Goal: Task Accomplishment & Management: Manage account settings

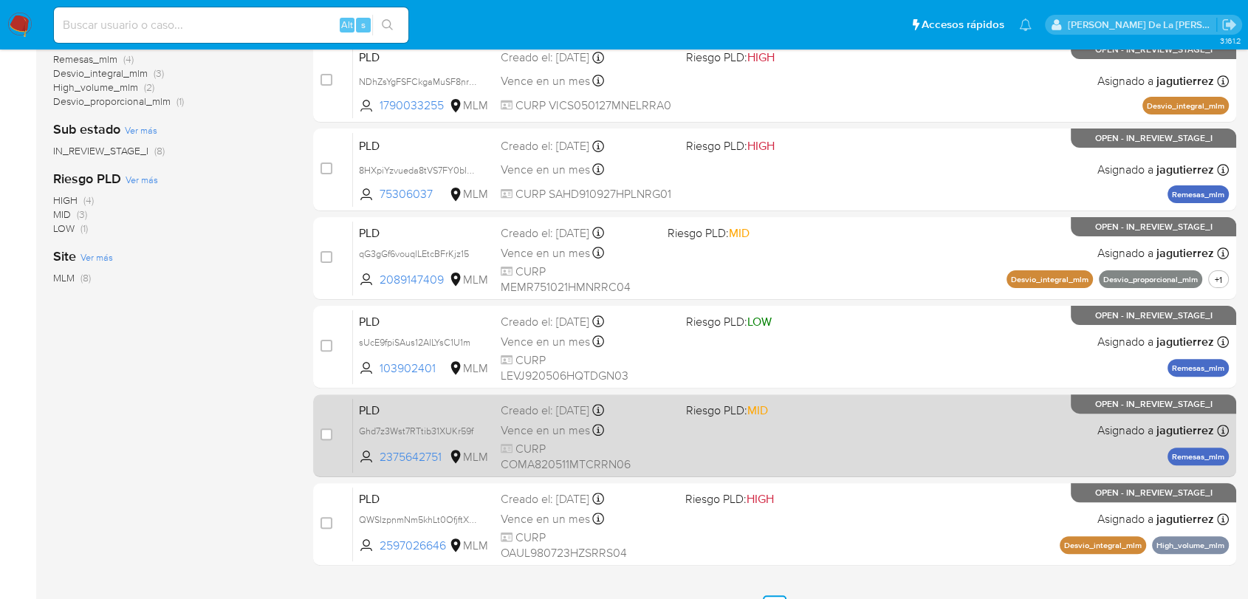
scroll to position [442, 0]
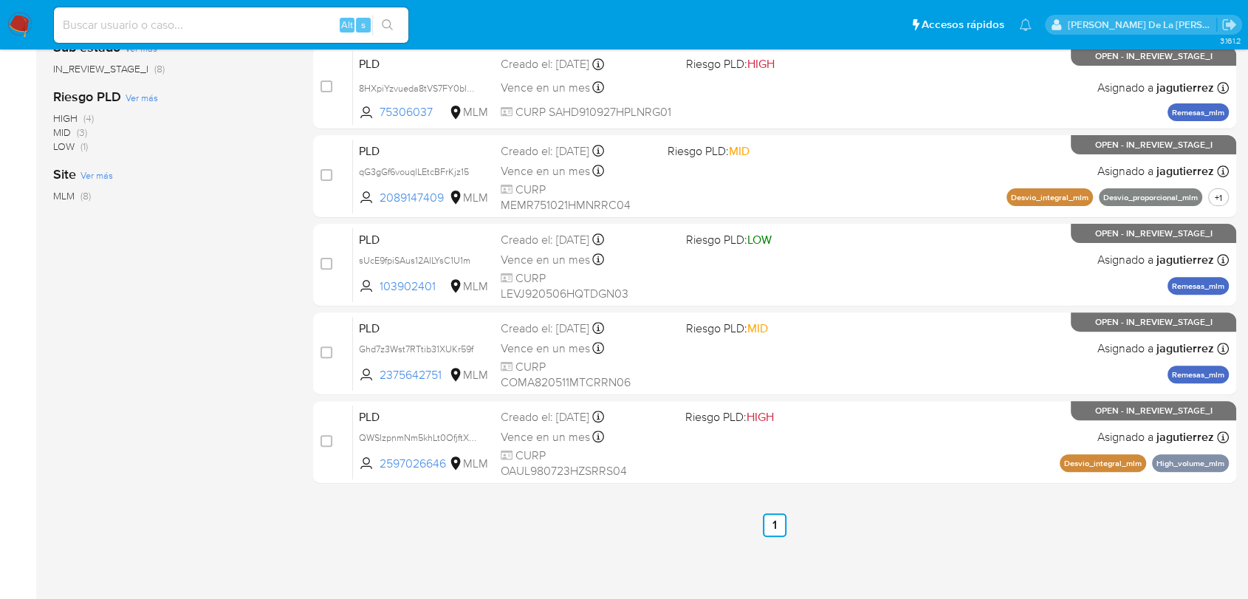
drag, startPoint x: 862, startPoint y: 553, endPoint x: 782, endPoint y: 536, distance: 81.6
click at [862, 553] on div "3.161.2" at bounding box center [644, 104] width 1183 height 974
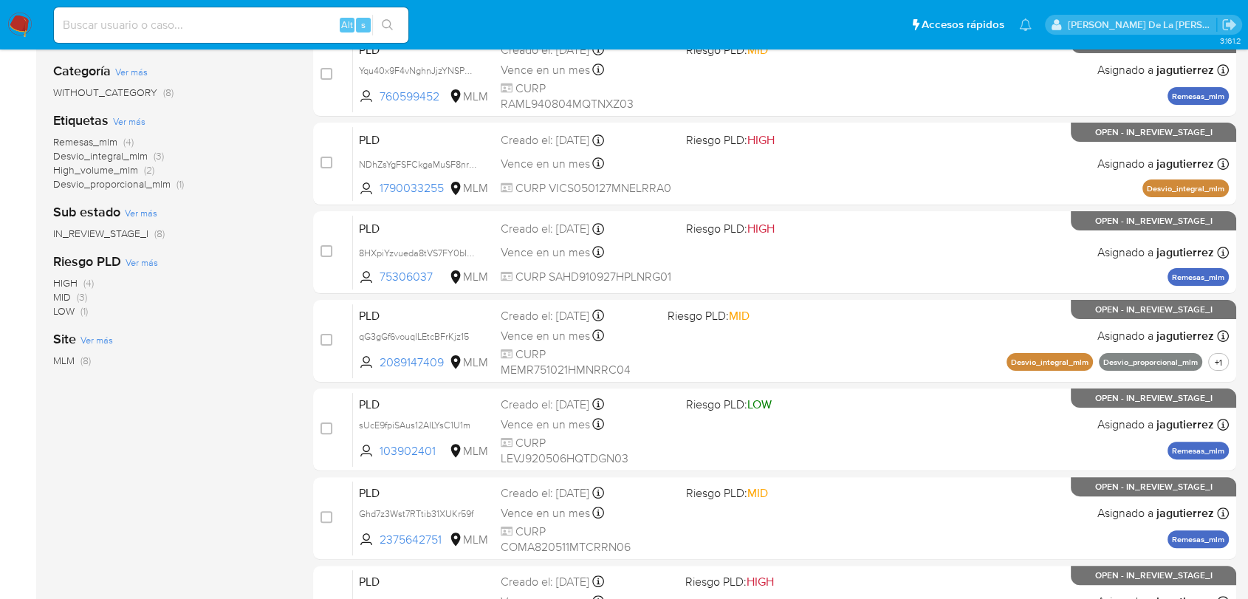
click at [90, 141] on span "Remesas_mlm" at bounding box center [85, 141] width 64 height 15
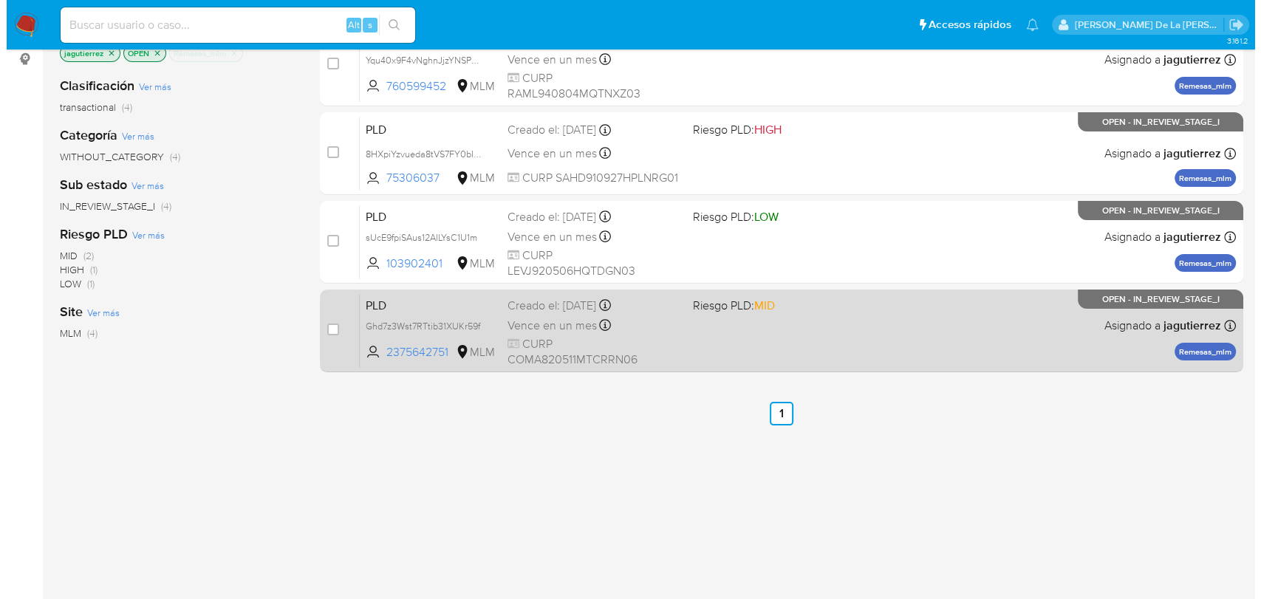
scroll to position [114, 0]
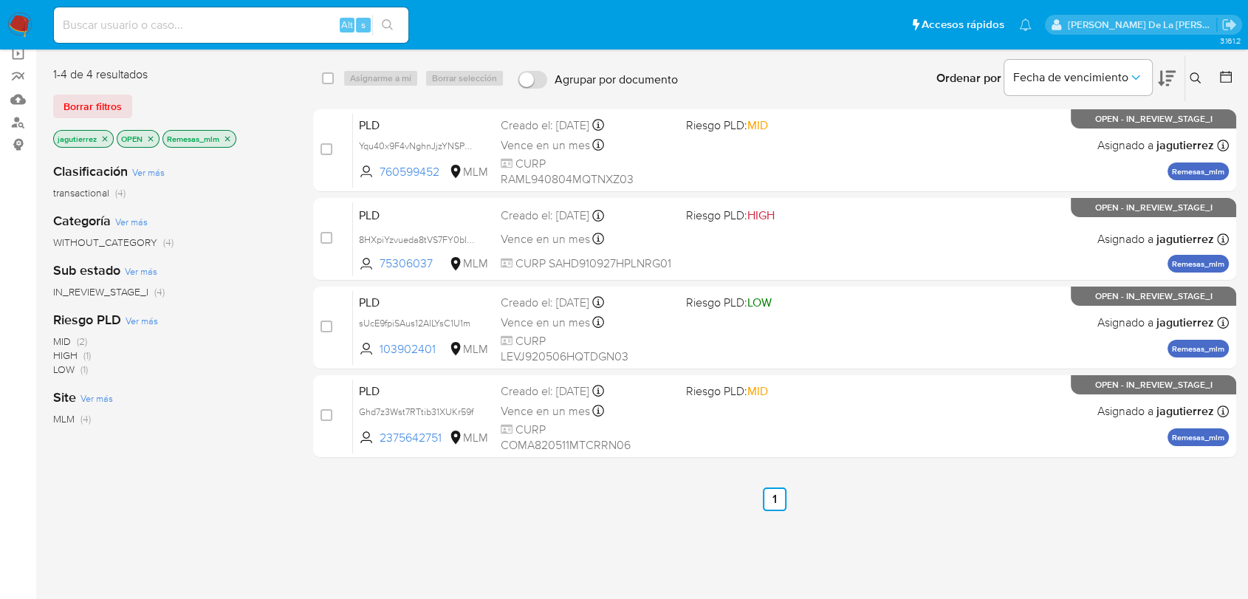
click at [1203, 69] on button at bounding box center [1198, 78] width 24 height 18
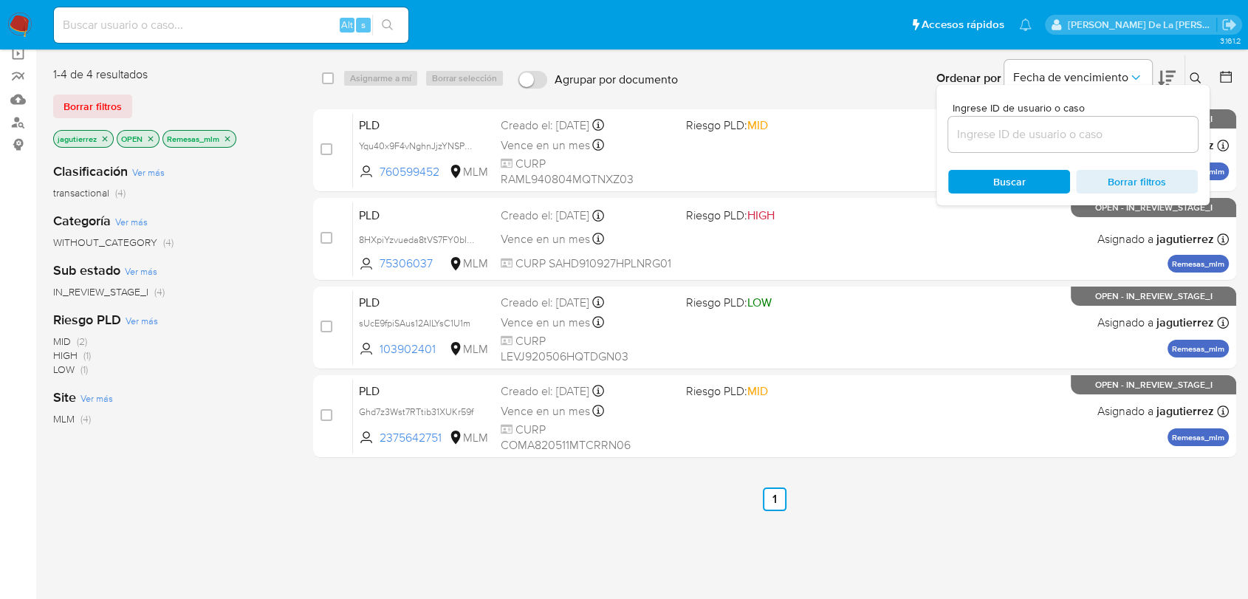
click at [991, 127] on input at bounding box center [1074, 134] width 250 height 19
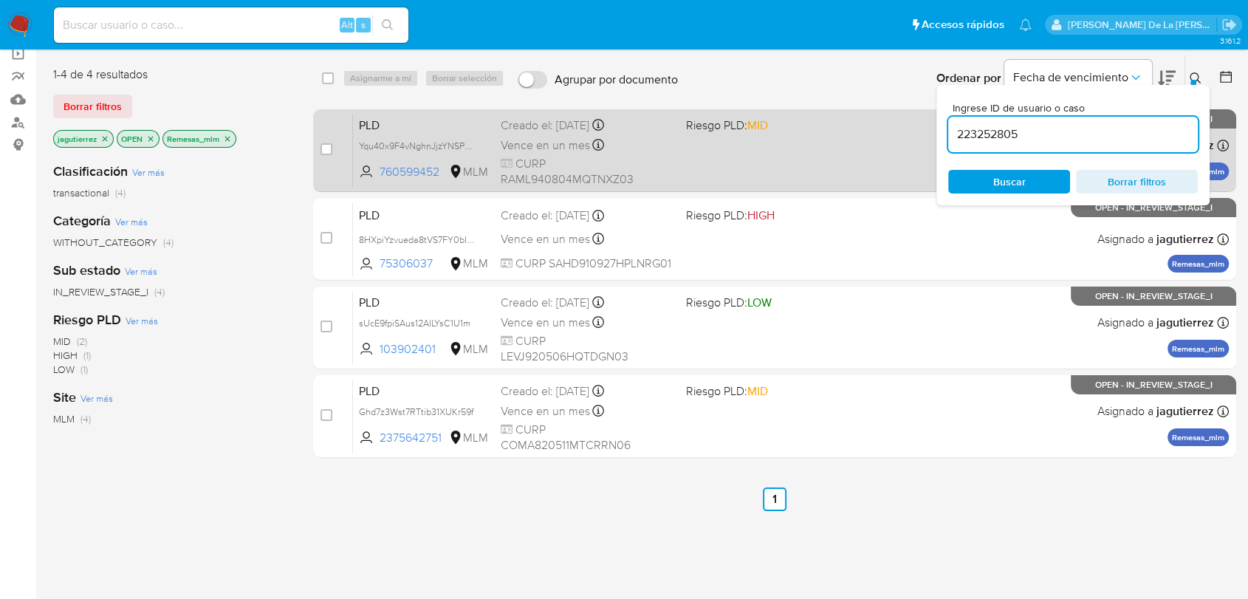
type input "223252805"
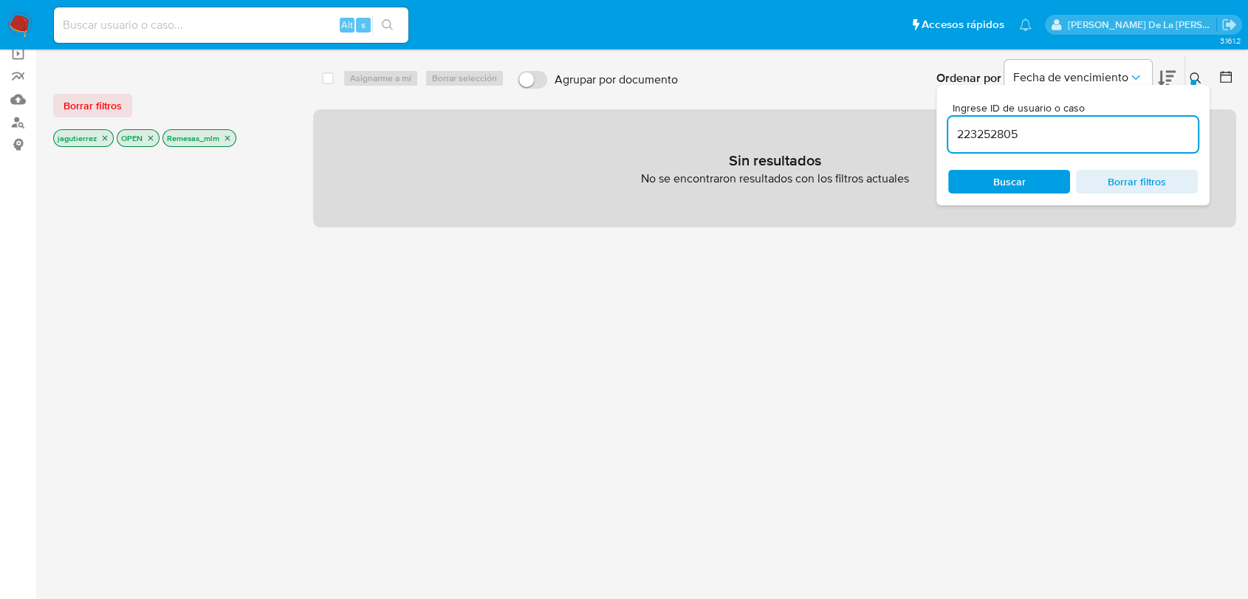
click at [101, 139] on icon "close-filter" at bounding box center [104, 138] width 9 height 9
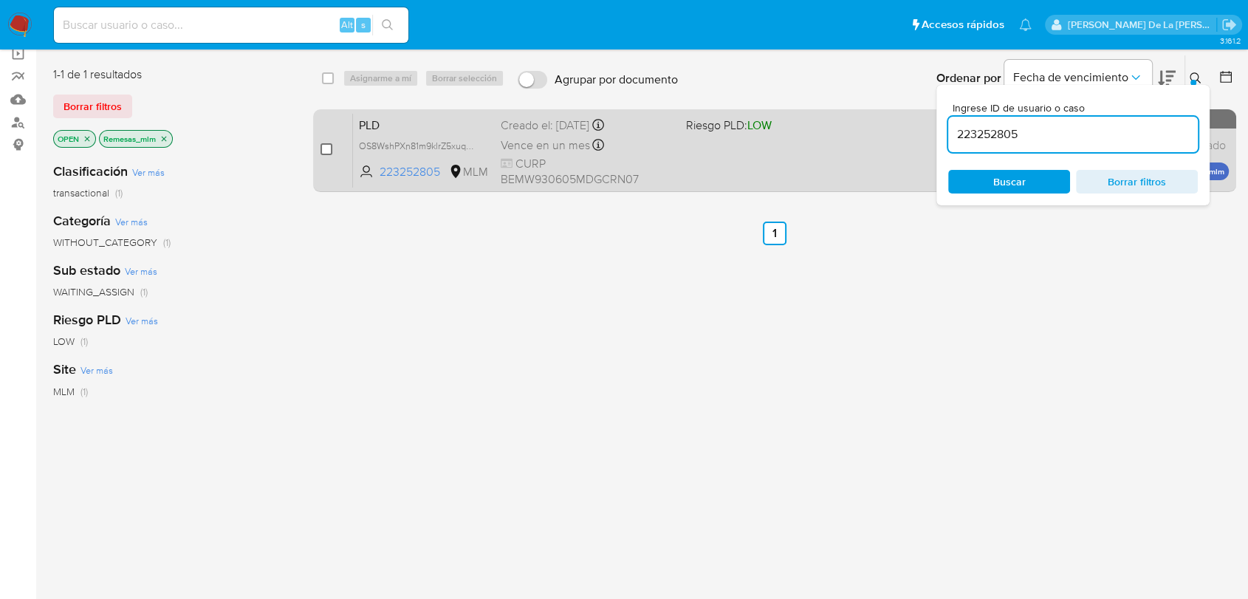
click at [325, 150] on input "checkbox" at bounding box center [327, 149] width 12 height 12
checkbox input "true"
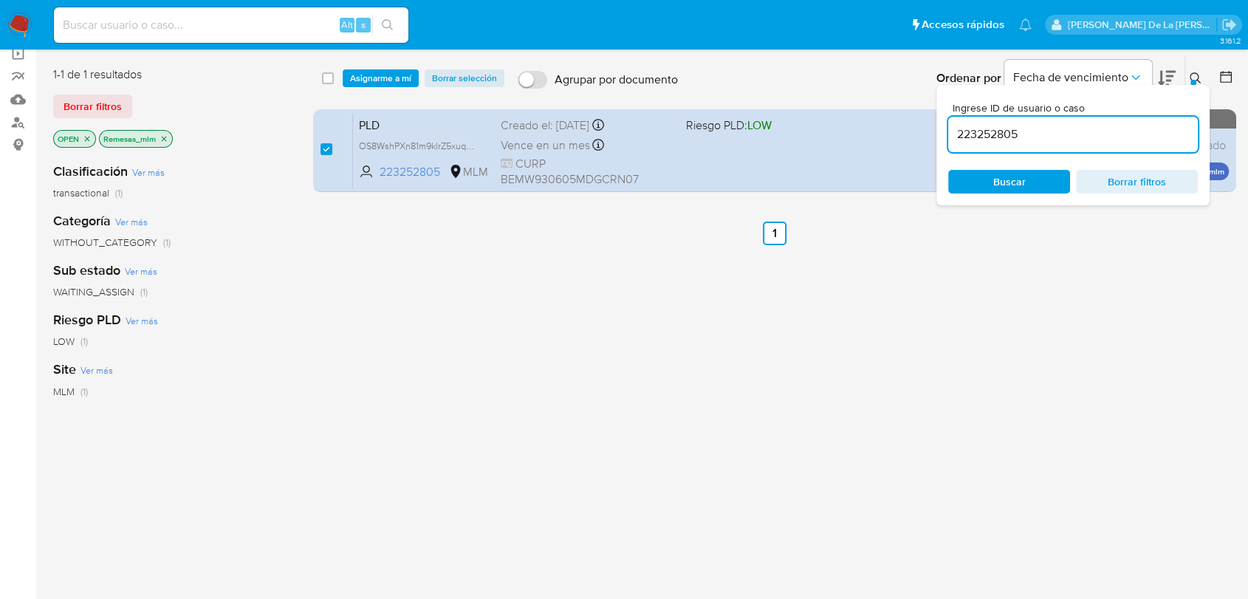
click at [1006, 125] on input "223252805" at bounding box center [1074, 134] width 250 height 19
type input "1339249396"
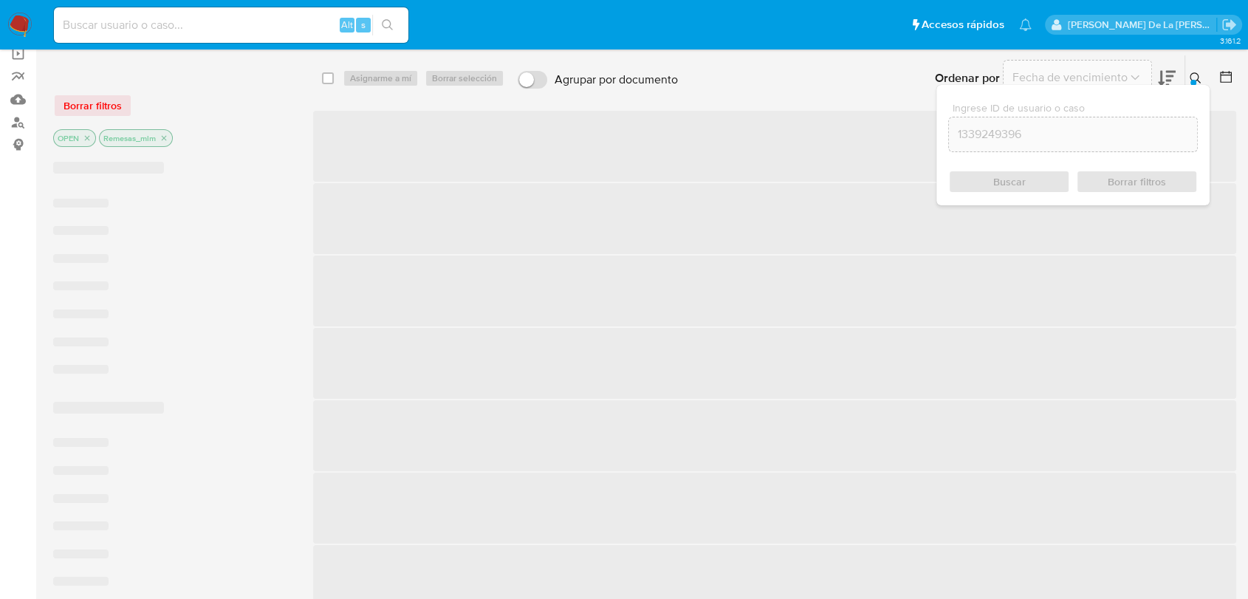
click at [995, 187] on div "Buscar Borrar filtros" at bounding box center [1074, 182] width 250 height 24
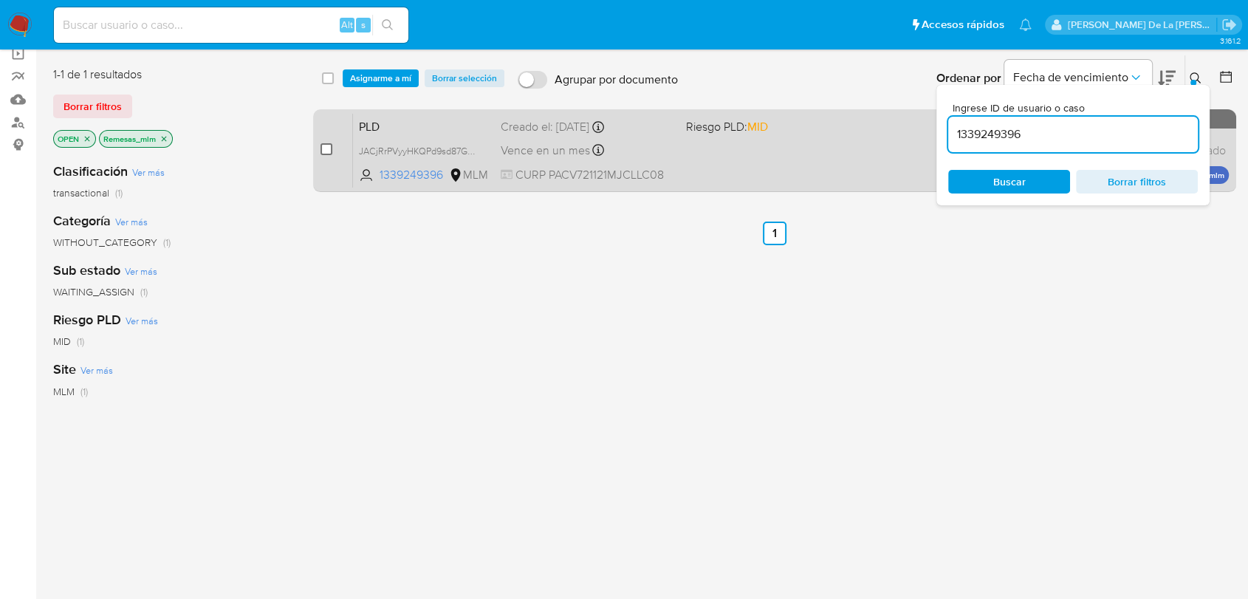
click at [321, 149] on input "checkbox" at bounding box center [327, 149] width 12 height 12
checkbox input "true"
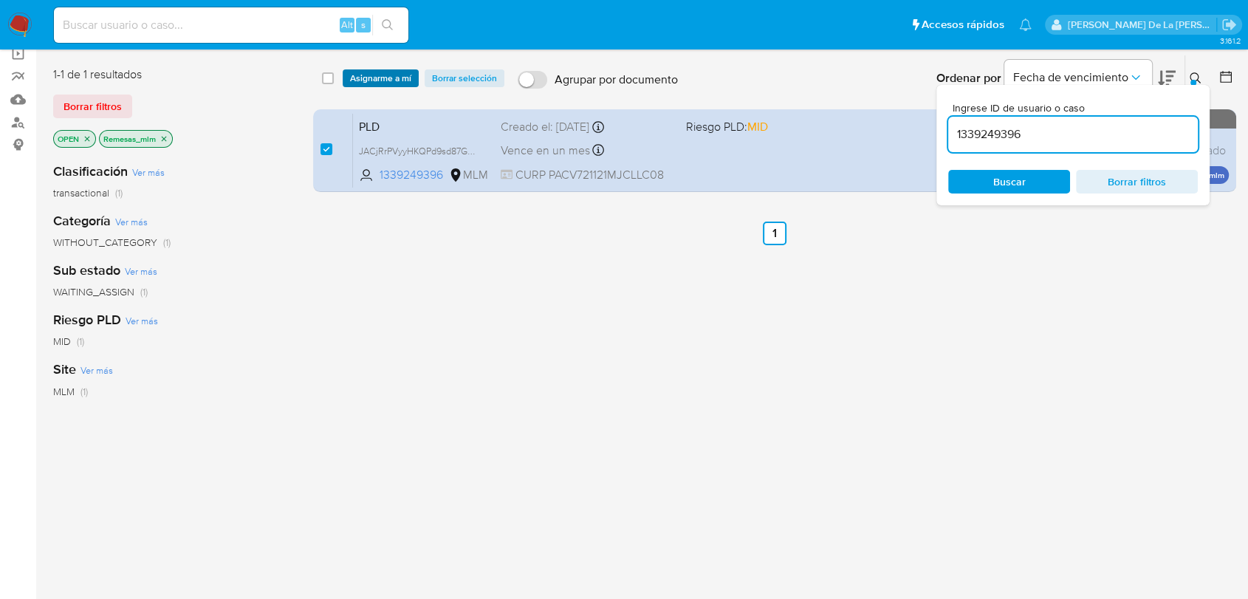
click at [396, 75] on span "Asignarme a mí" at bounding box center [380, 78] width 61 height 15
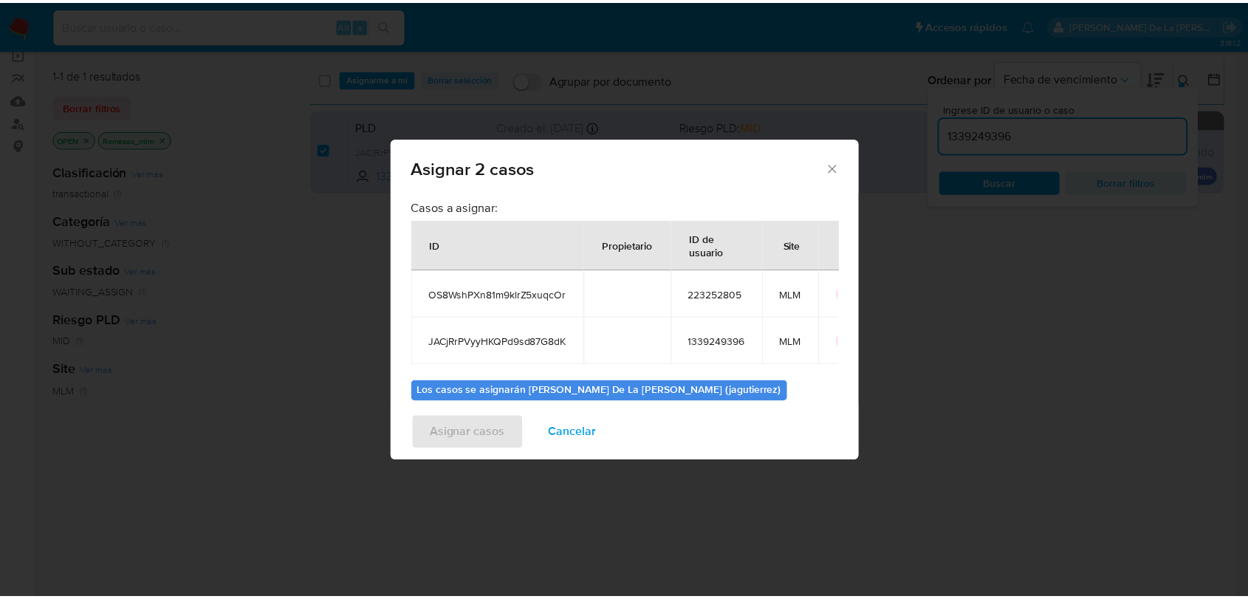
scroll to position [83, 0]
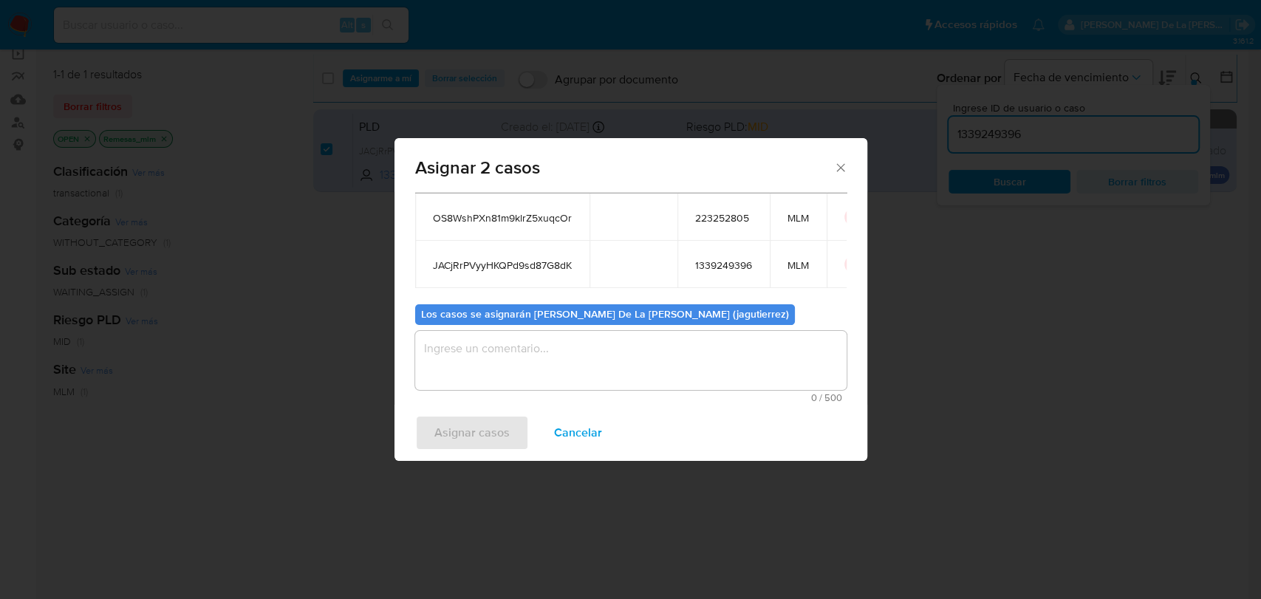
click at [509, 378] on textarea "assign-modal" at bounding box center [630, 360] width 431 height 59
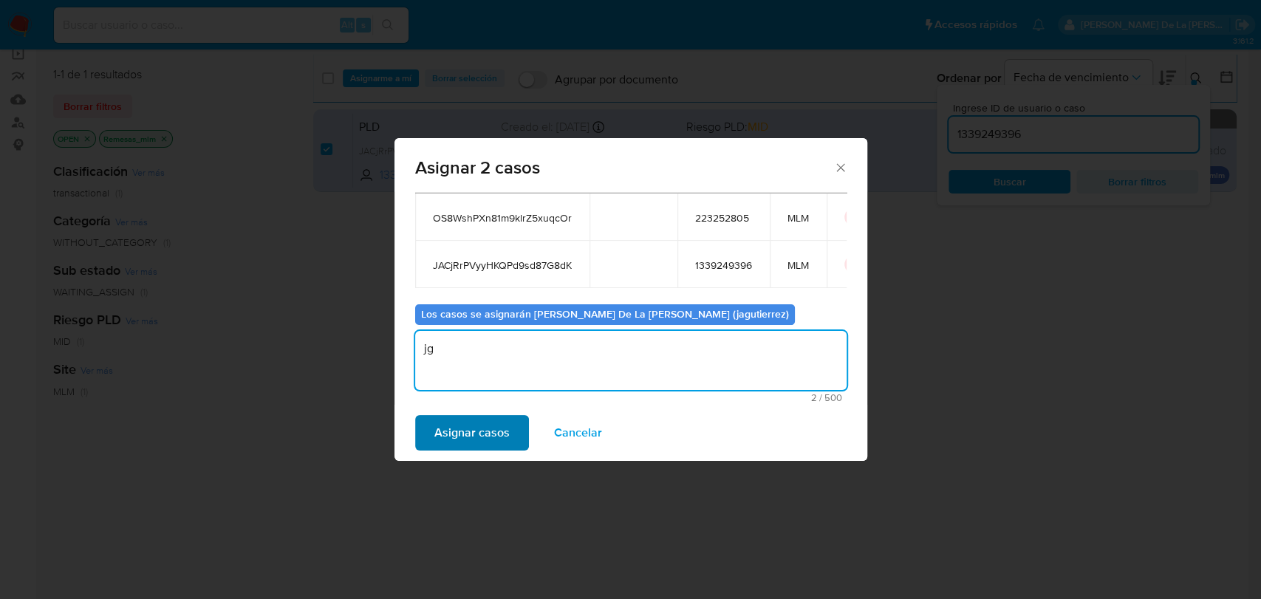
type textarea "jg"
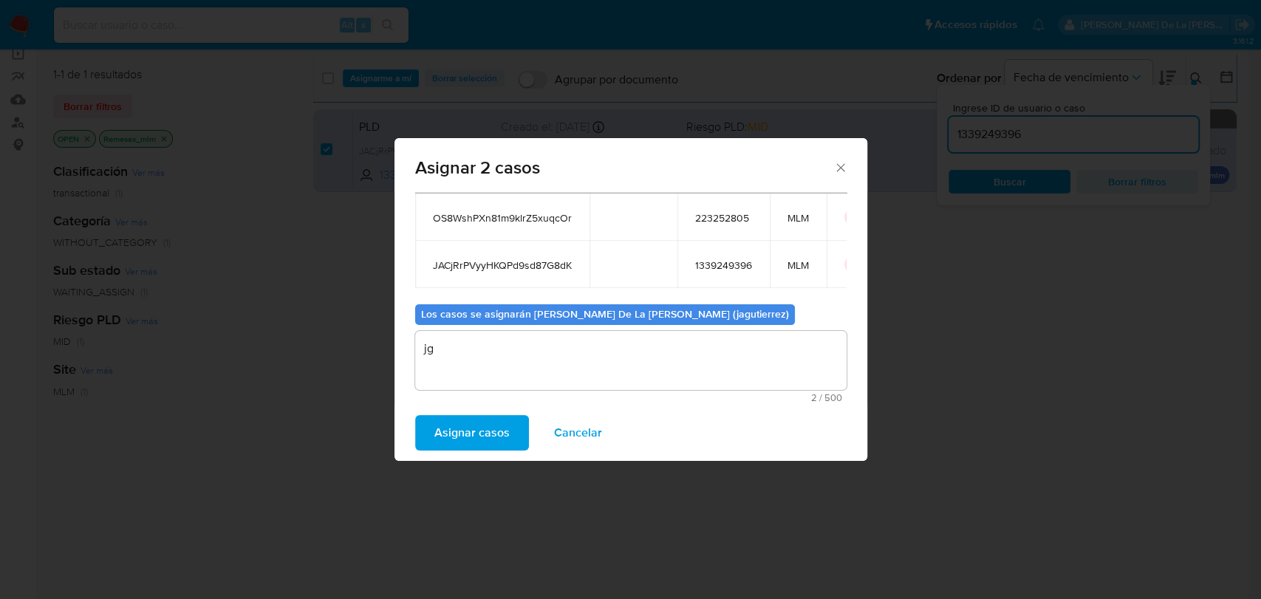
click at [475, 431] on span "Asignar casos" at bounding box center [471, 433] width 75 height 33
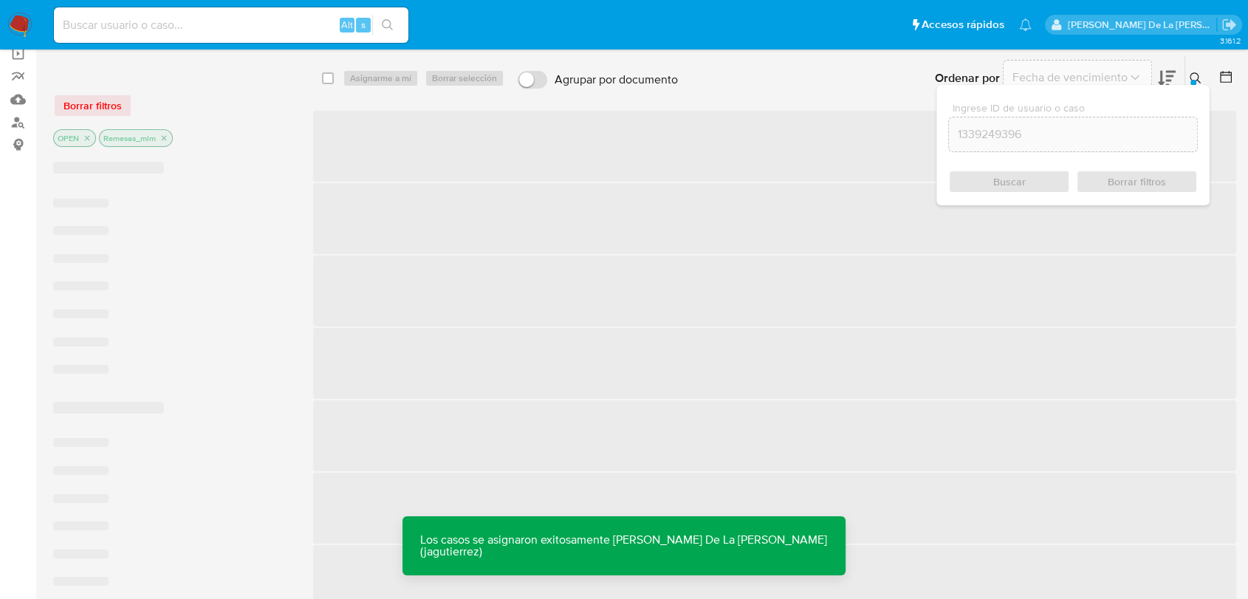
click at [21, 18] on img at bounding box center [19, 25] width 25 height 25
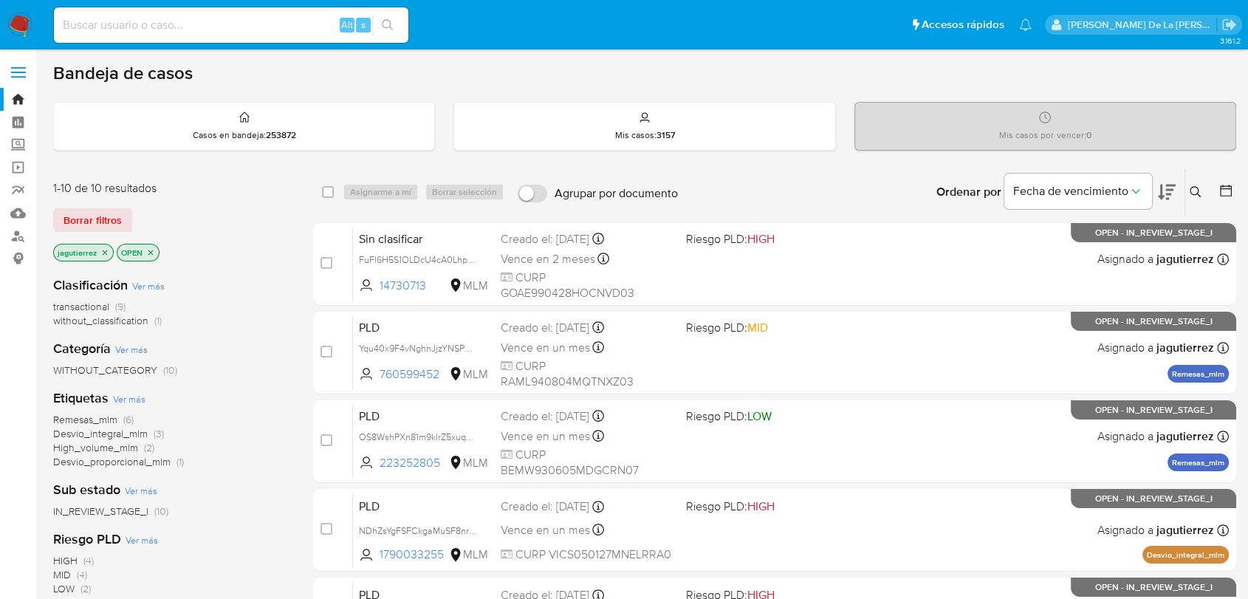
click at [101, 423] on span "Remesas_mlm" at bounding box center [85, 419] width 64 height 15
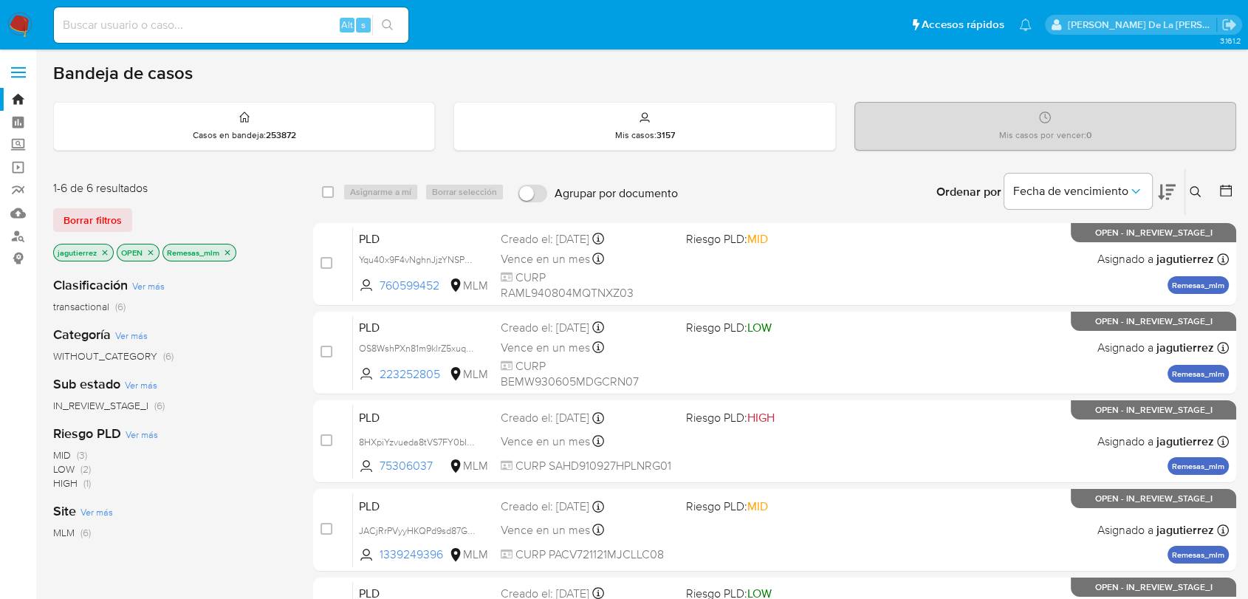
click at [1173, 188] on icon at bounding box center [1167, 193] width 18 height 16
click at [1120, 196] on span "Fecha de vencimiento" at bounding box center [1071, 191] width 115 height 15
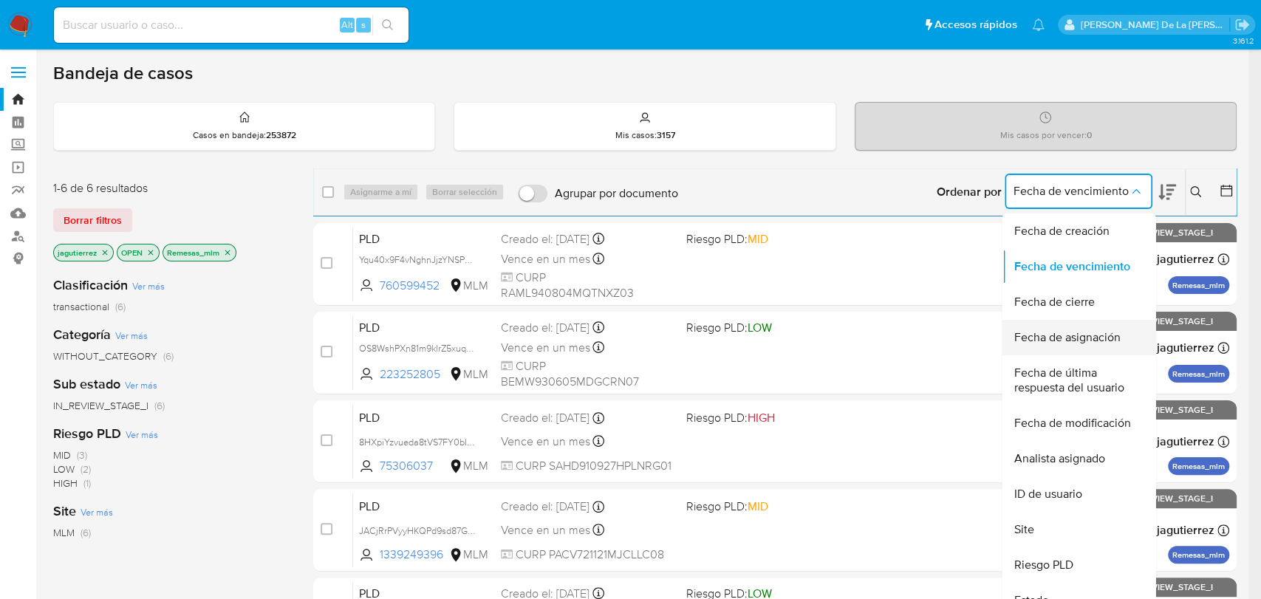
click at [1090, 330] on span "Fecha de asignación" at bounding box center [1067, 337] width 106 height 15
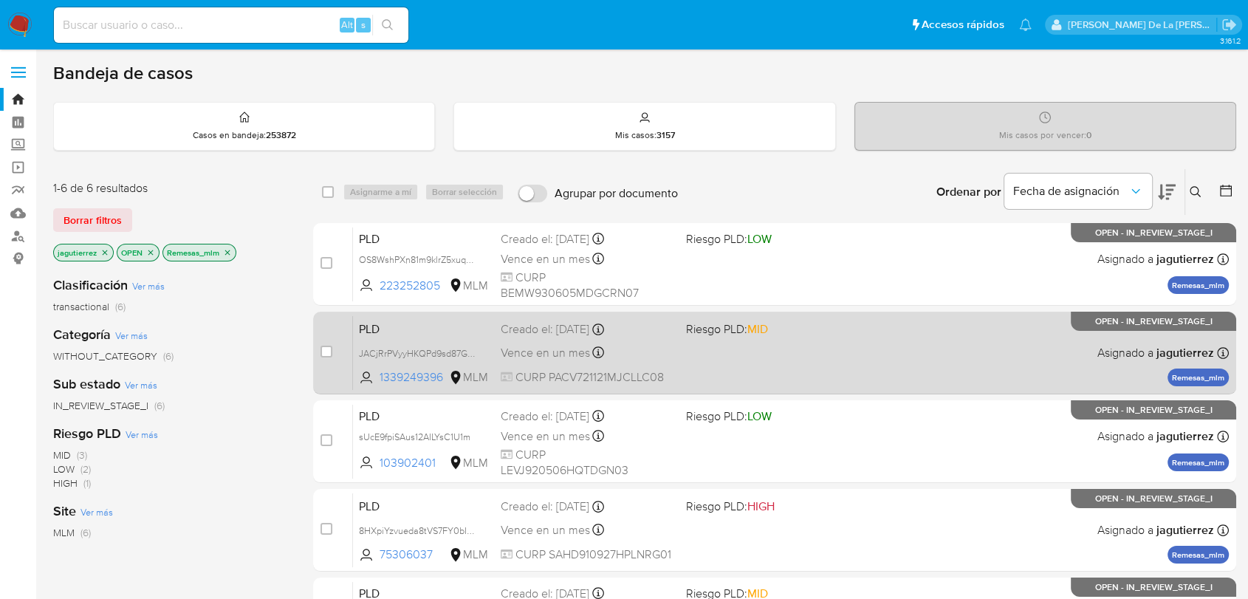
click at [736, 332] on span "Riesgo PLD: MID" at bounding box center [727, 329] width 82 height 16
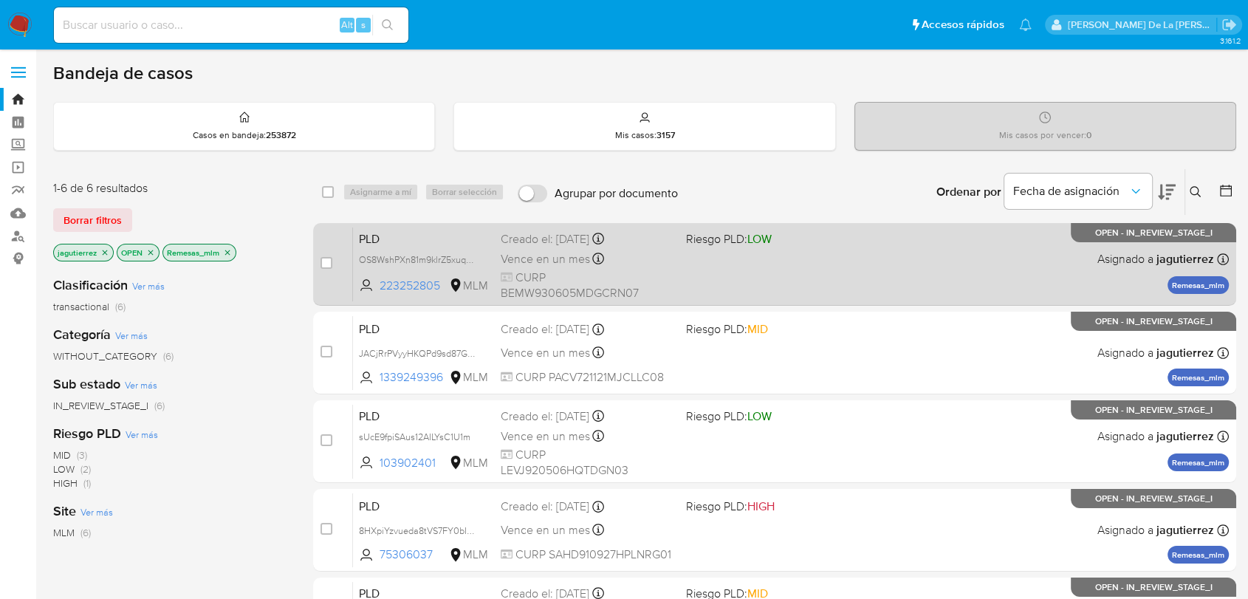
click at [844, 244] on span "Riesgo PLD: LOW" at bounding box center [772, 237] width 173 height 19
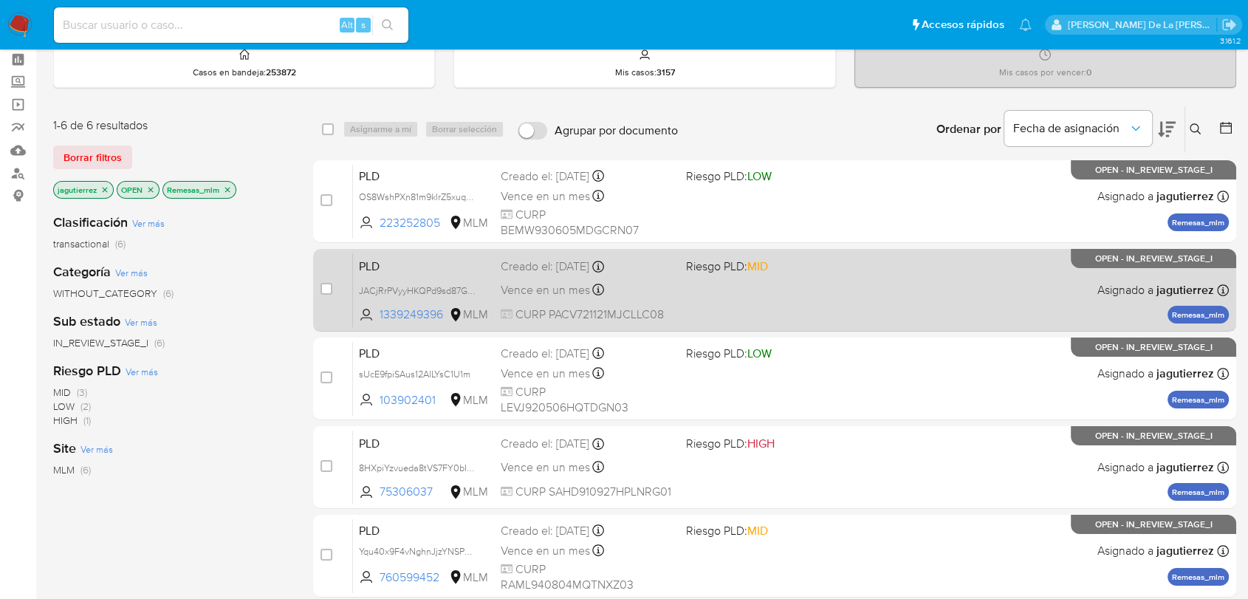
scroll to position [164, 0]
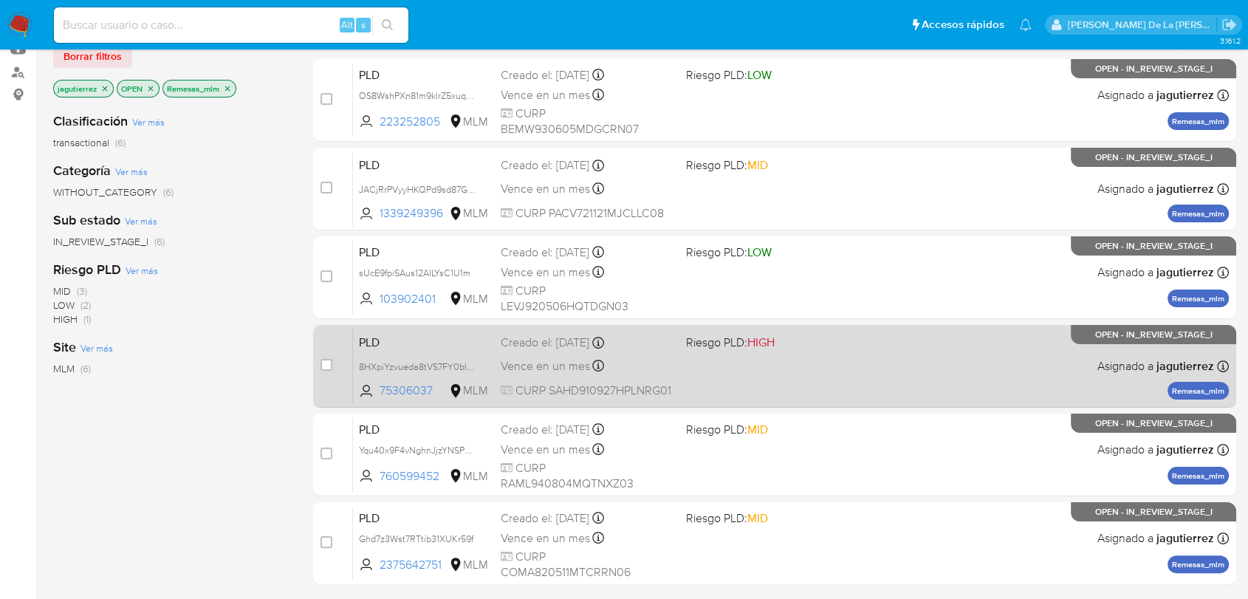
click at [667, 362] on div "Vence en un mes Vence el 11/11/2025 02:12:35" at bounding box center [587, 366] width 173 height 20
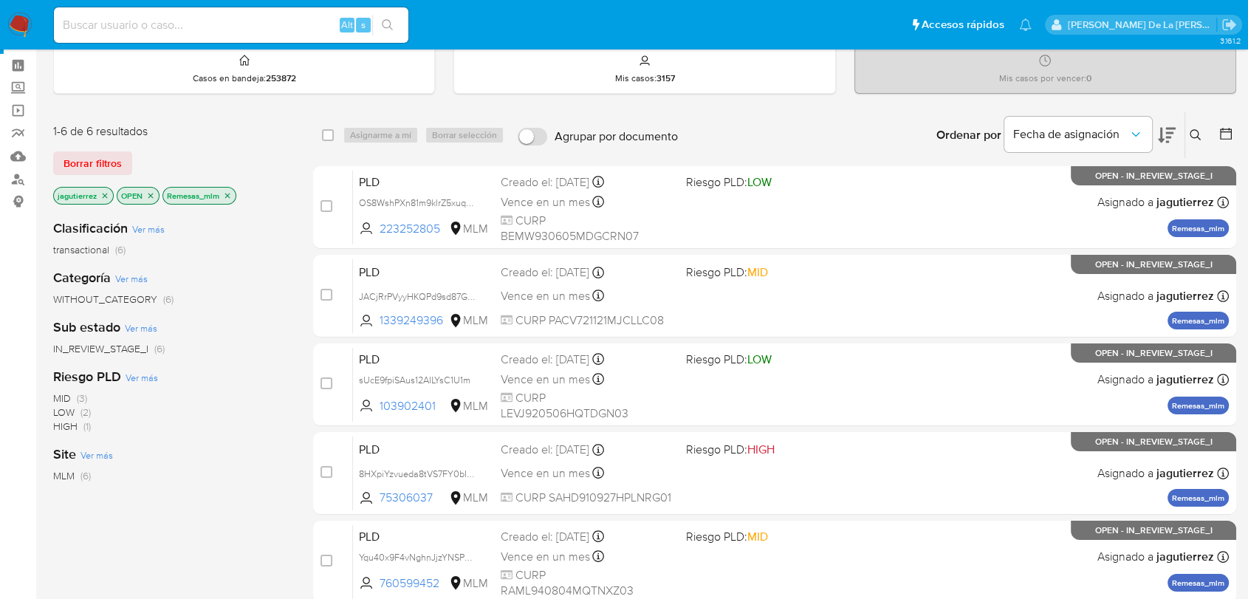
scroll to position [0, 0]
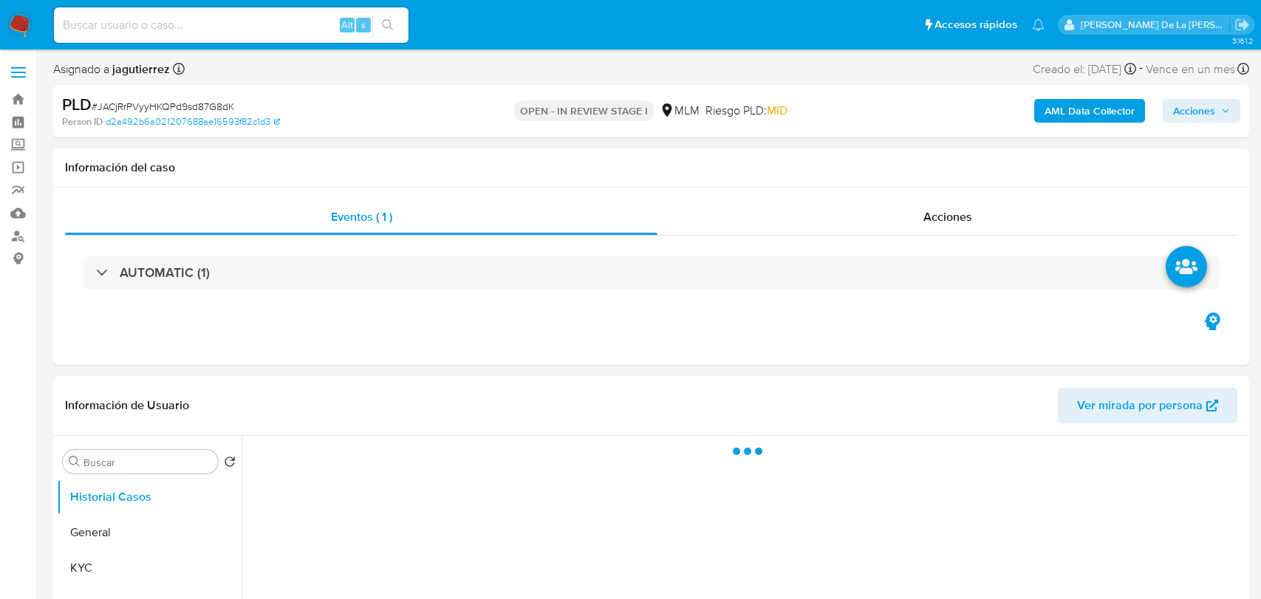
select select "10"
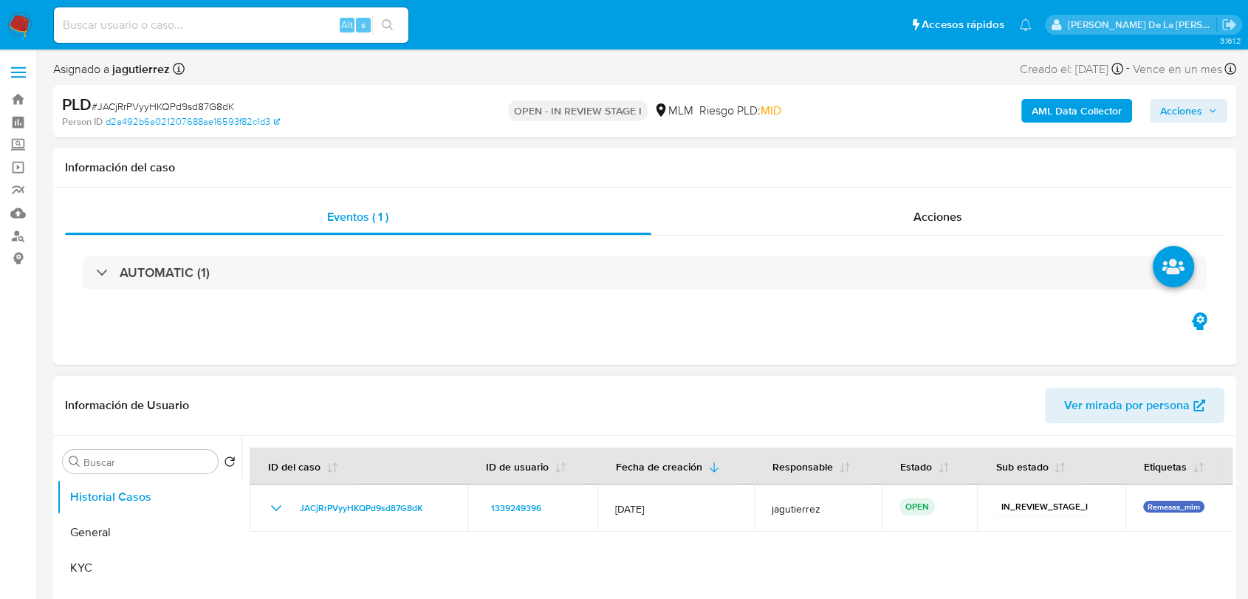
scroll to position [328, 0]
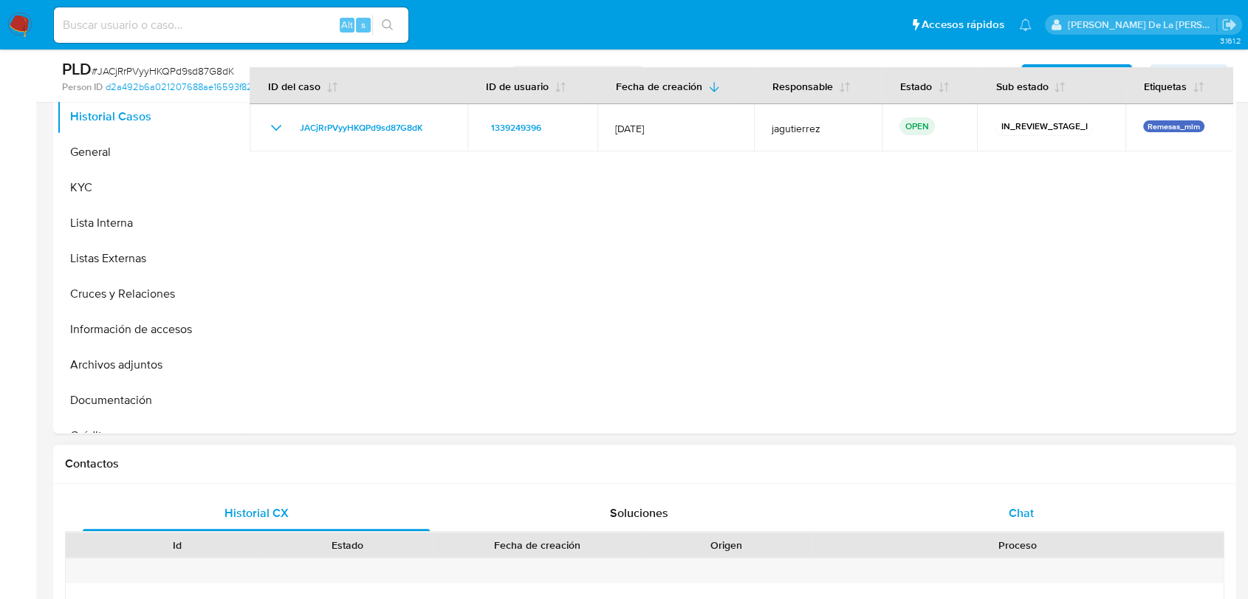
click at [1014, 522] on div "Chat" at bounding box center [1021, 513] width 347 height 35
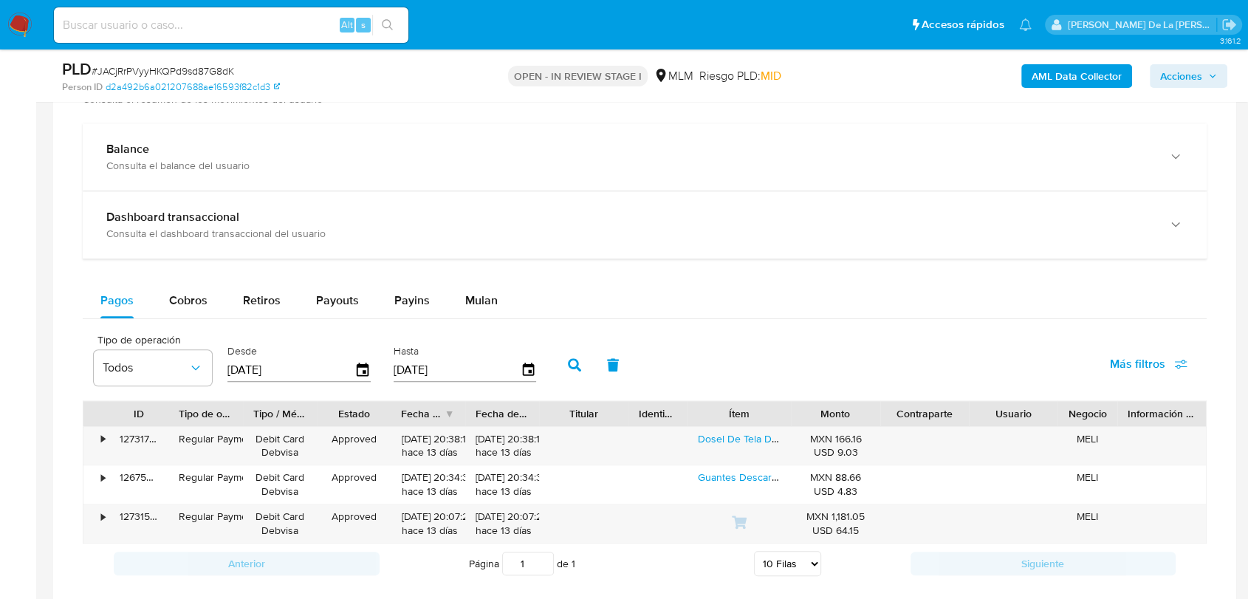
scroll to position [1395, 0]
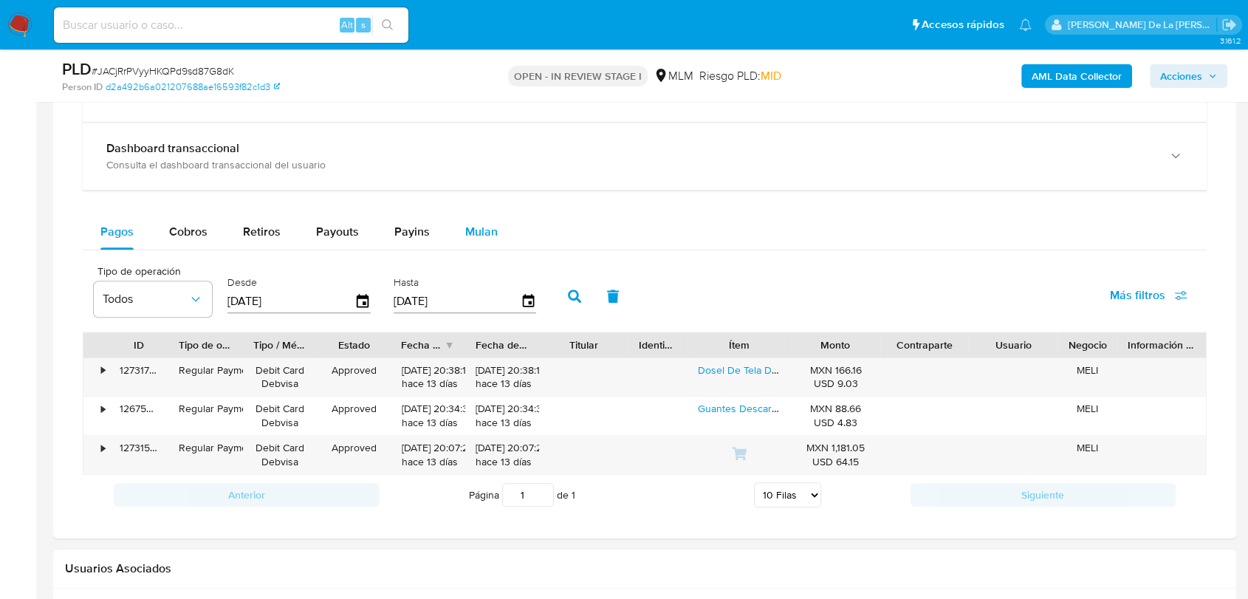
click at [479, 228] on span "Mulan" at bounding box center [481, 231] width 33 height 17
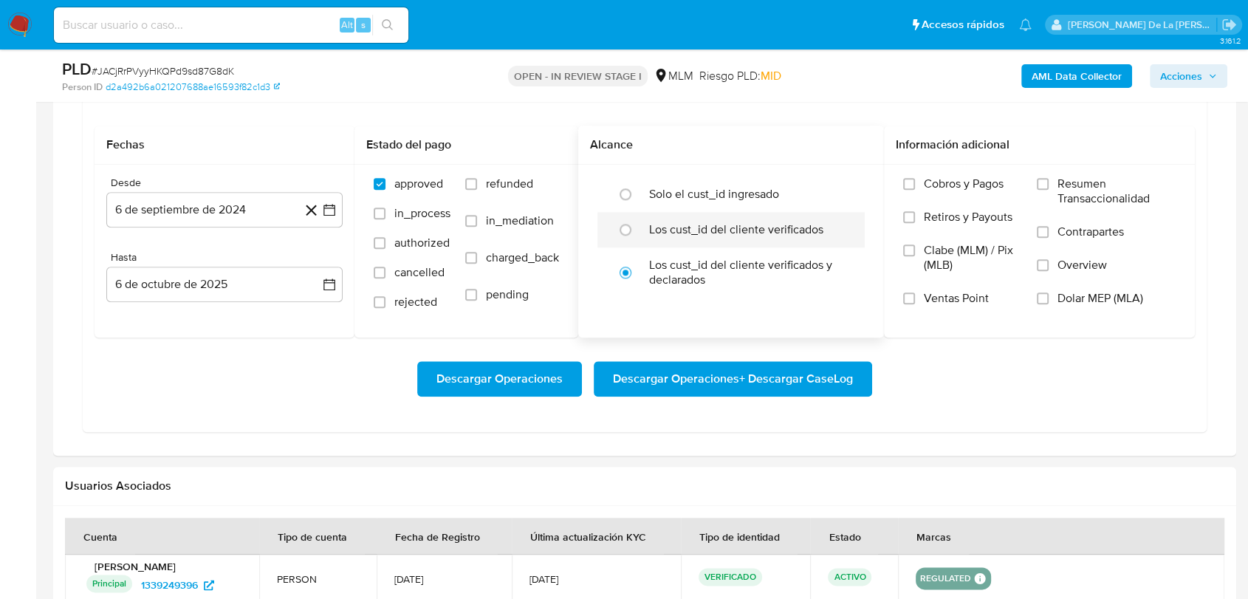
scroll to position [1559, 0]
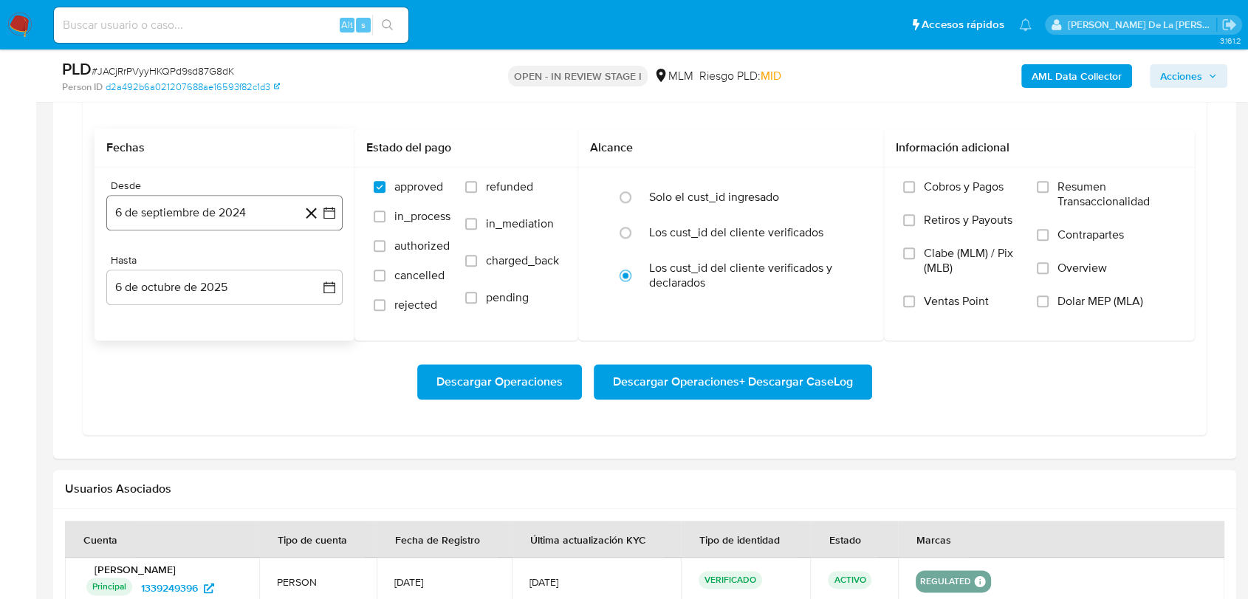
click at [336, 211] on icon "button" at bounding box center [329, 212] width 15 height 15
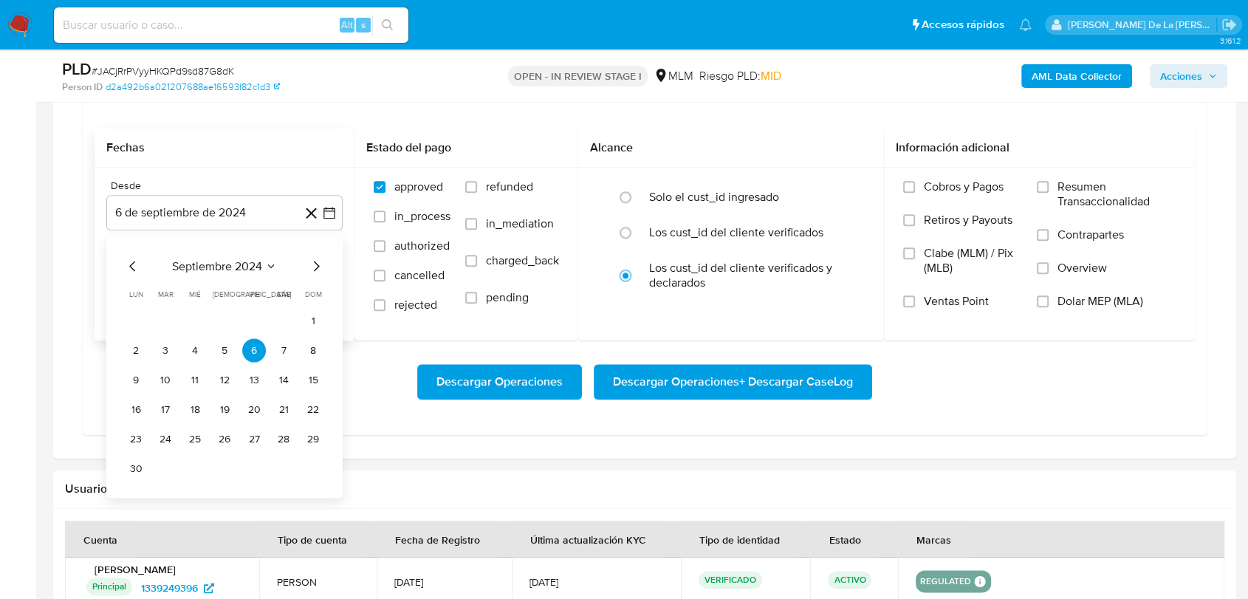
click at [314, 264] on icon "Mes siguiente" at bounding box center [316, 266] width 18 height 18
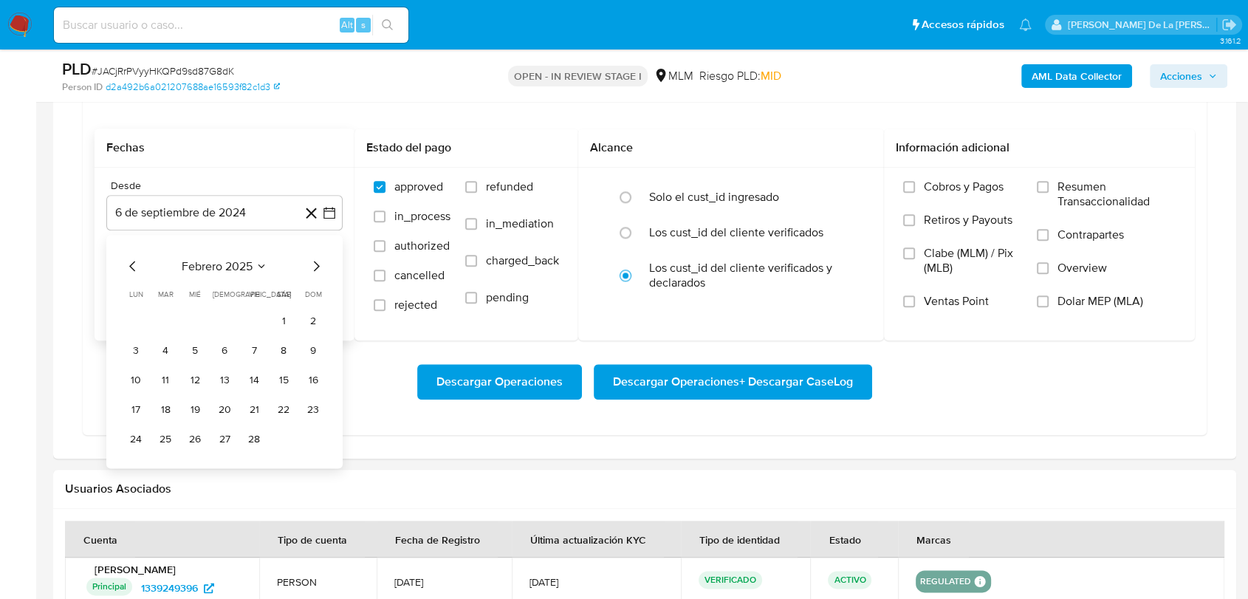
click at [314, 264] on icon "Mes siguiente" at bounding box center [316, 266] width 18 height 18
click at [236, 309] on td "1" at bounding box center [225, 321] width 24 height 24
click at [226, 313] on button "1" at bounding box center [225, 321] width 24 height 24
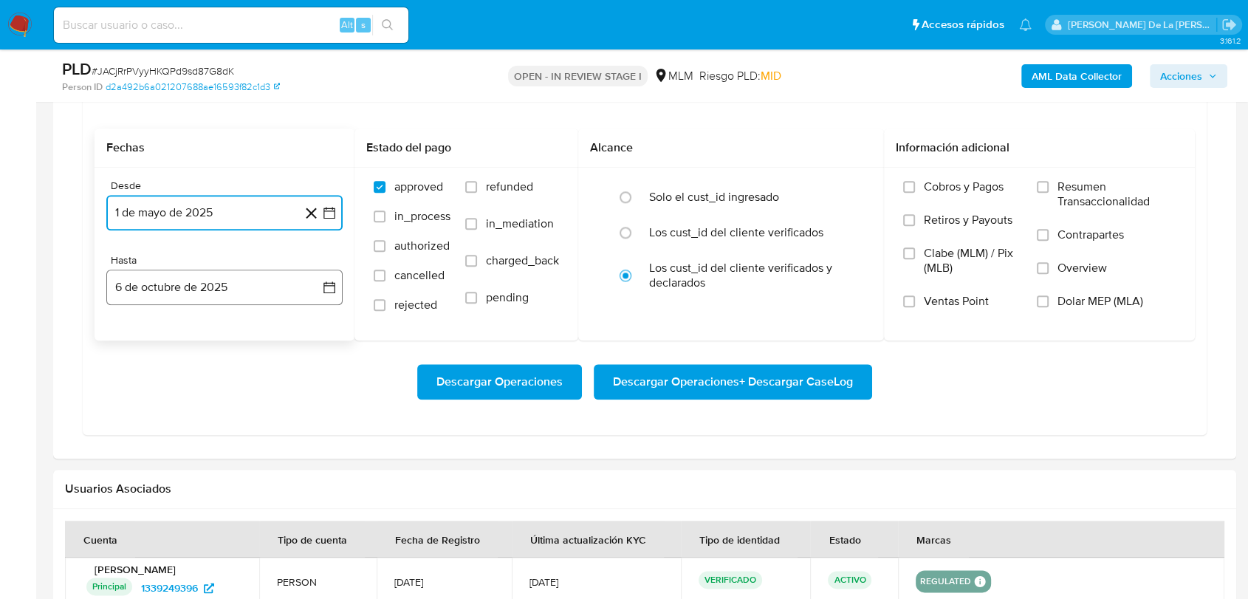
click at [220, 303] on button "6 de octubre de 2025" at bounding box center [224, 287] width 236 height 35
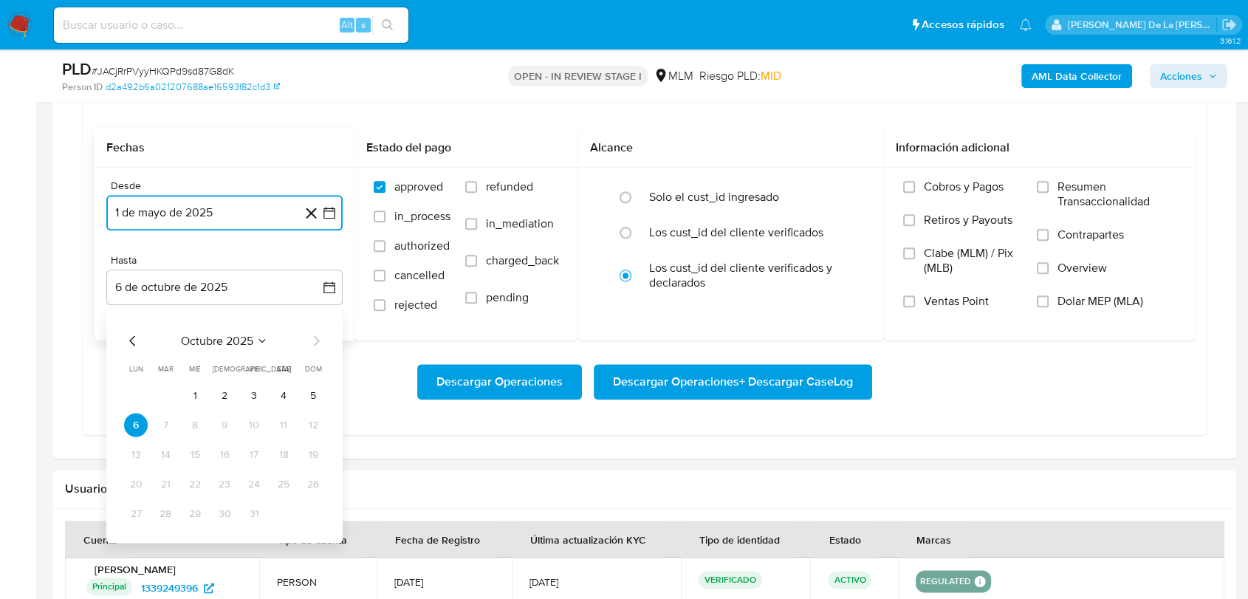
click at [137, 335] on icon "Mes anterior" at bounding box center [133, 341] width 18 height 18
click at [306, 508] on button "31" at bounding box center [313, 514] width 24 height 24
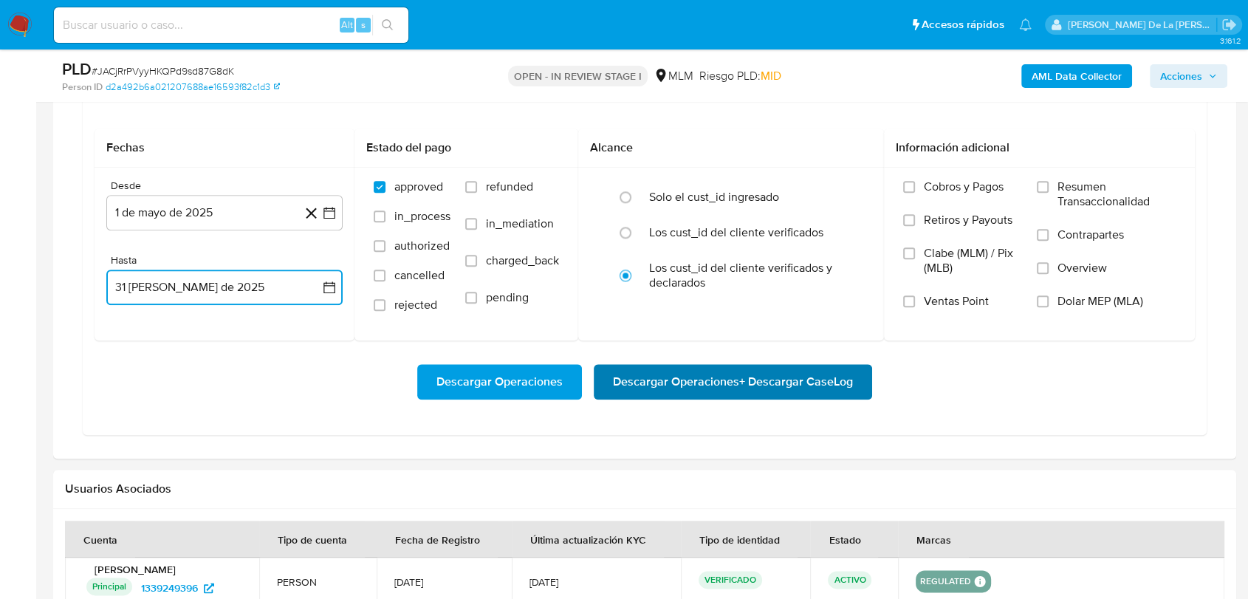
click at [708, 382] on span "Descargar Operaciones + Descargar CaseLog" at bounding box center [733, 382] width 240 height 33
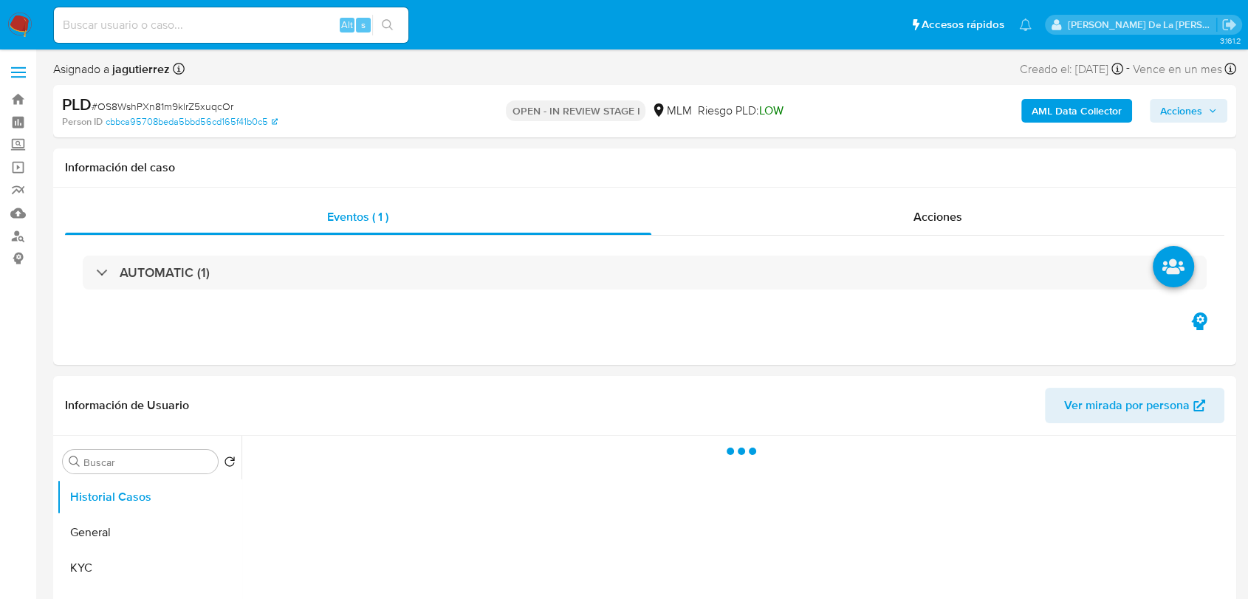
select select "10"
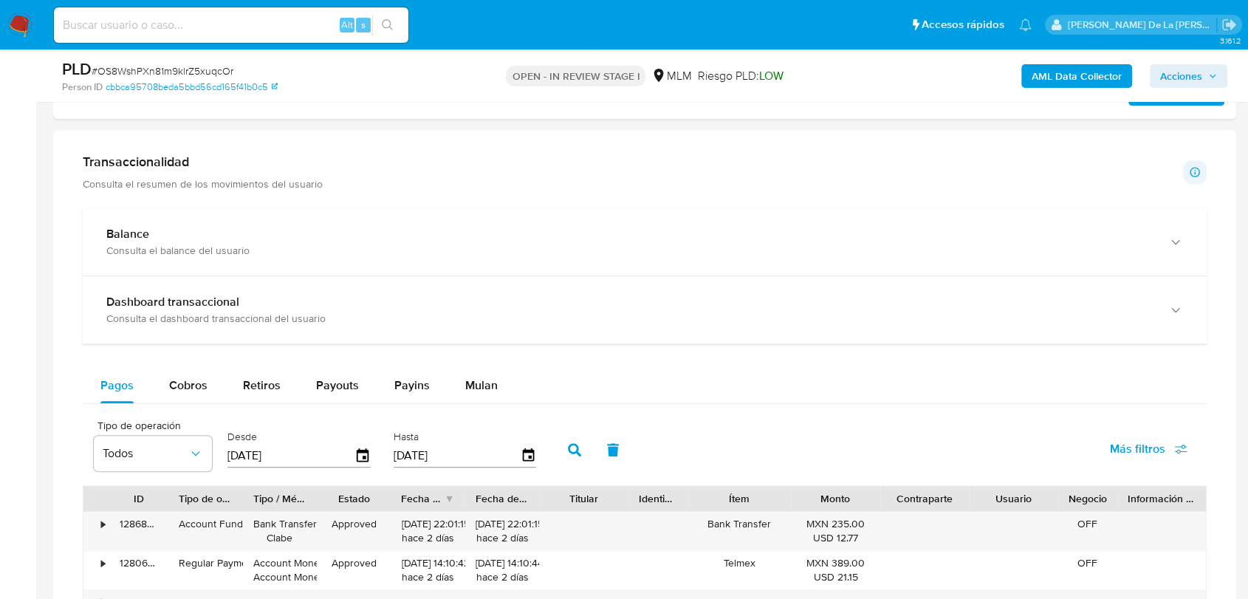
scroll to position [656, 0]
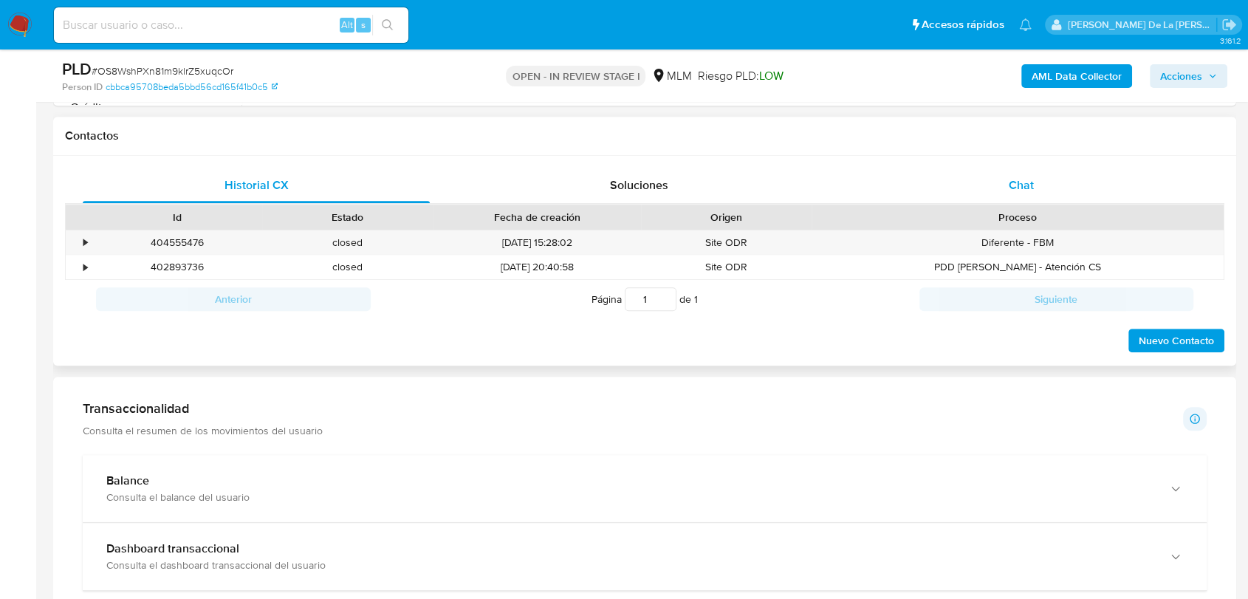
click at [1011, 184] on span "Chat" at bounding box center [1021, 185] width 25 height 17
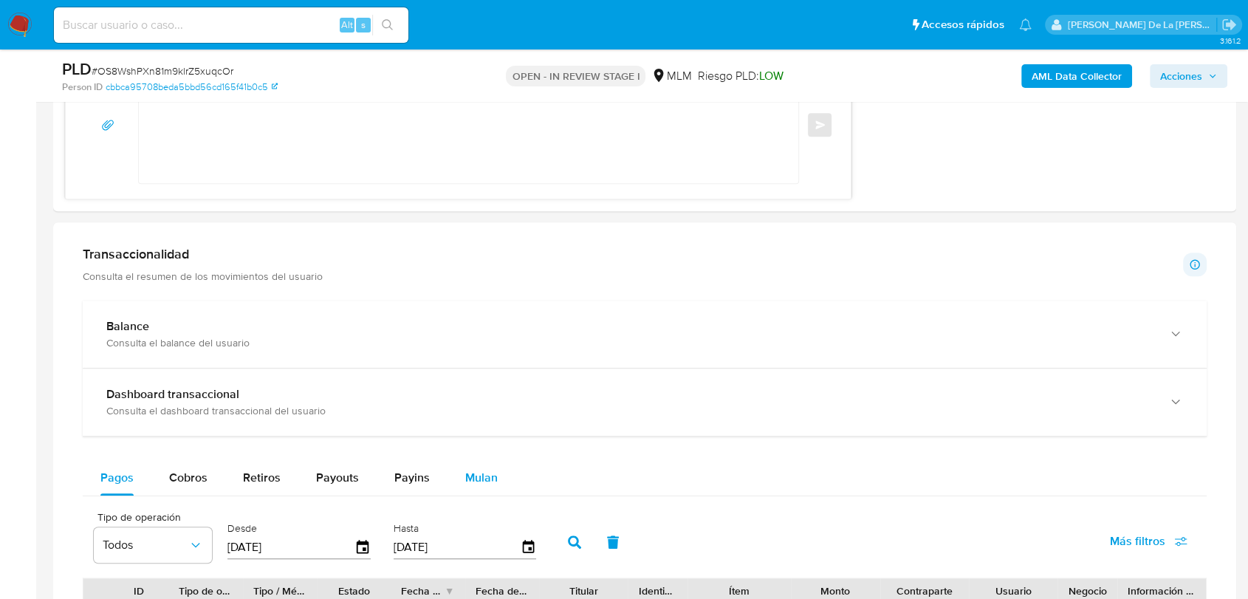
click at [485, 479] on span "Mulan" at bounding box center [481, 477] width 33 height 17
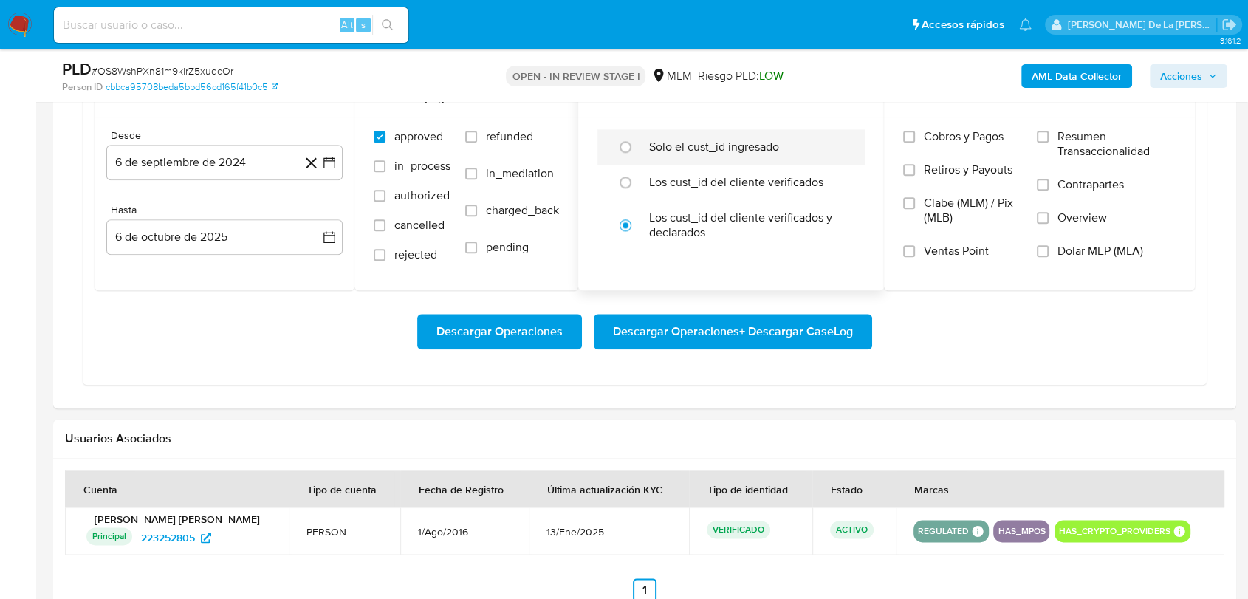
scroll to position [1477, 0]
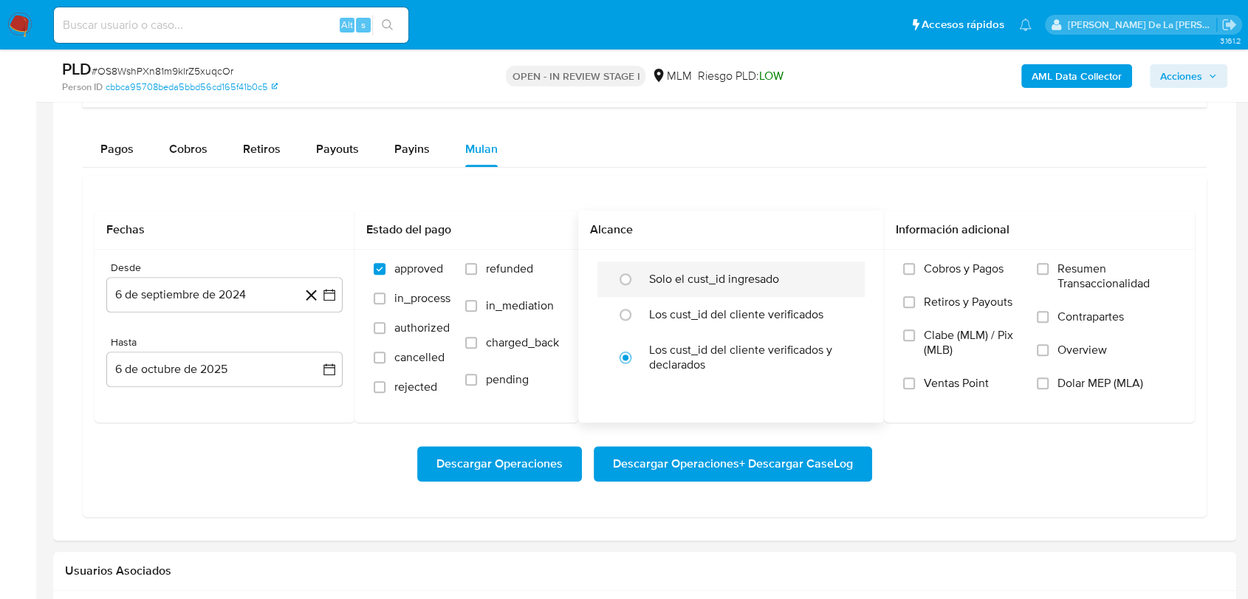
click at [686, 272] on label "Solo el cust_id ingresado" at bounding box center [714, 279] width 130 height 15
click at [638, 270] on input "radio" at bounding box center [626, 279] width 24 height 24
radio input "true"
click at [317, 297] on icon at bounding box center [311, 295] width 18 height 18
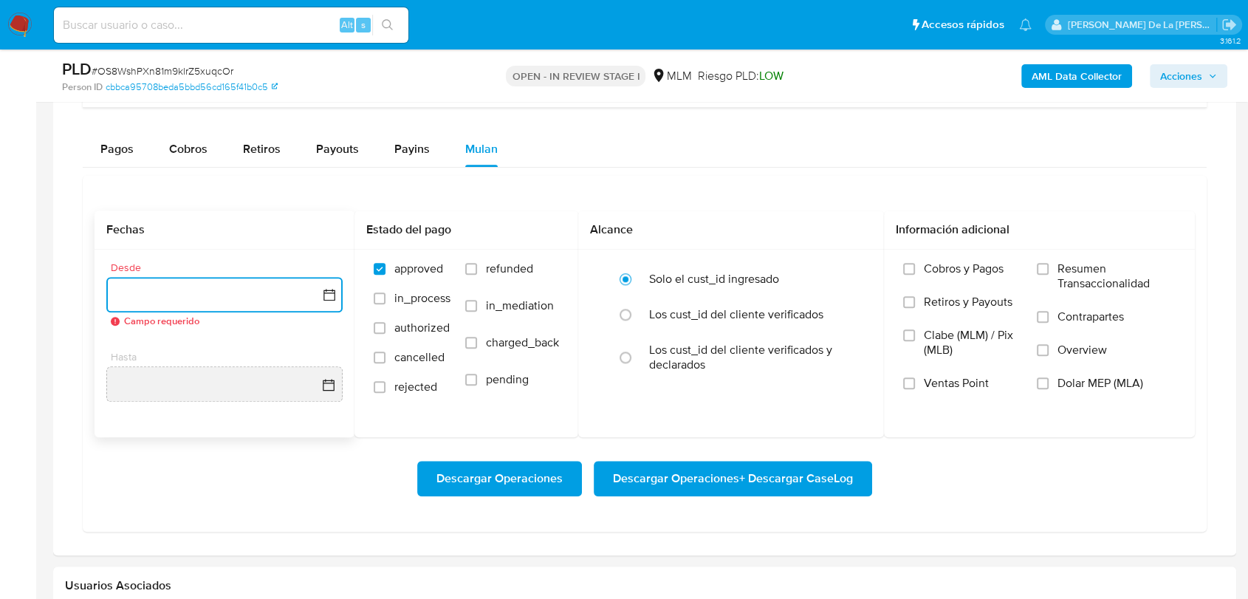
click at [325, 291] on icon "button" at bounding box center [330, 295] width 12 height 12
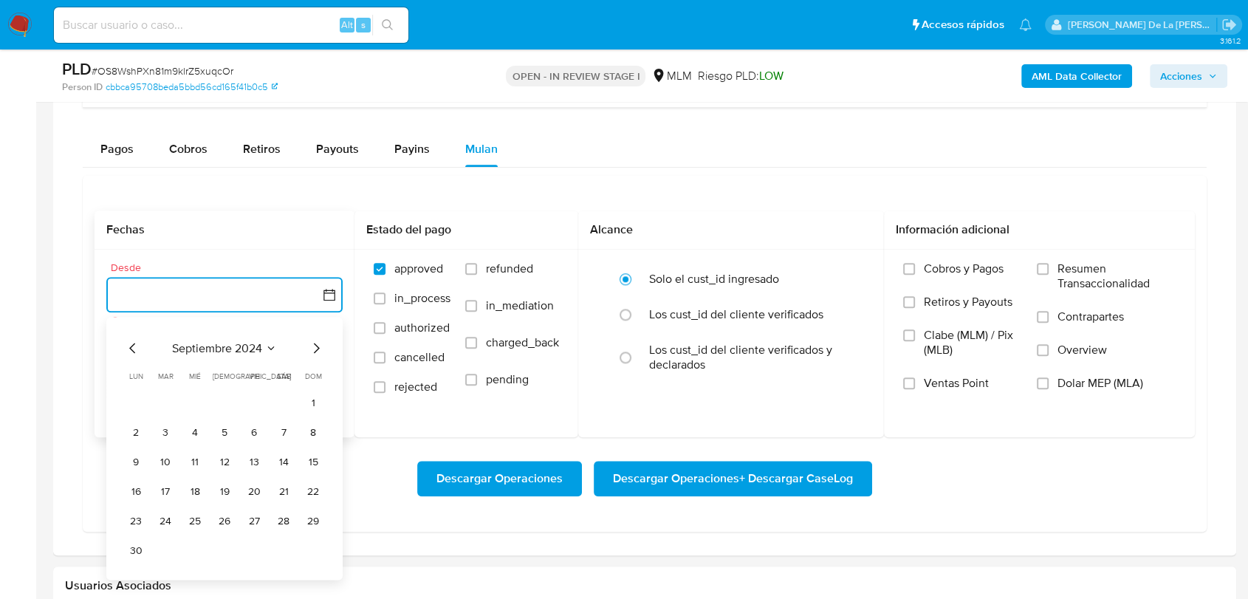
click at [309, 349] on icon "Mes siguiente" at bounding box center [316, 348] width 18 height 18
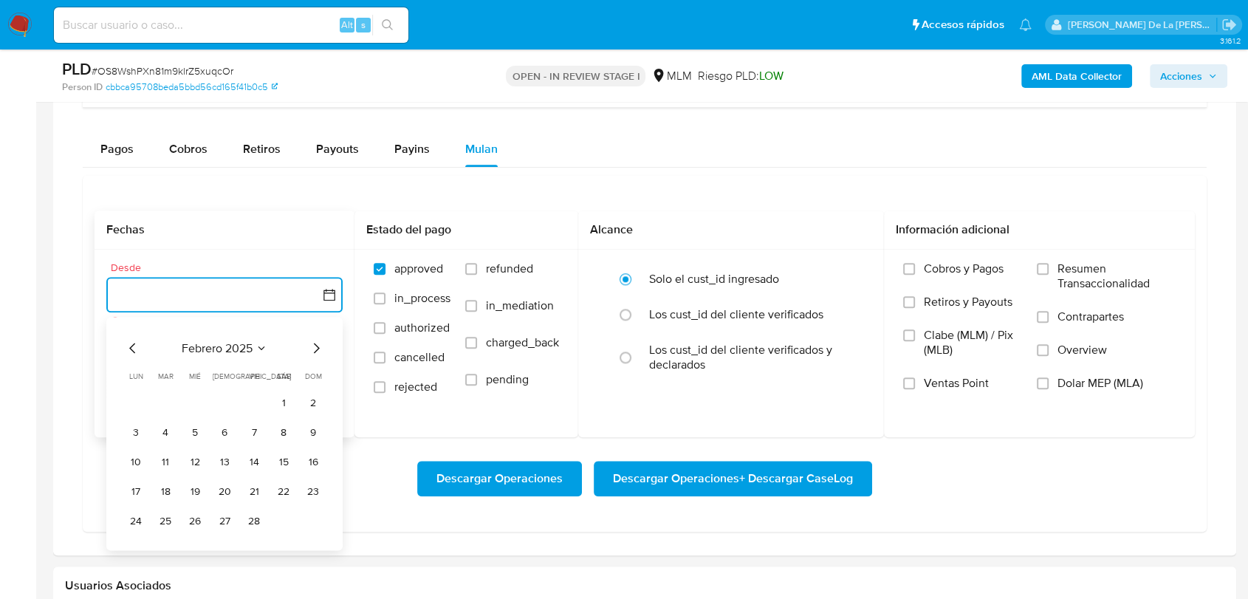
click at [309, 349] on icon "Mes siguiente" at bounding box center [316, 348] width 18 height 18
click at [225, 401] on button "1" at bounding box center [225, 403] width 24 height 24
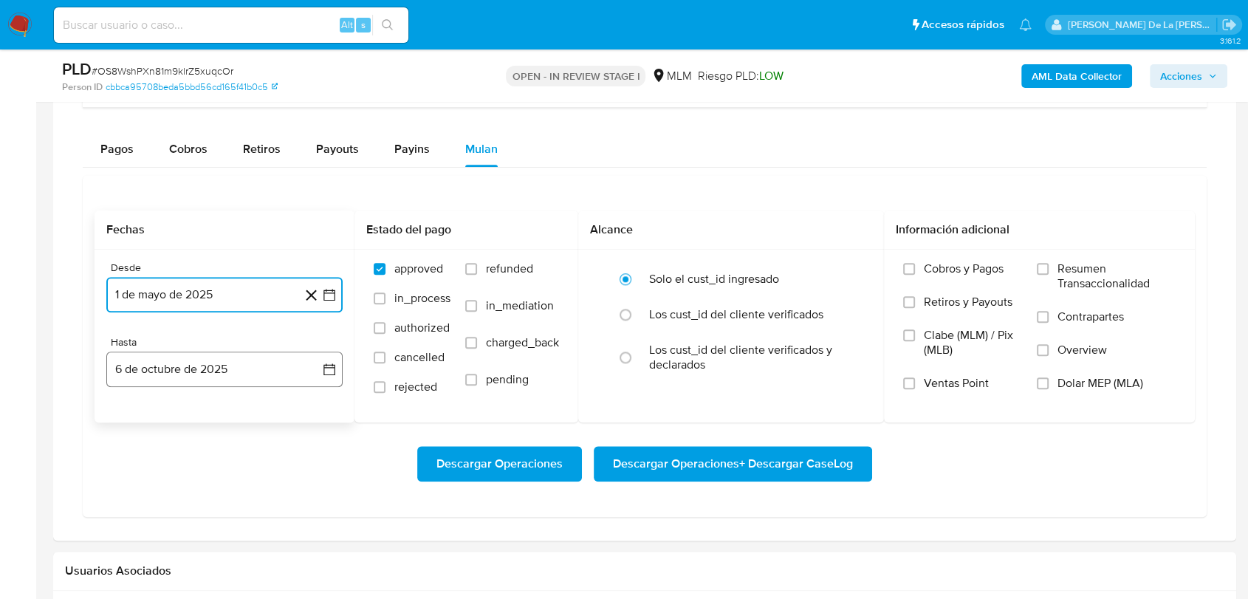
click at [242, 372] on button "6 de octubre de 2025" at bounding box center [224, 369] width 236 height 35
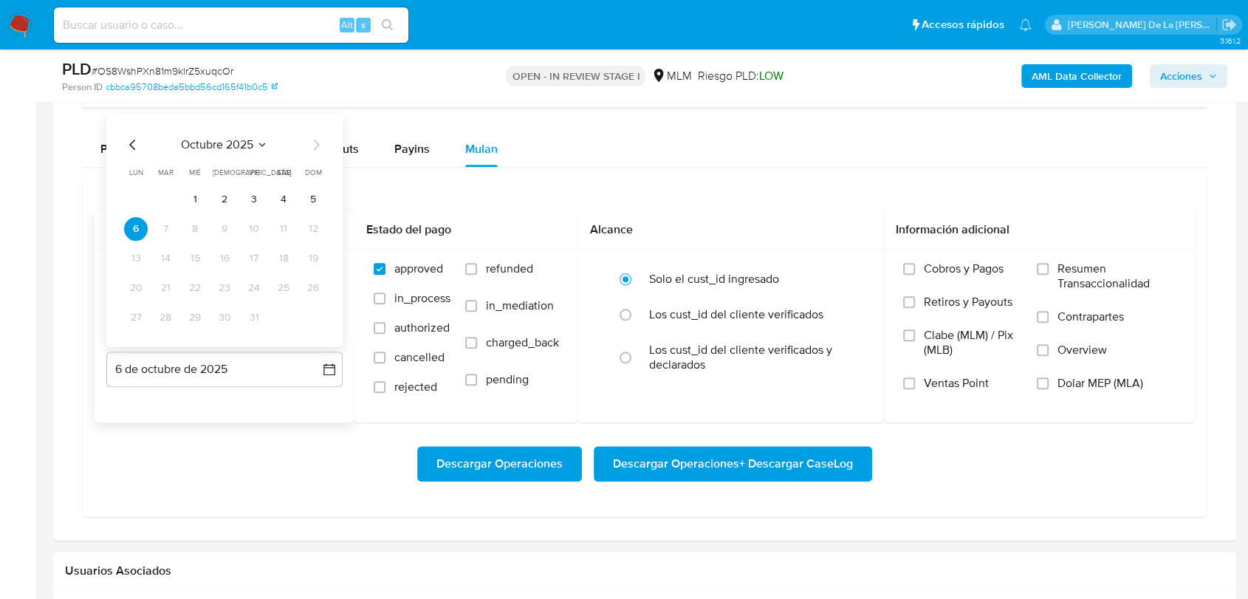
click at [131, 136] on icon "Mes anterior" at bounding box center [133, 144] width 18 height 18
click at [307, 309] on button "31" at bounding box center [313, 317] width 24 height 24
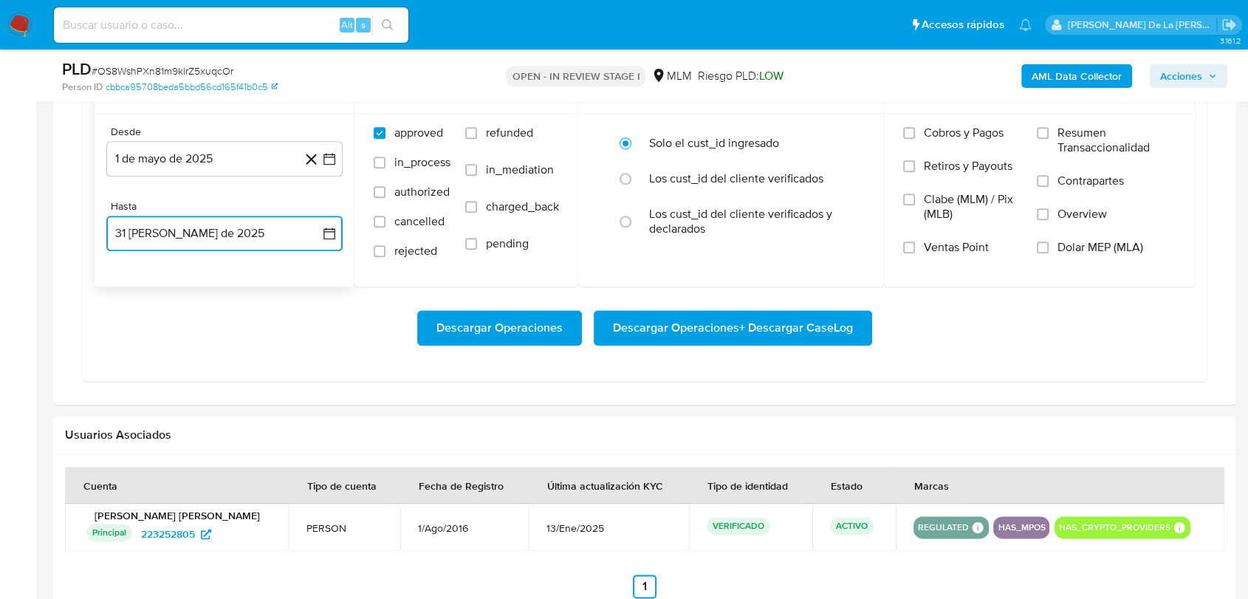
scroll to position [1559, 0]
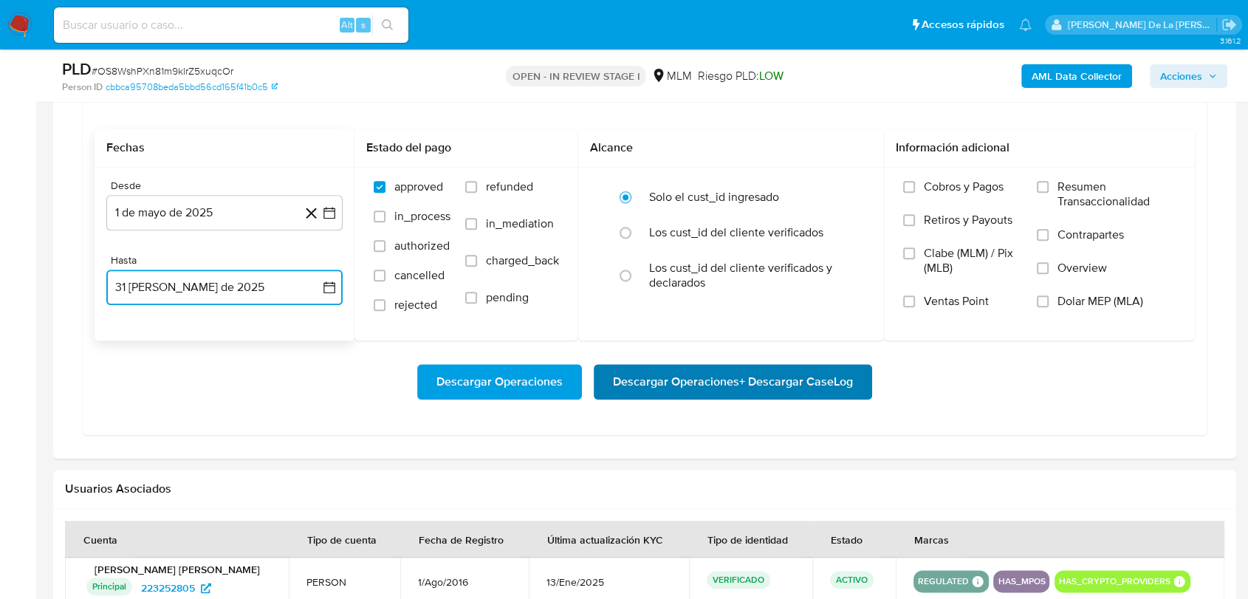
click at [834, 376] on span "Descargar Operaciones + Descargar CaseLog" at bounding box center [733, 382] width 240 height 33
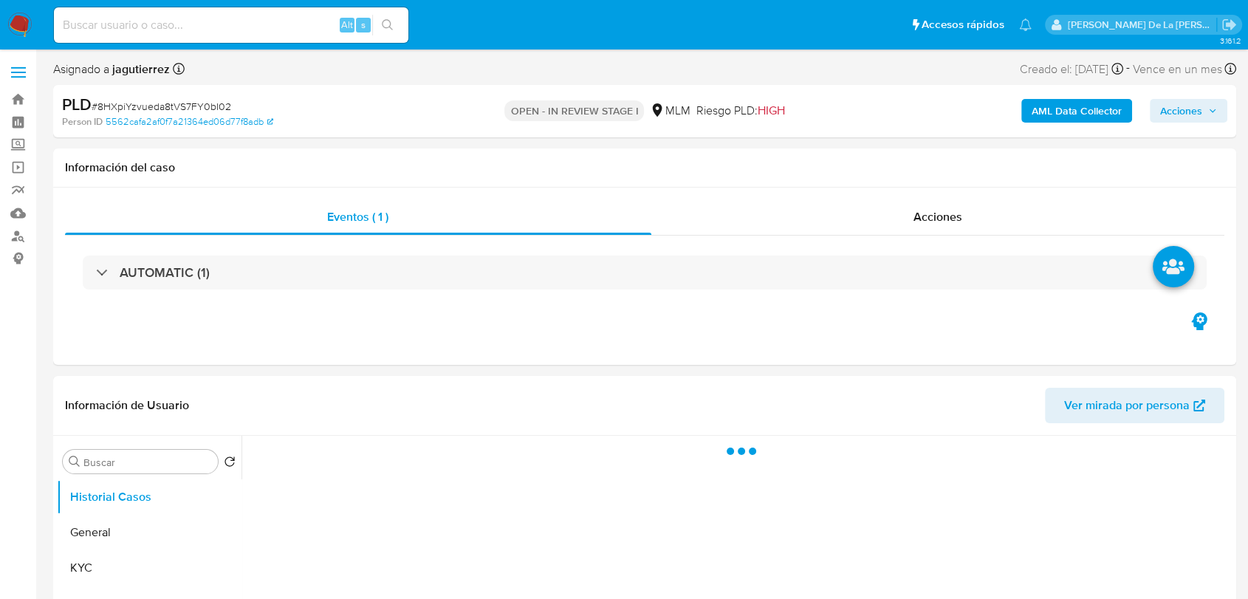
select select "10"
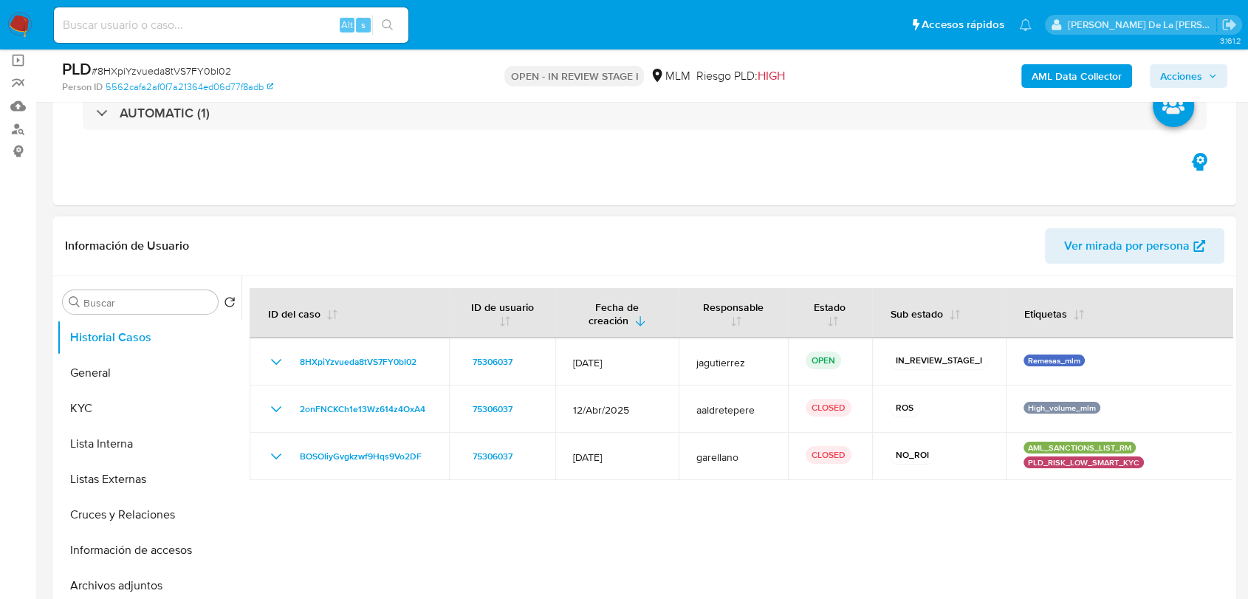
scroll to position [246, 0]
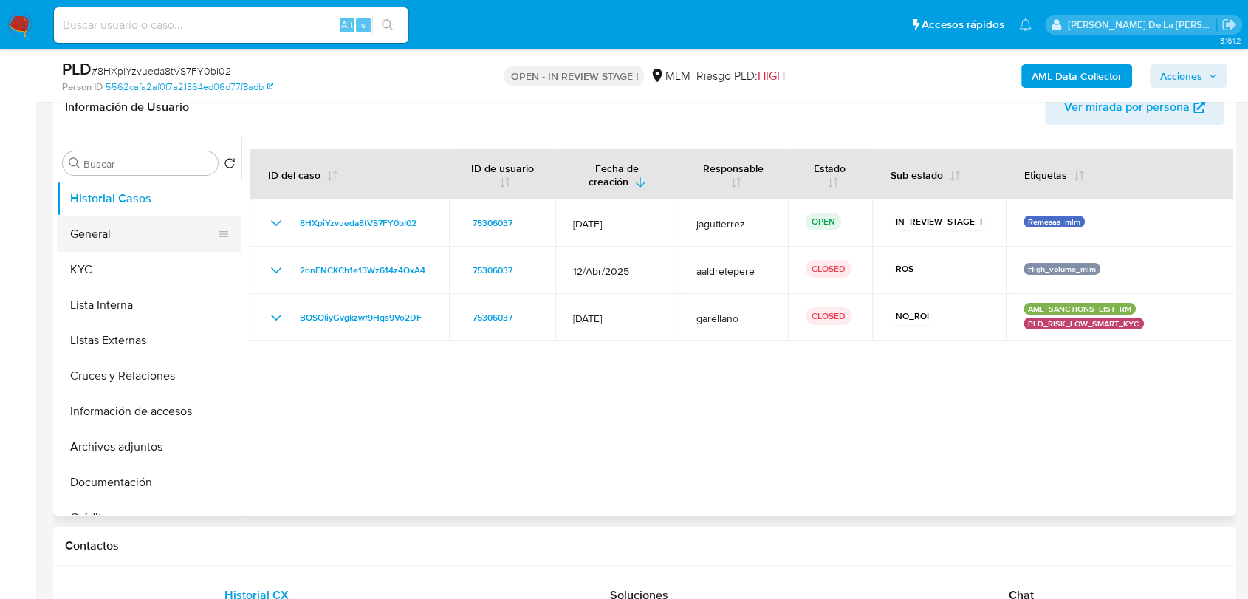
click at [135, 244] on button "General" at bounding box center [143, 233] width 173 height 35
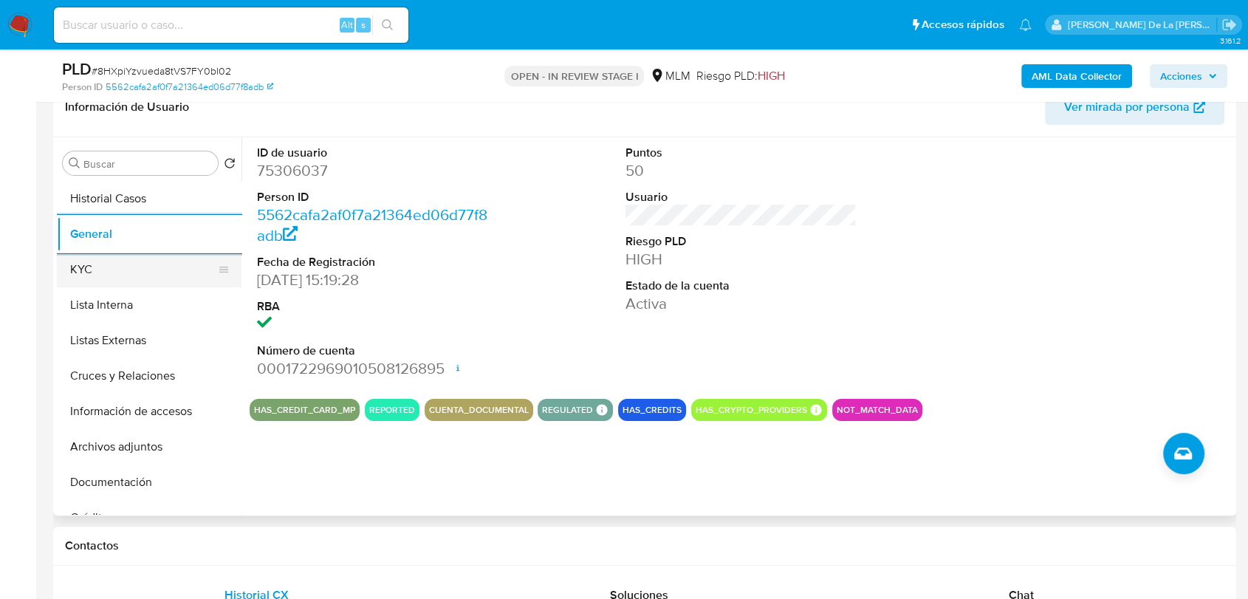
click at [149, 276] on button "KYC" at bounding box center [143, 269] width 173 height 35
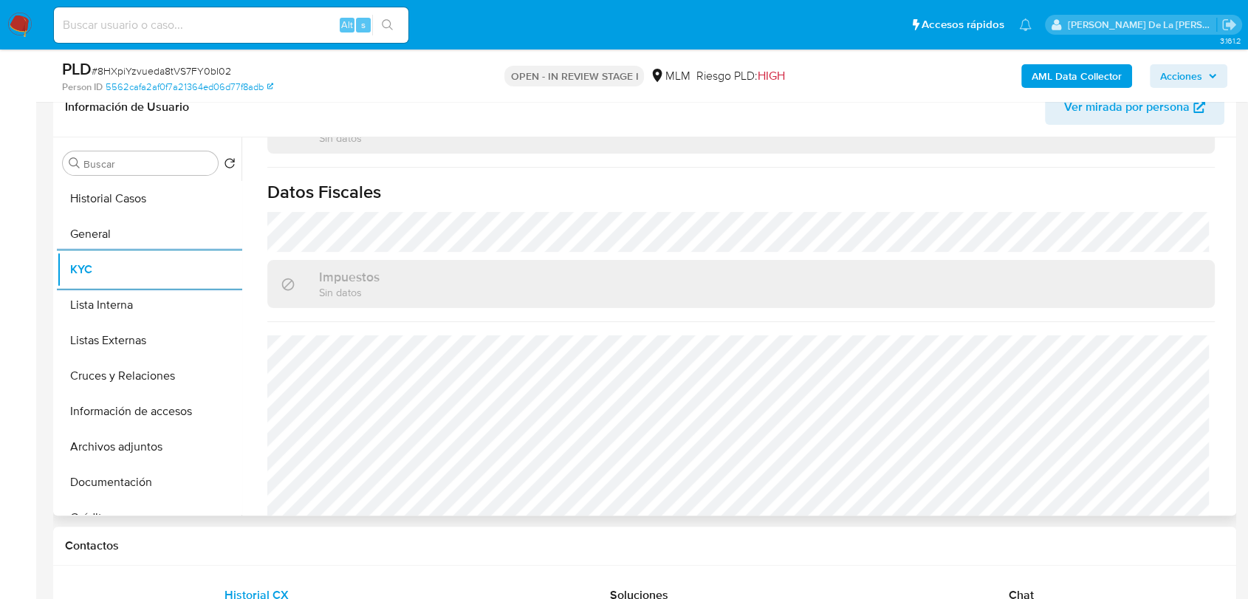
scroll to position [914, 0]
click at [100, 316] on button "Lista Interna" at bounding box center [143, 304] width 173 height 35
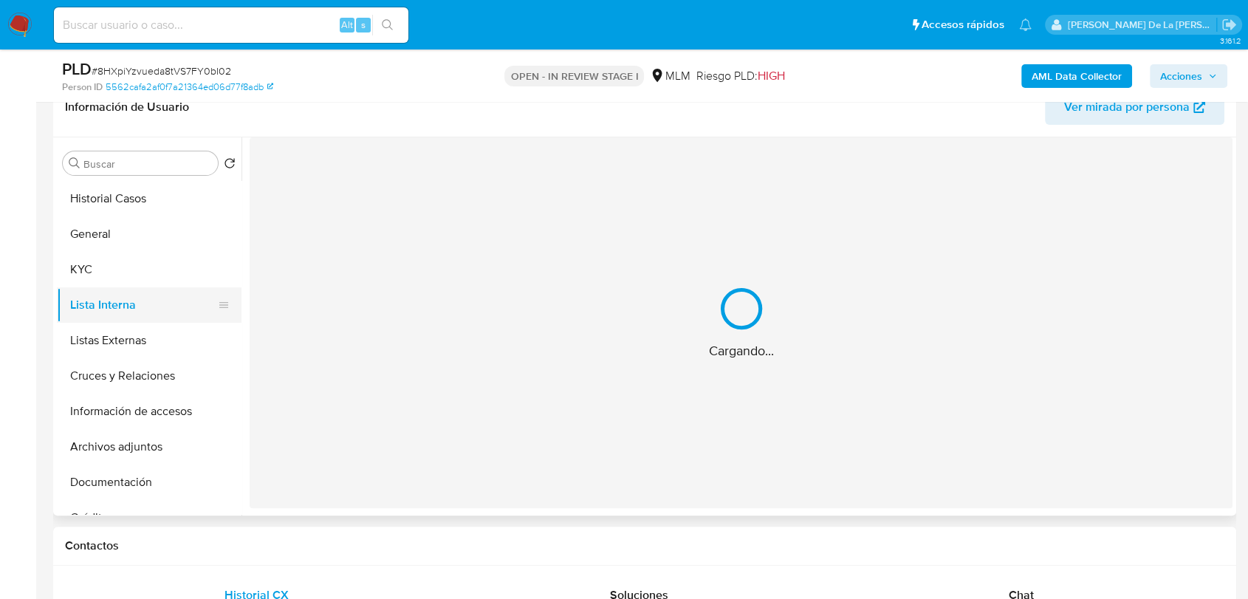
scroll to position [0, 0]
click at [92, 327] on button "Listas Externas" at bounding box center [143, 340] width 173 height 35
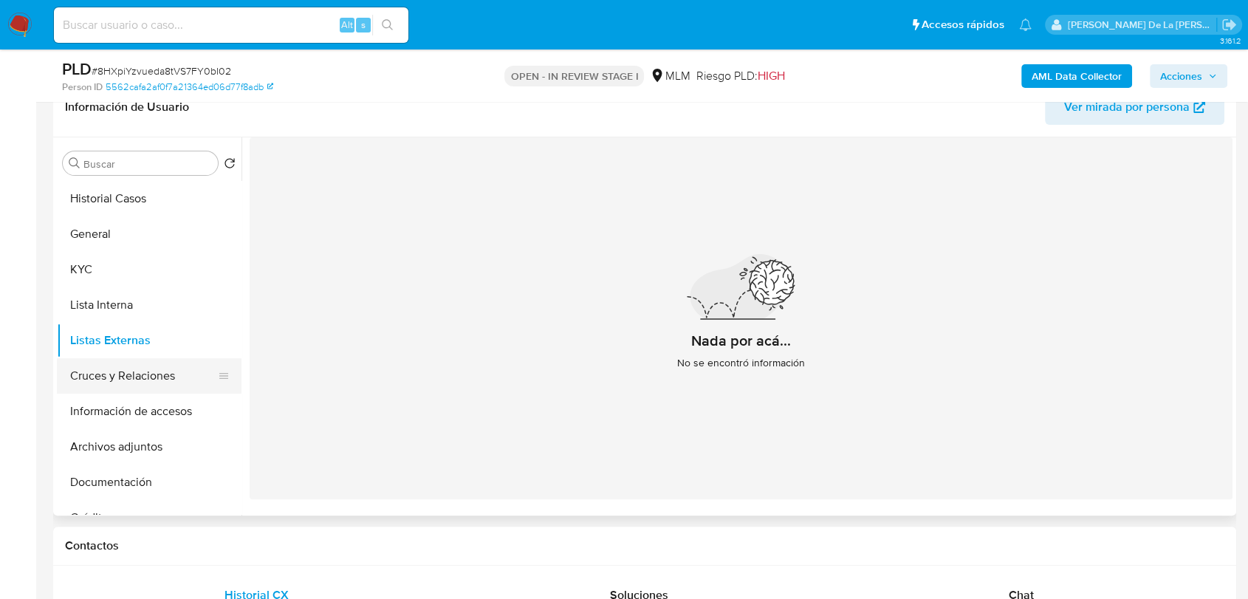
click at [137, 365] on button "Cruces y Relaciones" at bounding box center [143, 375] width 173 height 35
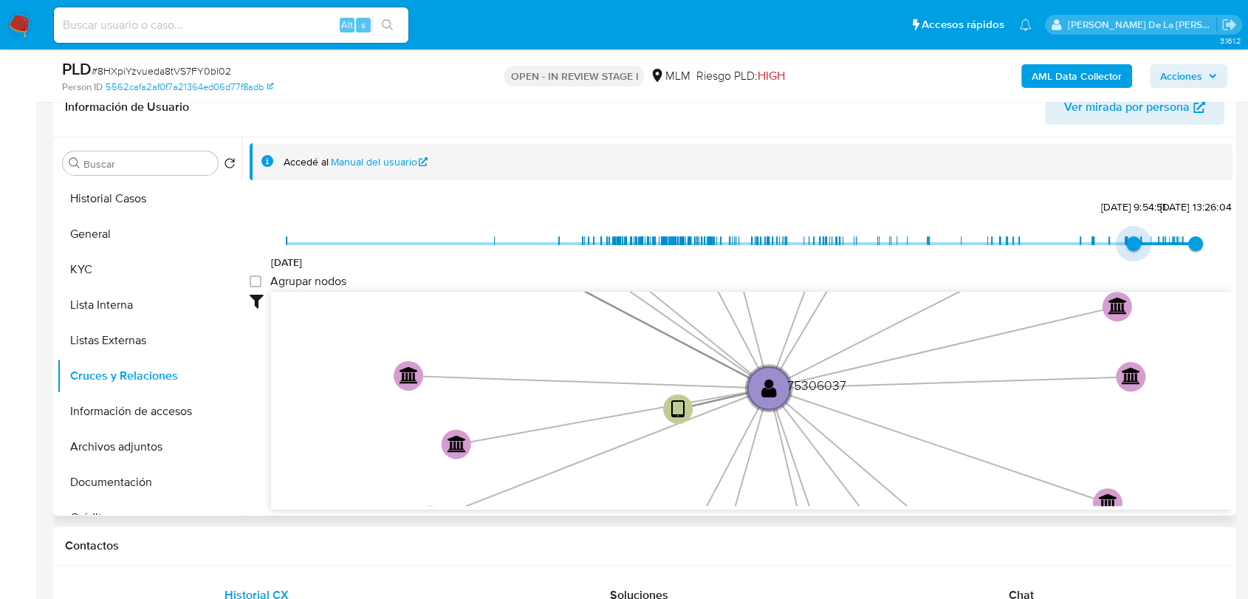
type input "1738974707000"
drag, startPoint x: 291, startPoint y: 239, endPoint x: 1099, endPoint y: 250, distance: 808.2
click at [1102, 250] on span "7/2/2025, 18:31:47" at bounding box center [1109, 243] width 15 height 15
type input "1755307681000"
drag, startPoint x: 1189, startPoint y: 242, endPoint x: 1180, endPoint y: 244, distance: 9.0
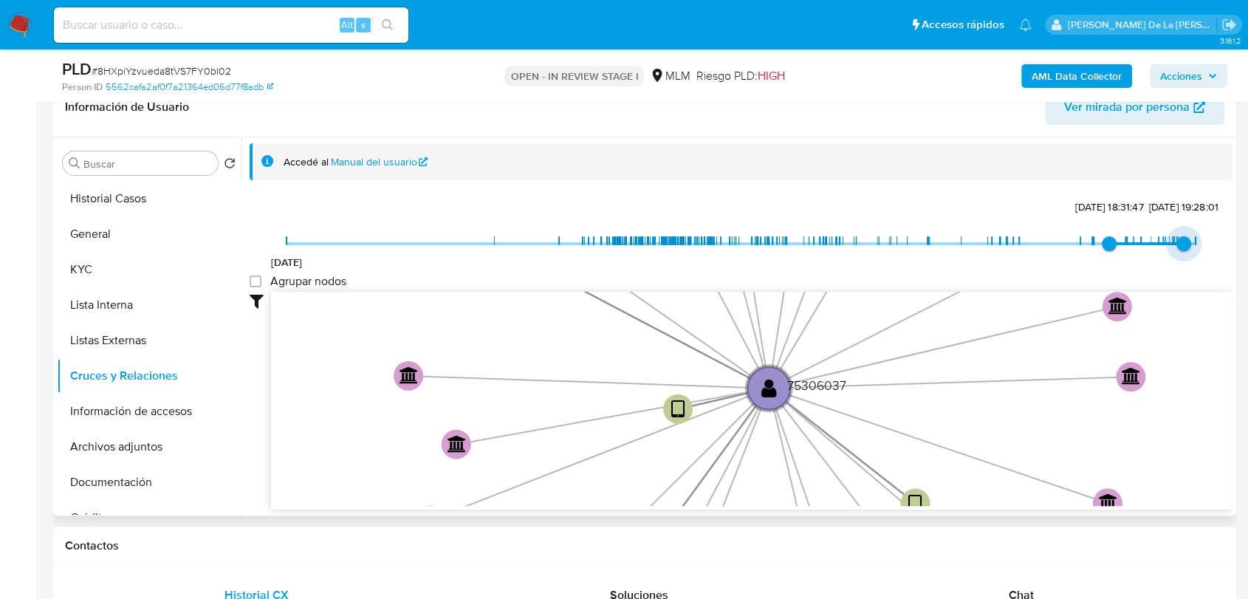
click at [1180, 244] on span "15/8/2025, 19:28:01" at bounding box center [1184, 243] width 15 height 15
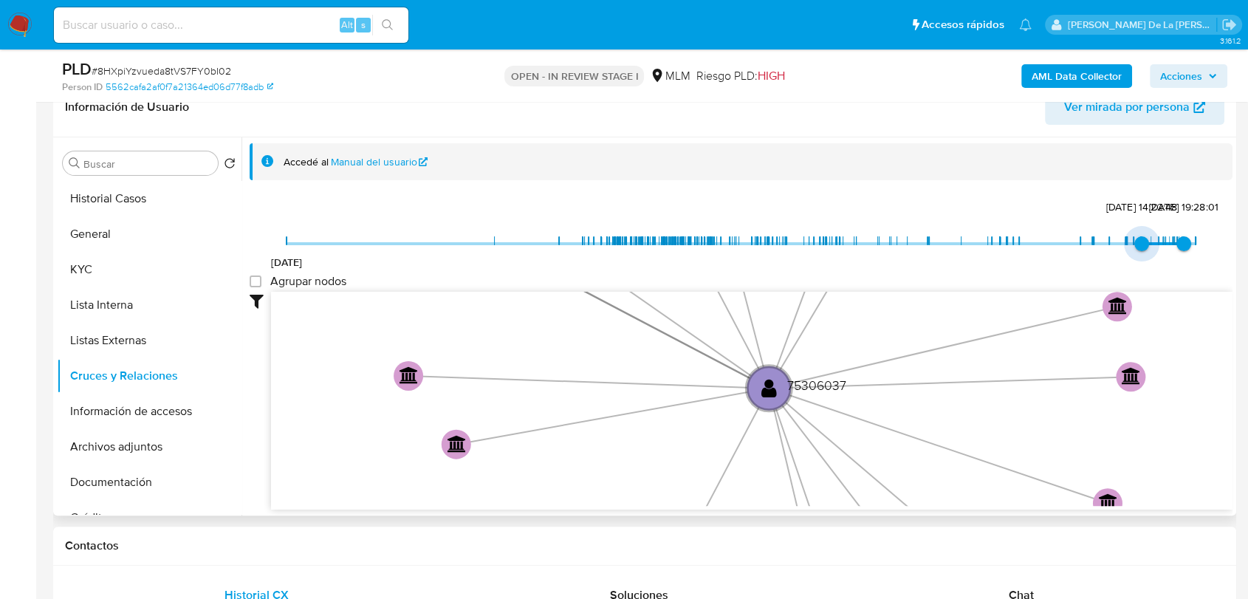
type input "1745855294000"
drag, startPoint x: 1104, startPoint y: 239, endPoint x: 1135, endPoint y: 240, distance: 31.8
click at [1135, 240] on span "28/4/2025, 9:48:14" at bounding box center [1141, 243] width 15 height 15
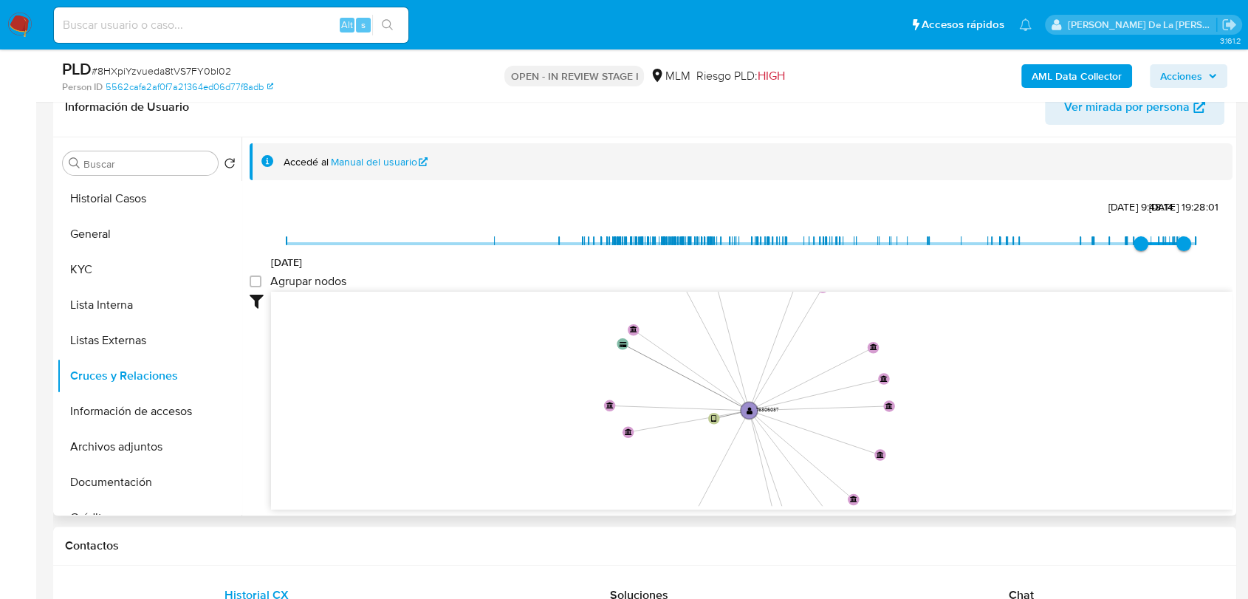
drag, startPoint x: 969, startPoint y: 375, endPoint x: 827, endPoint y: 405, distance: 145.8
click at [827, 405] on icon "user-75306037  75306037 device-665e73cb20f5fbbaeae4b986  device-664d0e119055f…" at bounding box center [752, 399] width 962 height 214
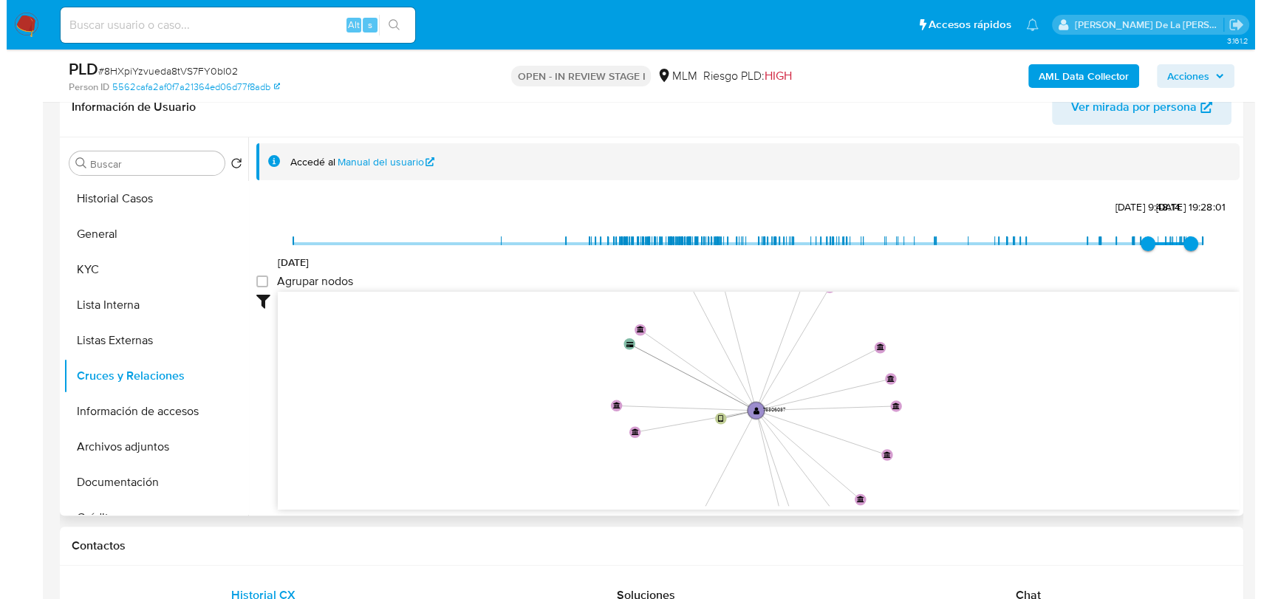
scroll to position [260, 0]
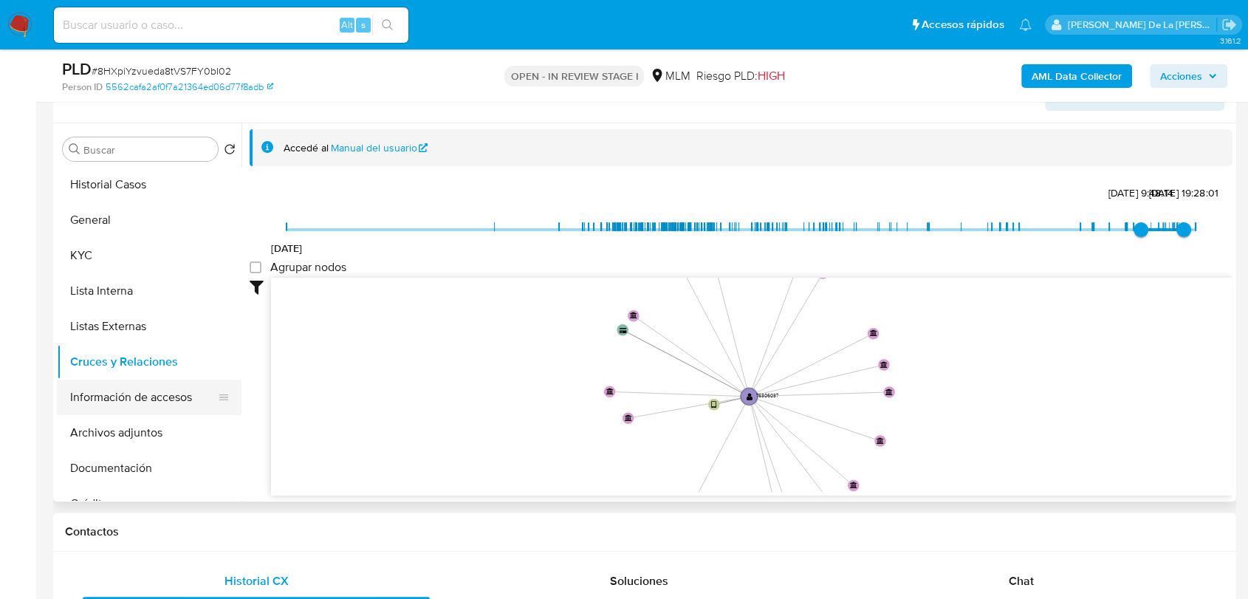
click at [117, 392] on button "Información de accesos" at bounding box center [143, 397] width 173 height 35
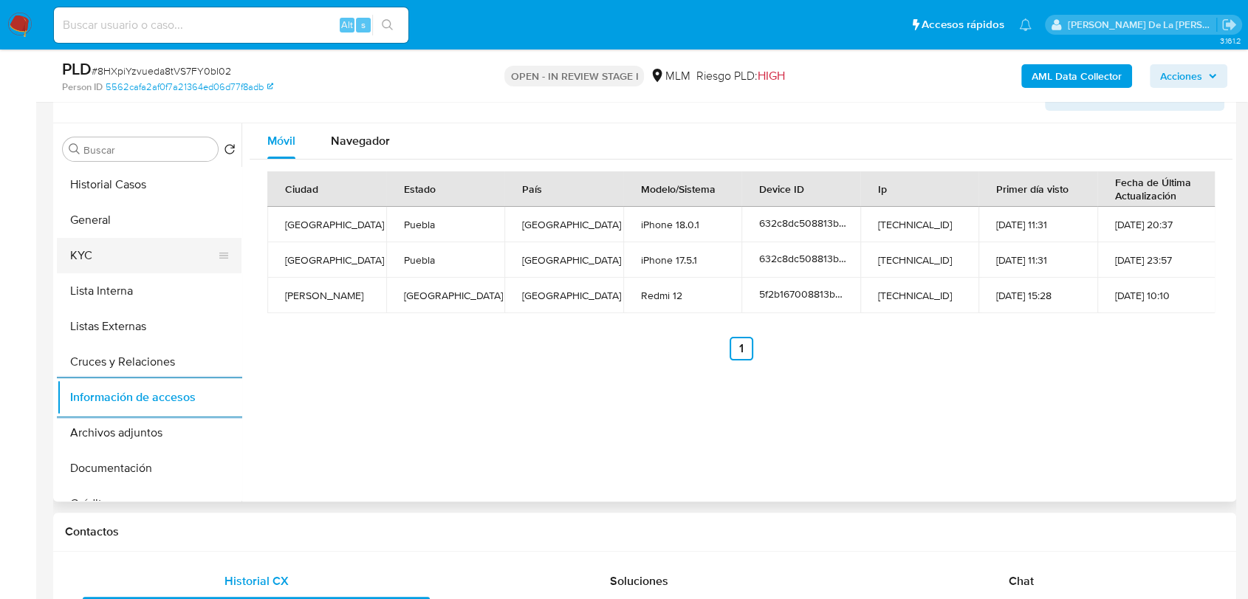
click at [130, 263] on button "KYC" at bounding box center [143, 255] width 173 height 35
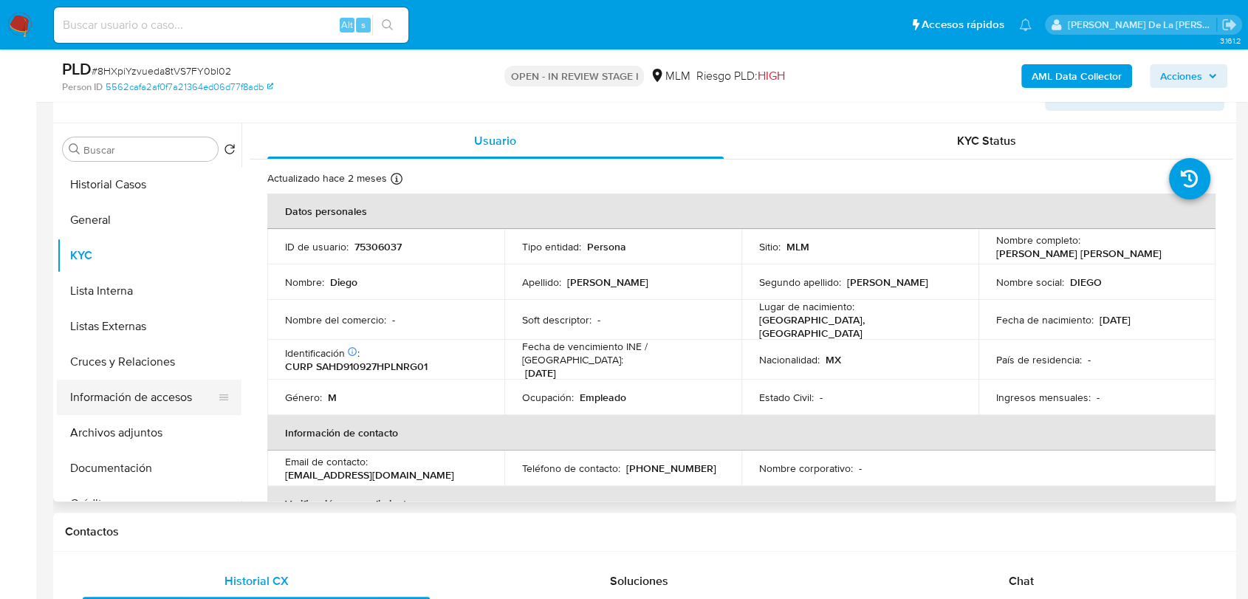
click at [138, 391] on button "Información de accesos" at bounding box center [143, 397] width 173 height 35
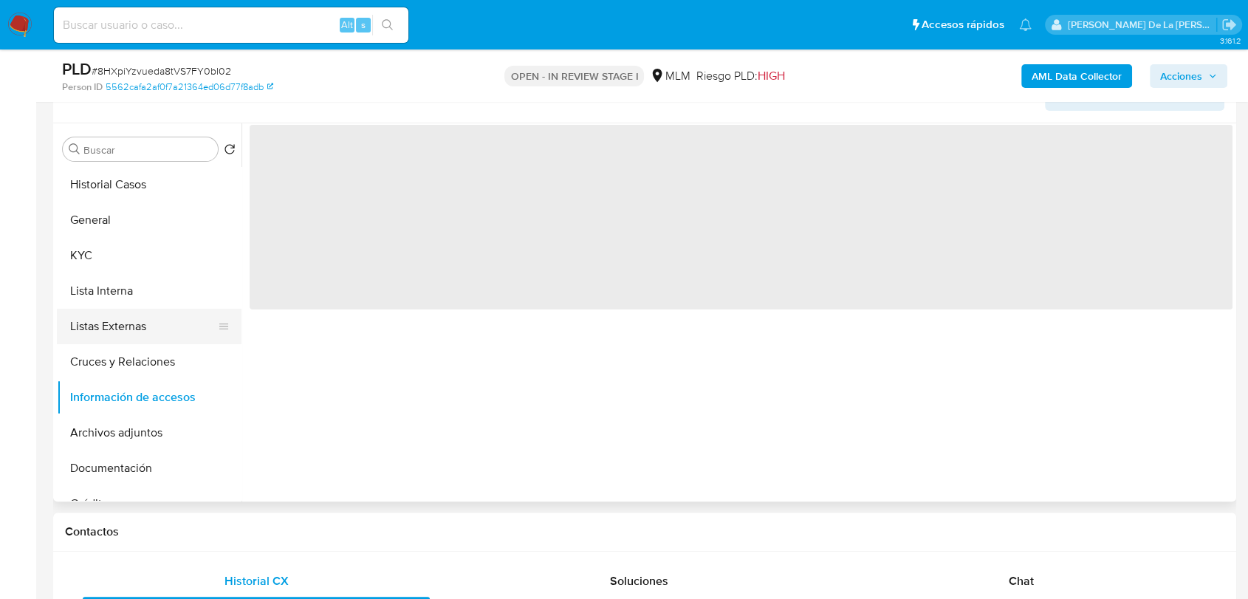
click at [137, 338] on button "Listas Externas" at bounding box center [143, 326] width 173 height 35
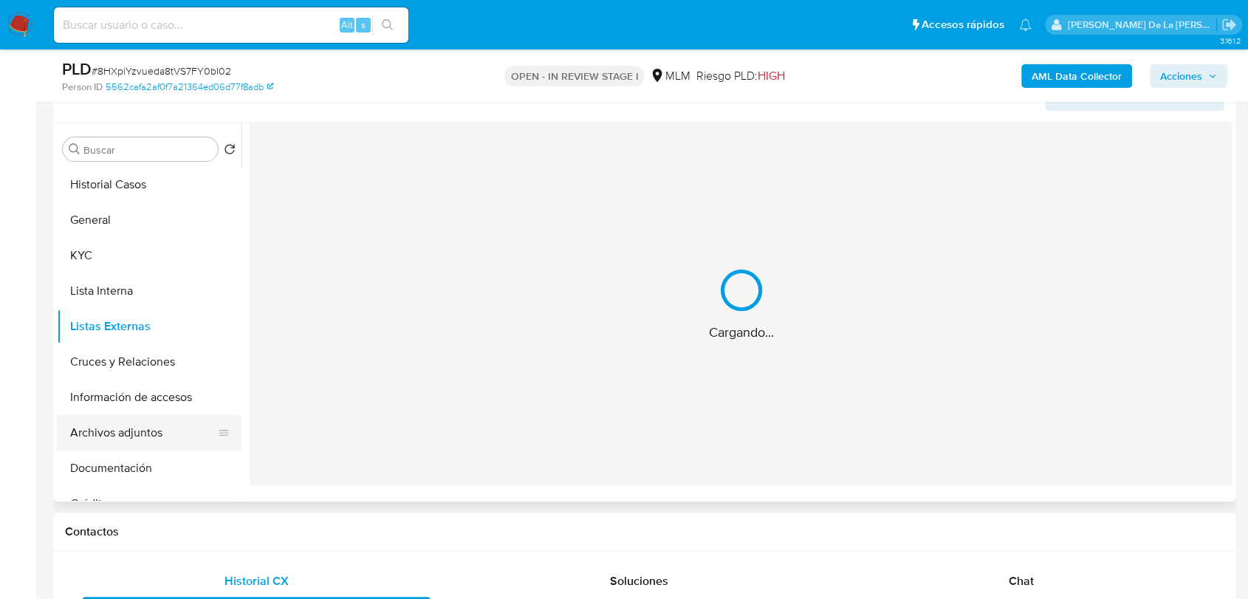
click at [107, 425] on button "Archivos adjuntos" at bounding box center [143, 432] width 173 height 35
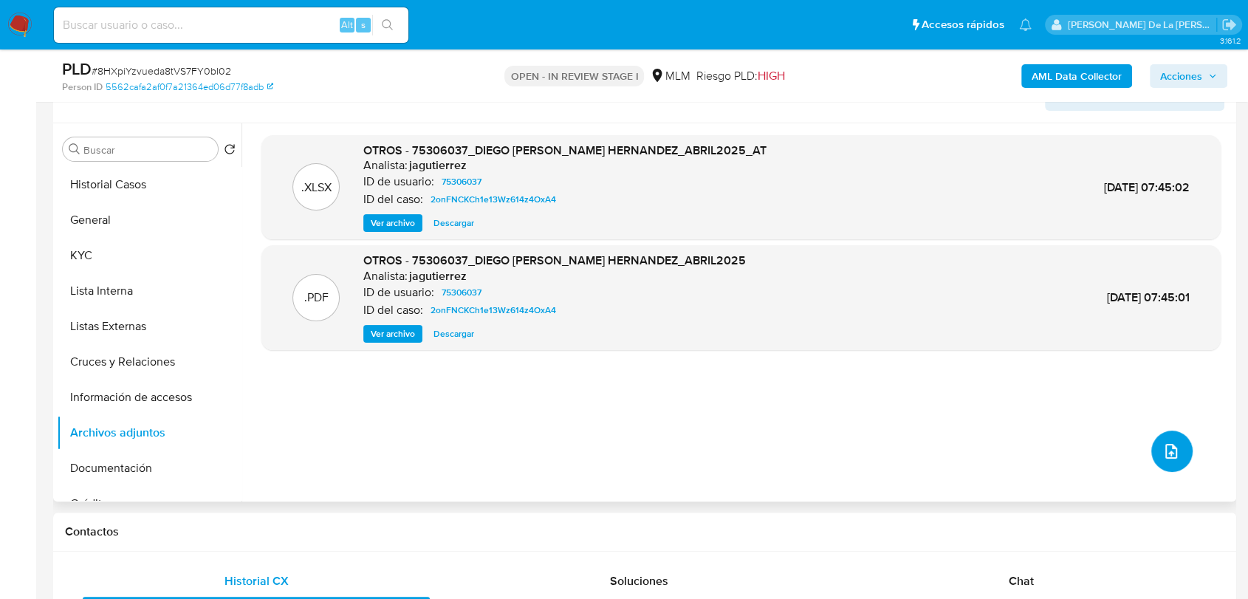
click at [1166, 445] on icon "upload-file" at bounding box center [1172, 451] width 12 height 15
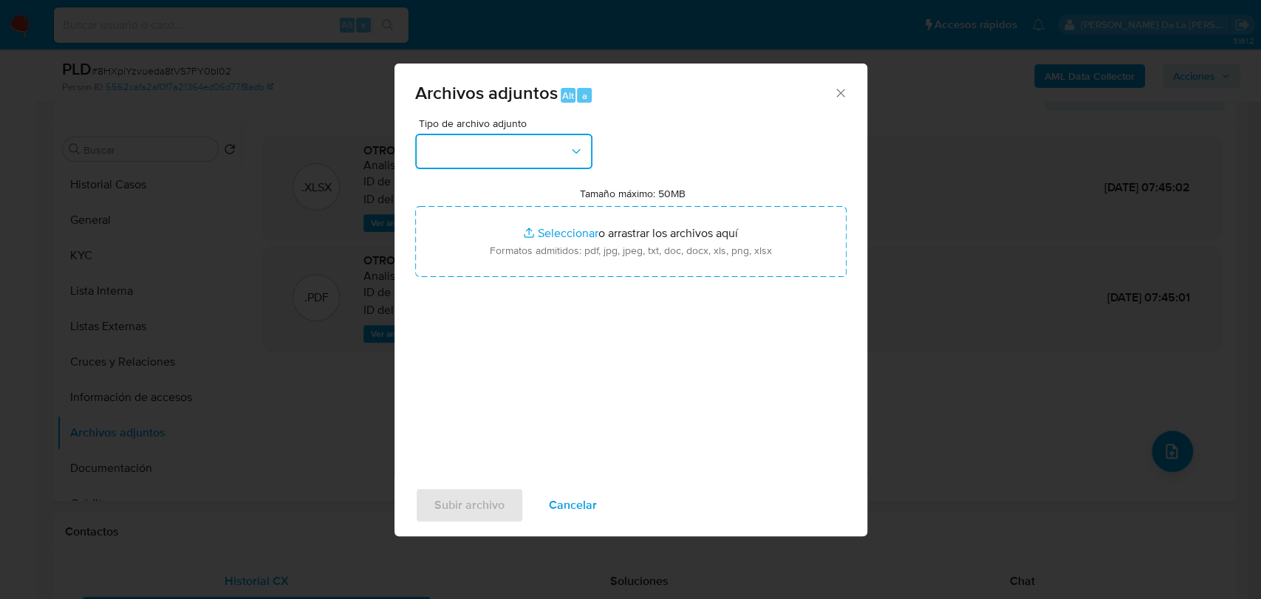
click at [508, 142] on button "button" at bounding box center [503, 151] width 177 height 35
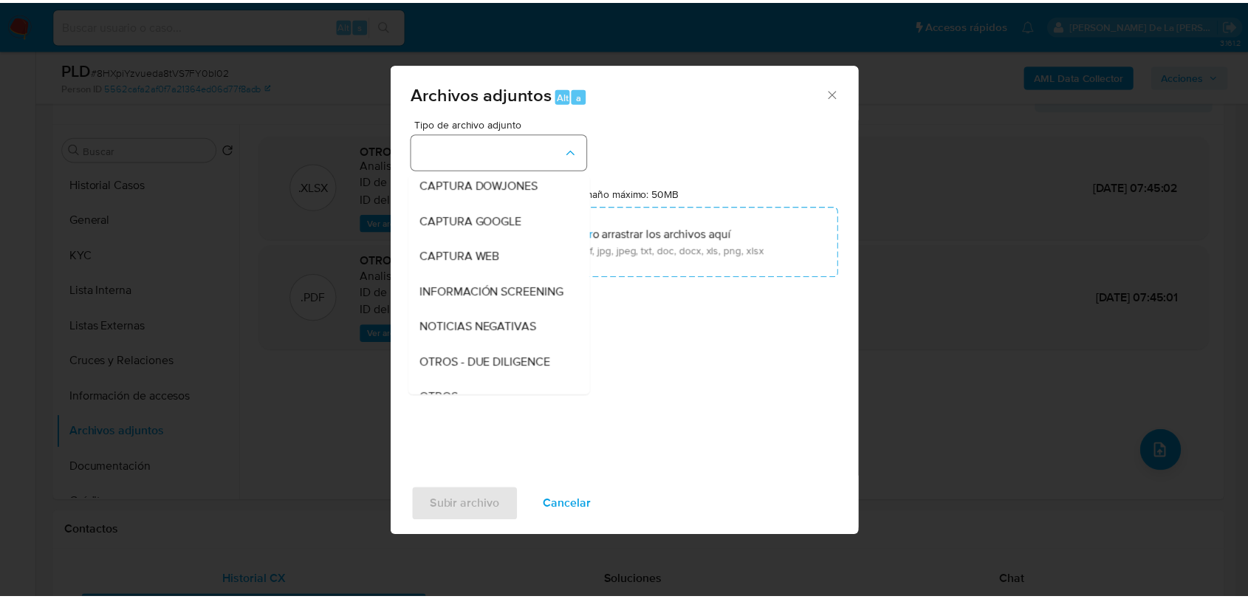
scroll to position [77, 0]
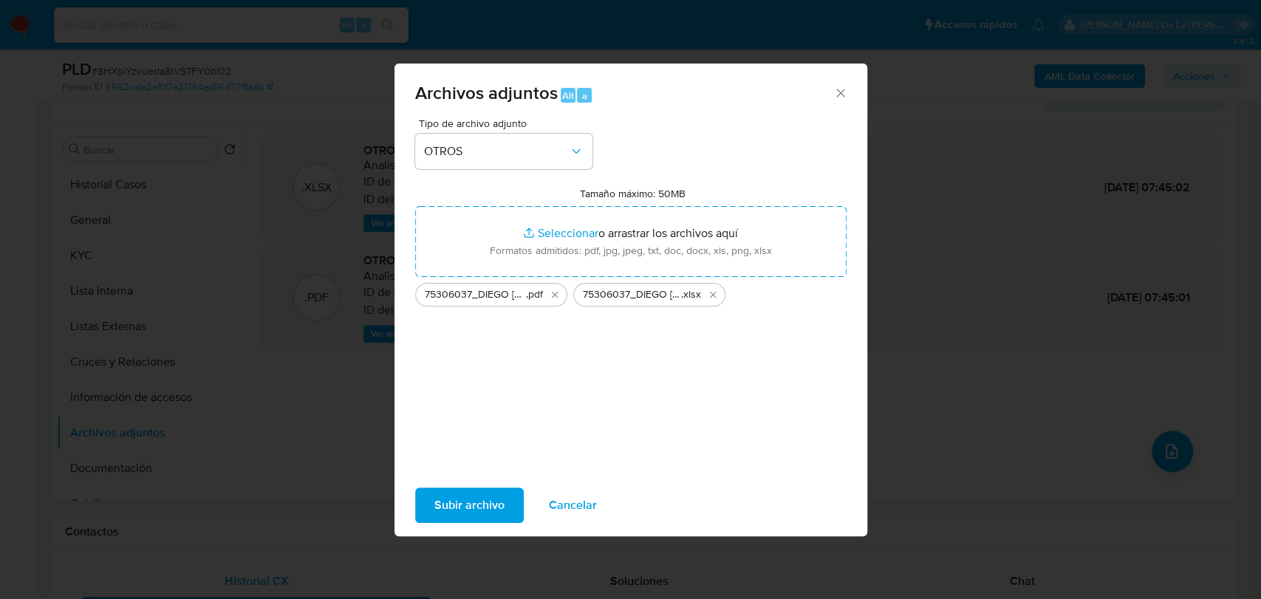
click at [476, 496] on span "Subir archivo" at bounding box center [469, 505] width 70 height 33
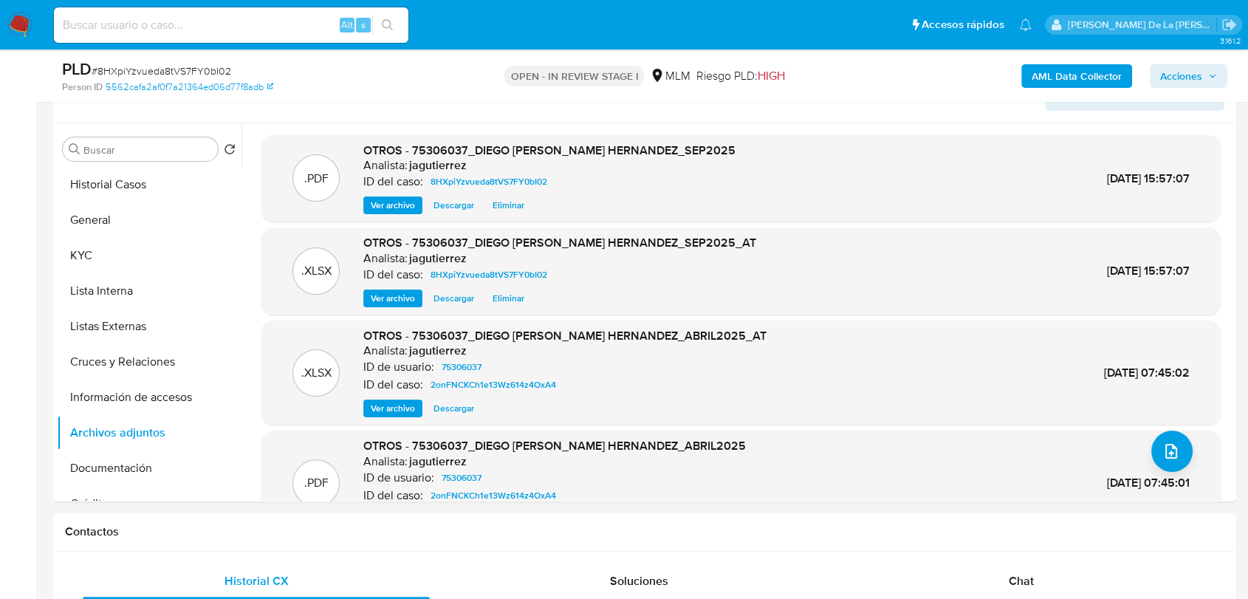
click at [1176, 76] on span "Acciones" at bounding box center [1182, 76] width 42 height 24
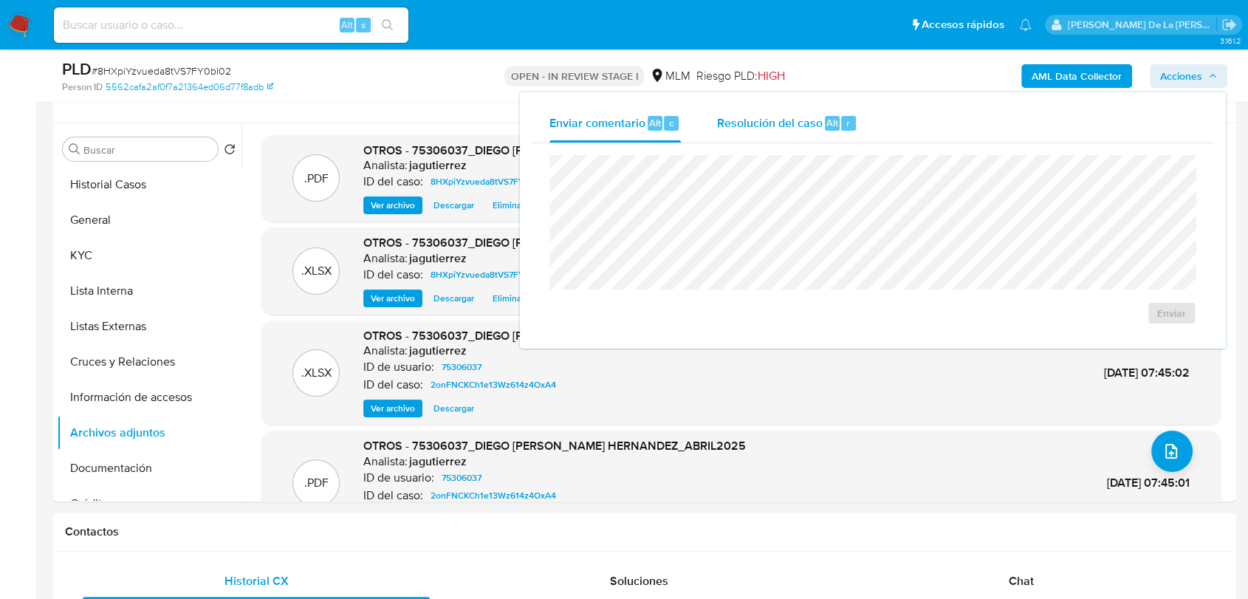
drag, startPoint x: 657, startPoint y: 118, endPoint x: 735, endPoint y: 126, distance: 78.7
click at [656, 119] on span "Alt" at bounding box center [655, 123] width 12 height 14
click at [779, 123] on span "Resolución del caso" at bounding box center [770, 122] width 106 height 17
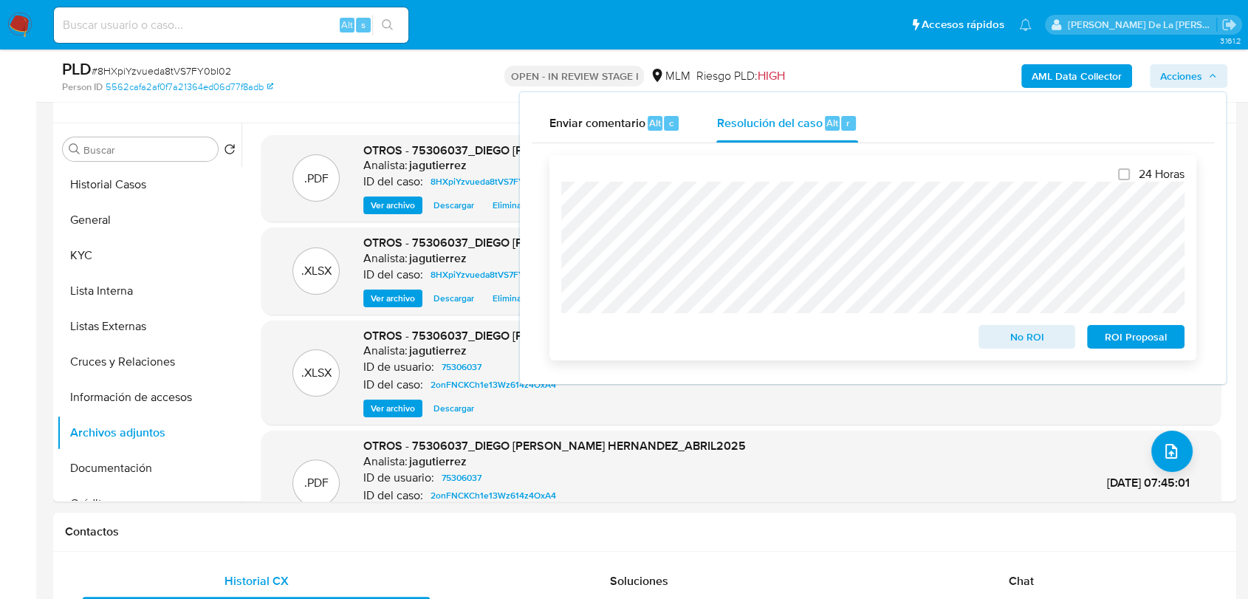
click at [1144, 331] on span "ROI Proposal" at bounding box center [1136, 337] width 77 height 21
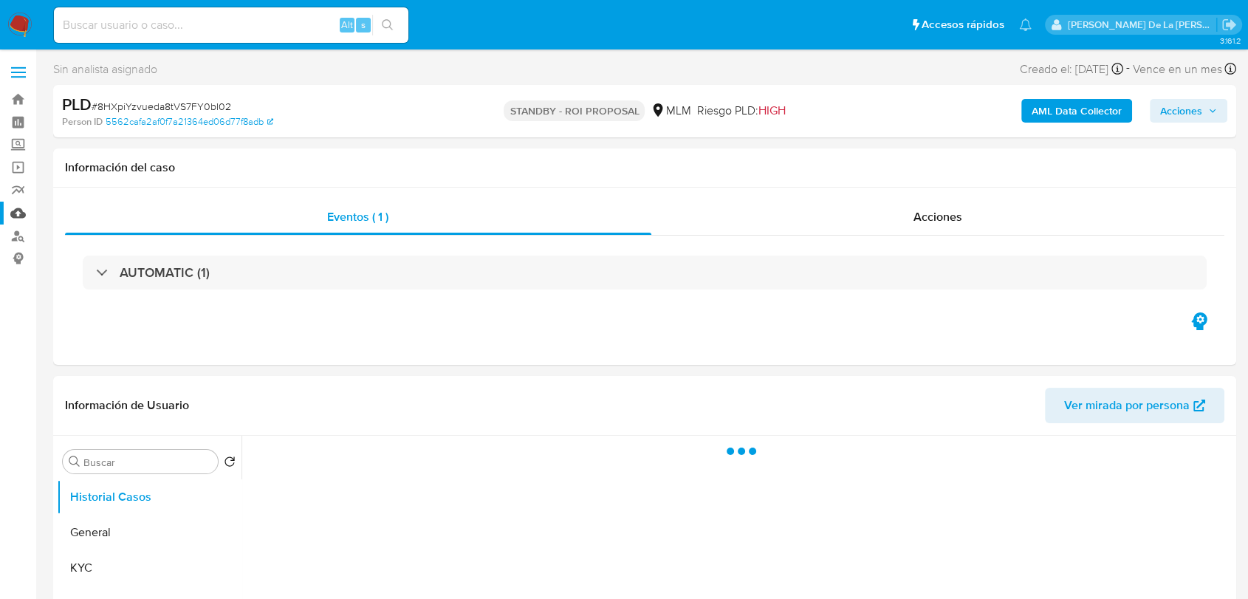
select select "10"
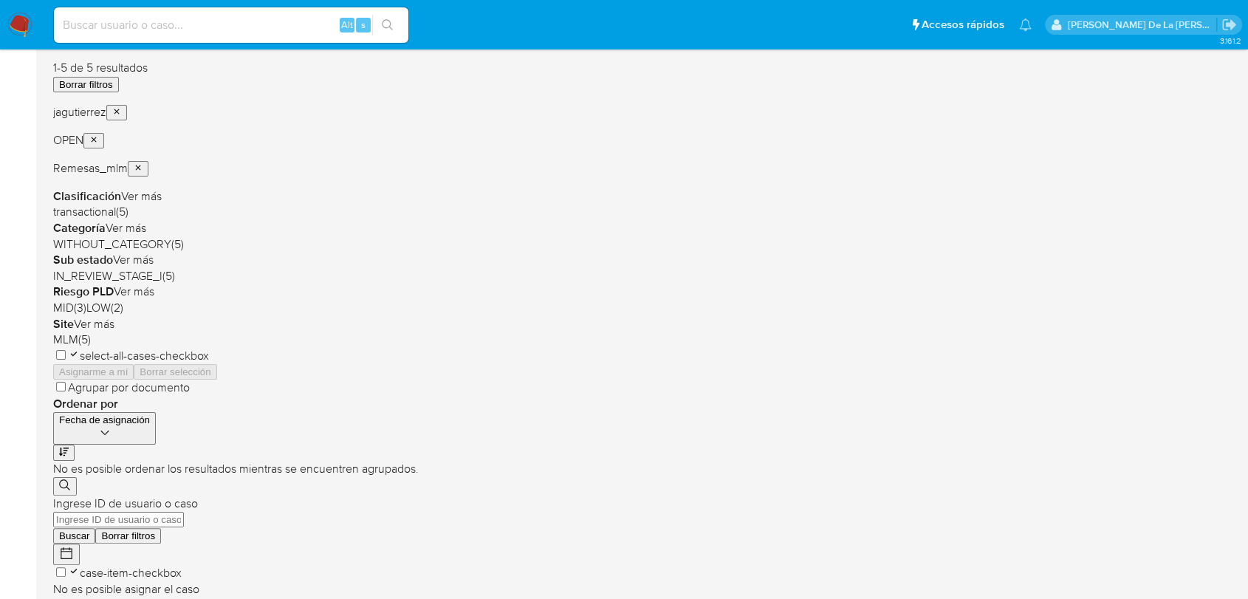
scroll to position [300, 0]
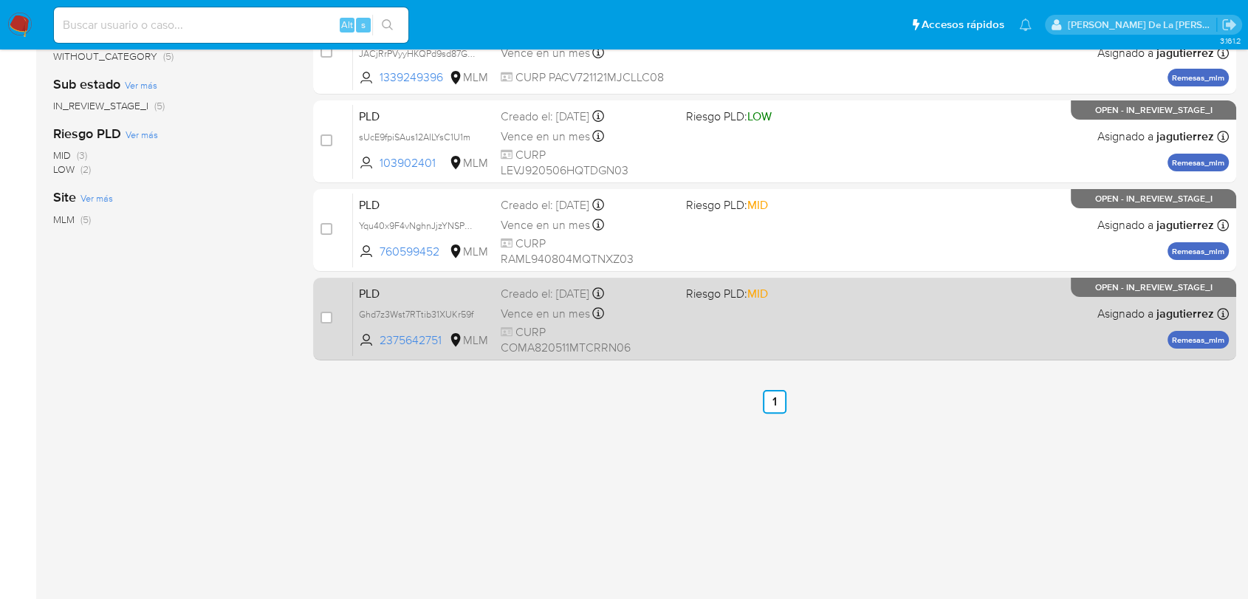
click at [808, 293] on span "Riesgo PLD: MID" at bounding box center [772, 292] width 173 height 19
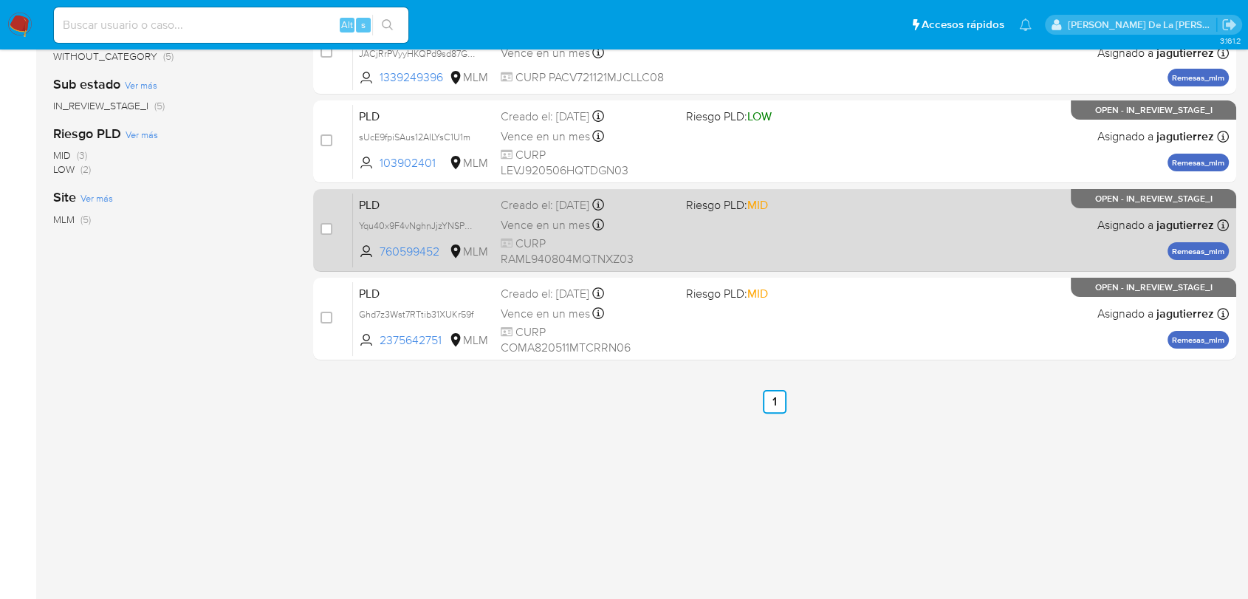
click at [827, 229] on div "PLD Yqu40x9F4vNghnJjzYNSPhwI 760599452 MLM Riesgo PLD: MID Creado el: [DATE] Cr…" at bounding box center [791, 230] width 876 height 75
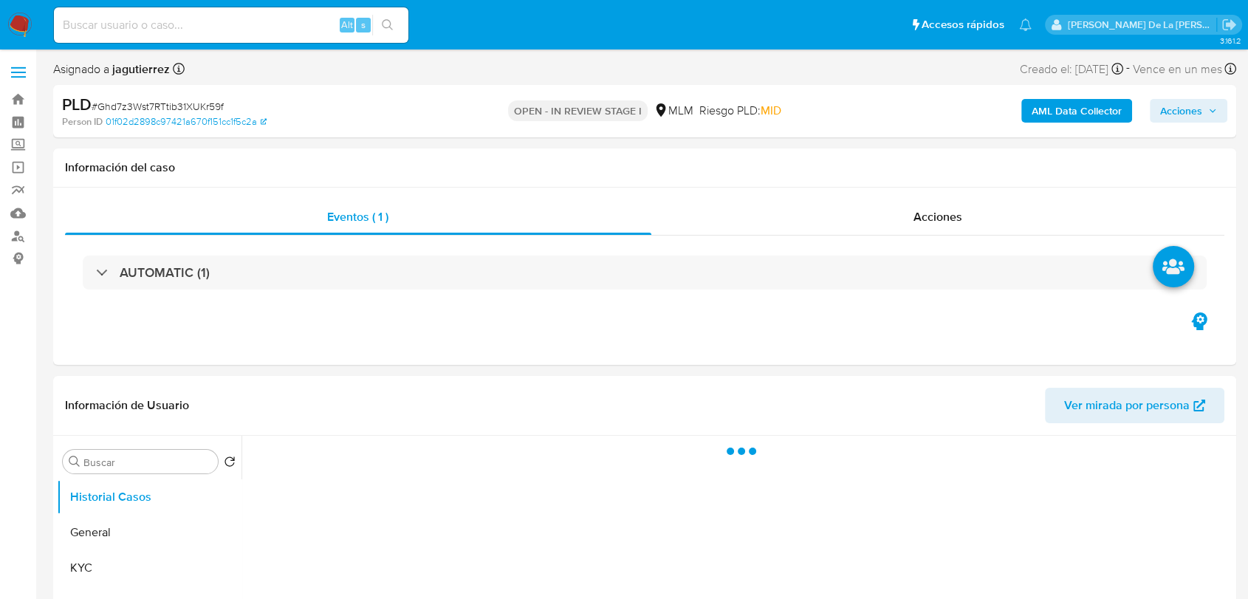
select select "10"
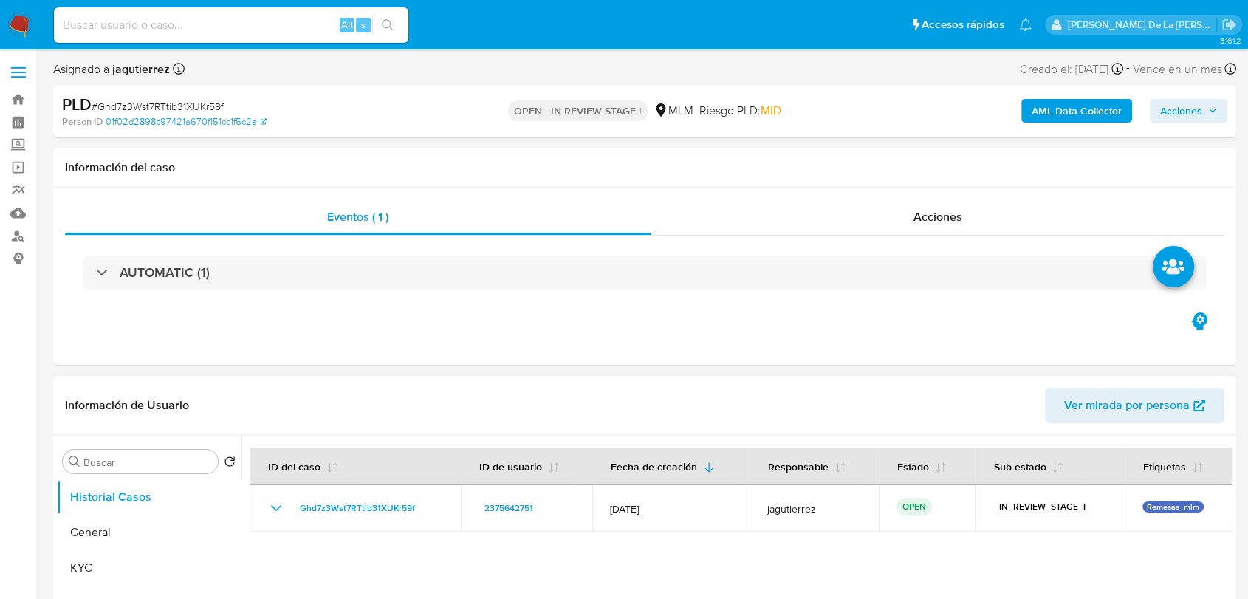
drag, startPoint x: 700, startPoint y: 369, endPoint x: 526, endPoint y: 427, distance: 183.1
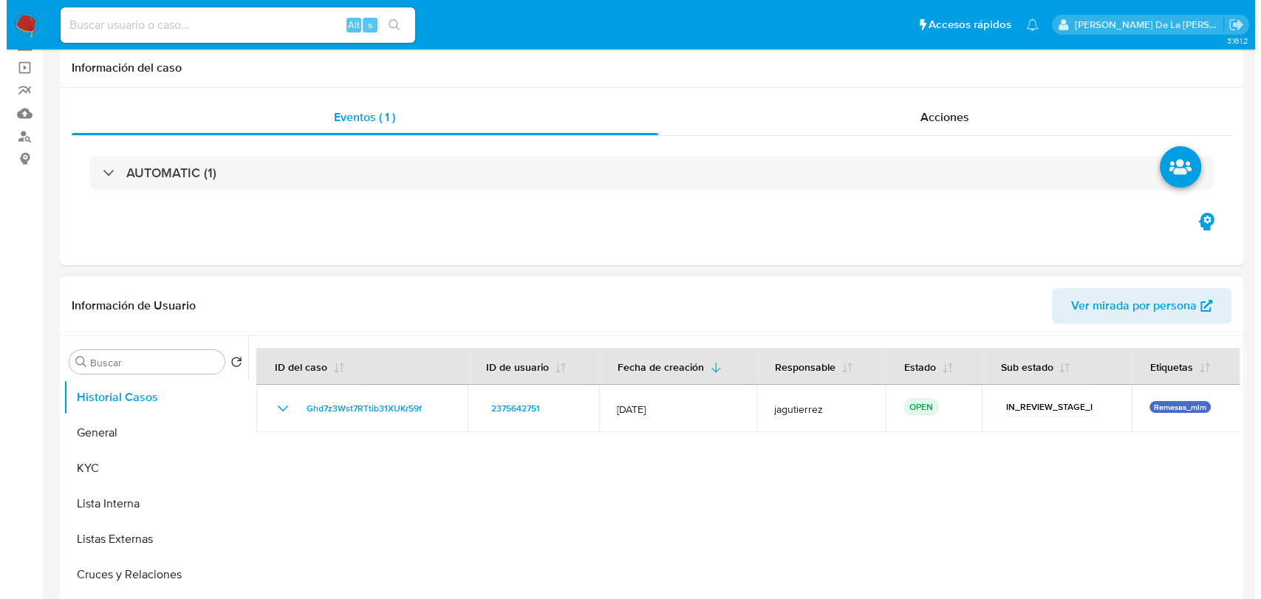
scroll to position [246, 0]
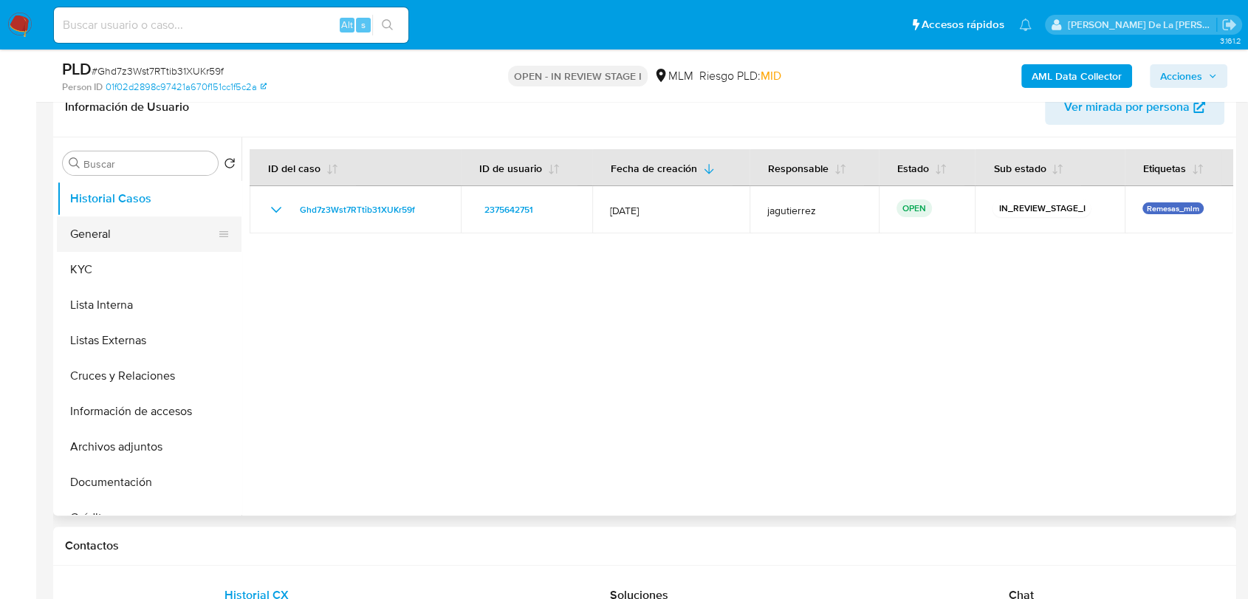
click at [123, 235] on button "General" at bounding box center [143, 233] width 173 height 35
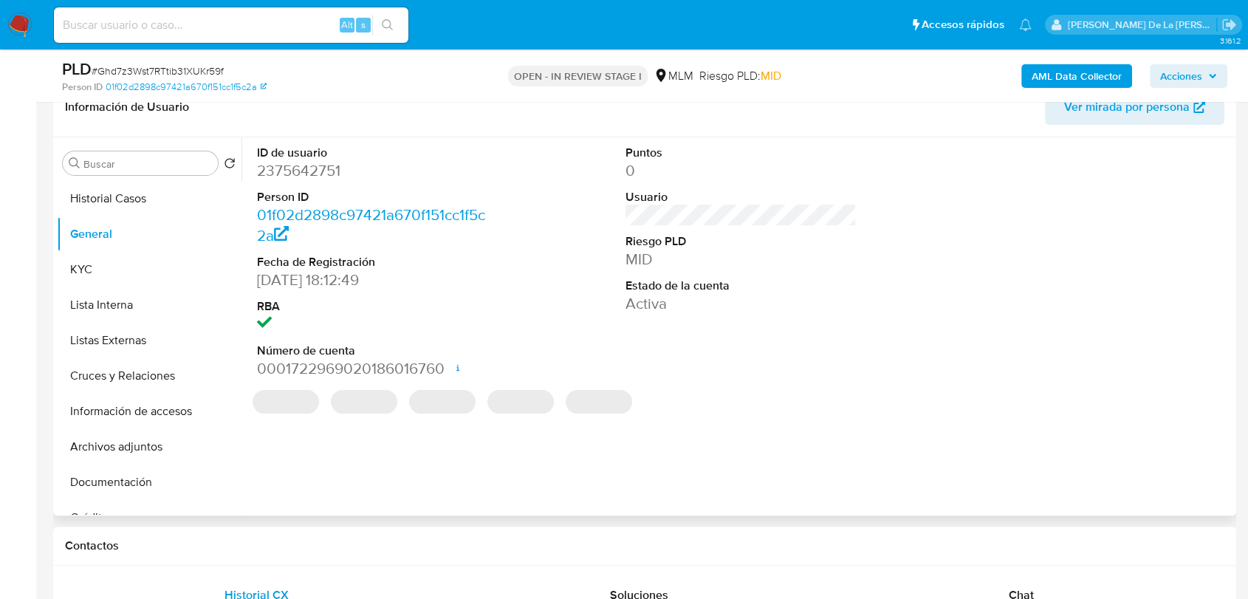
click at [324, 166] on dd "2375642751" at bounding box center [372, 170] width 231 height 21
copy dd "2375642751"
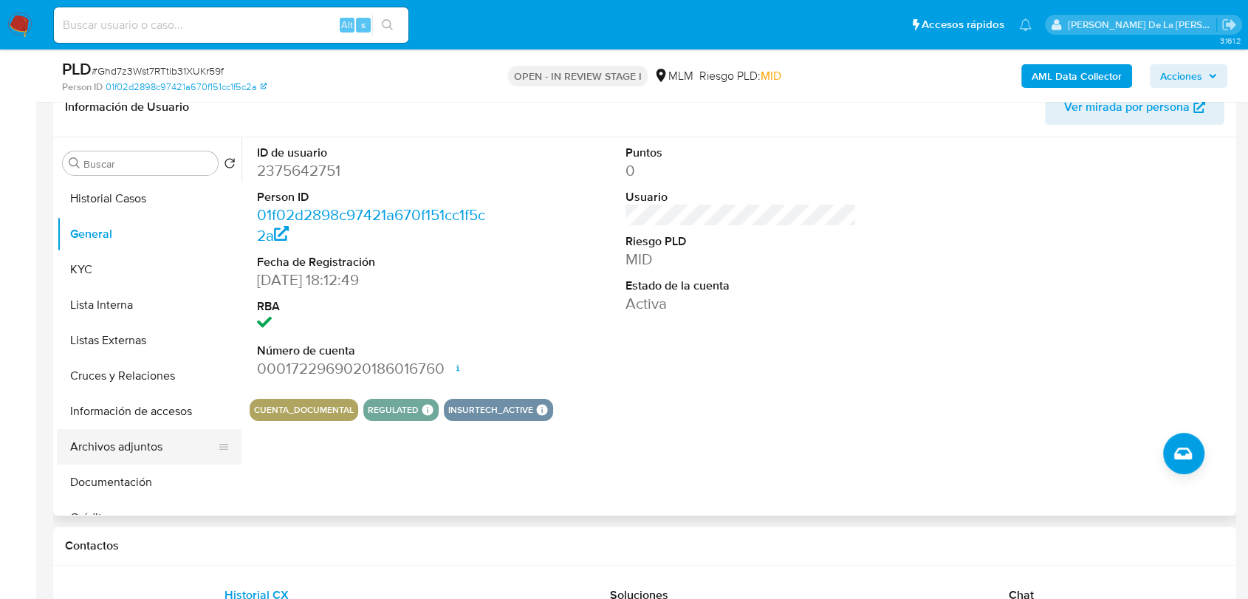
drag, startPoint x: 312, startPoint y: 464, endPoint x: 213, endPoint y: 444, distance: 101.7
click at [312, 464] on div "ID de usuario 2375642751 Person ID 01f02d2898c97421a670f151cc1f5c2a Fecha de Re…" at bounding box center [737, 326] width 991 height 378
click at [147, 409] on button "Información de accesos" at bounding box center [143, 411] width 173 height 35
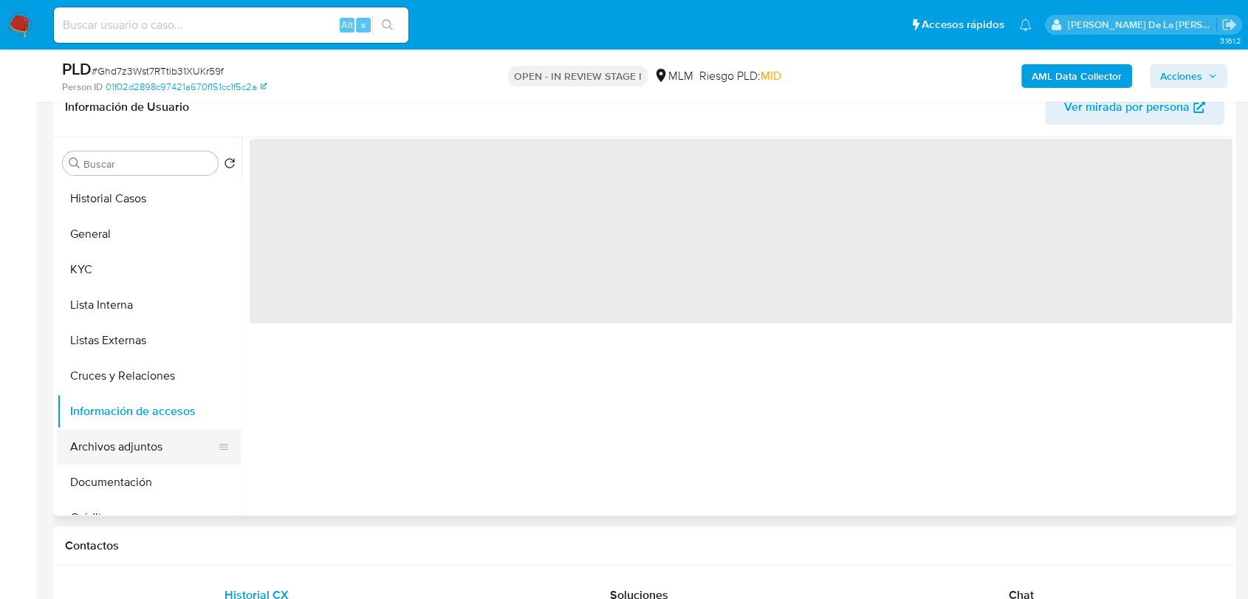
click at [137, 455] on button "Archivos adjuntos" at bounding box center [143, 446] width 173 height 35
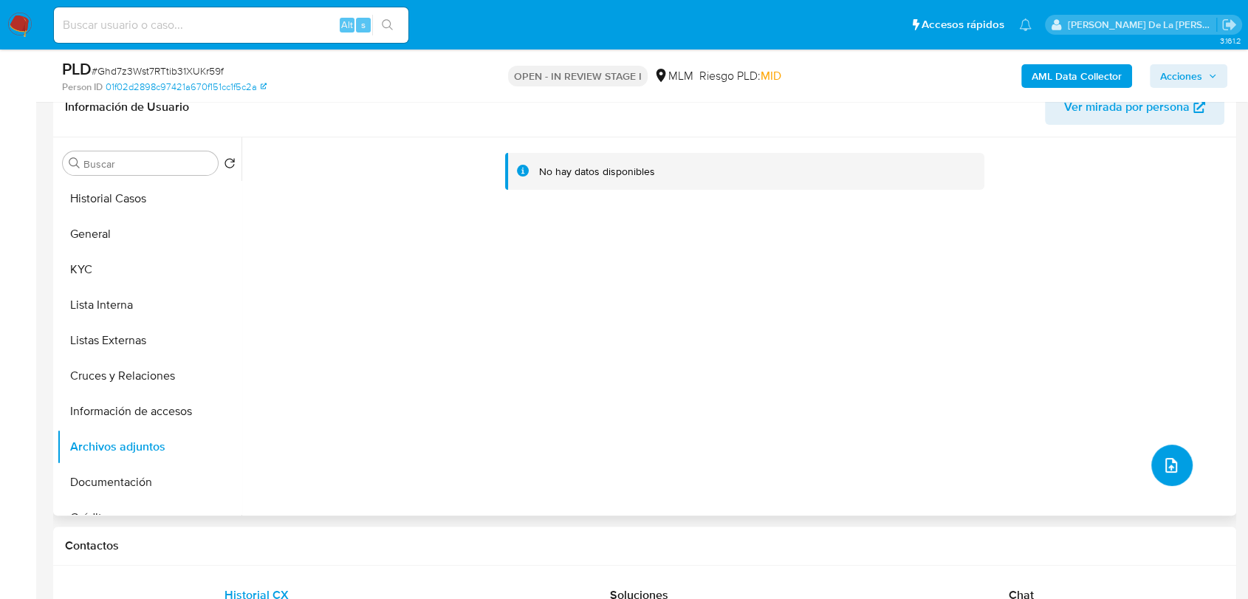
click at [1170, 468] on icon "upload-file" at bounding box center [1172, 466] width 18 height 18
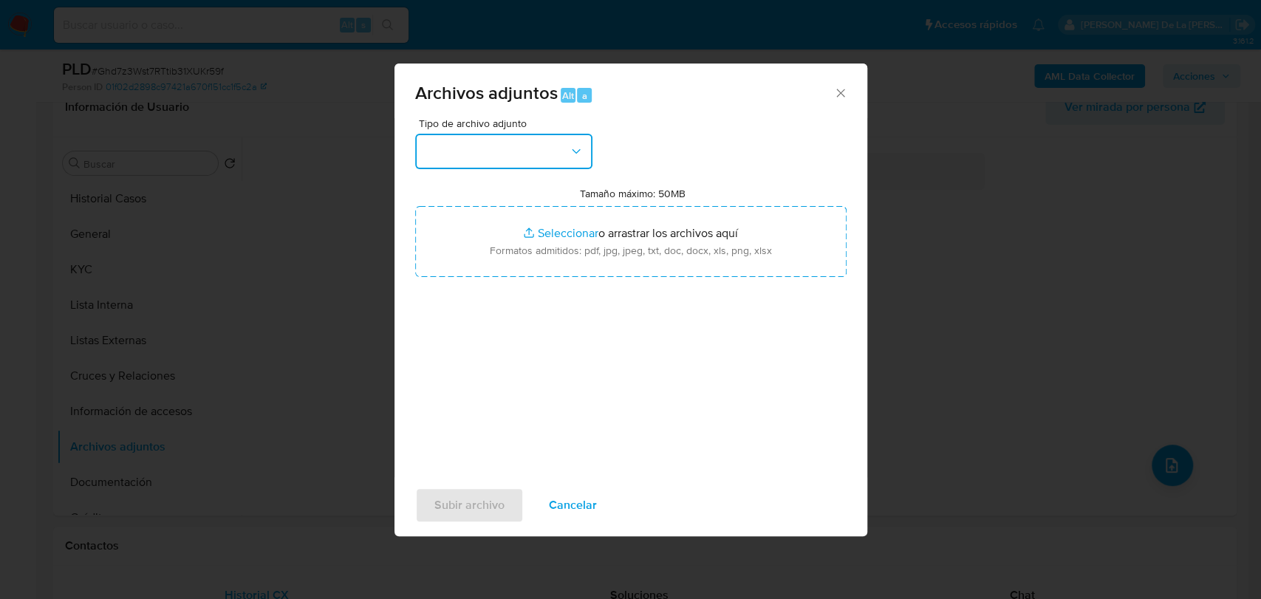
click at [561, 154] on button "button" at bounding box center [503, 151] width 177 height 35
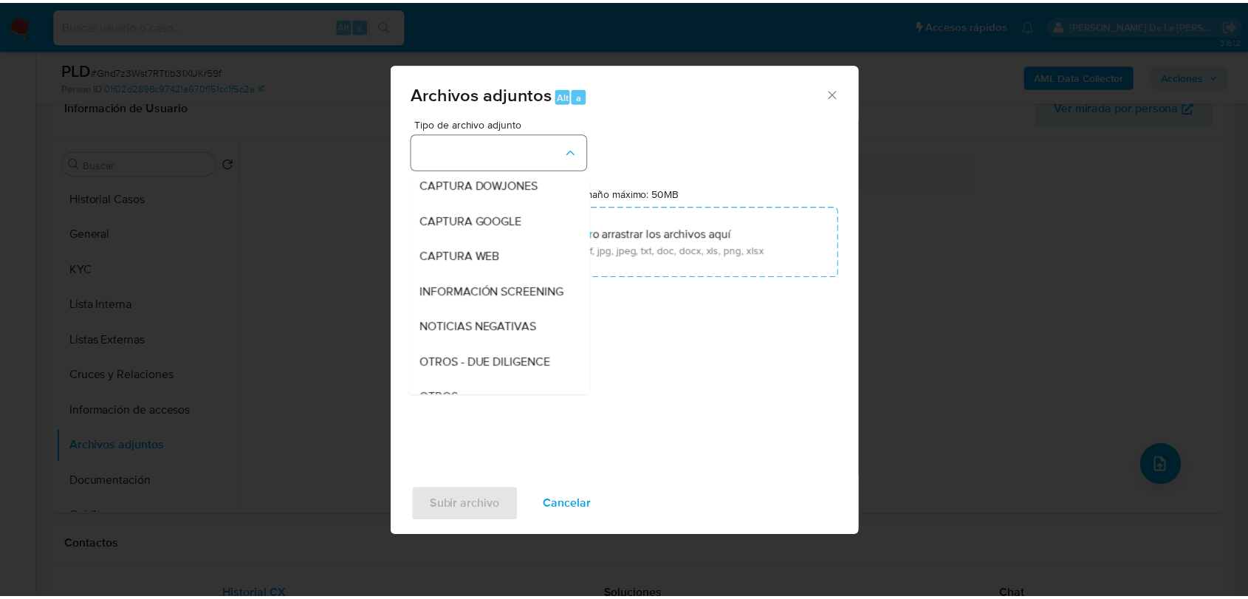
scroll to position [77, 0]
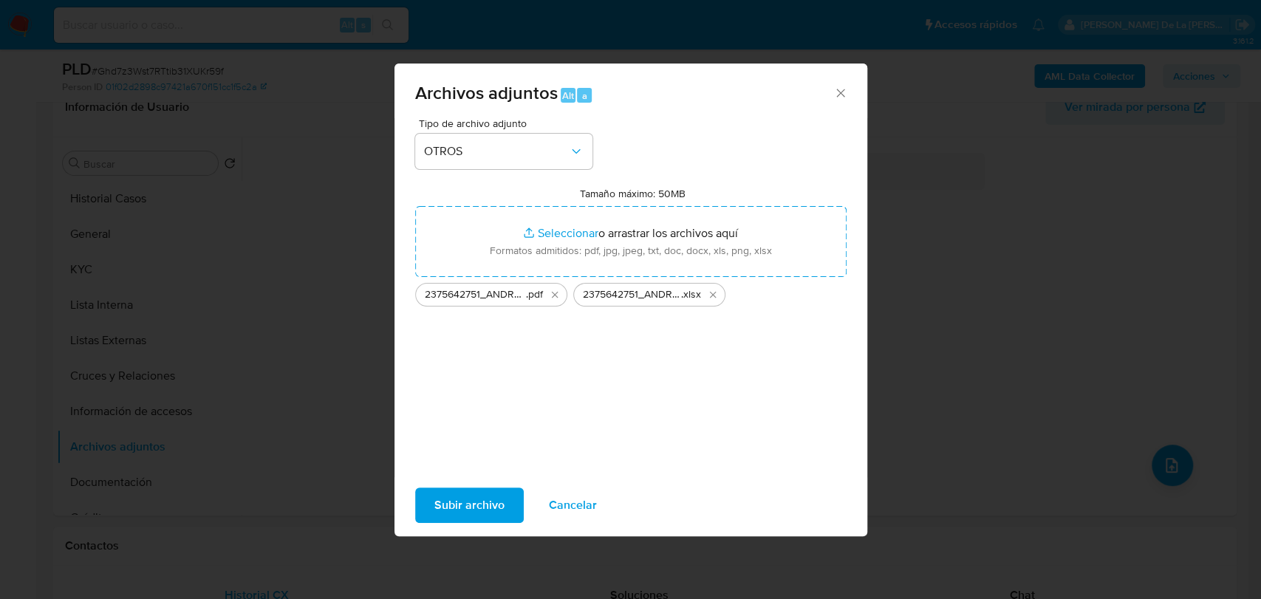
click at [464, 496] on span "Subir archivo" at bounding box center [469, 505] width 70 height 33
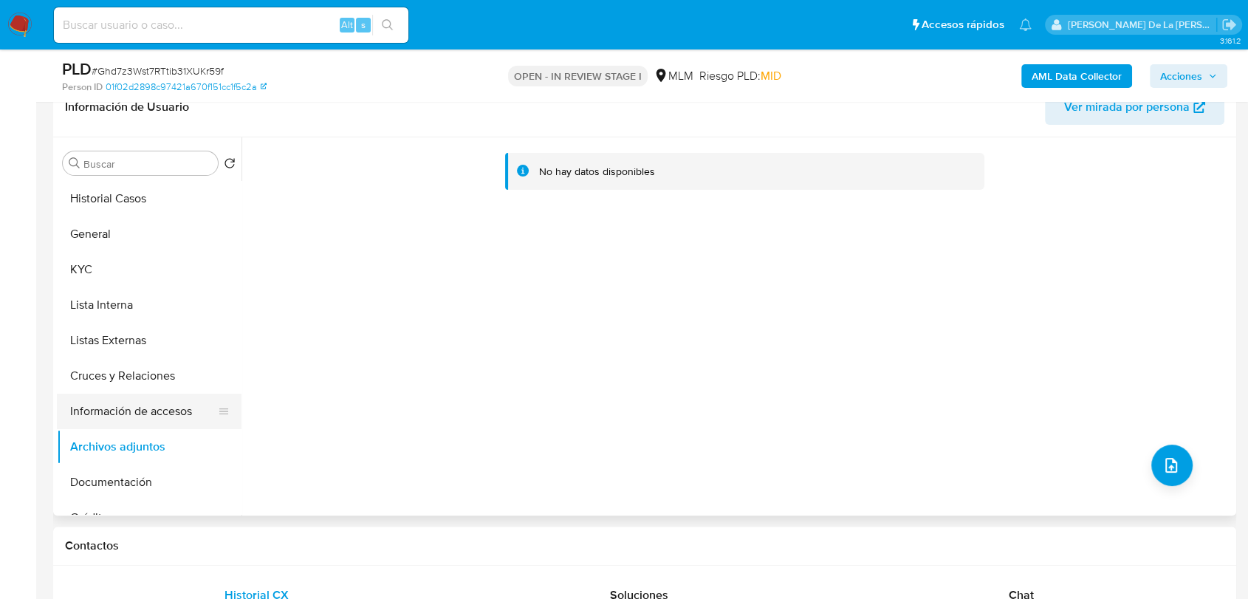
click at [119, 400] on button "Información de accesos" at bounding box center [143, 411] width 173 height 35
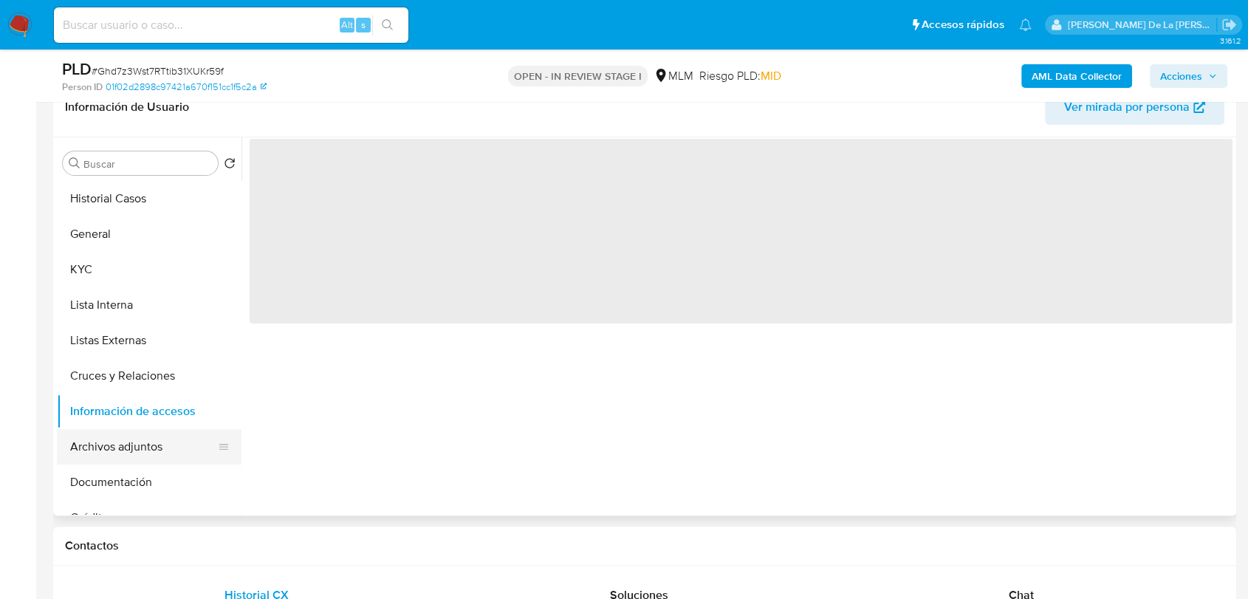
click at [108, 435] on button "Archivos adjuntos" at bounding box center [143, 446] width 173 height 35
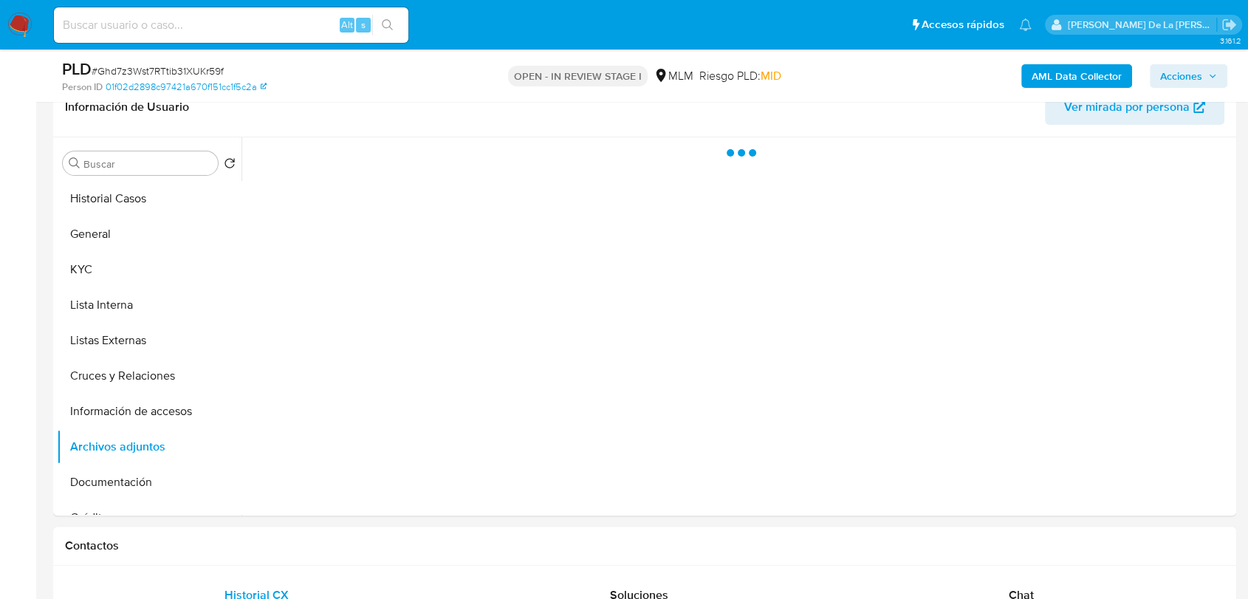
click at [1183, 78] on span "Acciones" at bounding box center [1182, 76] width 42 height 24
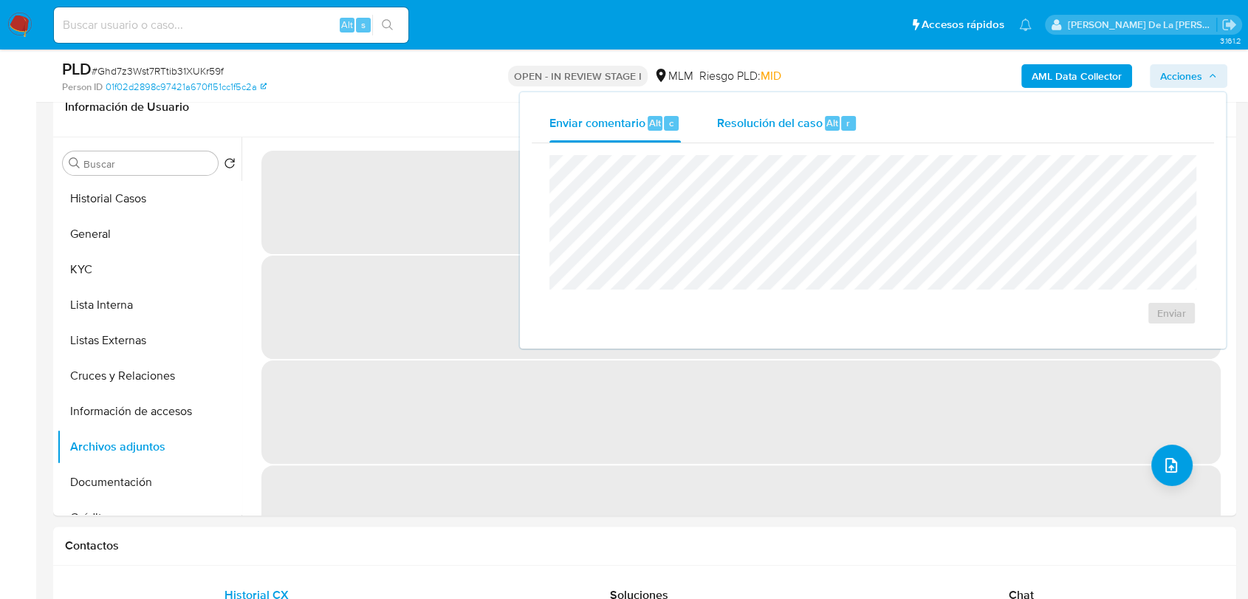
click at [827, 119] on span "Alt" at bounding box center [833, 123] width 12 height 14
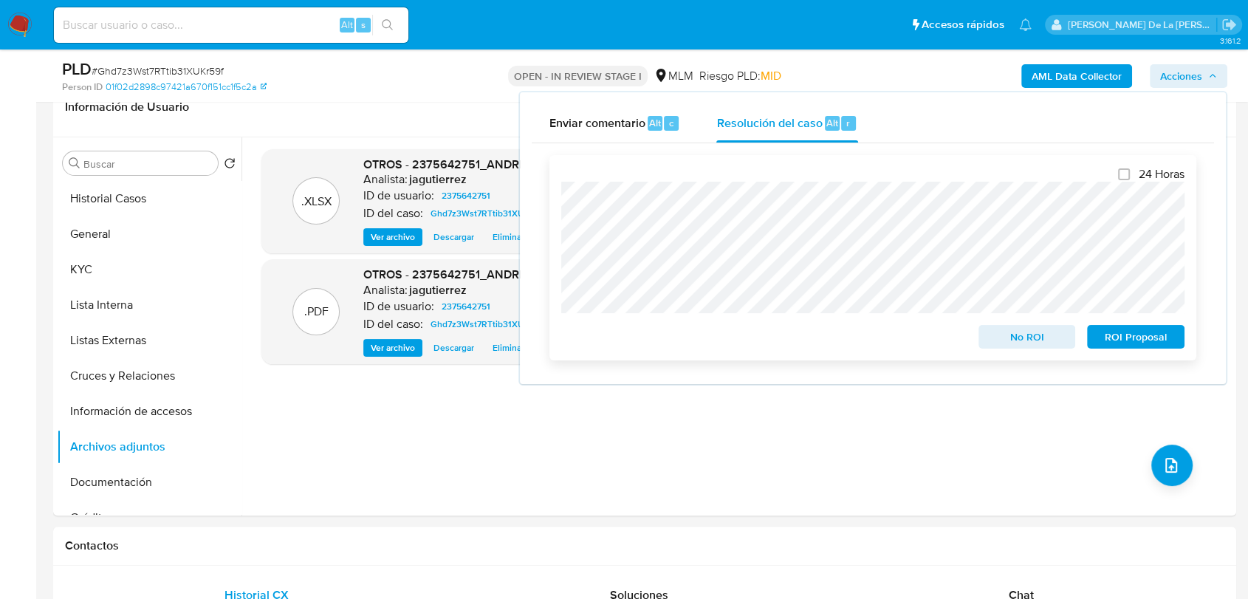
click at [1035, 343] on span "No ROI" at bounding box center [1027, 337] width 77 height 21
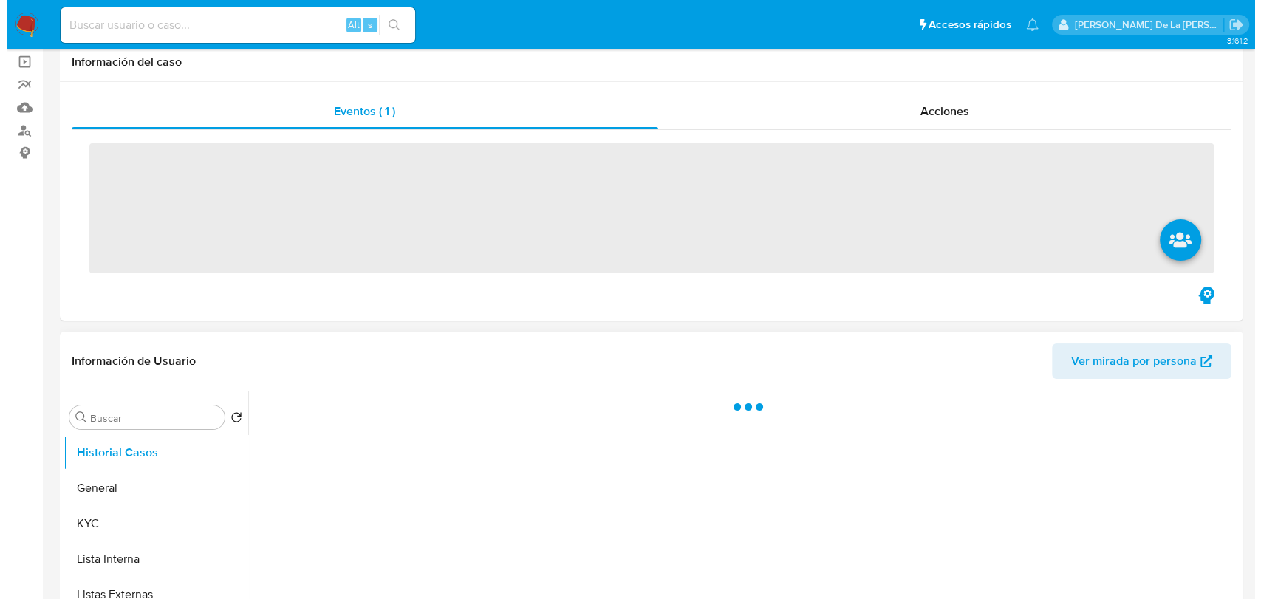
scroll to position [246, 0]
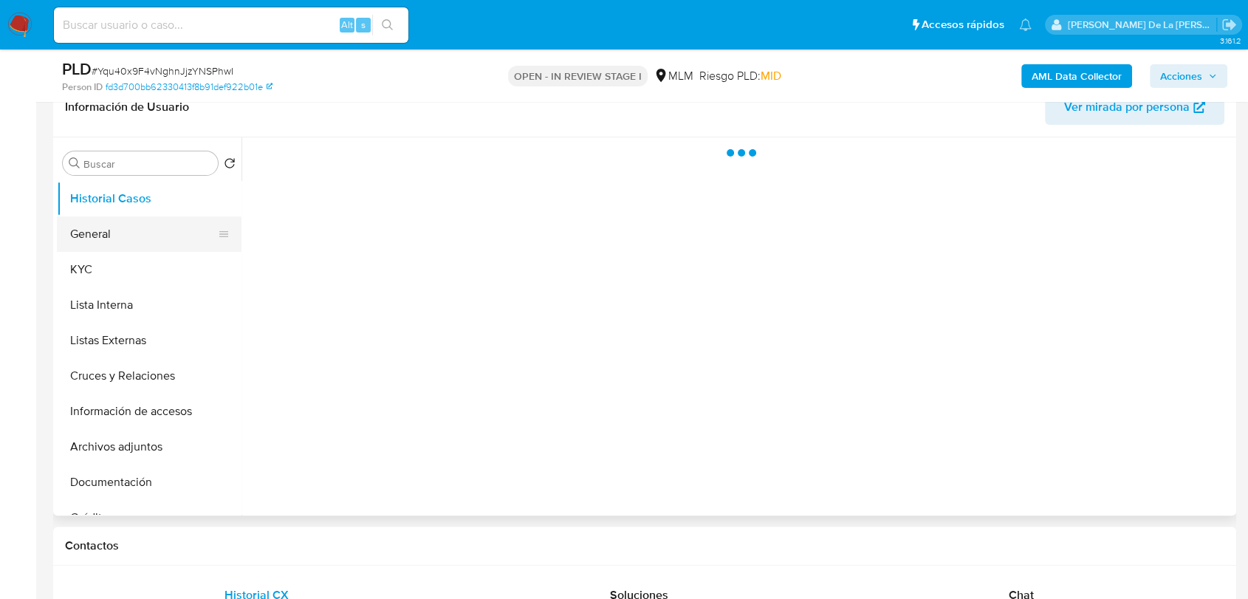
click at [158, 241] on button "General" at bounding box center [143, 233] width 173 height 35
select select "10"
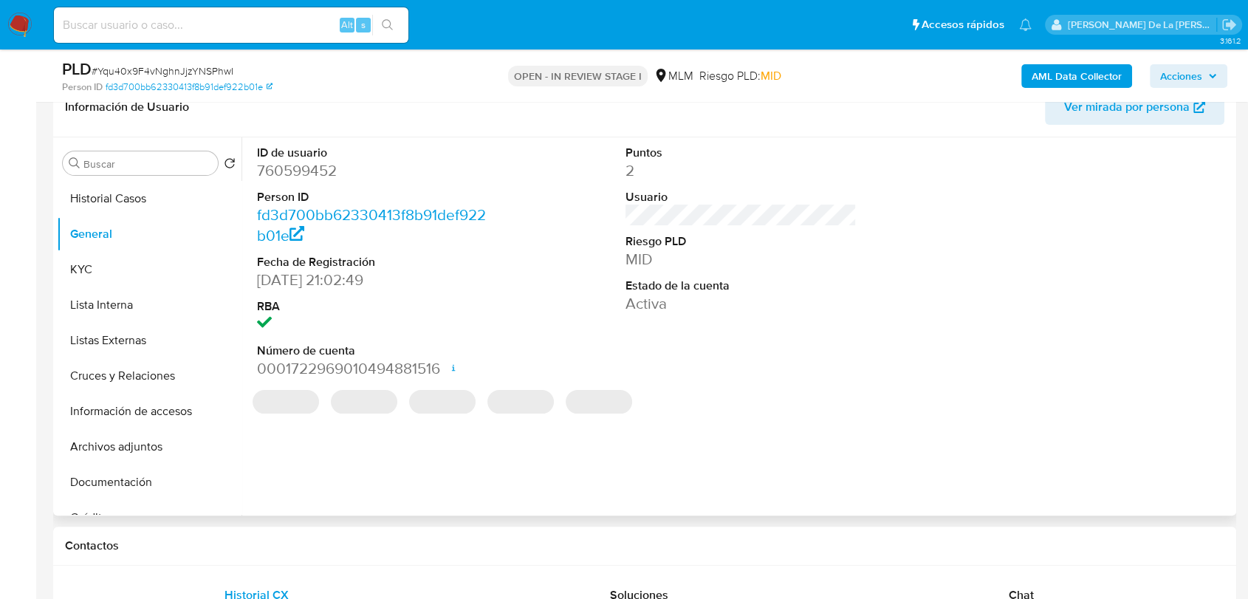
click at [305, 176] on dd "760599452" at bounding box center [372, 170] width 231 height 21
copy dd "760599452"
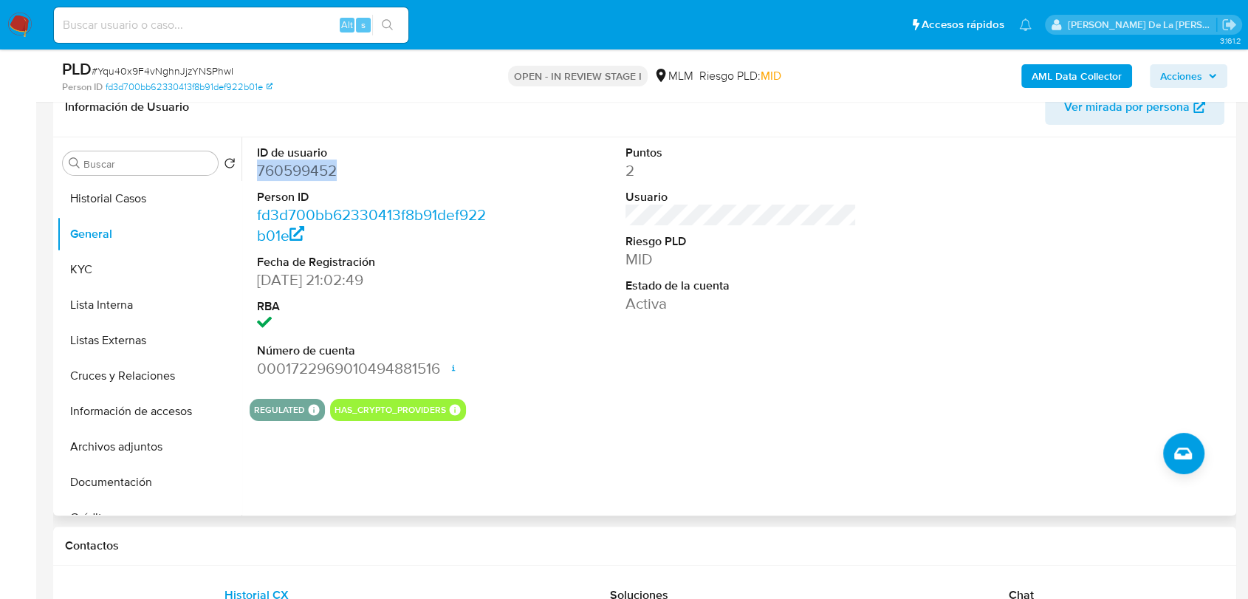
drag, startPoint x: 131, startPoint y: 439, endPoint x: 741, endPoint y: 451, distance: 610.3
click at [131, 438] on button "Archivos adjuntos" at bounding box center [149, 446] width 185 height 35
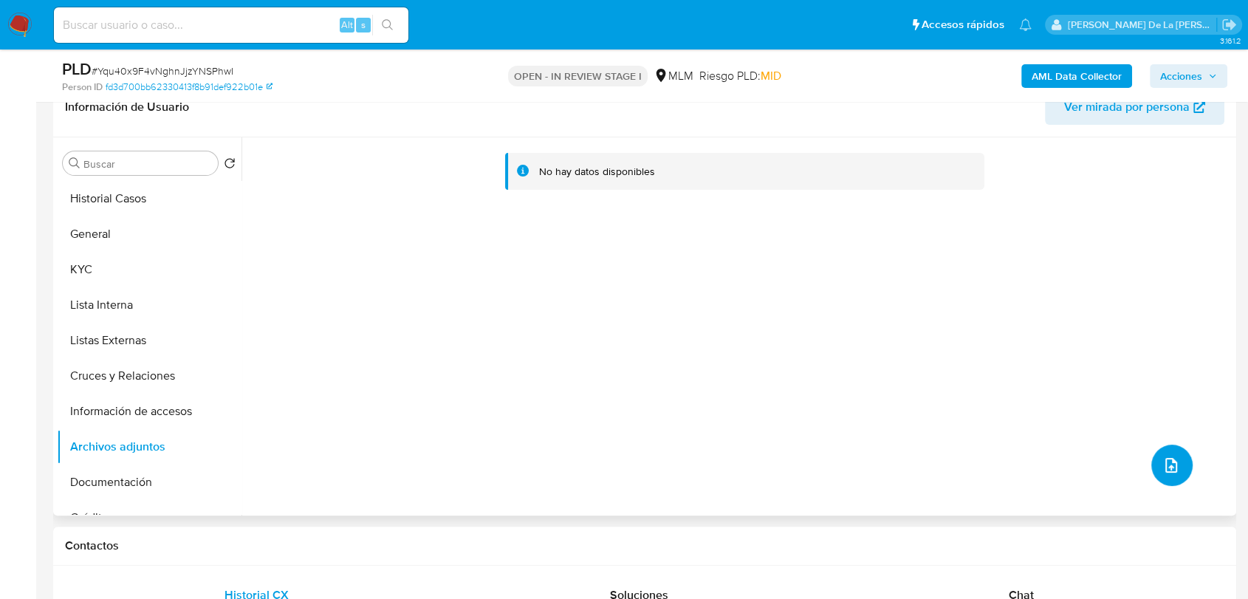
click at [1152, 456] on button "upload-file" at bounding box center [1172, 465] width 41 height 41
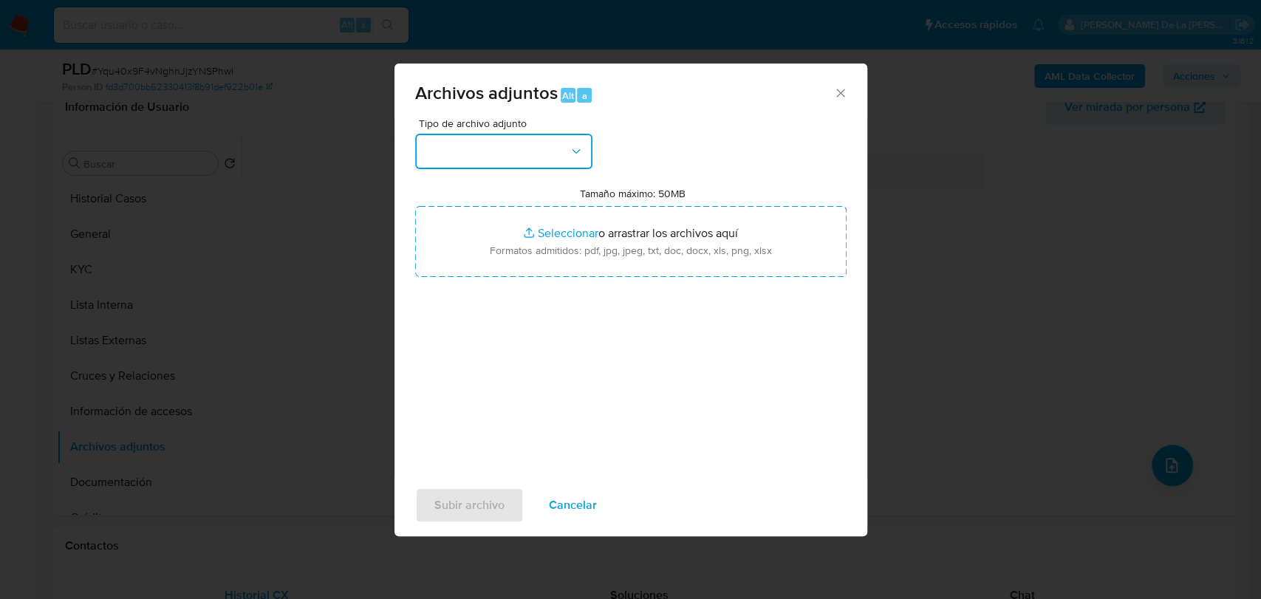
click at [538, 151] on button "button" at bounding box center [503, 151] width 177 height 35
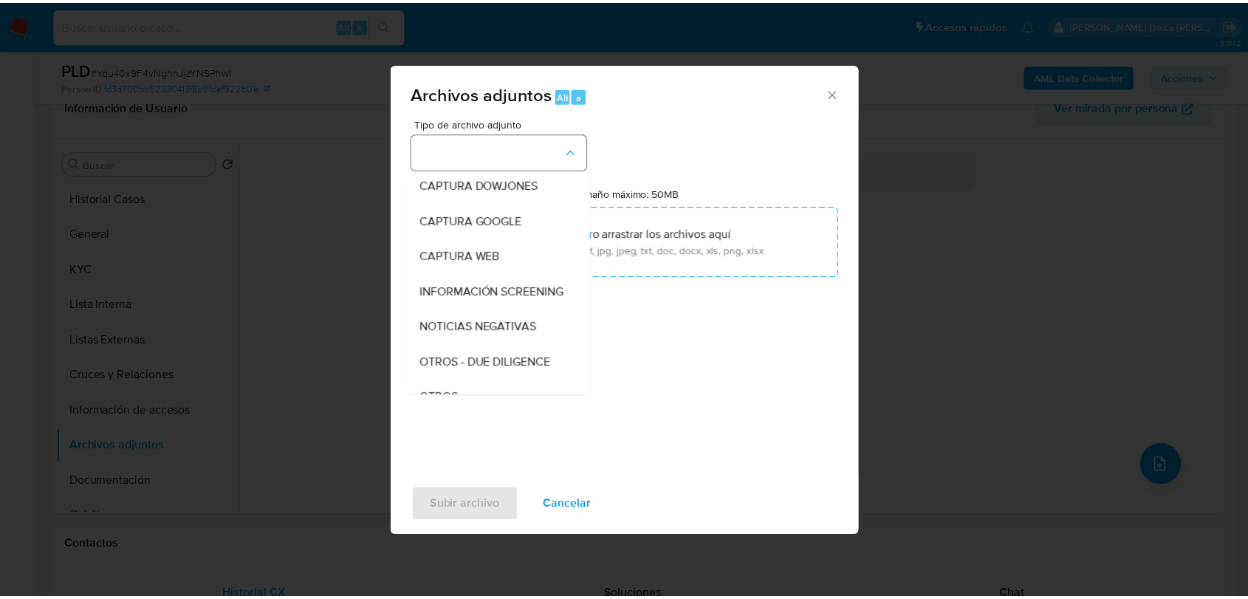
scroll to position [77, 0]
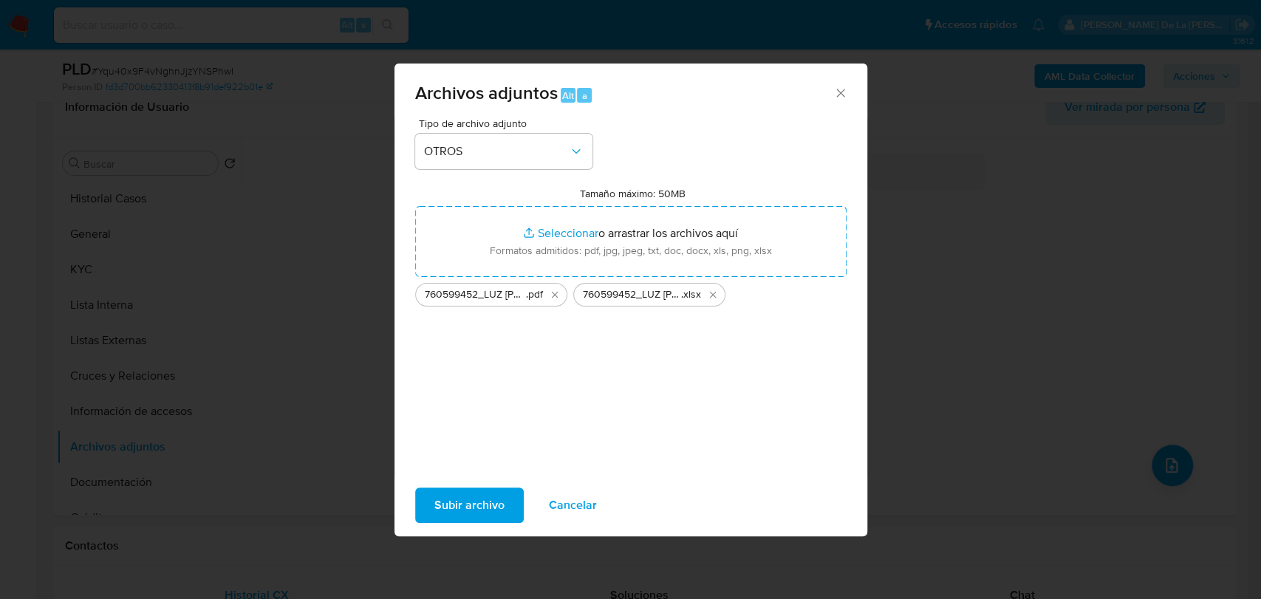
click at [479, 501] on span "Subir archivo" at bounding box center [469, 505] width 70 height 33
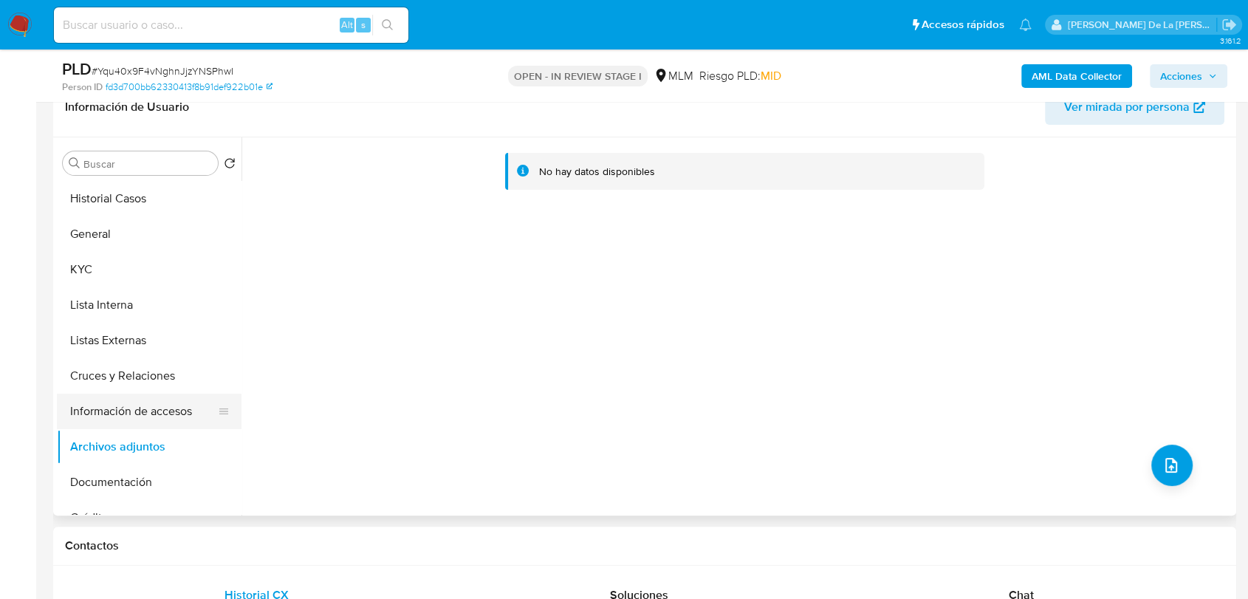
click at [160, 411] on button "Información de accesos" at bounding box center [143, 411] width 173 height 35
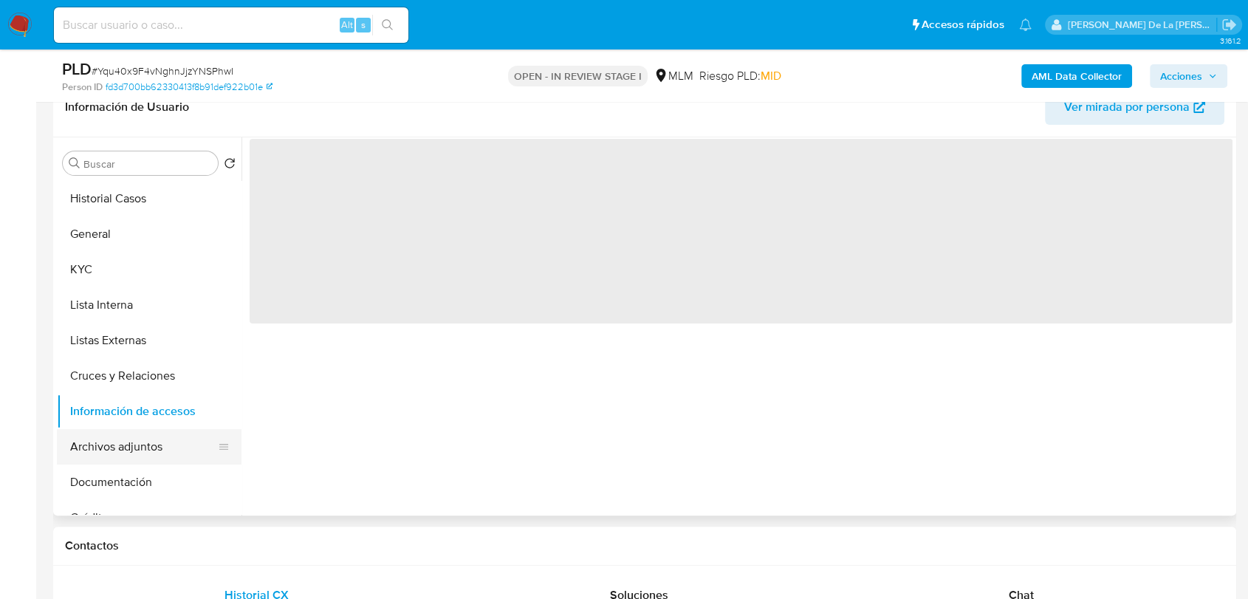
click at [143, 441] on button "Archivos adjuntos" at bounding box center [143, 446] width 173 height 35
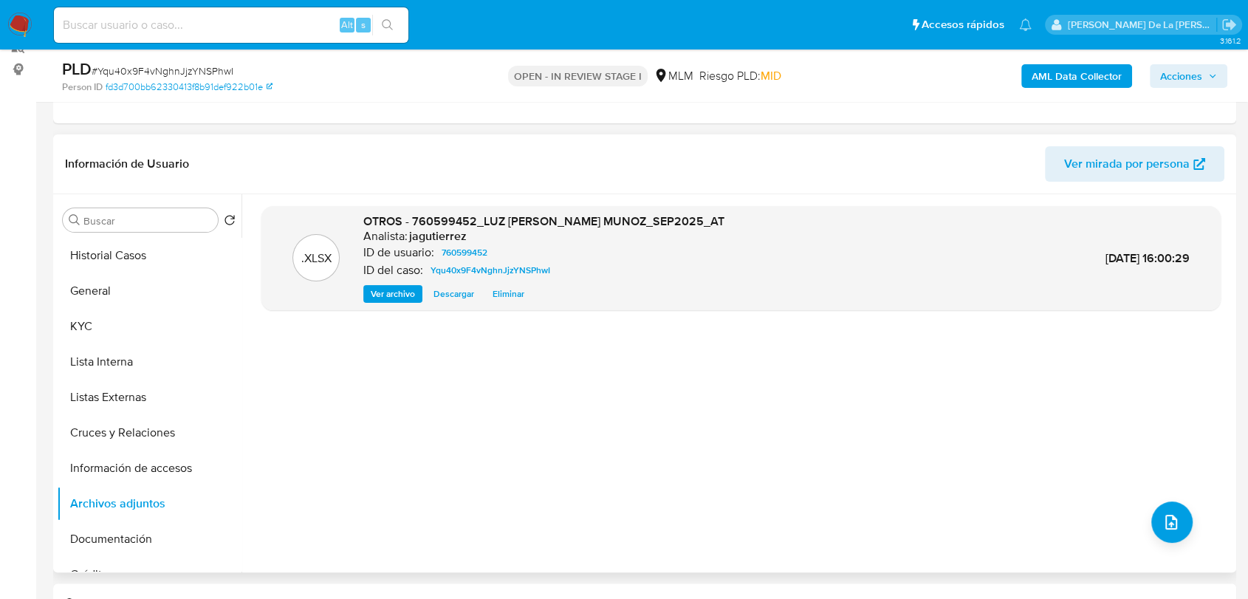
scroll to position [164, 0]
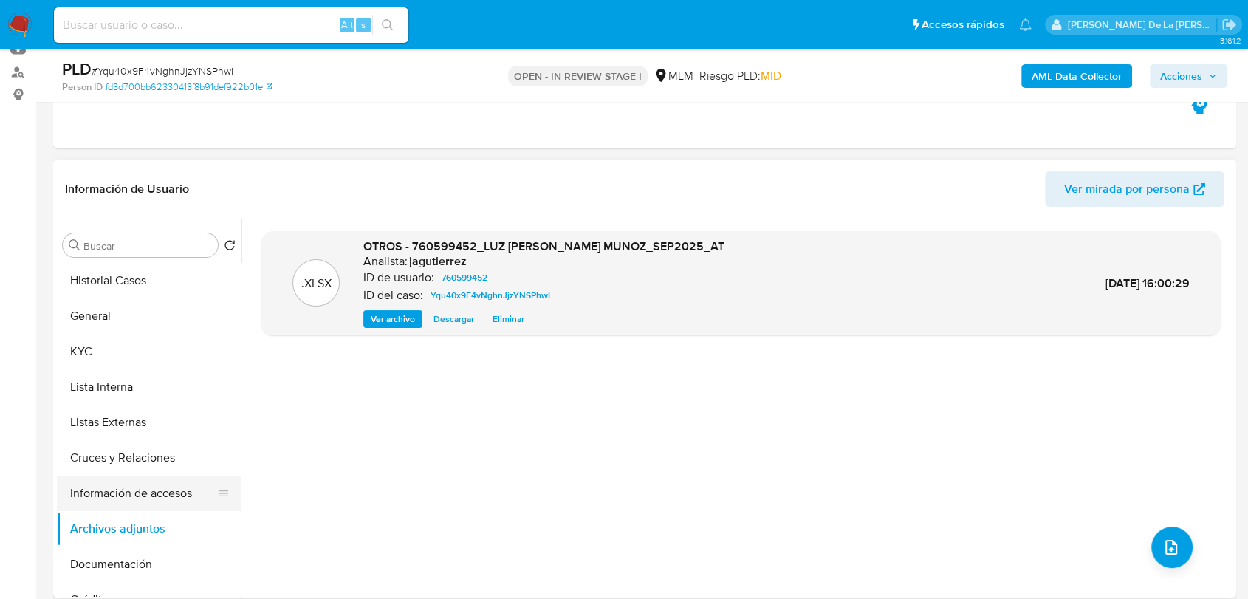
click at [160, 483] on button "Información de accesos" at bounding box center [143, 493] width 173 height 35
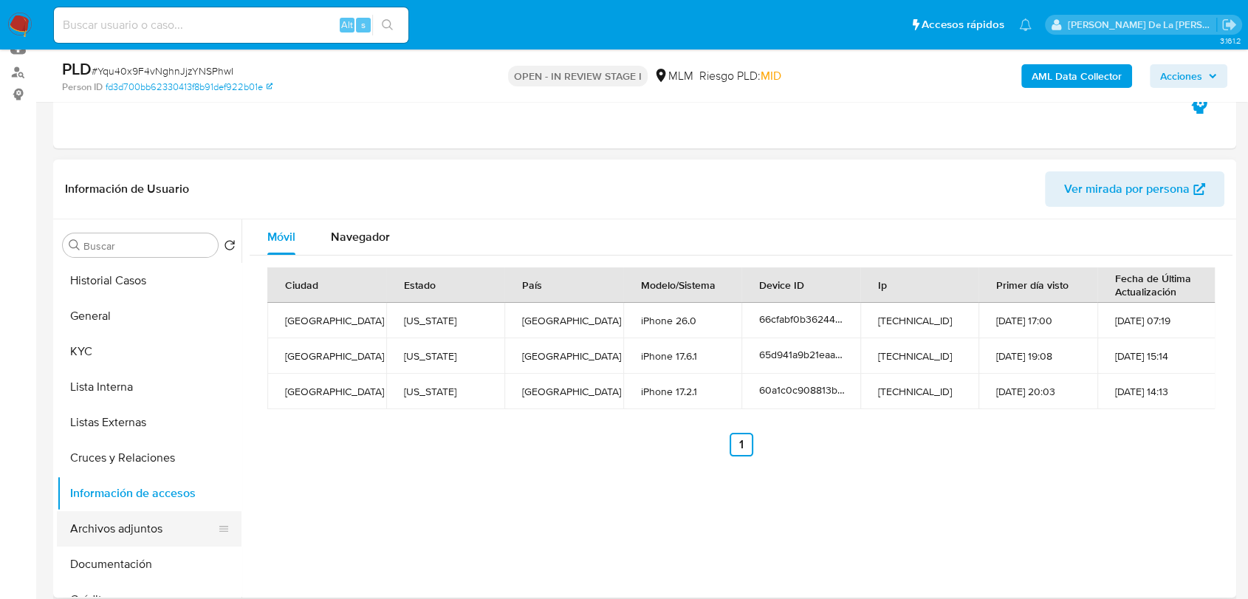
click at [140, 527] on button "Archivos adjuntos" at bounding box center [143, 528] width 173 height 35
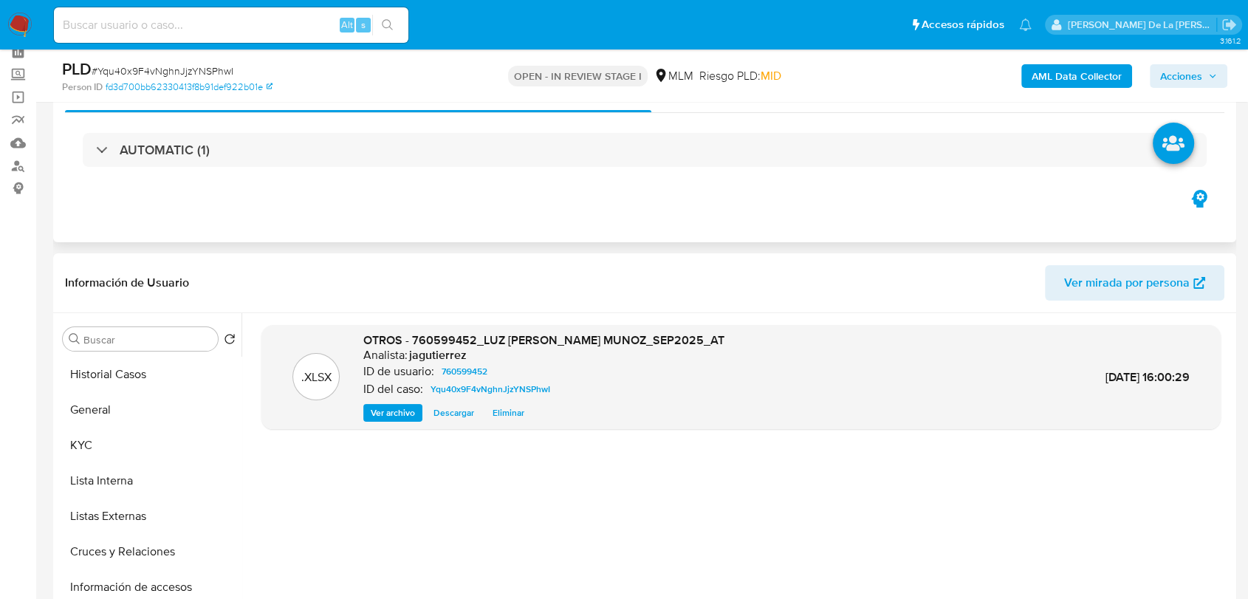
scroll to position [0, 0]
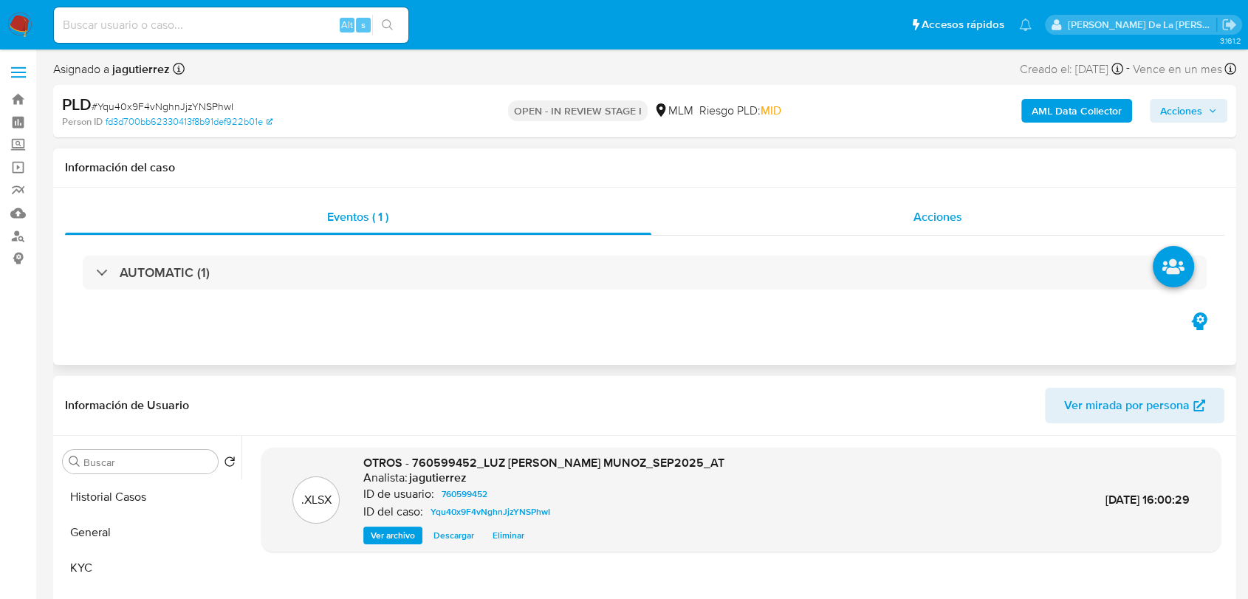
click at [959, 213] on span "Acciones" at bounding box center [938, 216] width 49 height 17
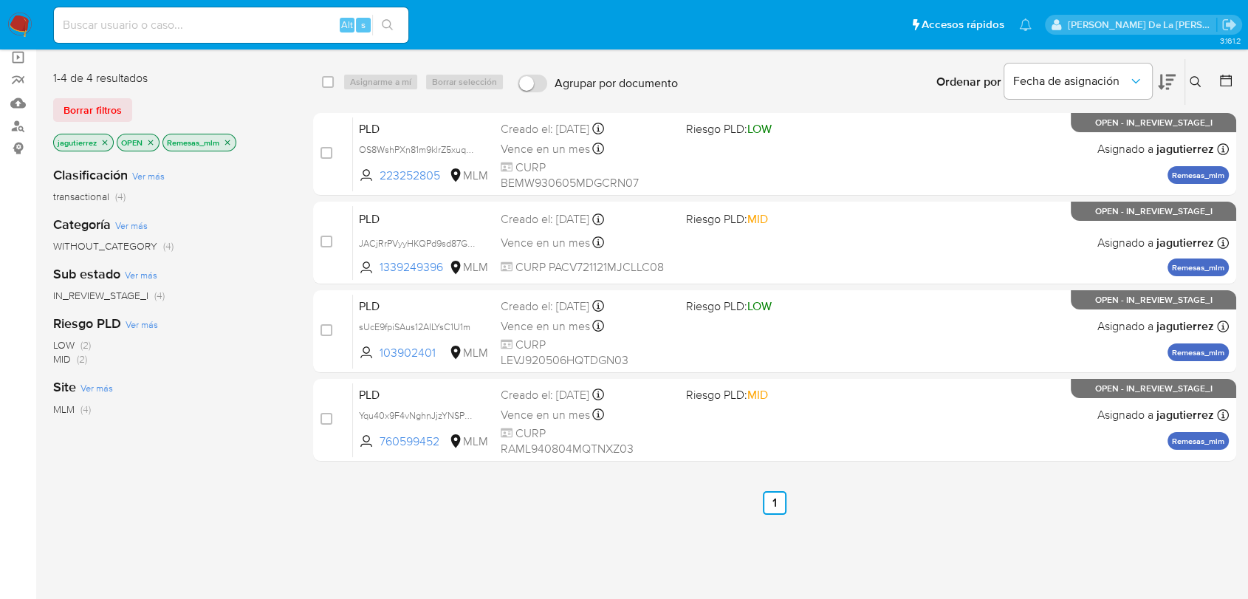
scroll to position [82, 0]
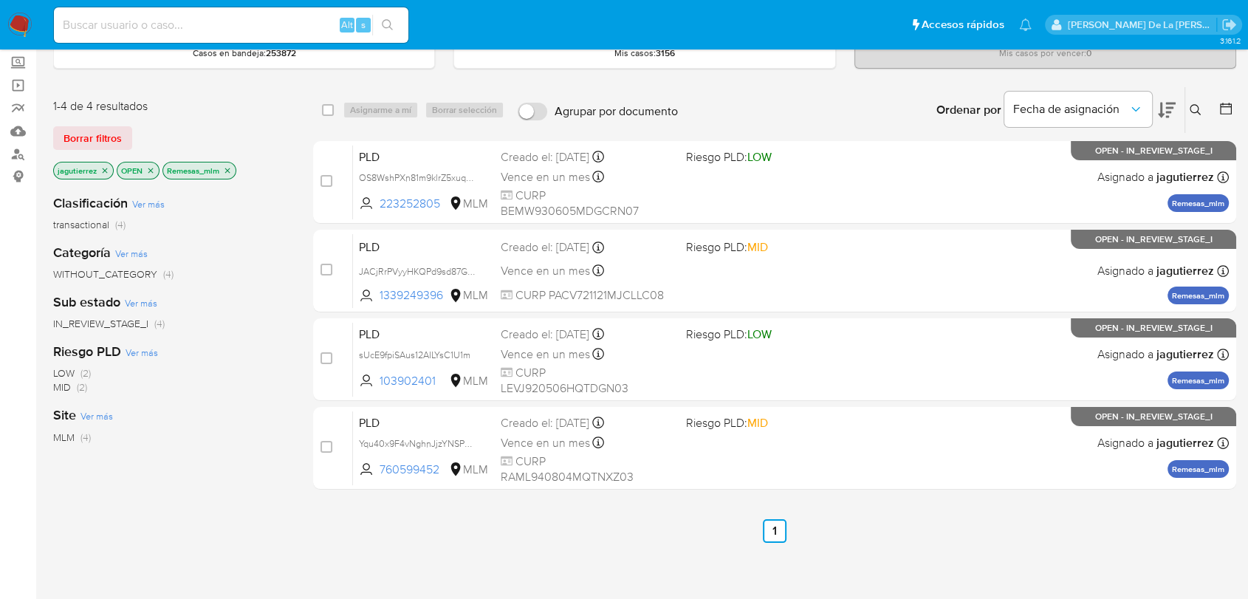
click at [18, 23] on img at bounding box center [19, 25] width 25 height 25
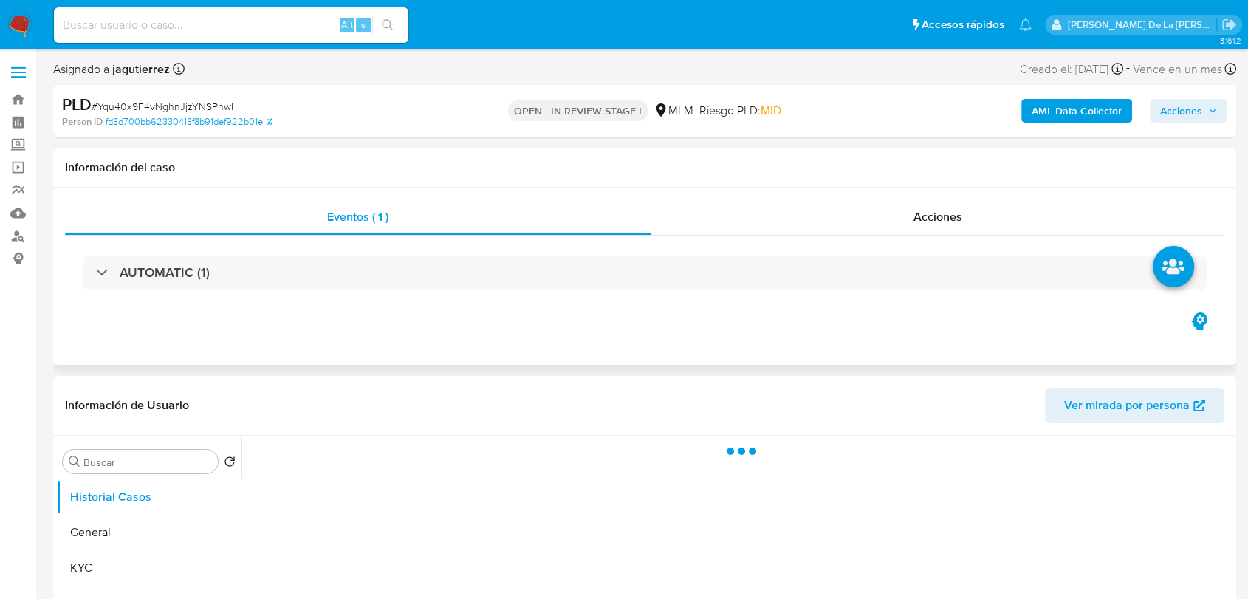
select select "10"
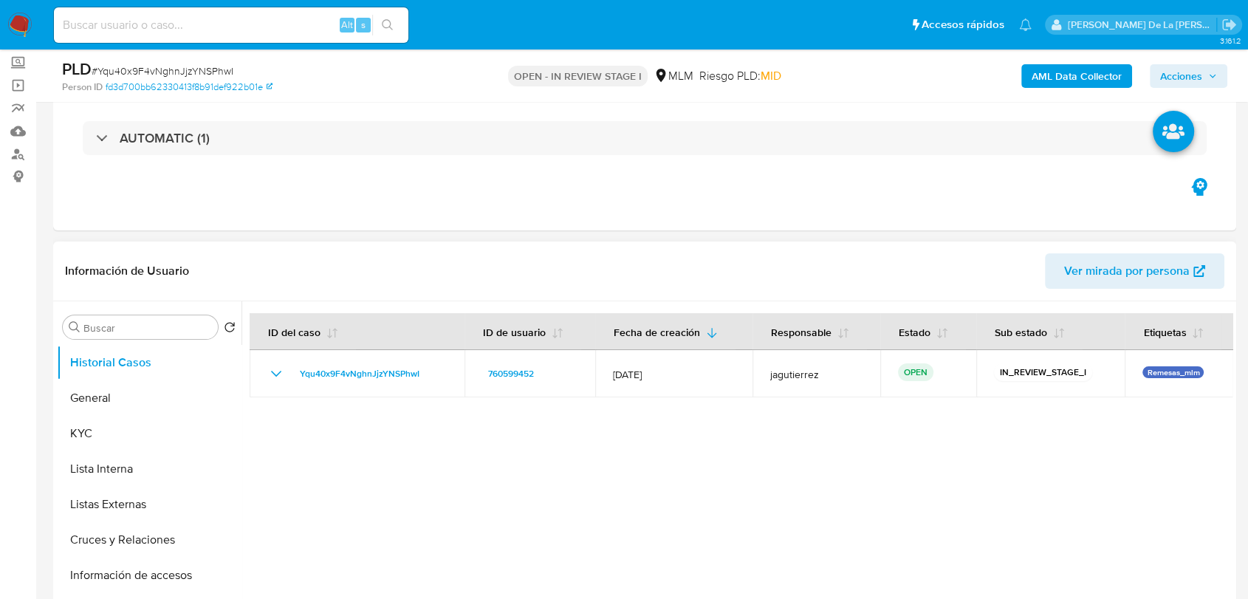
scroll to position [164, 0]
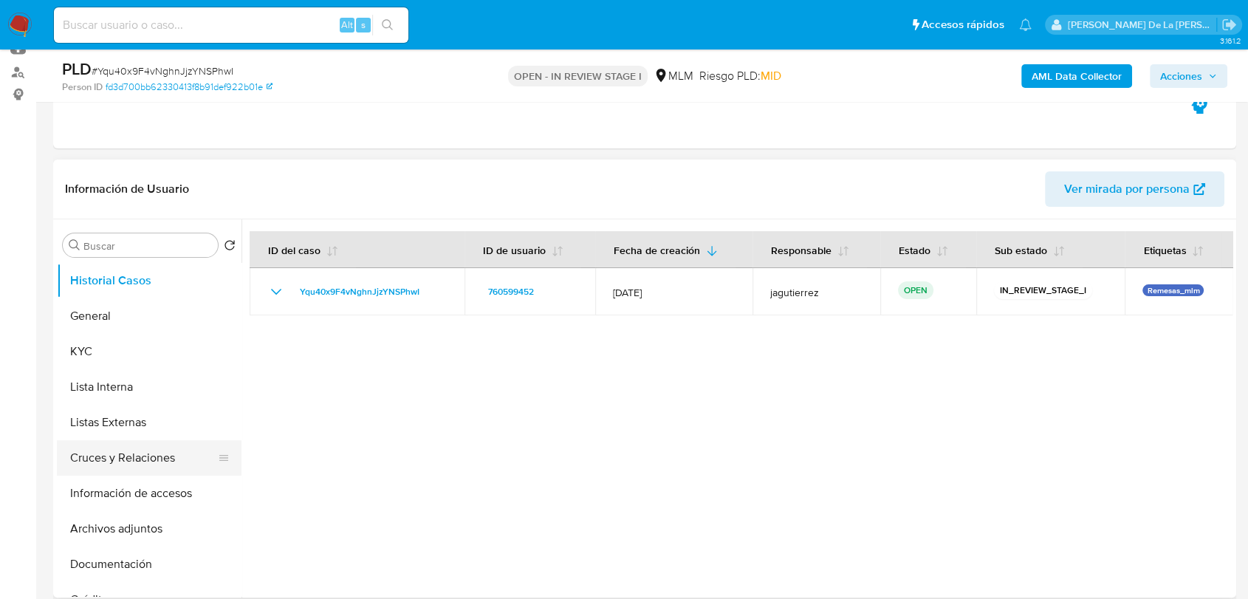
click at [129, 465] on button "Cruces y Relaciones" at bounding box center [143, 457] width 173 height 35
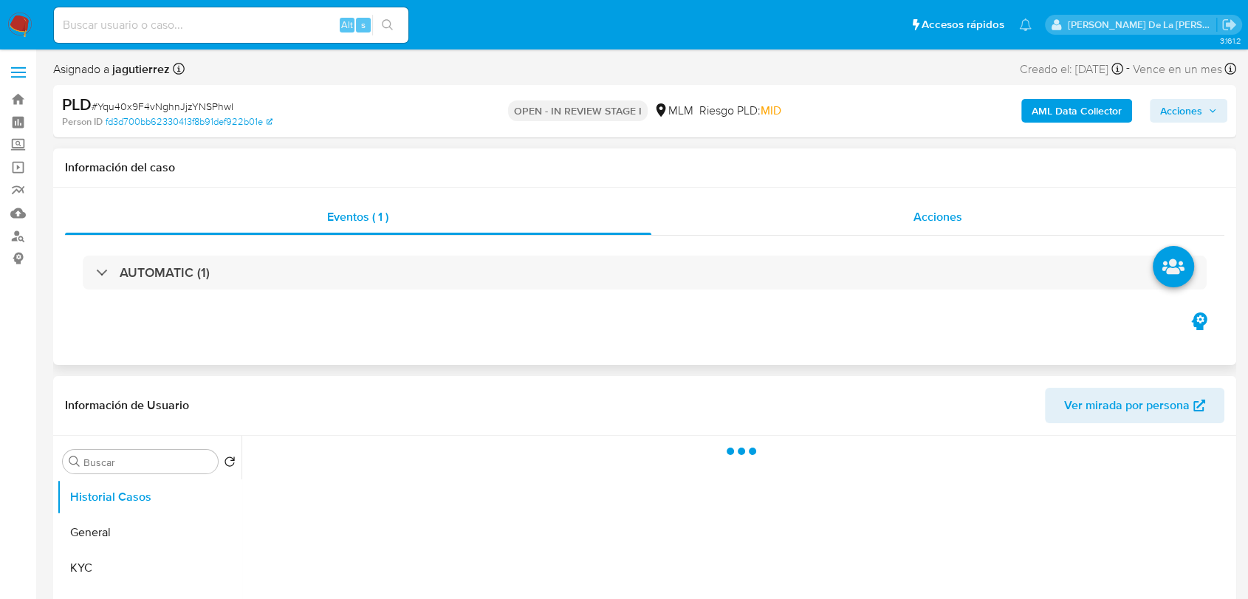
click at [935, 222] on span "Acciones" at bounding box center [938, 216] width 49 height 17
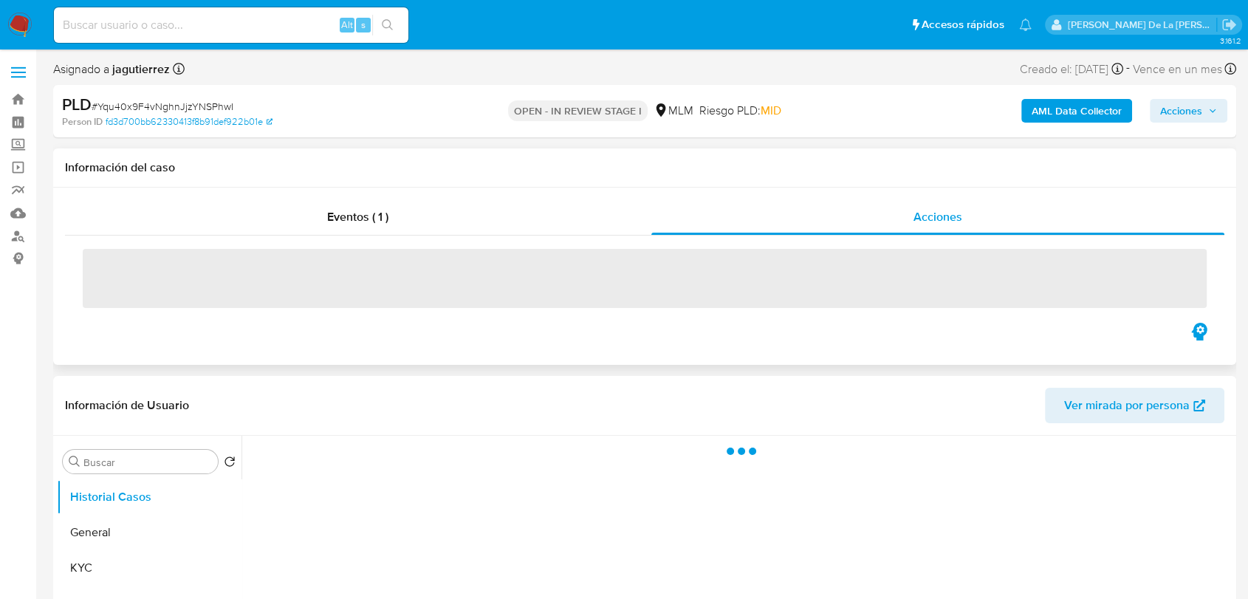
select select "10"
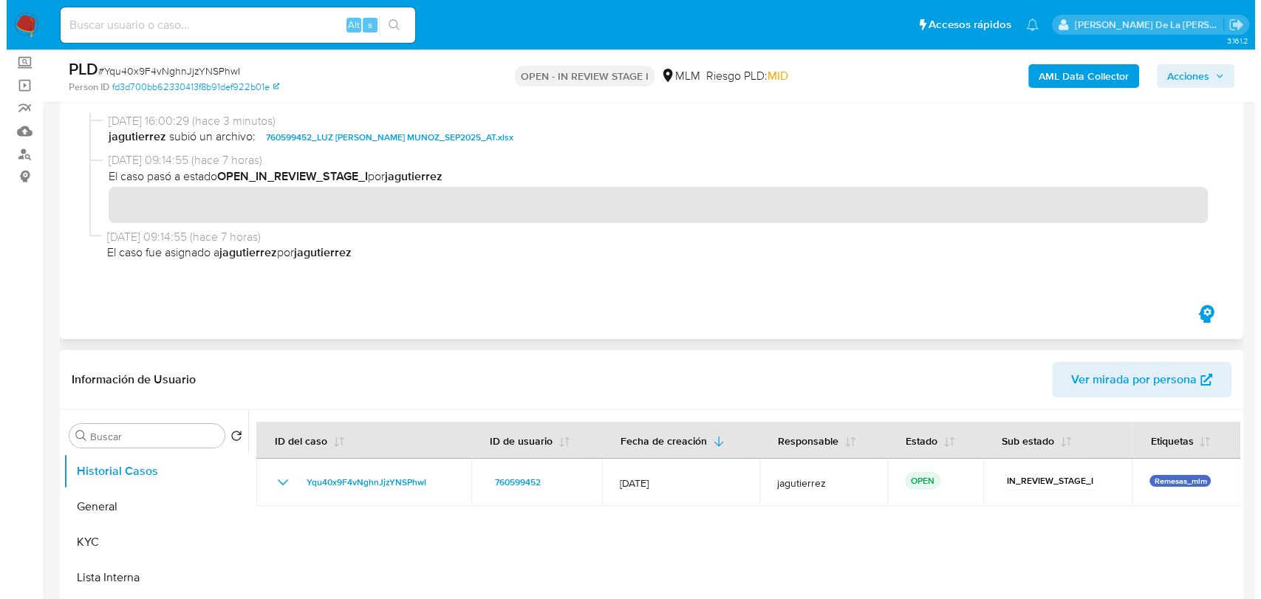
scroll to position [328, 0]
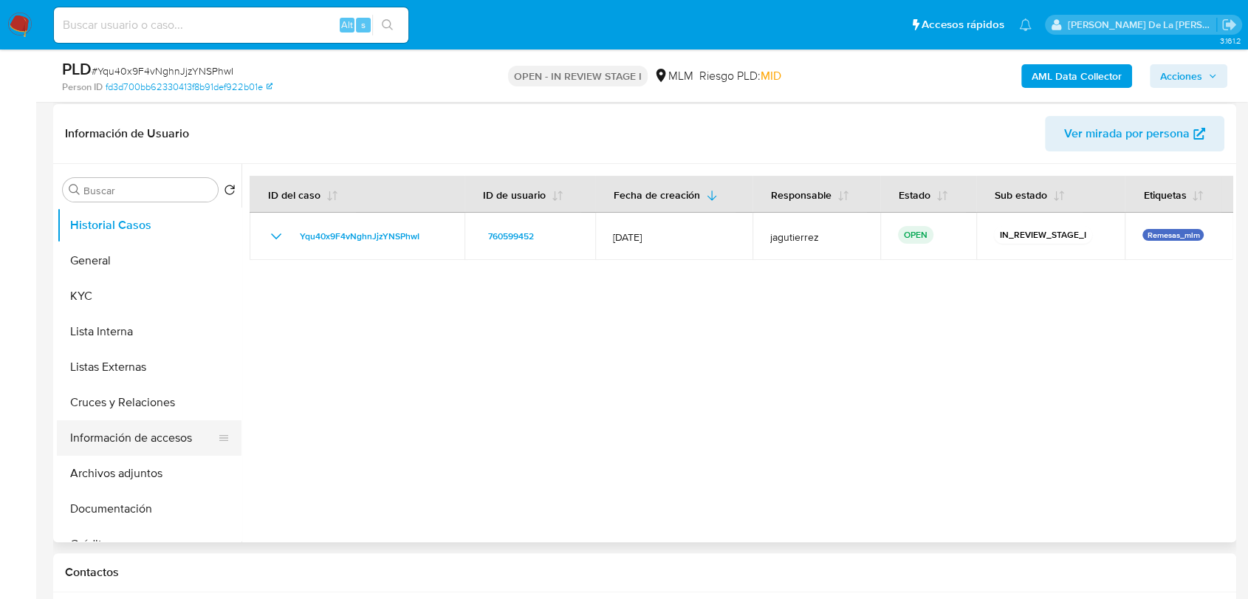
click at [140, 440] on button "Información de accesos" at bounding box center [143, 437] width 173 height 35
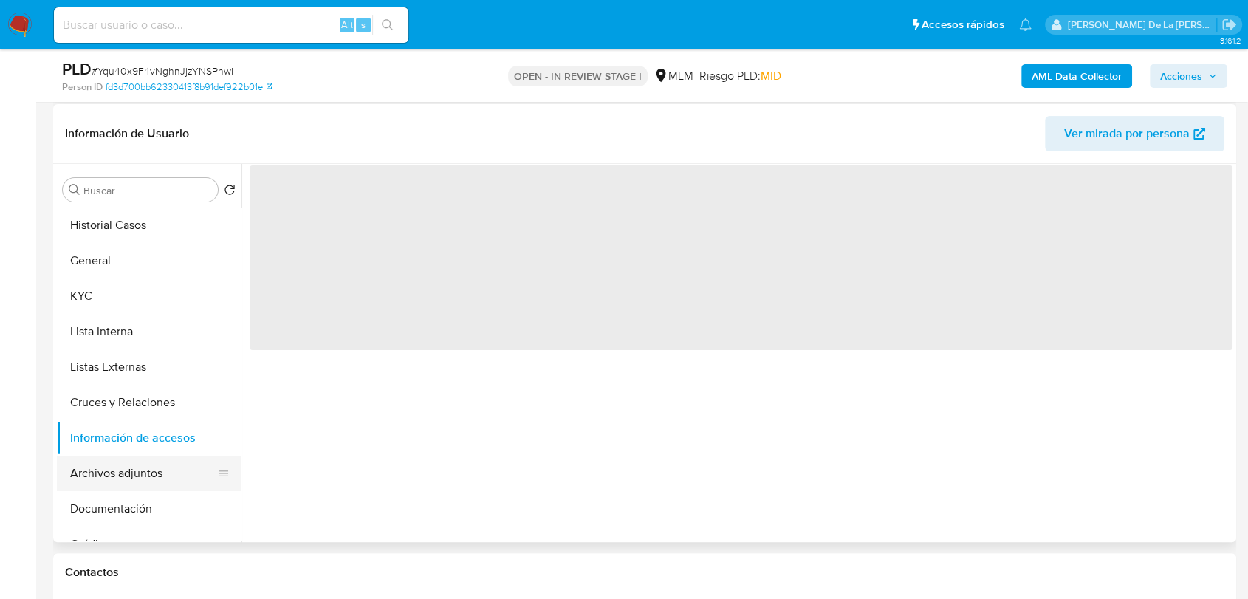
click at [129, 478] on button "Archivos adjuntos" at bounding box center [143, 473] width 173 height 35
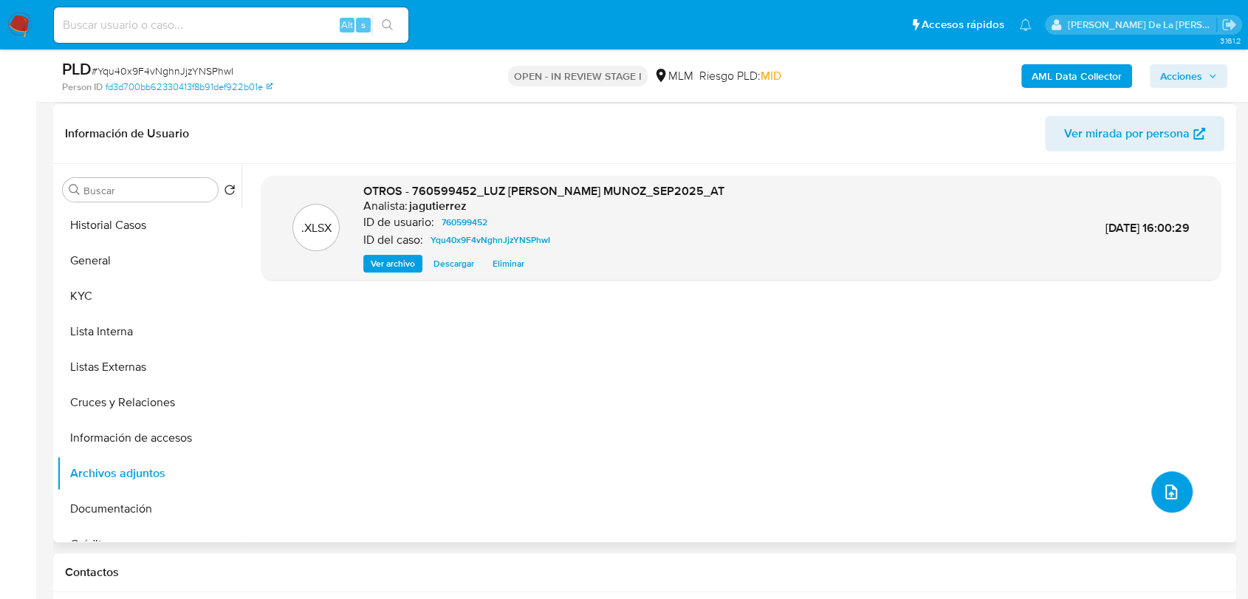
click at [1163, 483] on icon "upload-file" at bounding box center [1172, 492] width 18 height 18
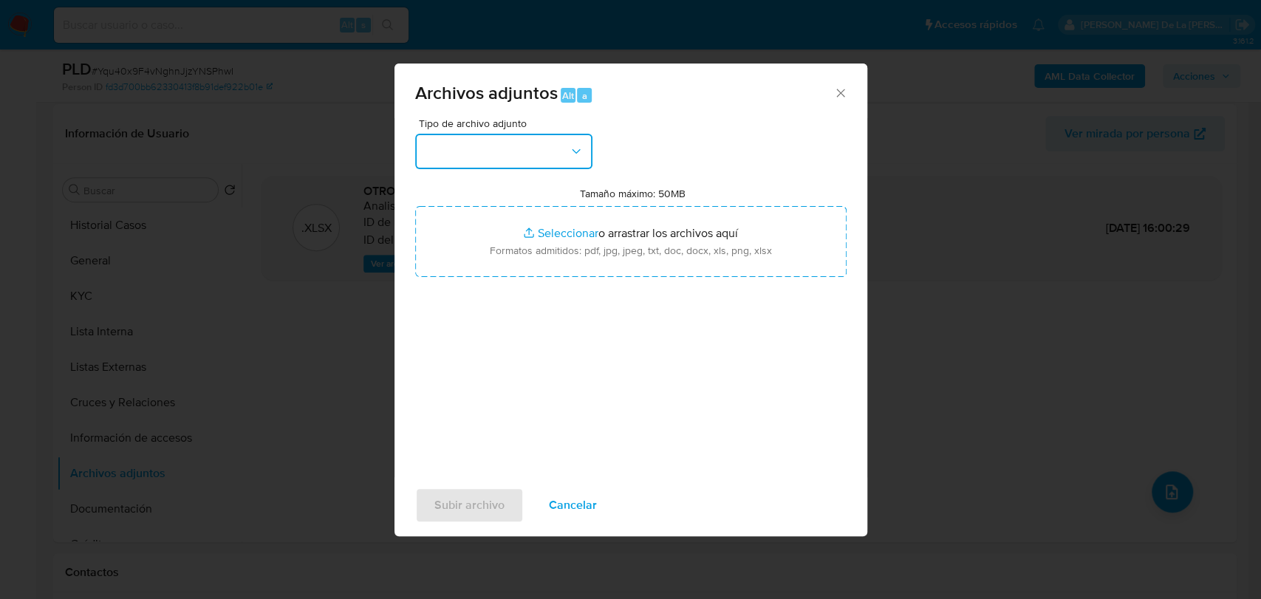
click at [515, 143] on button "button" at bounding box center [503, 151] width 177 height 35
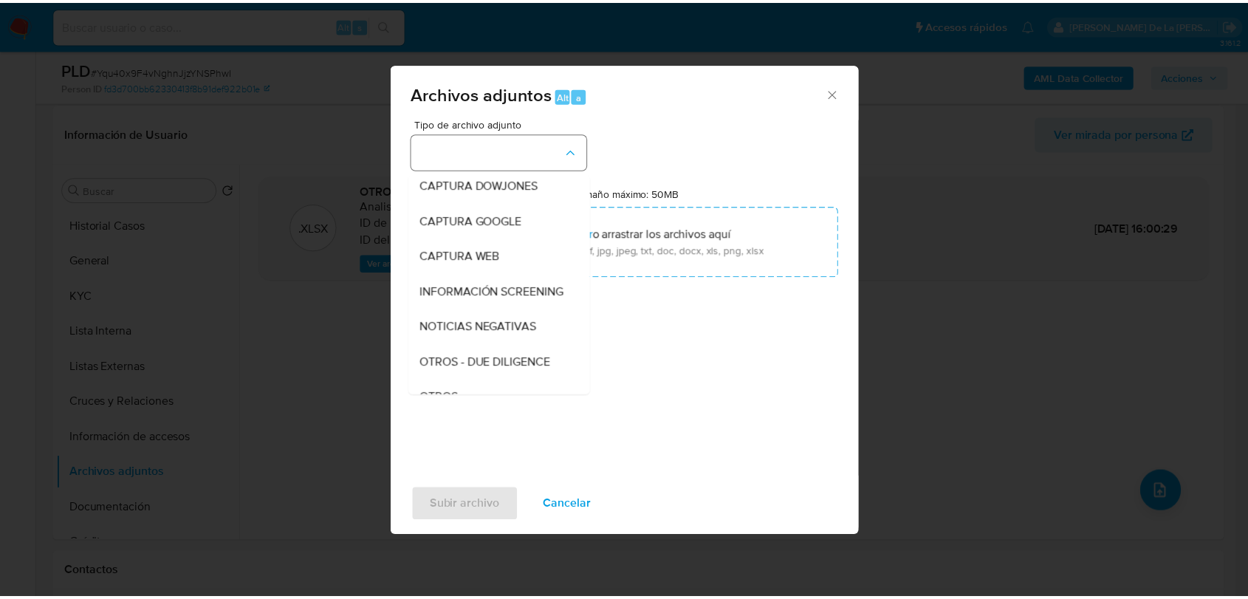
scroll to position [77, 0]
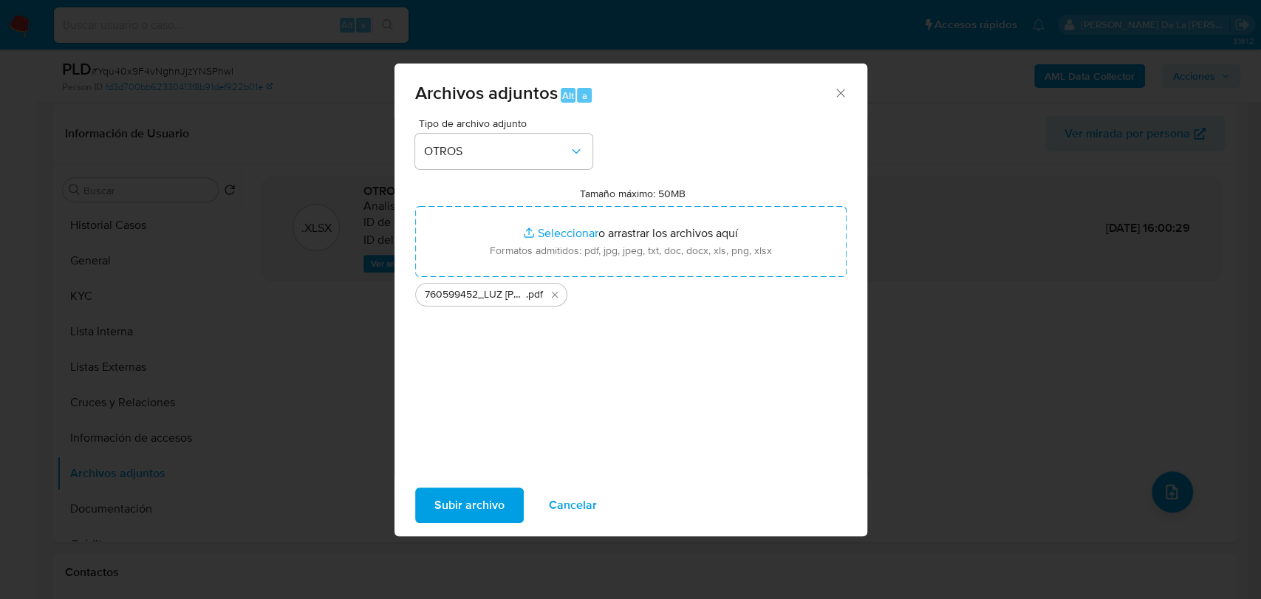
click at [472, 505] on span "Subir archivo" at bounding box center [469, 505] width 70 height 33
click at [483, 495] on span "Subir archivo" at bounding box center [469, 505] width 70 height 33
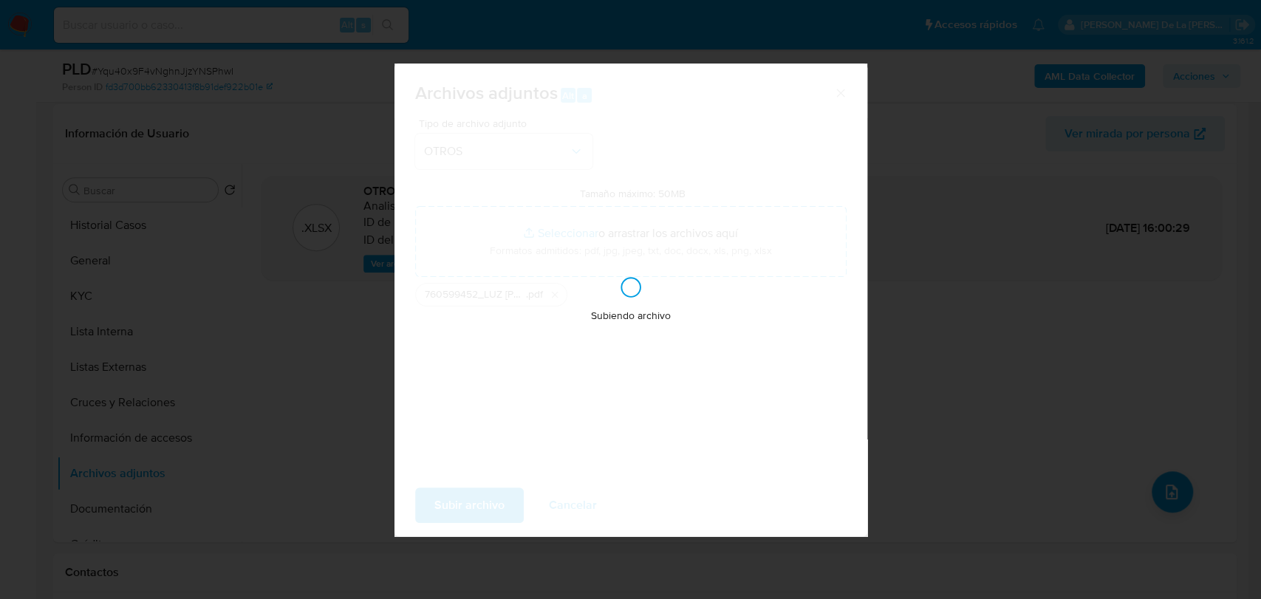
click at [556, 403] on div "Subiendo archivo" at bounding box center [630, 300] width 473 height 473
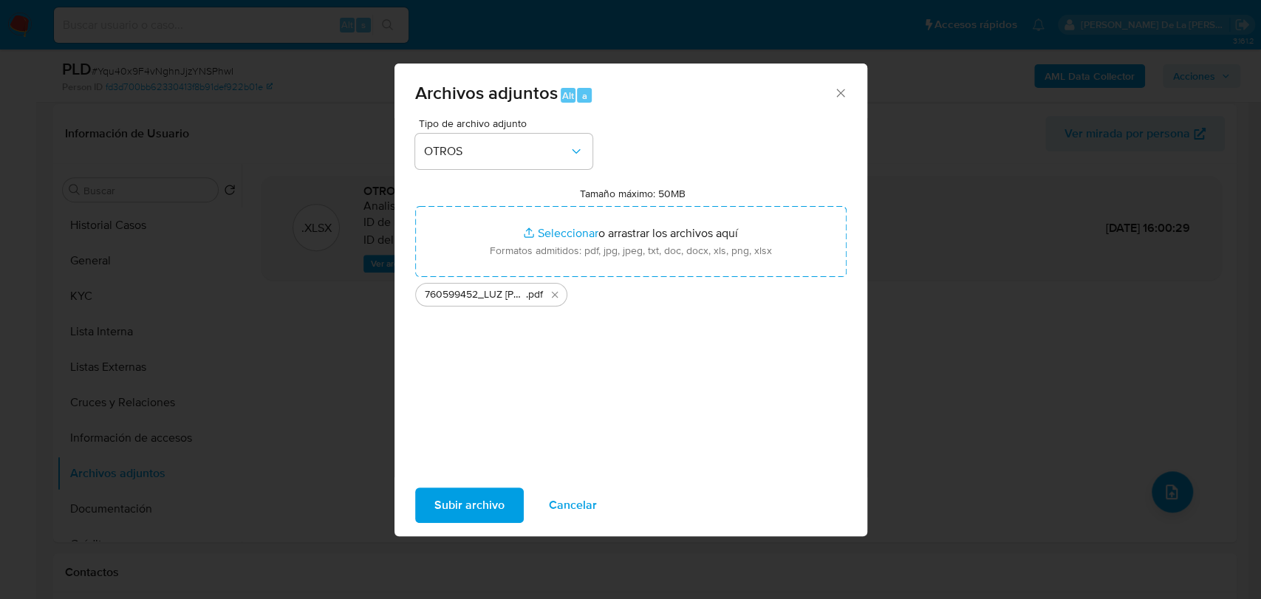
click at [469, 508] on span "Subir archivo" at bounding box center [469, 505] width 70 height 33
click at [1070, 346] on div "Archivos adjuntos Alt a Tipo de archivo adjunto OTROS Tamaño máximo: 50MB Selec…" at bounding box center [630, 299] width 1261 height 599
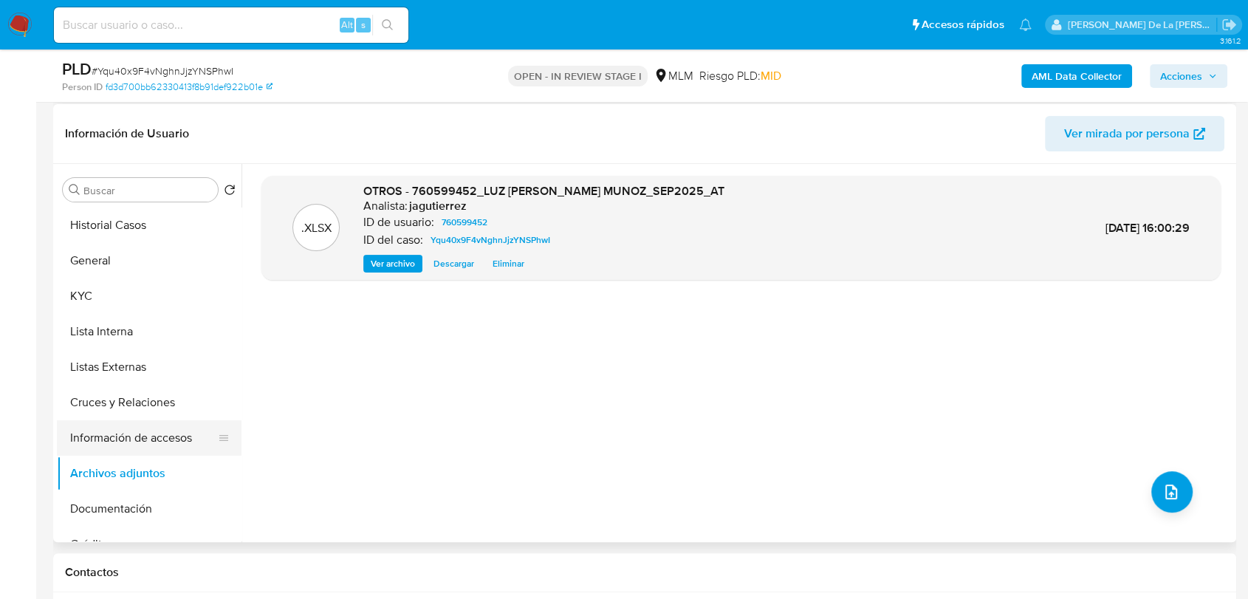
click at [107, 400] on button "Cruces y Relaciones" at bounding box center [149, 402] width 185 height 35
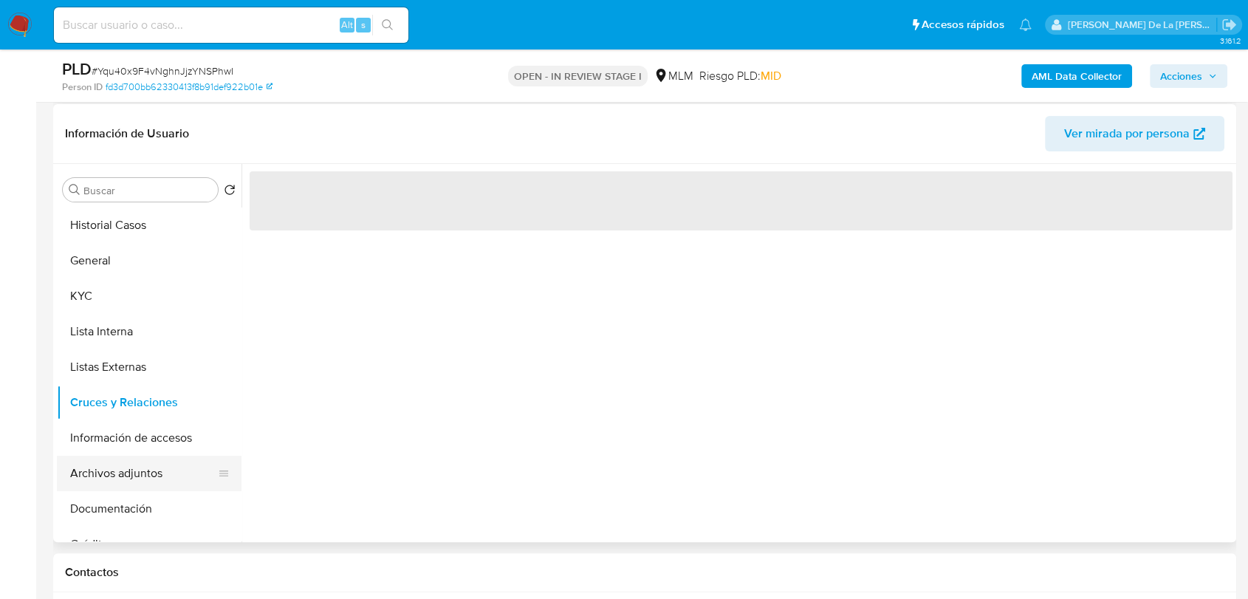
click at [124, 461] on button "Archivos adjuntos" at bounding box center [143, 473] width 173 height 35
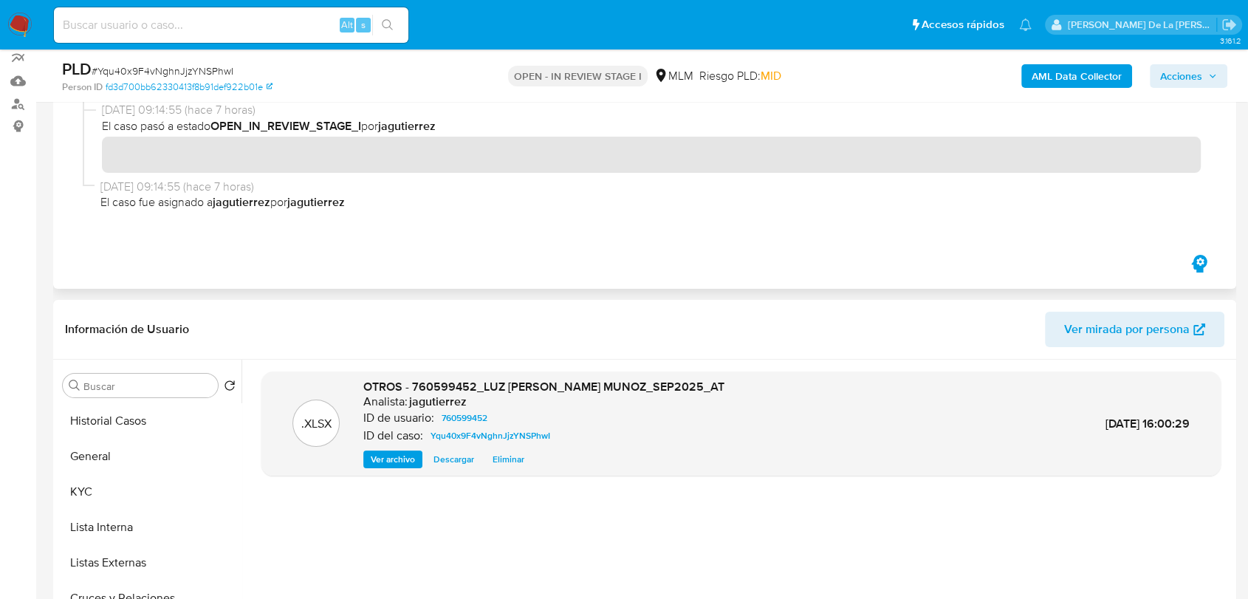
scroll to position [0, 0]
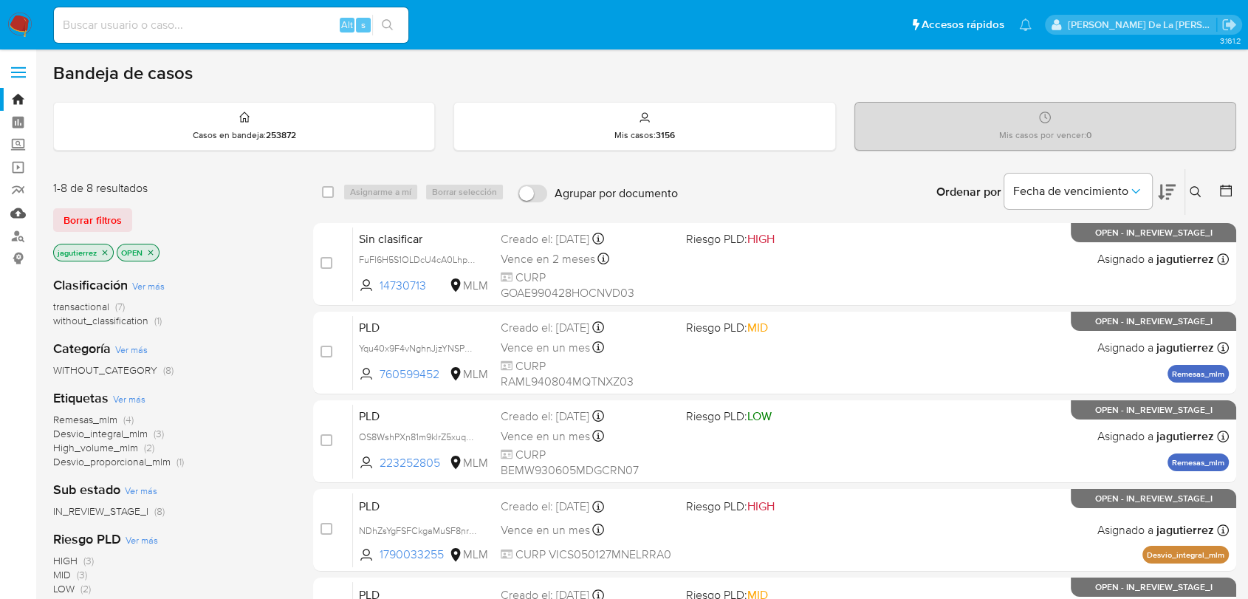
drag, startPoint x: 18, startPoint y: 216, endPoint x: 30, endPoint y: 213, distance: 12.8
click at [18, 215] on link "Mulan" at bounding box center [88, 213] width 176 height 23
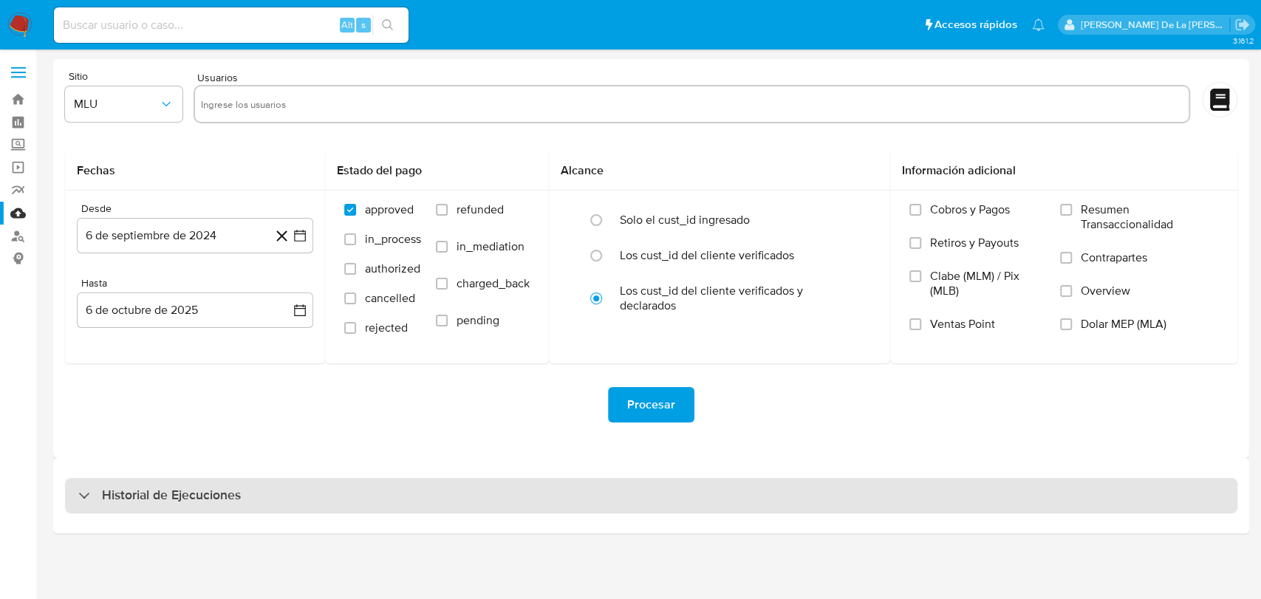
click at [121, 488] on h3 "Historial de Ejecuciones" at bounding box center [171, 496] width 139 height 18
select select "10"
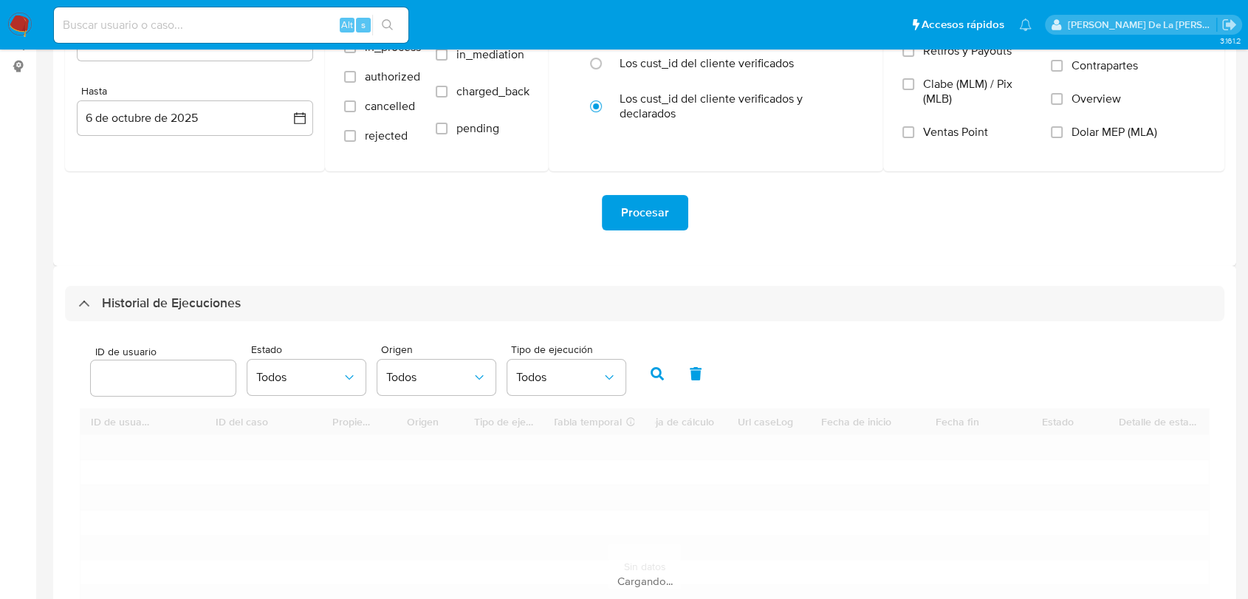
scroll to position [328, 0]
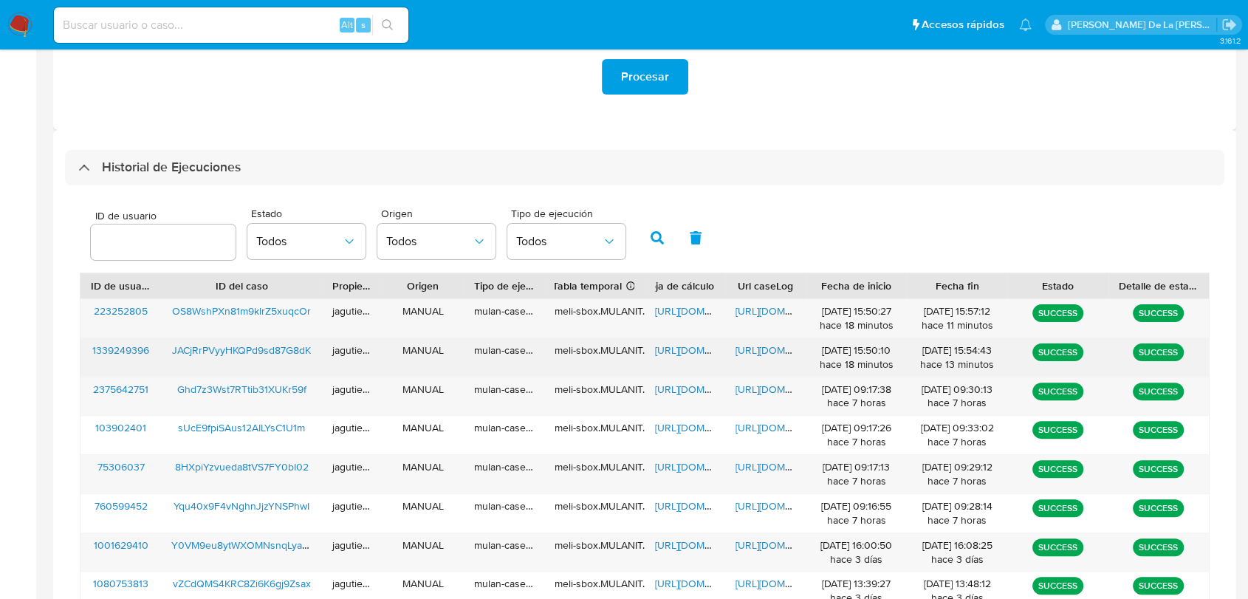
click at [675, 355] on span "[URL][DOMAIN_NAME]" at bounding box center [706, 350] width 102 height 15
click at [761, 356] on span "[URL][DOMAIN_NAME]" at bounding box center [787, 350] width 102 height 15
click at [224, 350] on span "JACjRrPVyyHKQPd9sd87G8dK" at bounding box center [241, 350] width 139 height 15
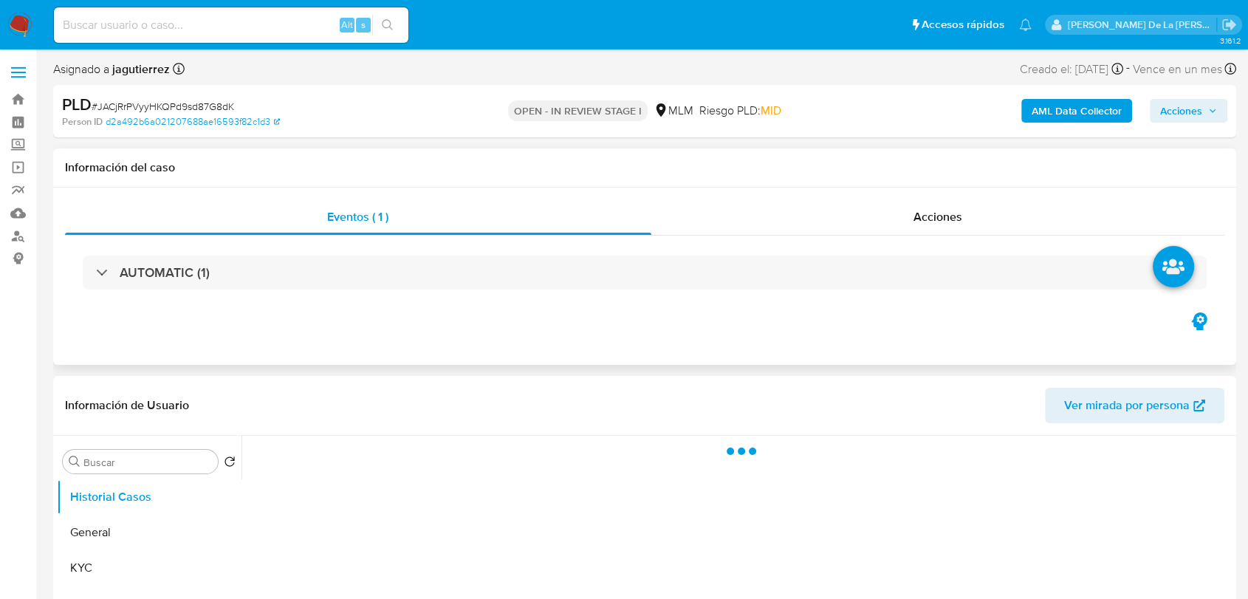
select select "10"
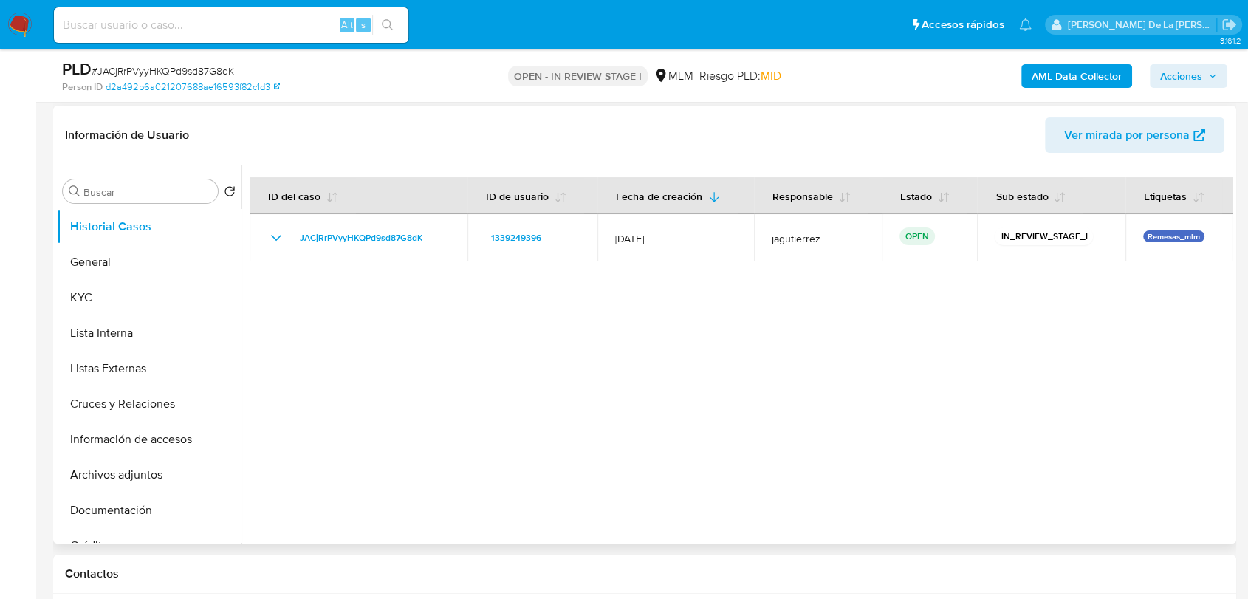
scroll to position [246, 0]
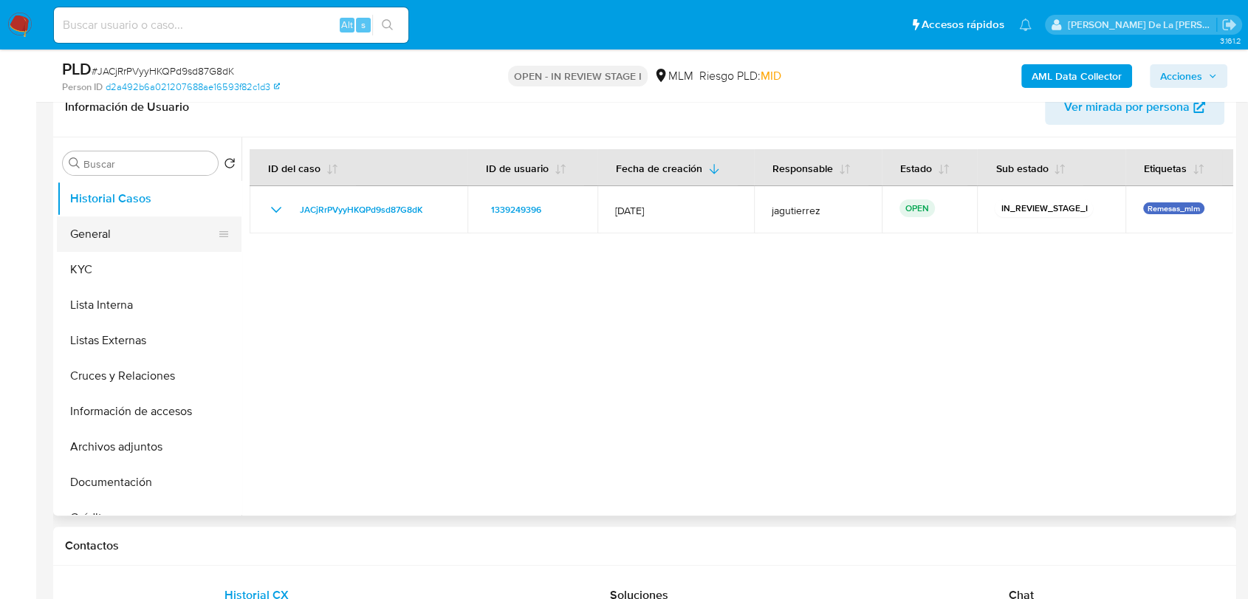
click at [120, 237] on button "General" at bounding box center [143, 233] width 173 height 35
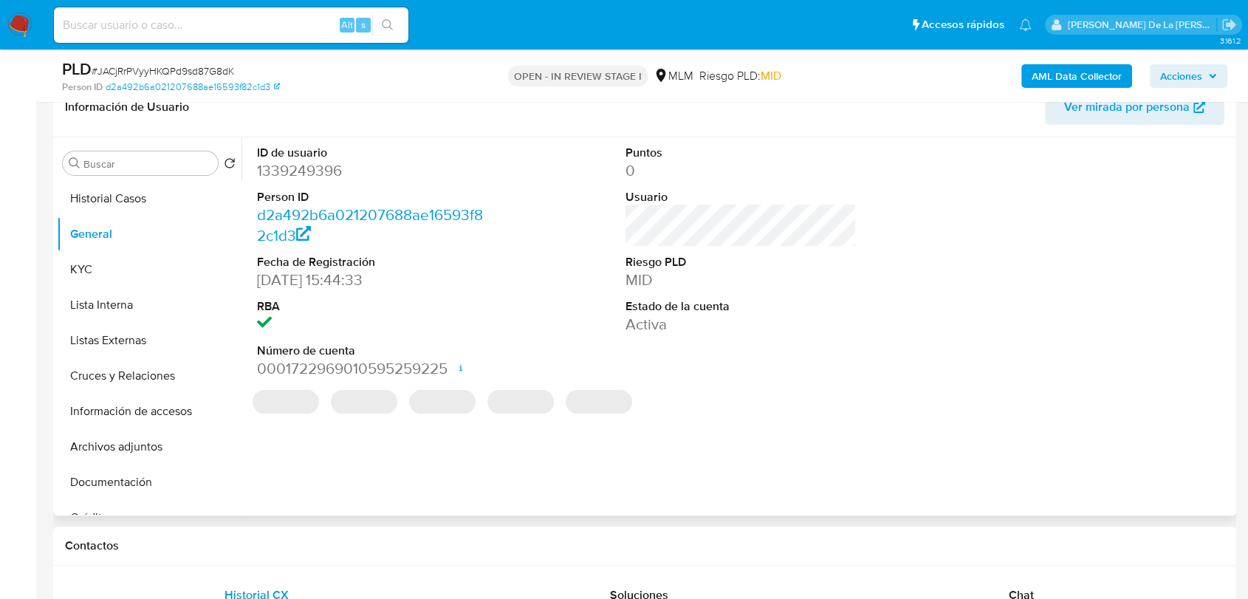
click at [287, 189] on dt "Person ID" at bounding box center [372, 197] width 231 height 16
click at [296, 173] on dd "1339249396" at bounding box center [372, 170] width 231 height 21
copy dd "1339249396"
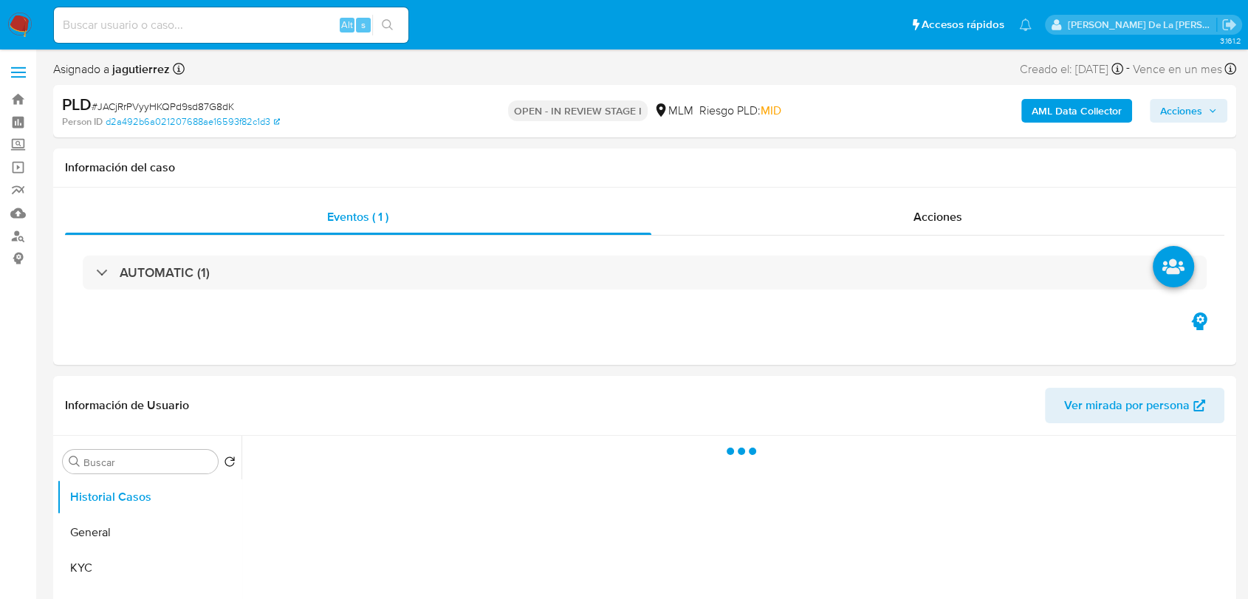
select select "10"
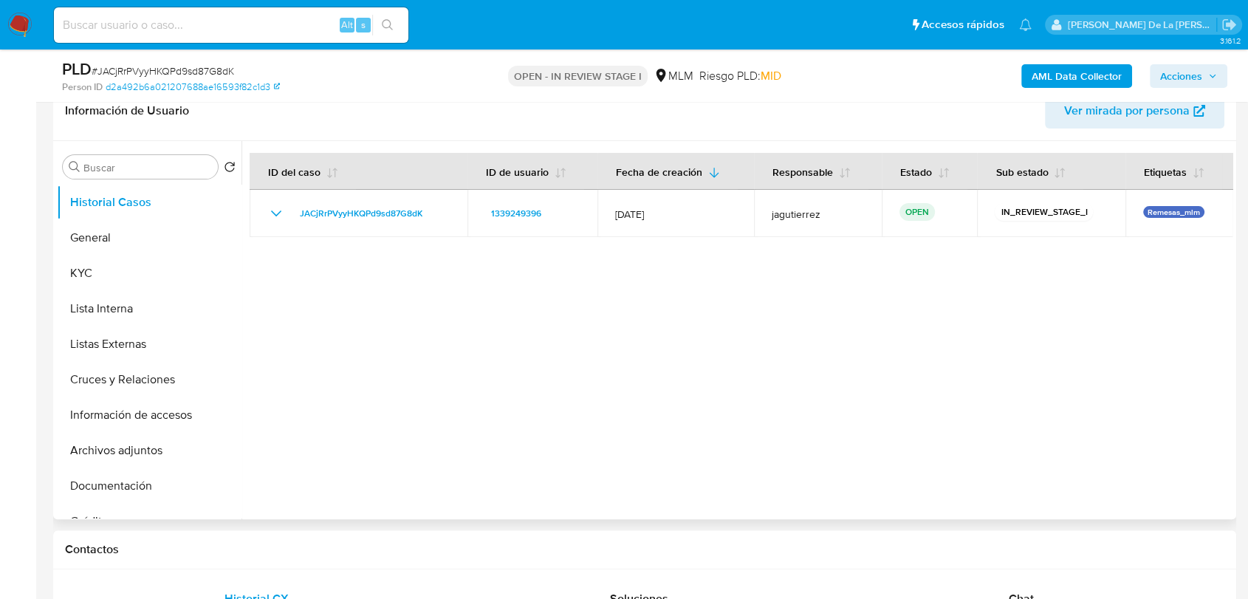
scroll to position [246, 0]
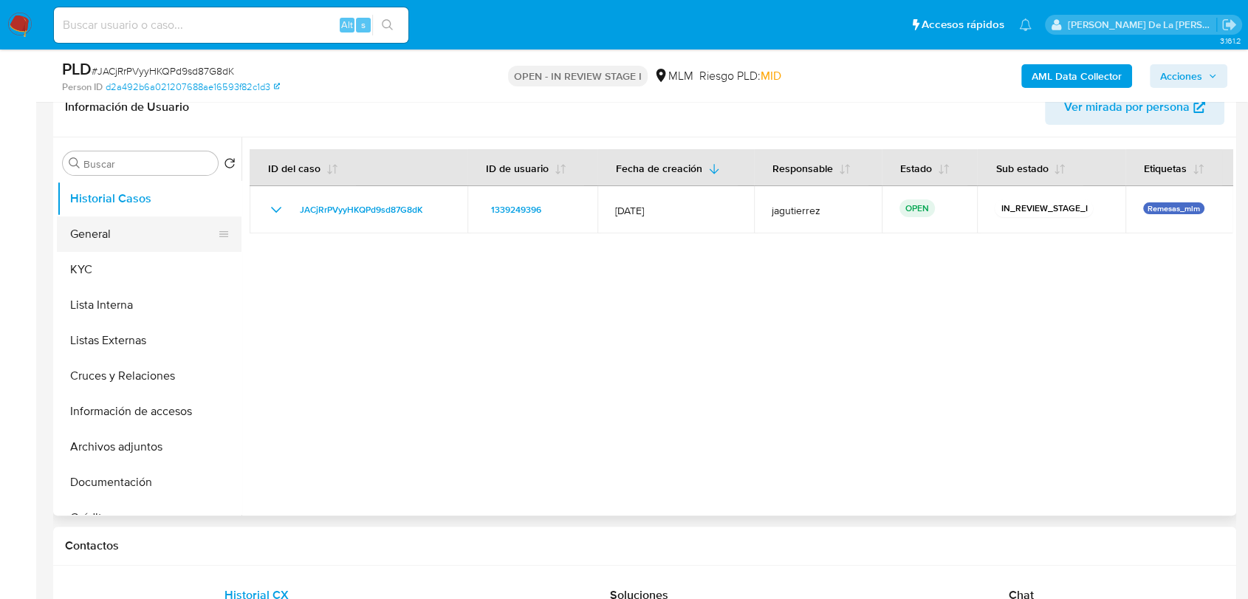
click at [124, 231] on button "General" at bounding box center [143, 233] width 173 height 35
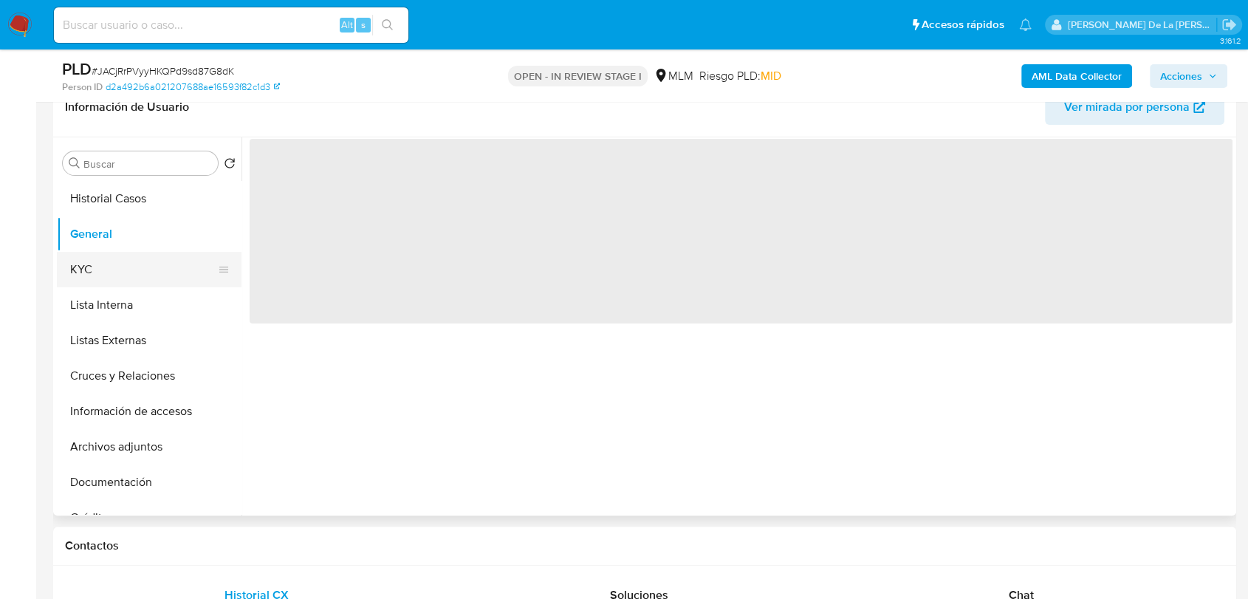
click at [111, 266] on button "KYC" at bounding box center [143, 269] width 173 height 35
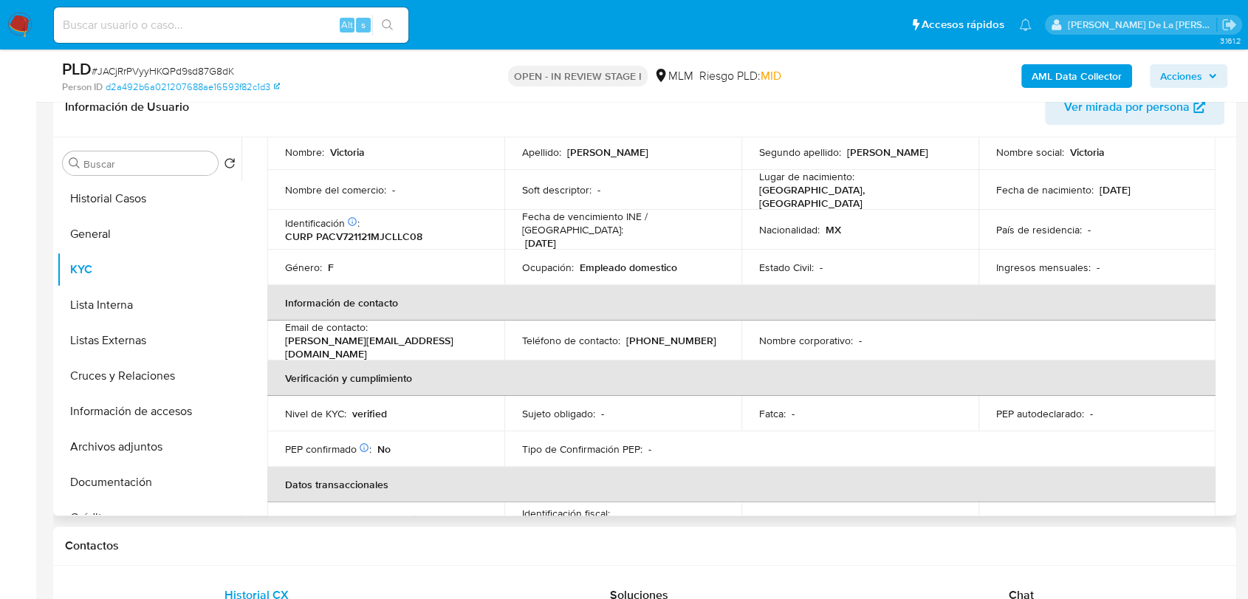
scroll to position [0, 0]
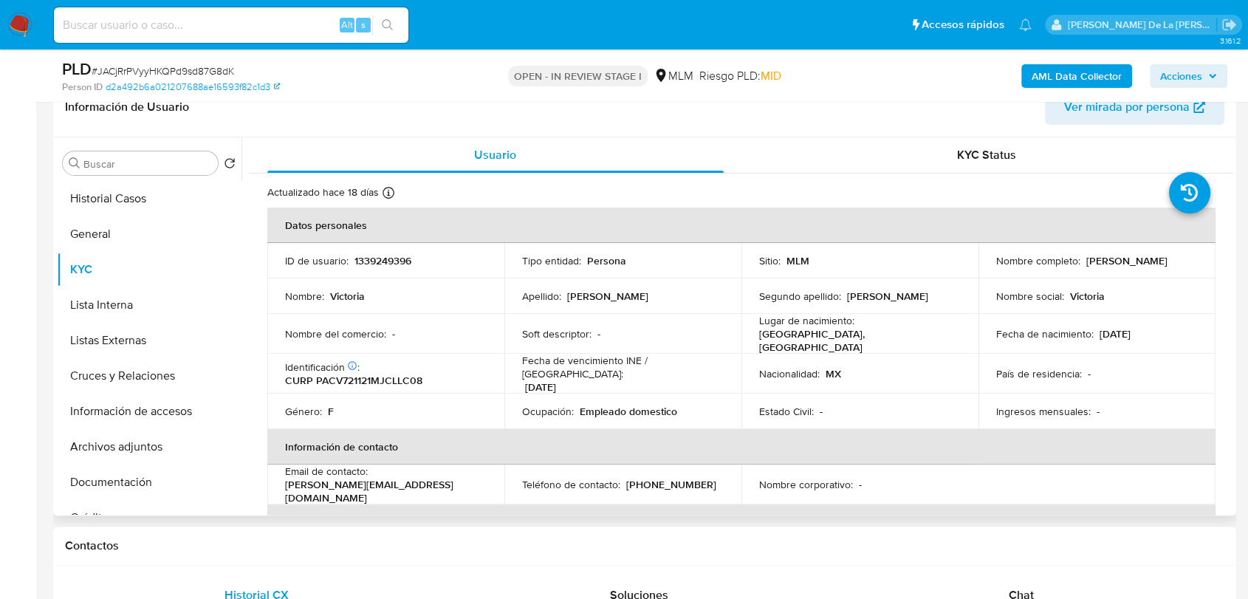
drag, startPoint x: 990, startPoint y: 266, endPoint x: 1167, endPoint y: 267, distance: 177.3
click at [1167, 267] on td "Nombre completo : Victoria Palomera Colmenares" at bounding box center [1097, 260] width 237 height 35
click at [131, 417] on button "Información de accesos" at bounding box center [143, 411] width 173 height 35
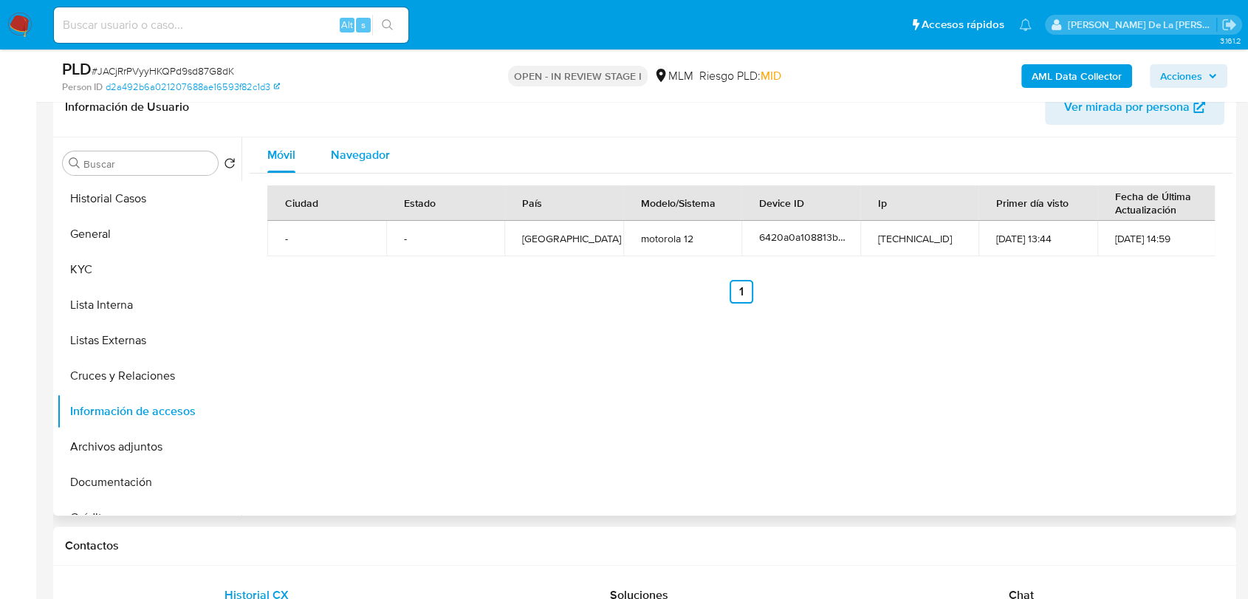
click at [341, 154] on span "Navegador" at bounding box center [360, 154] width 59 height 17
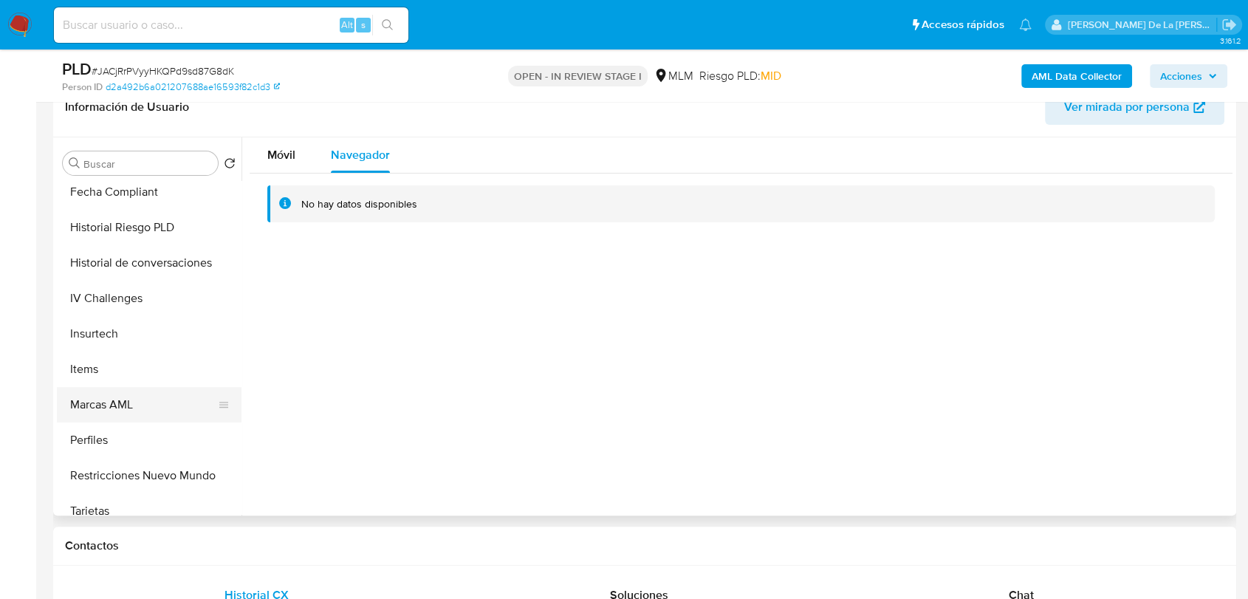
scroll to position [410, 0]
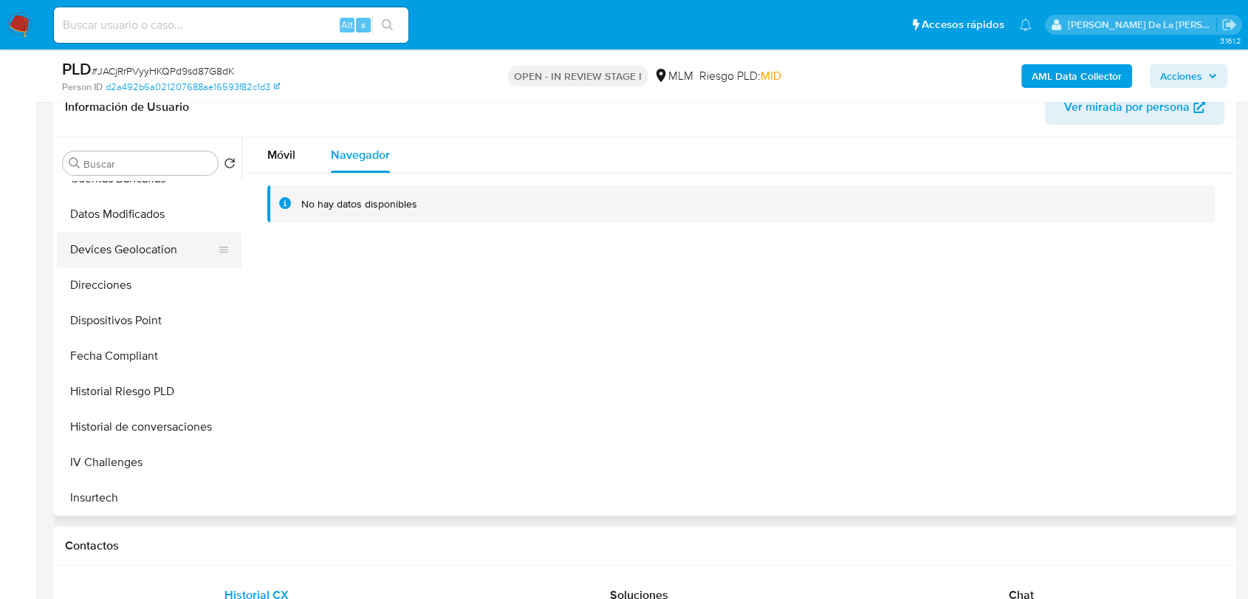
click at [142, 253] on button "Devices Geolocation" at bounding box center [143, 249] width 173 height 35
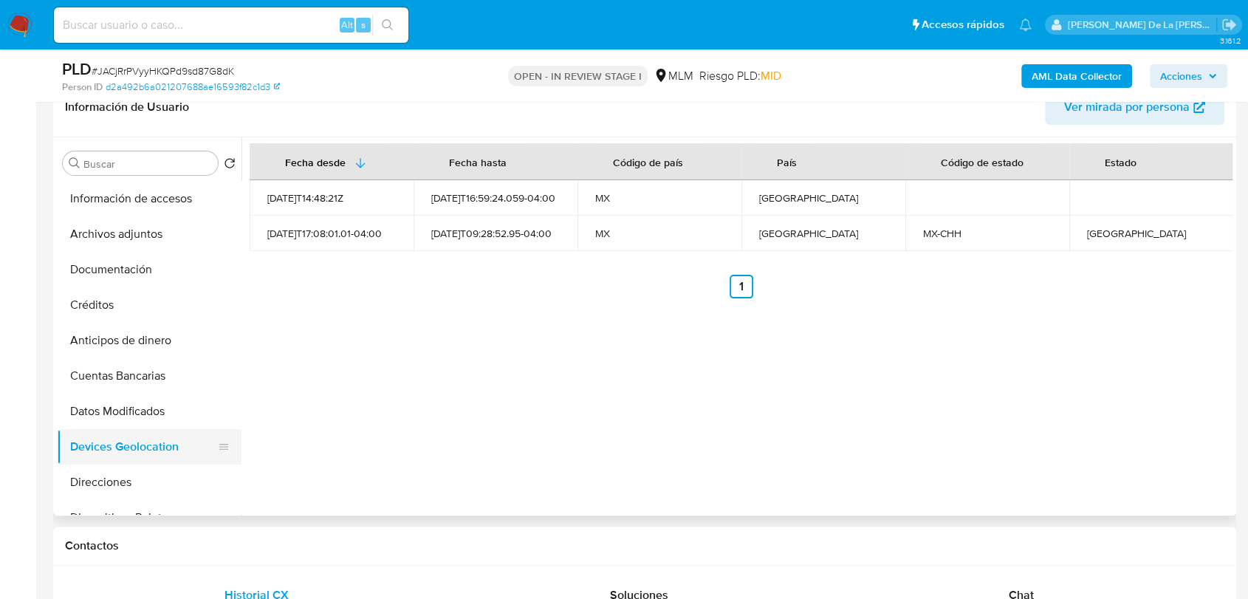
scroll to position [164, 0]
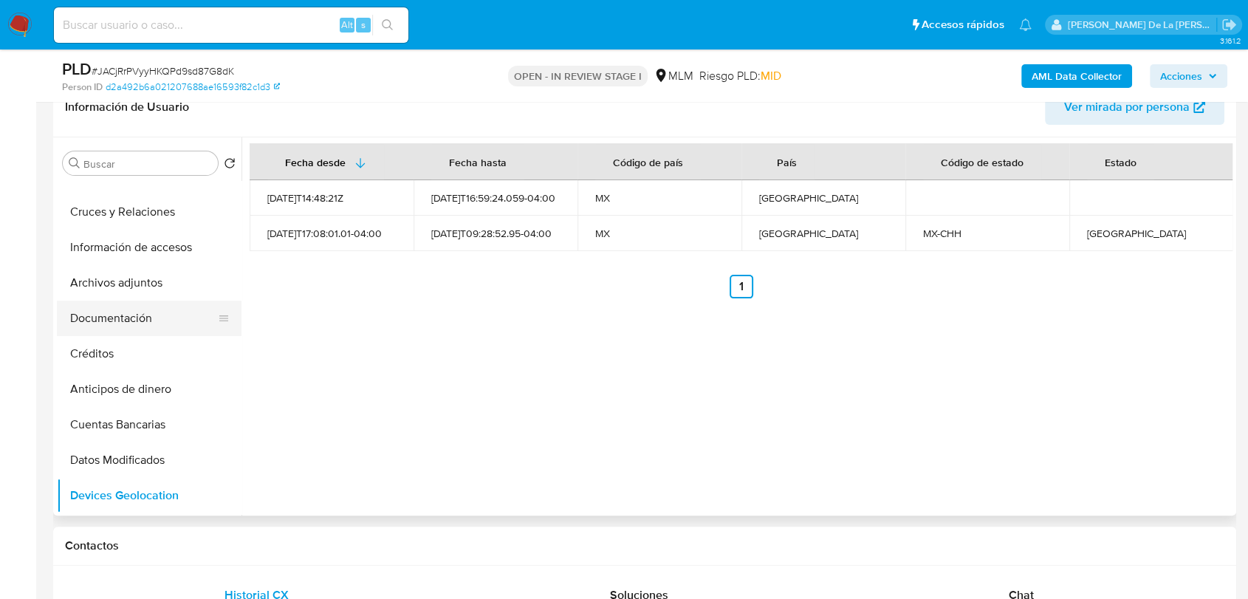
click at [139, 312] on button "Documentación" at bounding box center [143, 318] width 173 height 35
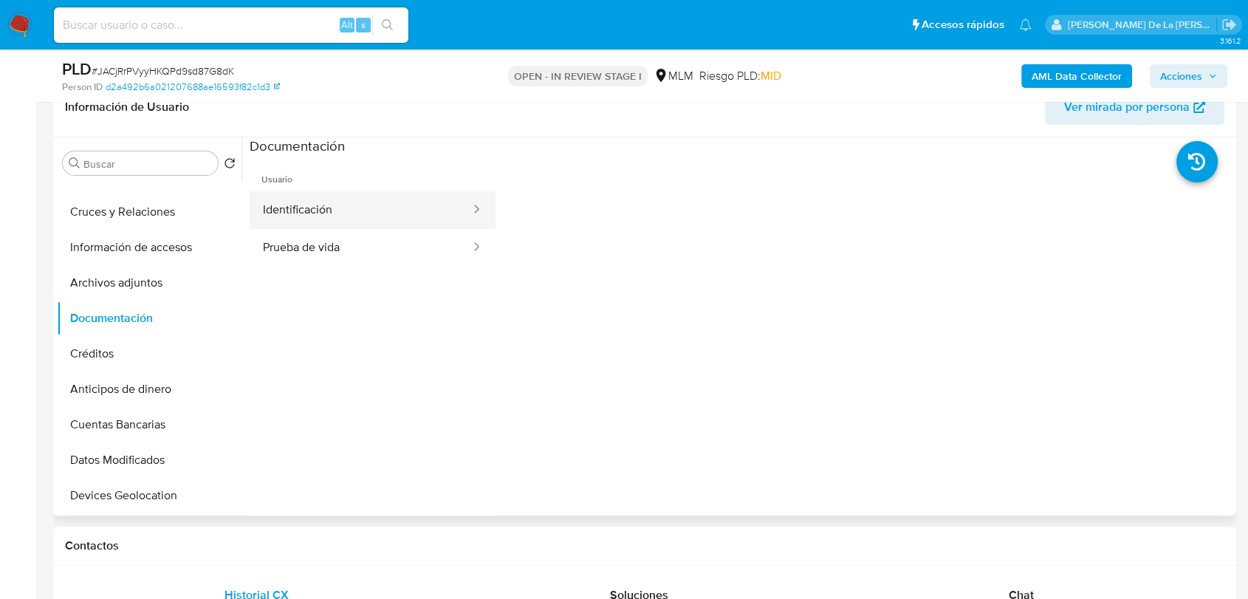
click at [363, 205] on button "Identificación" at bounding box center [361, 210] width 222 height 38
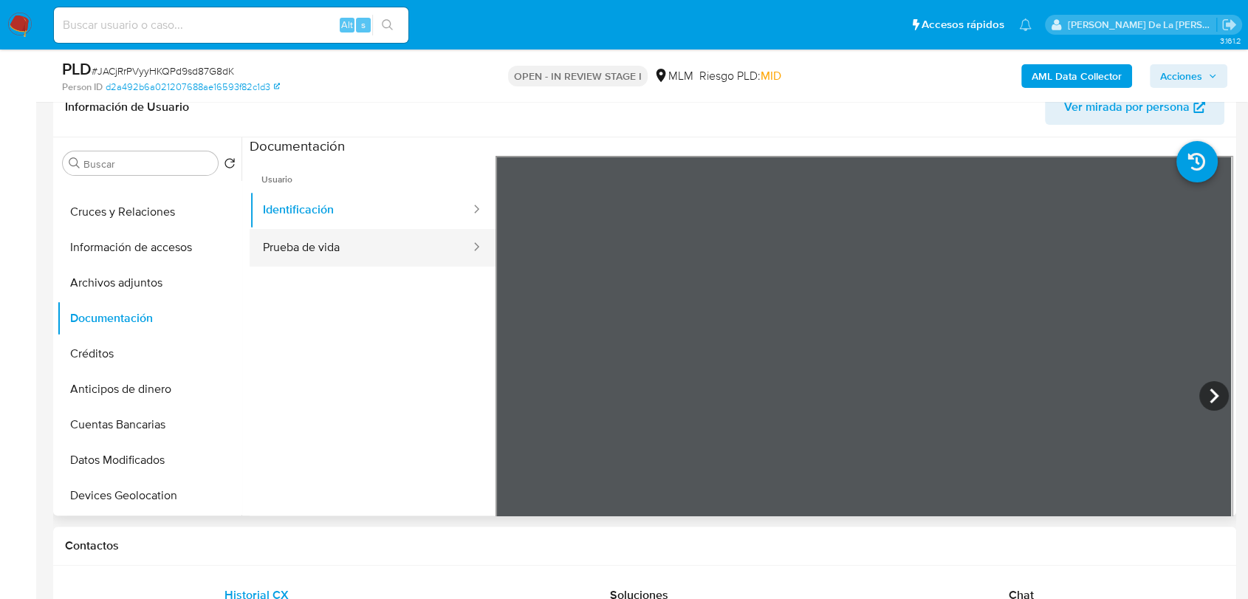
click at [370, 256] on button "Prueba de vida" at bounding box center [361, 248] width 222 height 38
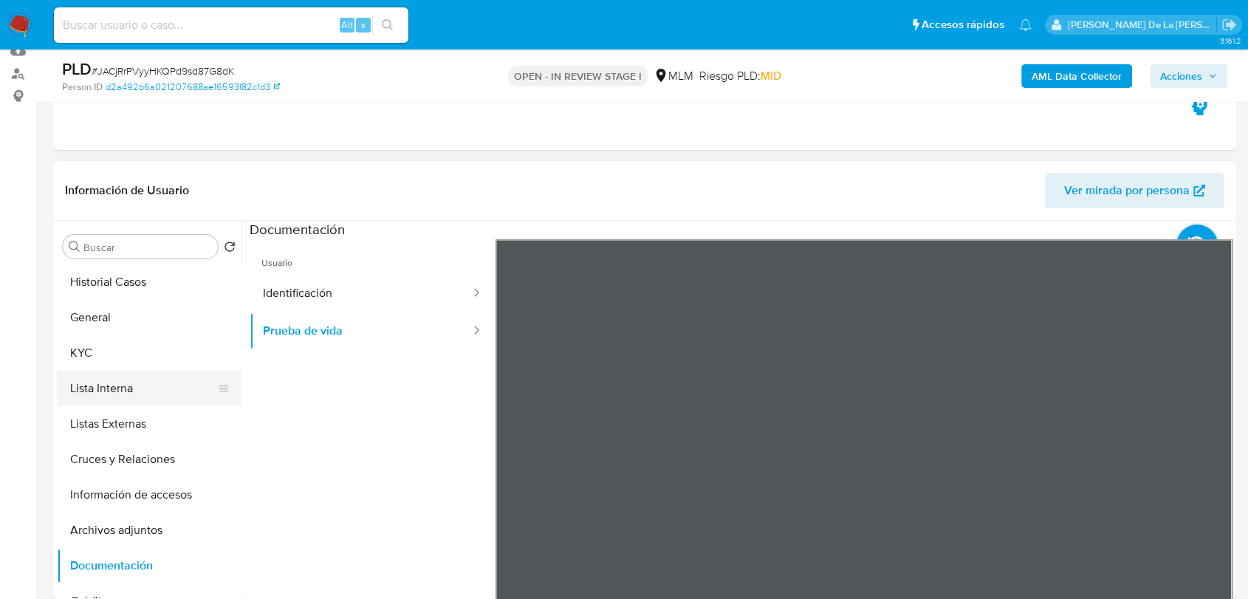
scroll to position [0, 0]
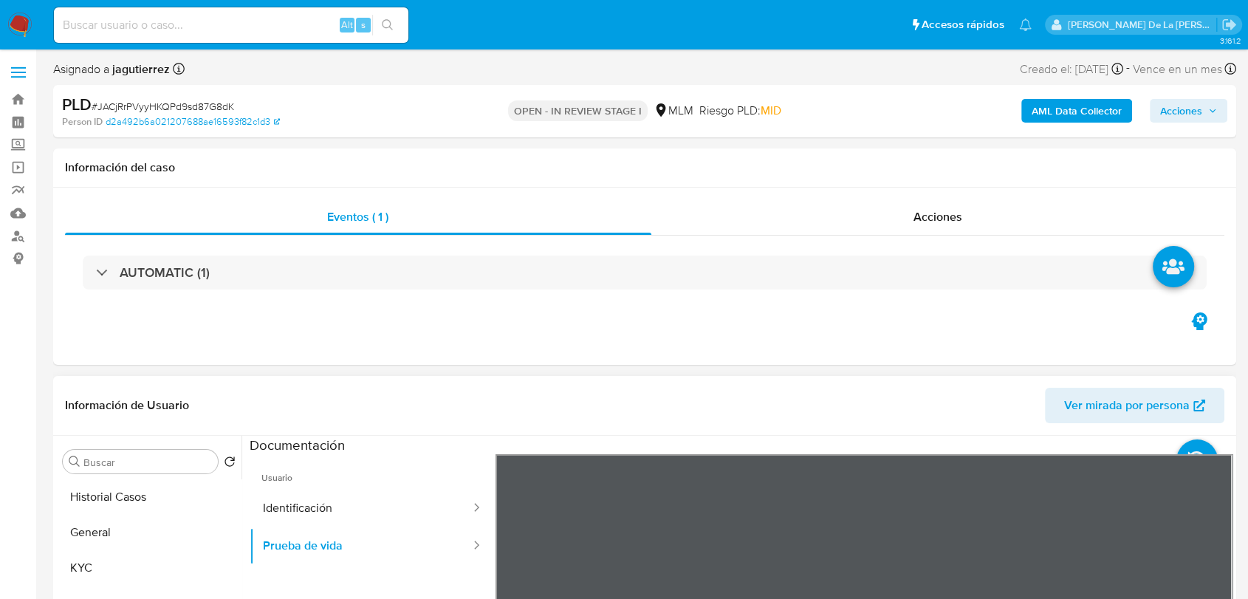
drag, startPoint x: 100, startPoint y: 524, endPoint x: 195, endPoint y: 382, distance: 171.1
click at [100, 524] on button "General" at bounding box center [149, 532] width 185 height 35
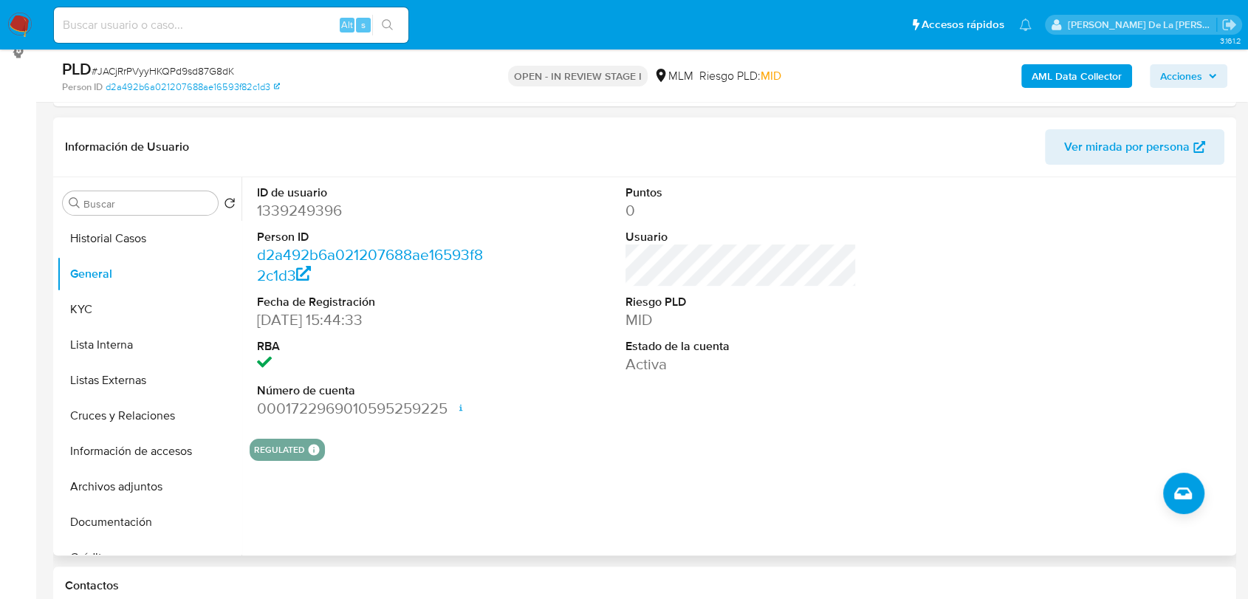
scroll to position [212, 0]
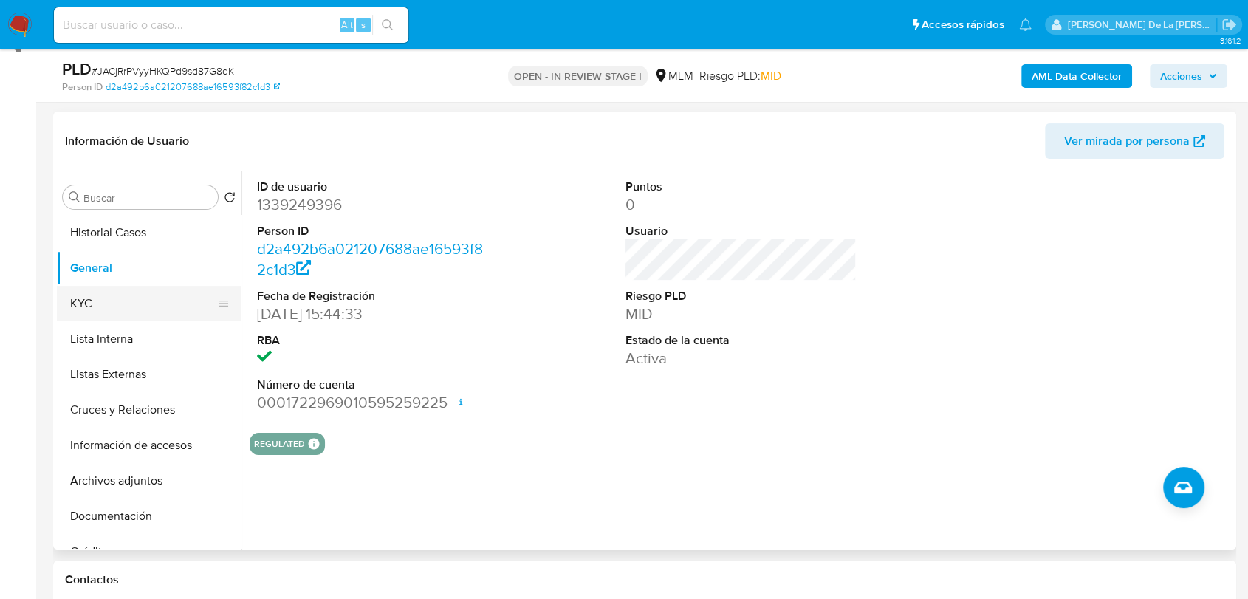
drag, startPoint x: 123, startPoint y: 315, endPoint x: 142, endPoint y: 310, distance: 19.0
click at [123, 315] on button "KYC" at bounding box center [143, 303] width 173 height 35
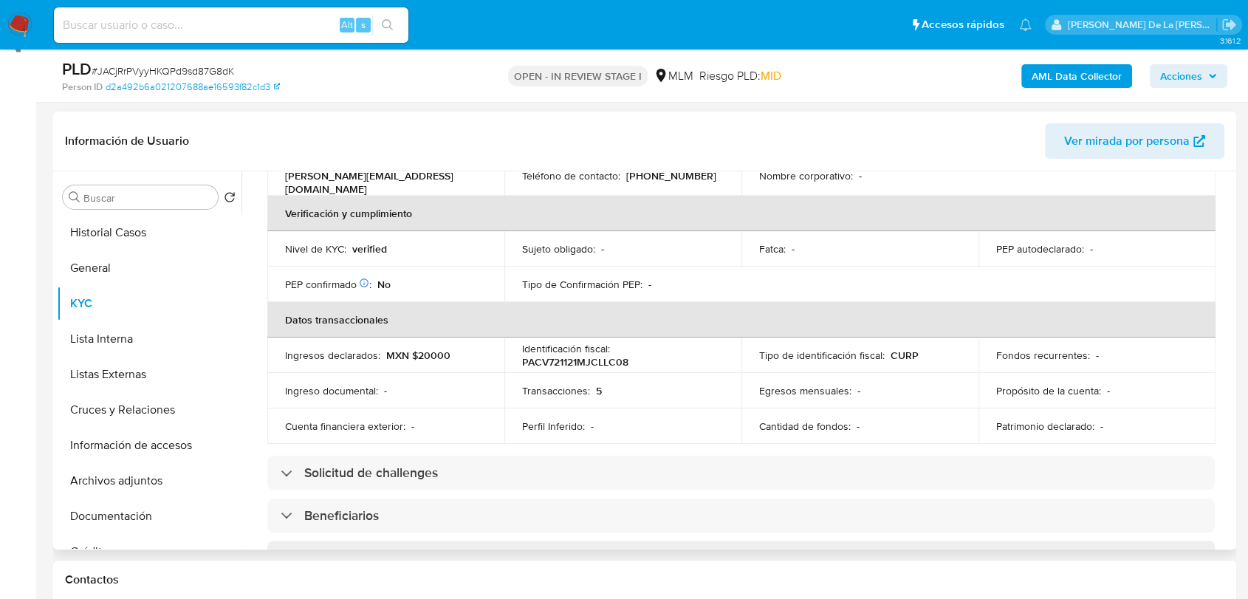
scroll to position [344, 0]
click at [57, 286] on button "KYC" at bounding box center [149, 303] width 185 height 35
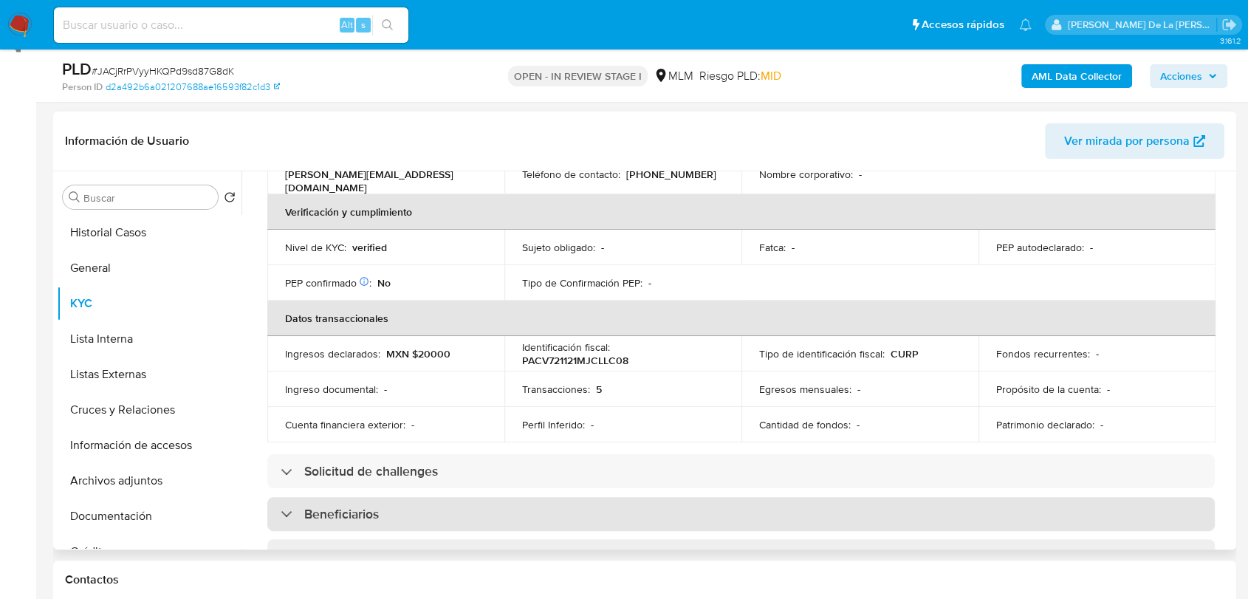
click at [297, 506] on div "Beneficiarios" at bounding box center [330, 514] width 98 height 16
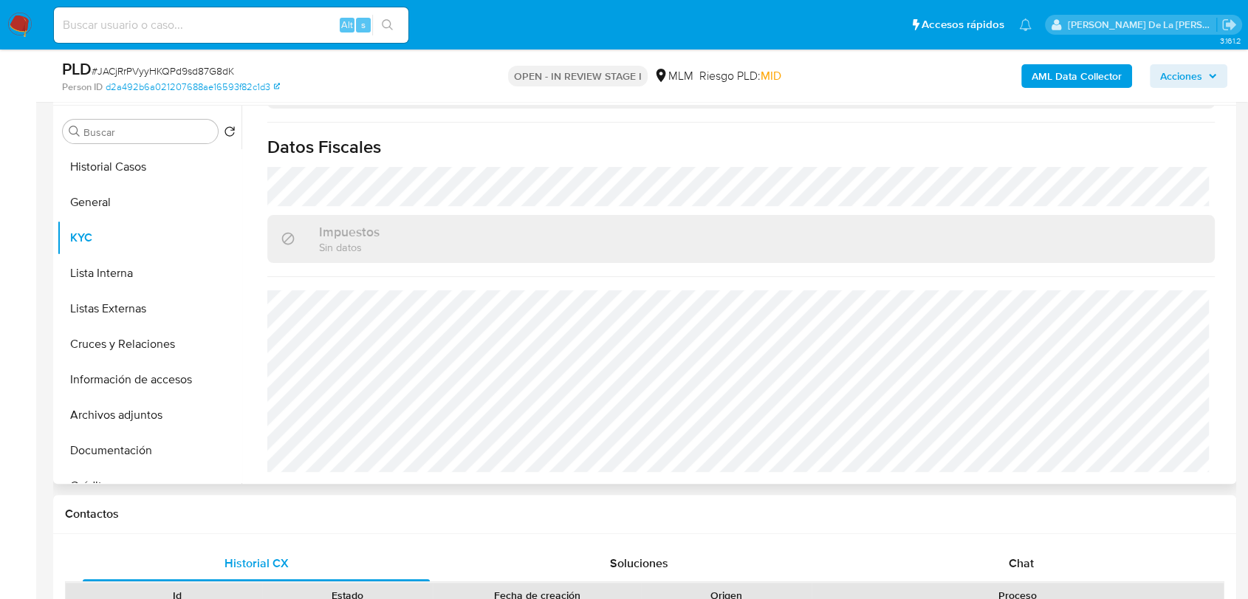
scroll to position [278, 0]
click at [92, 279] on button "Lista Interna" at bounding box center [143, 272] width 173 height 35
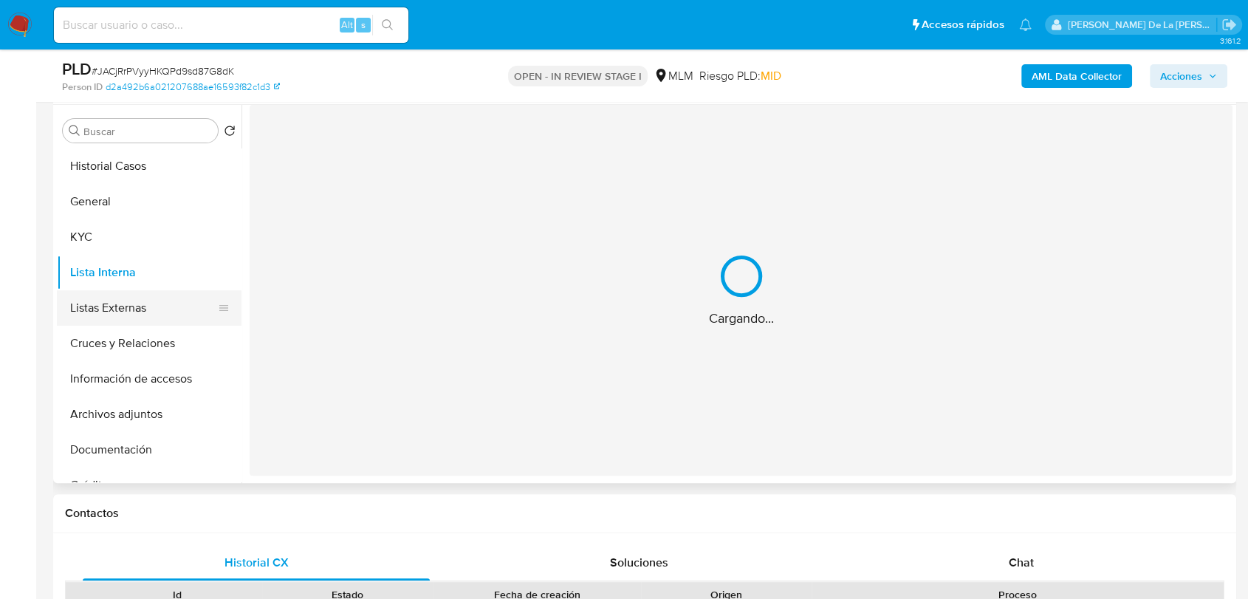
scroll to position [0, 0]
click at [88, 324] on button "Listas Externas" at bounding box center [143, 307] width 173 height 35
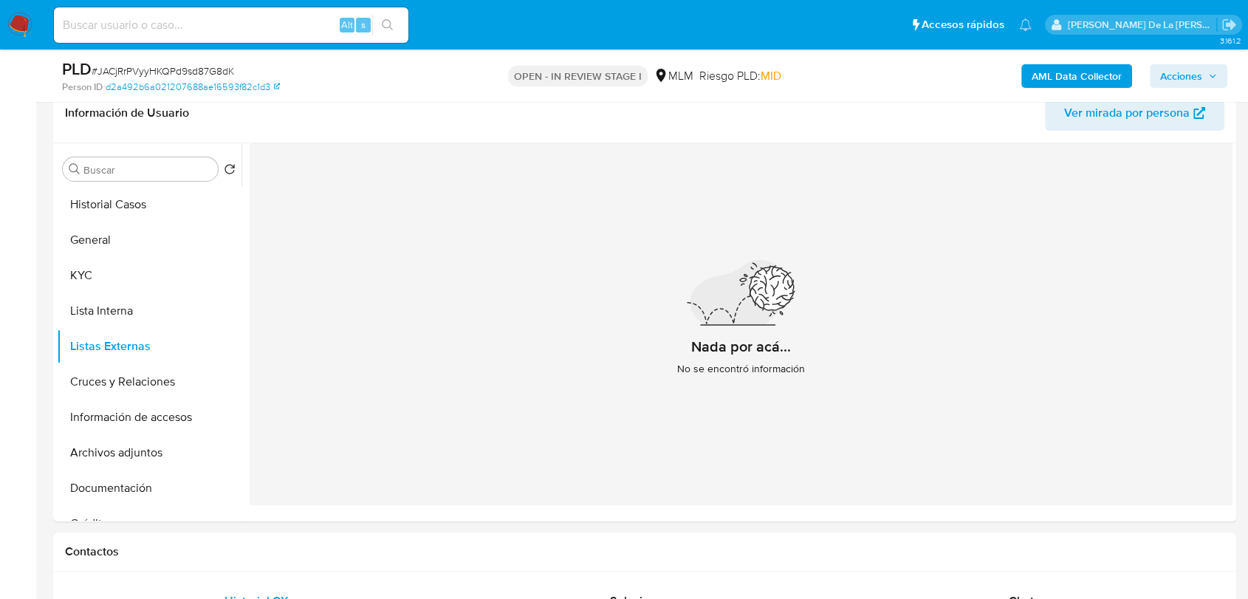
scroll to position [236, 0]
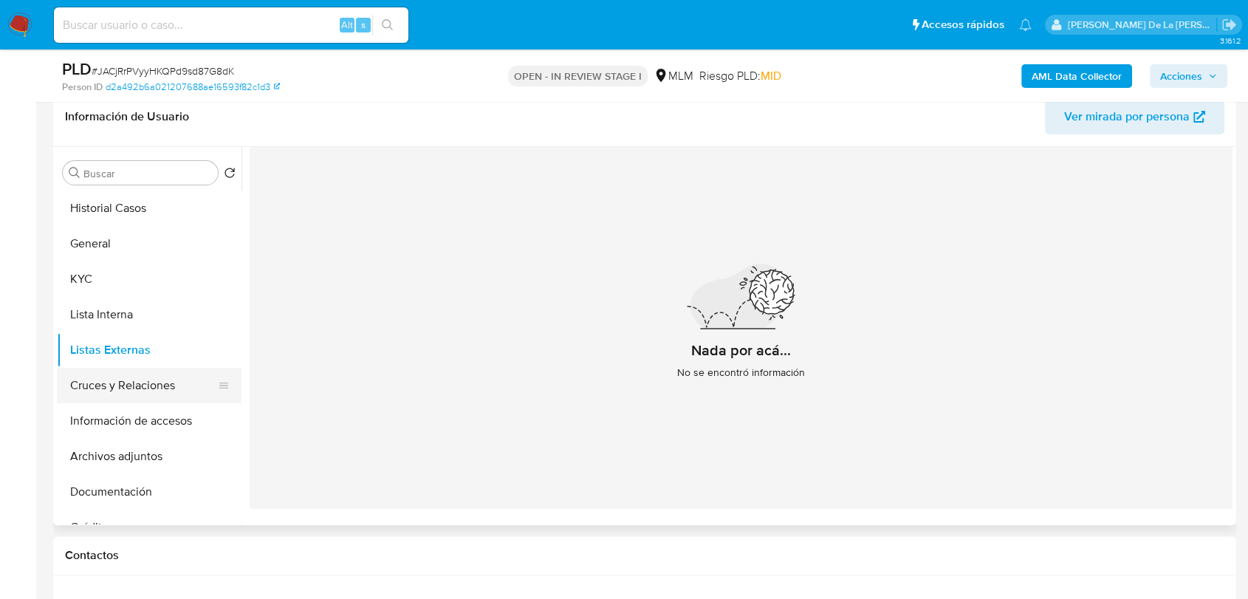
click at [178, 382] on button "Cruces y Relaciones" at bounding box center [143, 385] width 173 height 35
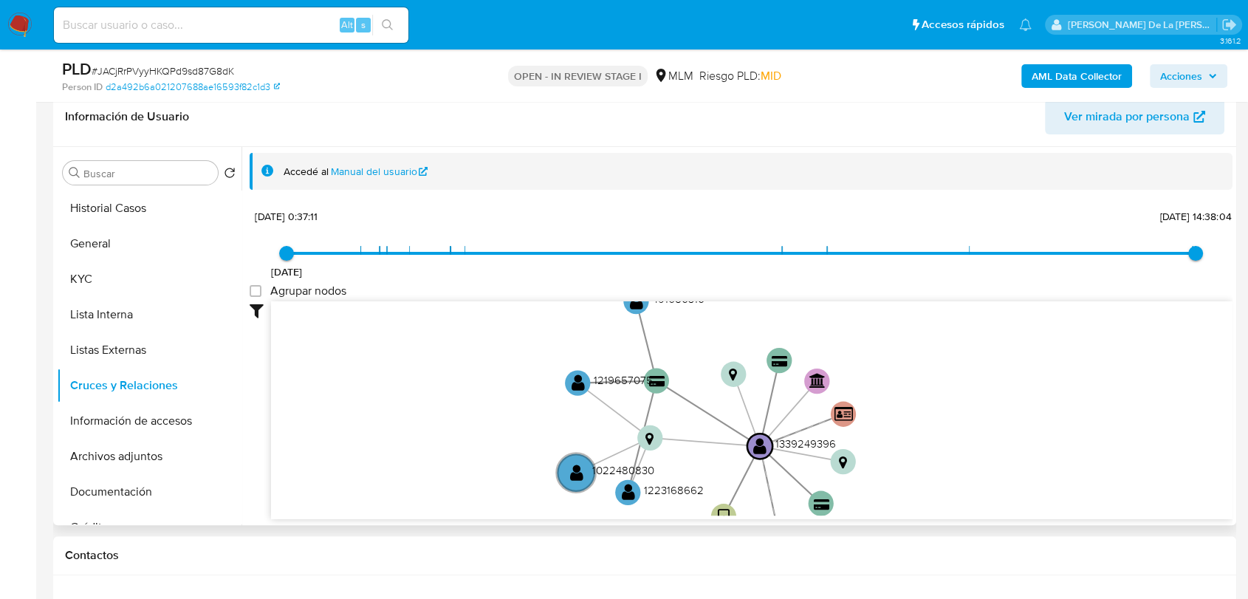
drag, startPoint x: 978, startPoint y: 416, endPoint x: 920, endPoint y: 441, distance: 62.9
click at [920, 441] on icon "user-1339249396  1339249396 device-6420a0a108813b00184b9ee1  card-GCGAQIMPEYM…" at bounding box center [752, 408] width 962 height 214
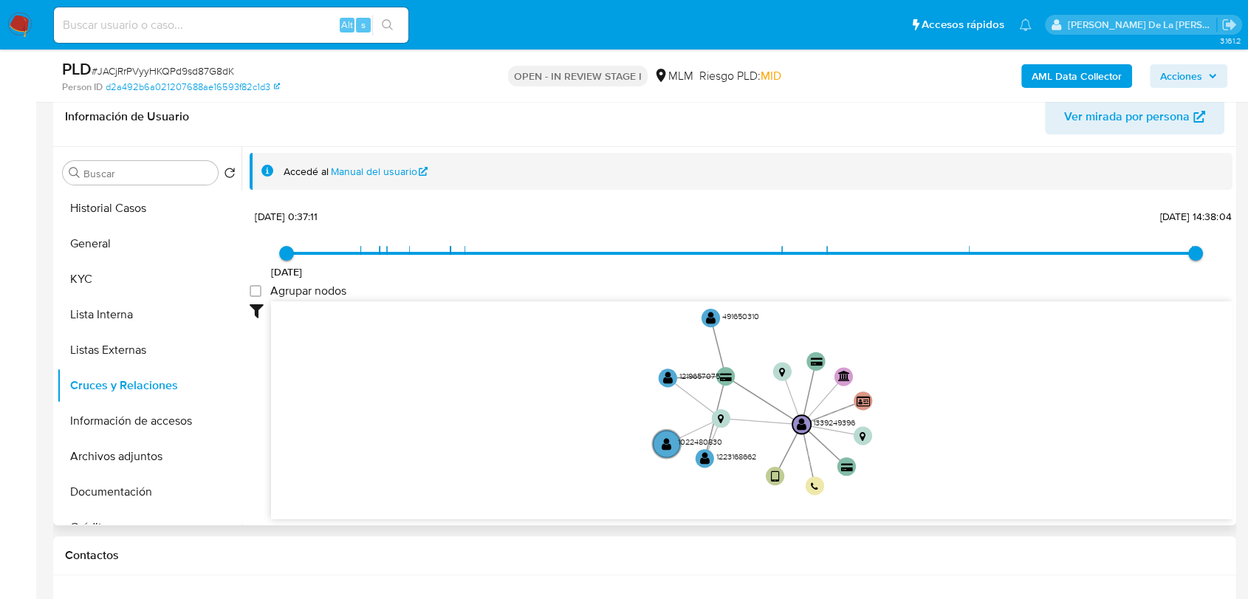
click at [917, 409] on icon "user-1339249396  1339249396 device-6420a0a108813b00184b9ee1  card-GCGAQIMPEYM…" at bounding box center [752, 408] width 962 height 214
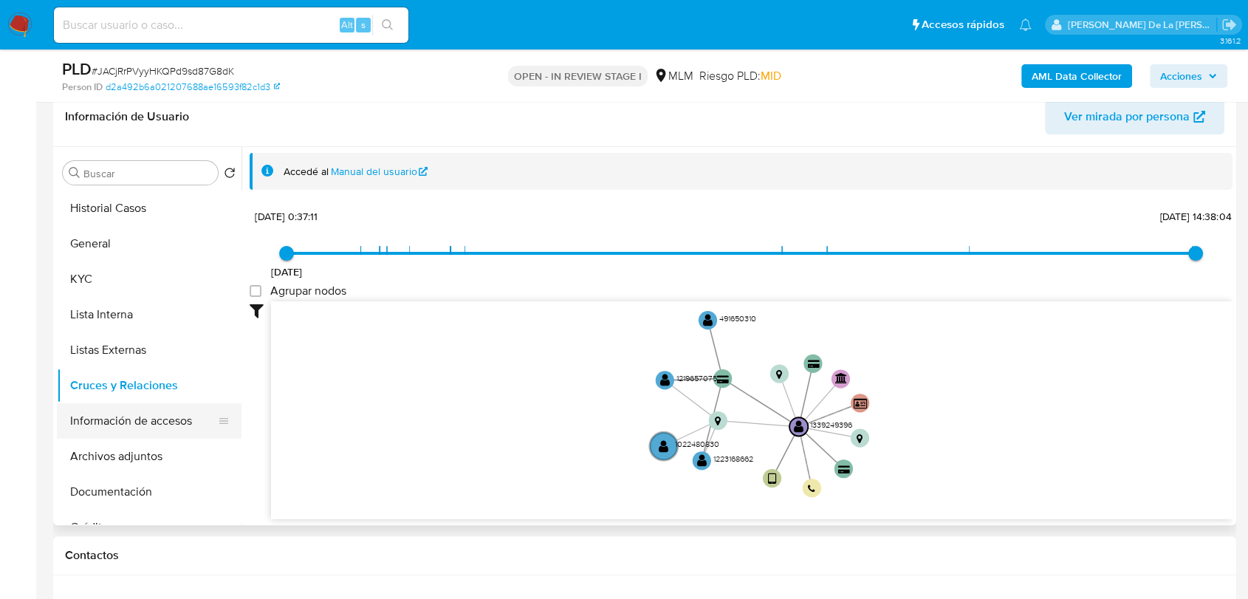
click at [120, 423] on button "Información de accesos" at bounding box center [143, 420] width 173 height 35
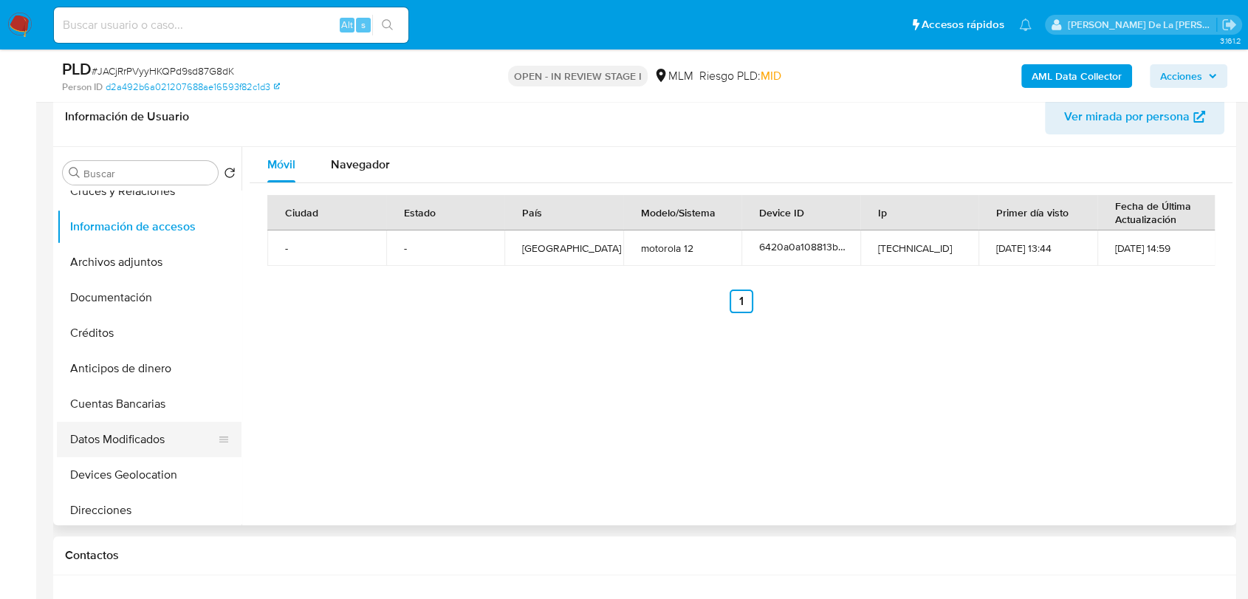
scroll to position [196, 0]
click at [130, 465] on button "Devices Geolocation" at bounding box center [143, 473] width 173 height 35
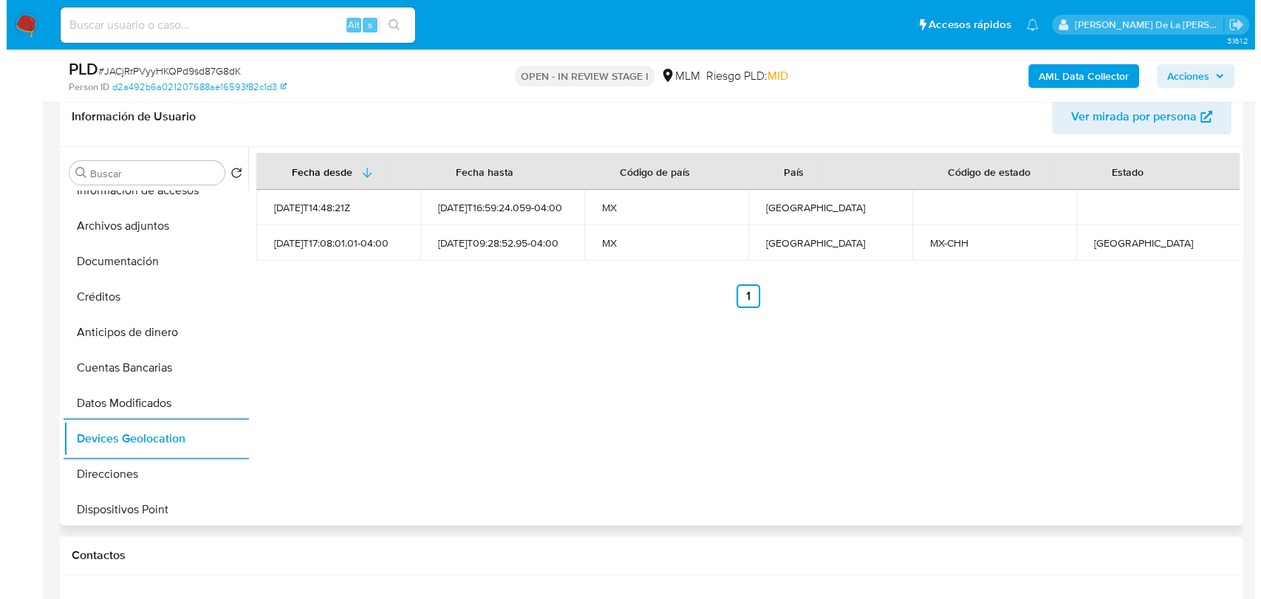
scroll to position [32, 0]
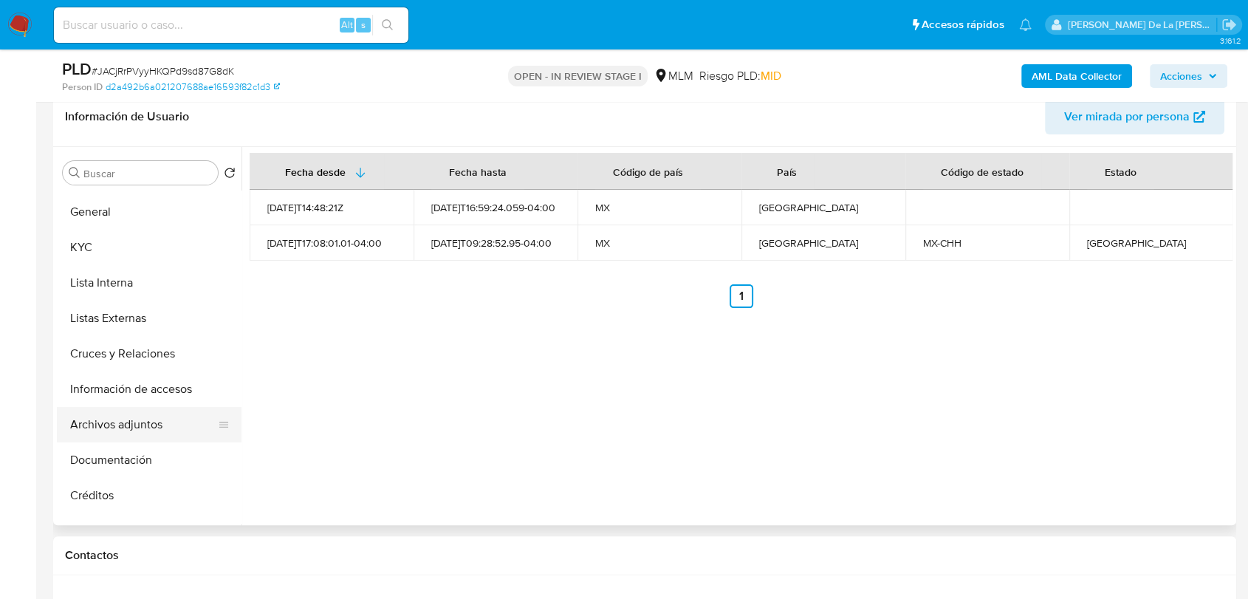
click at [137, 416] on button "Archivos adjuntos" at bounding box center [143, 424] width 173 height 35
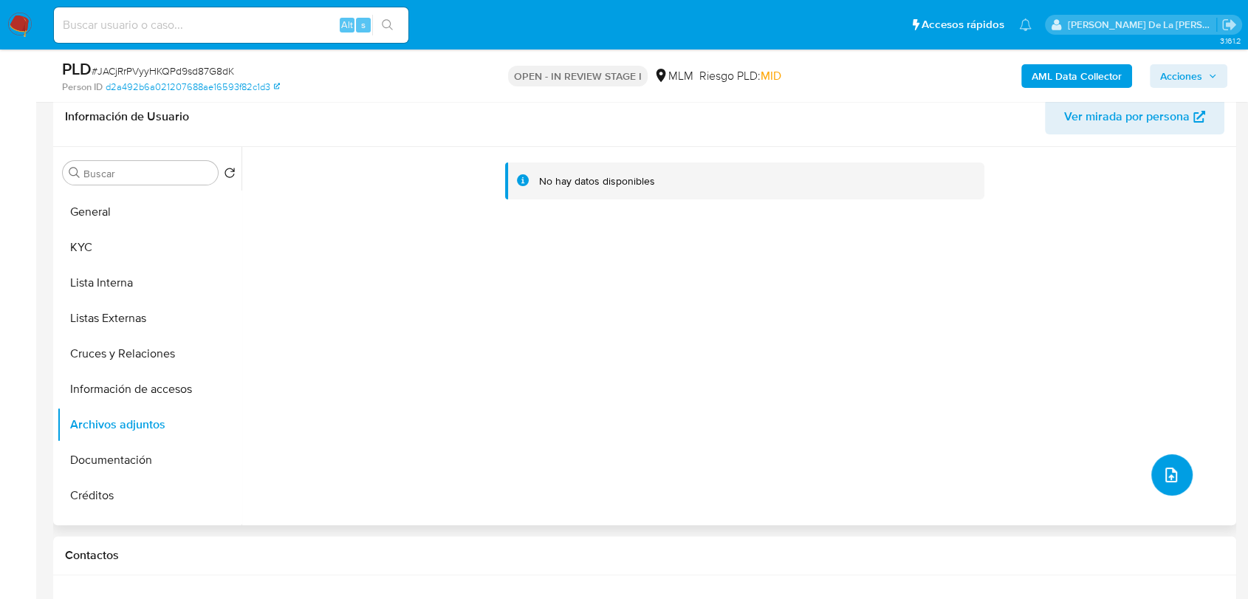
click at [1163, 474] on icon "upload-file" at bounding box center [1172, 475] width 18 height 18
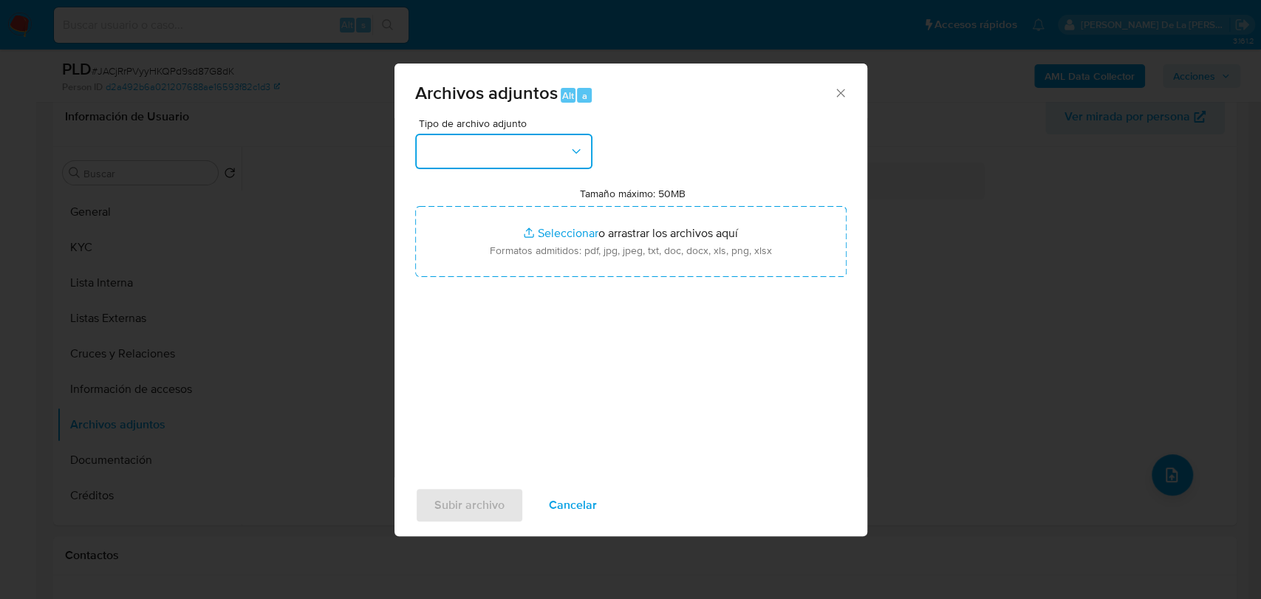
click at [468, 161] on button "button" at bounding box center [503, 151] width 177 height 35
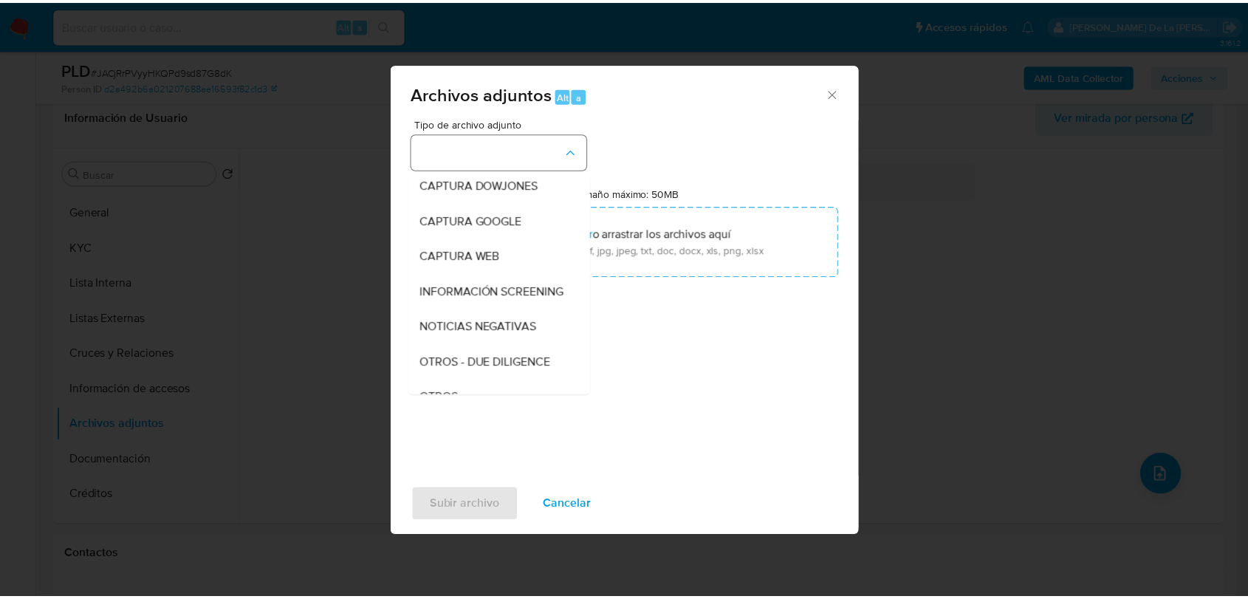
scroll to position [77, 0]
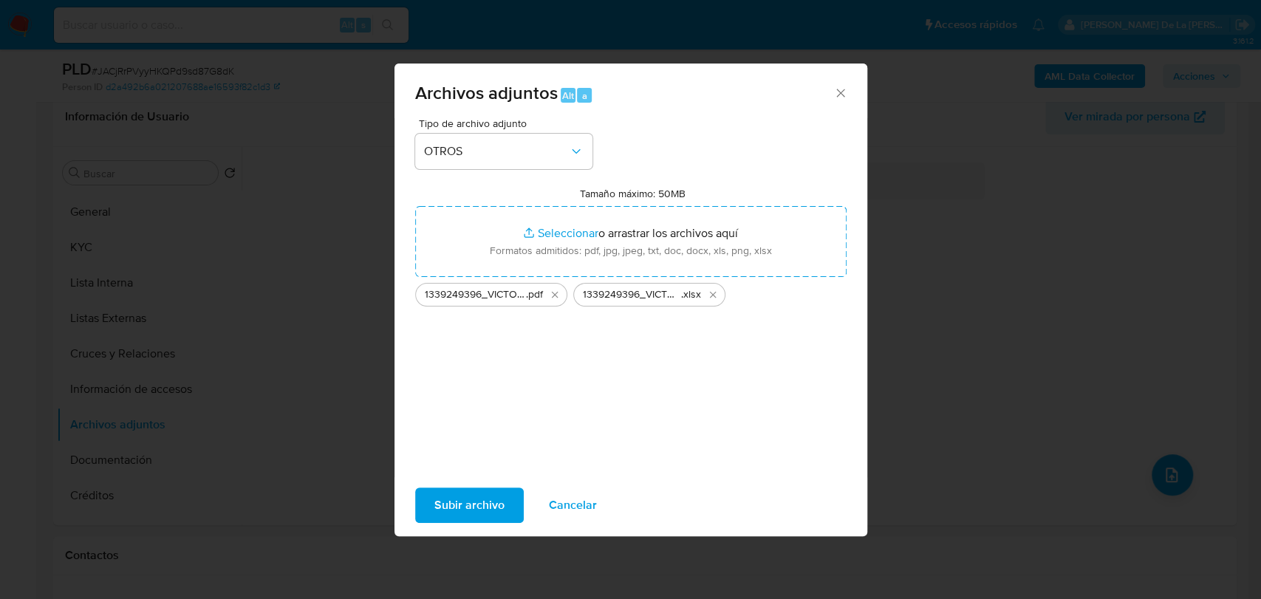
click at [461, 491] on span "Subir archivo" at bounding box center [469, 505] width 70 height 33
click at [850, 95] on div "Archivos adjuntos Alt a" at bounding box center [630, 91] width 473 height 55
click at [838, 94] on icon "Cerrar" at bounding box center [840, 93] width 8 height 8
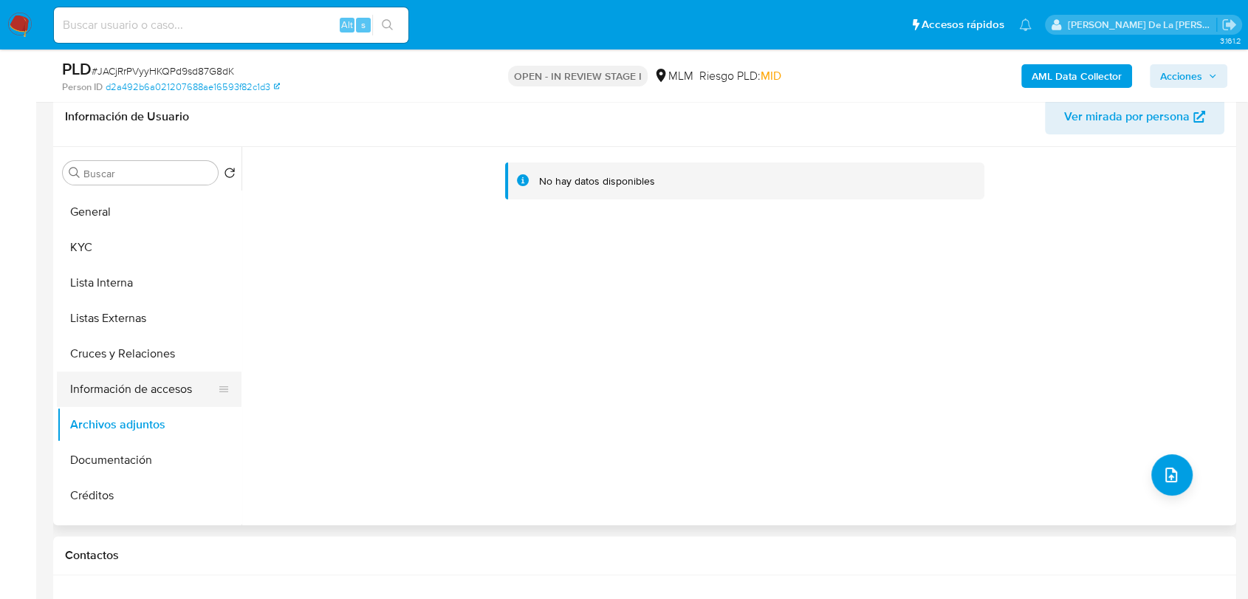
click at [126, 394] on button "Información de accesos" at bounding box center [143, 389] width 173 height 35
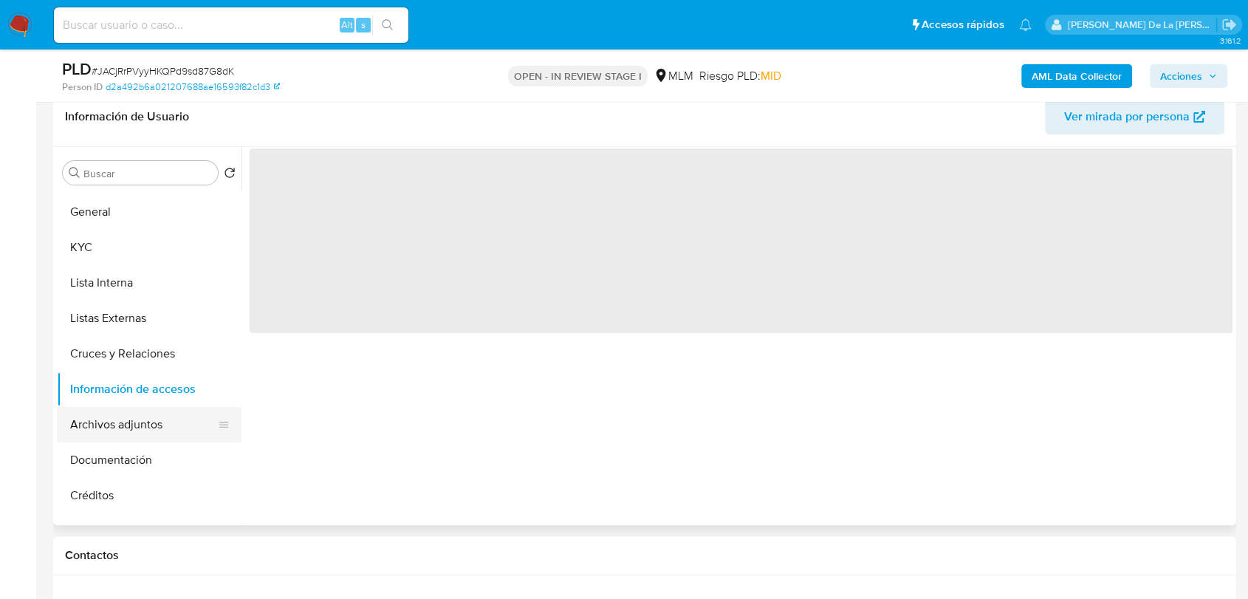
click at [112, 425] on button "Archivos adjuntos" at bounding box center [143, 424] width 173 height 35
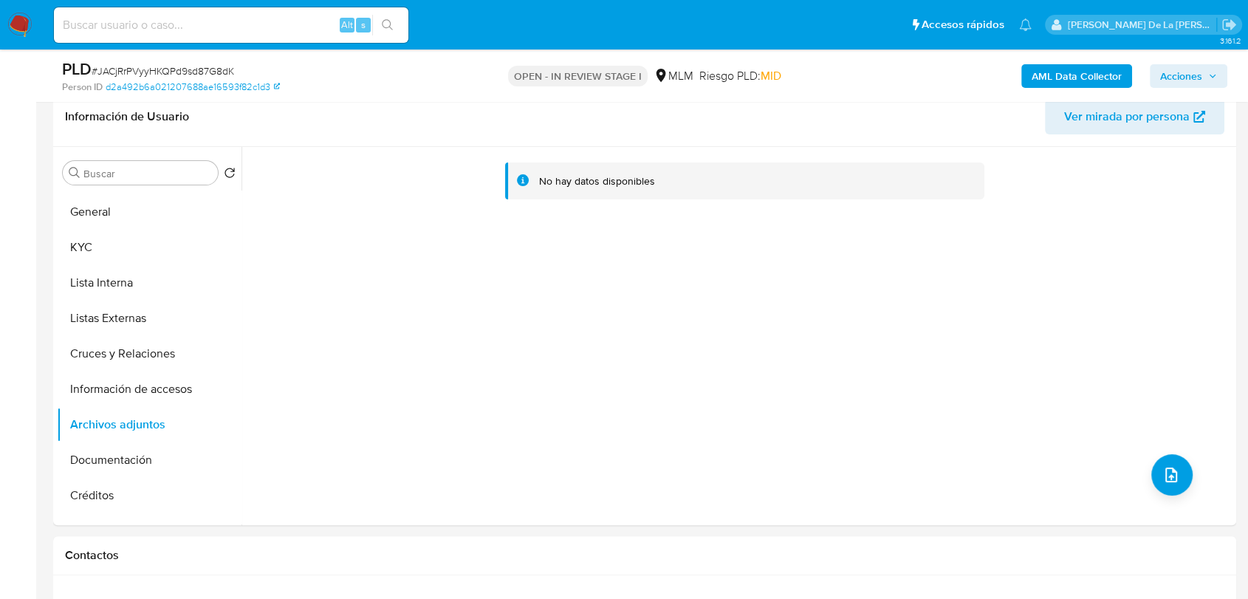
click at [17, 27] on img at bounding box center [19, 25] width 25 height 25
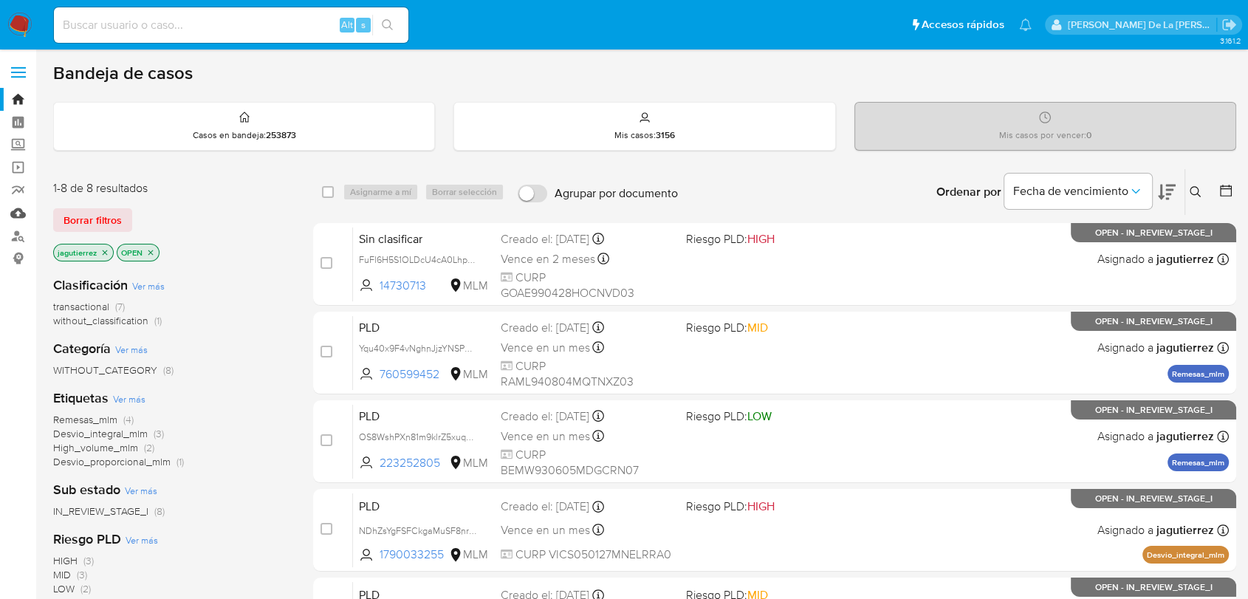
click at [21, 214] on link "Mulan" at bounding box center [88, 213] width 176 height 23
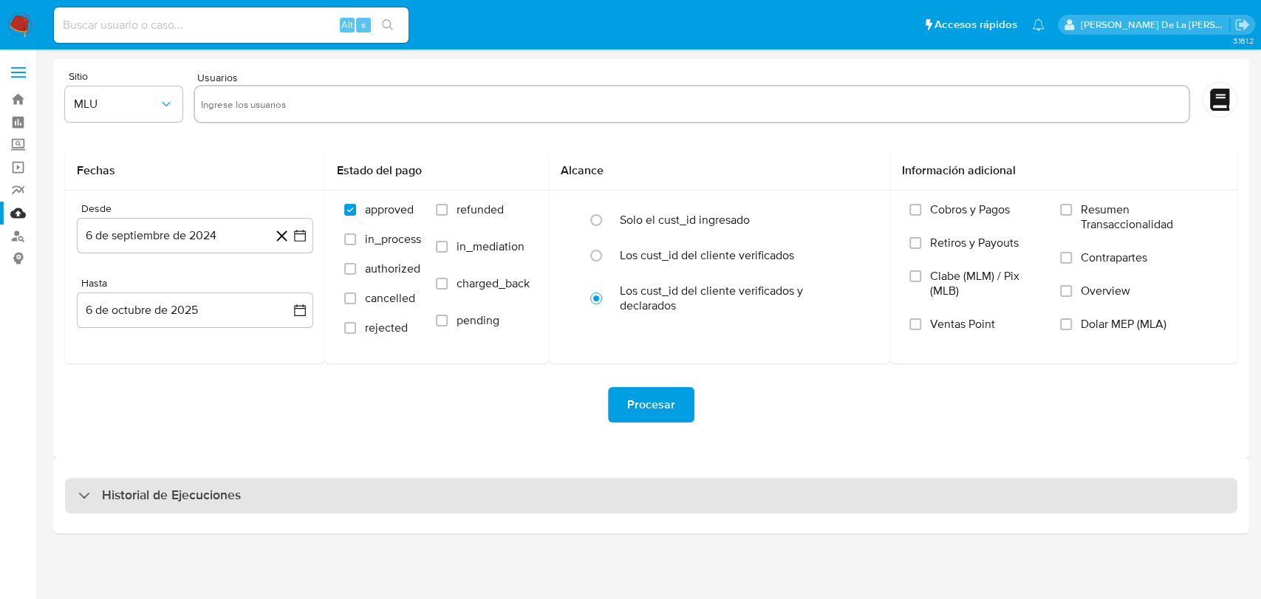
click at [207, 467] on div "Historial de Ejecuciones" at bounding box center [651, 495] width 1196 height 75
click at [164, 498] on h3 "Historial de Ejecuciones" at bounding box center [171, 496] width 139 height 18
select select "10"
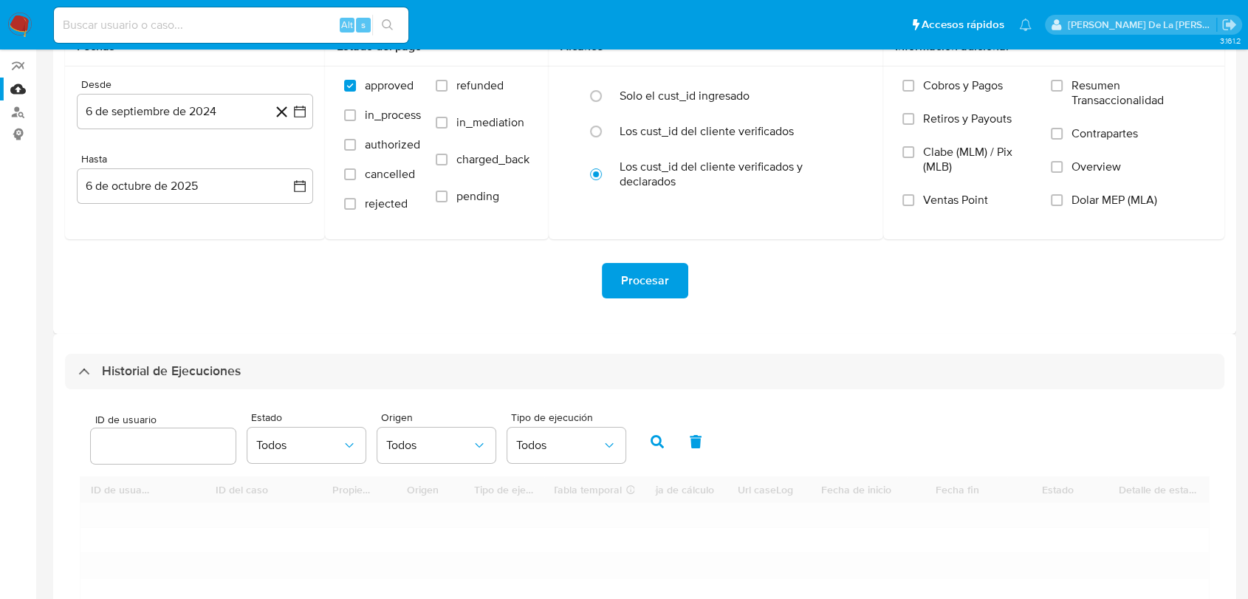
scroll to position [246, 0]
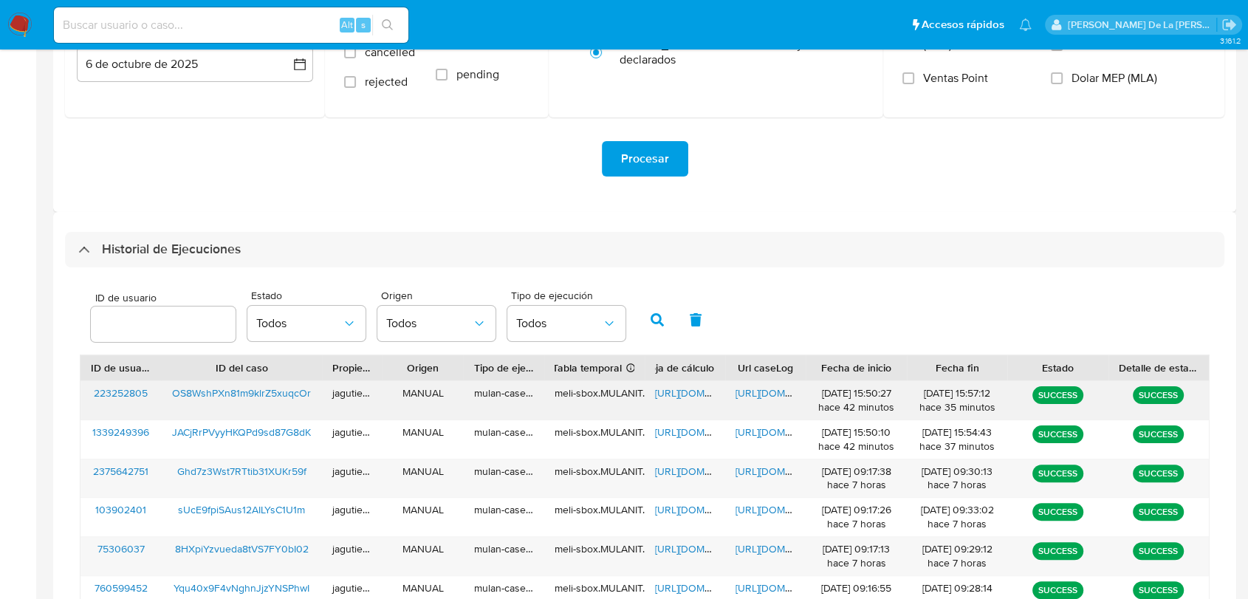
click at [269, 393] on span "OS8WshPXn81m9klrZ5xuqcOr" at bounding box center [241, 393] width 139 height 15
click at [674, 387] on span "[URL][DOMAIN_NAME]" at bounding box center [706, 393] width 102 height 15
click at [767, 394] on span "[URL][DOMAIN_NAME]" at bounding box center [787, 393] width 102 height 15
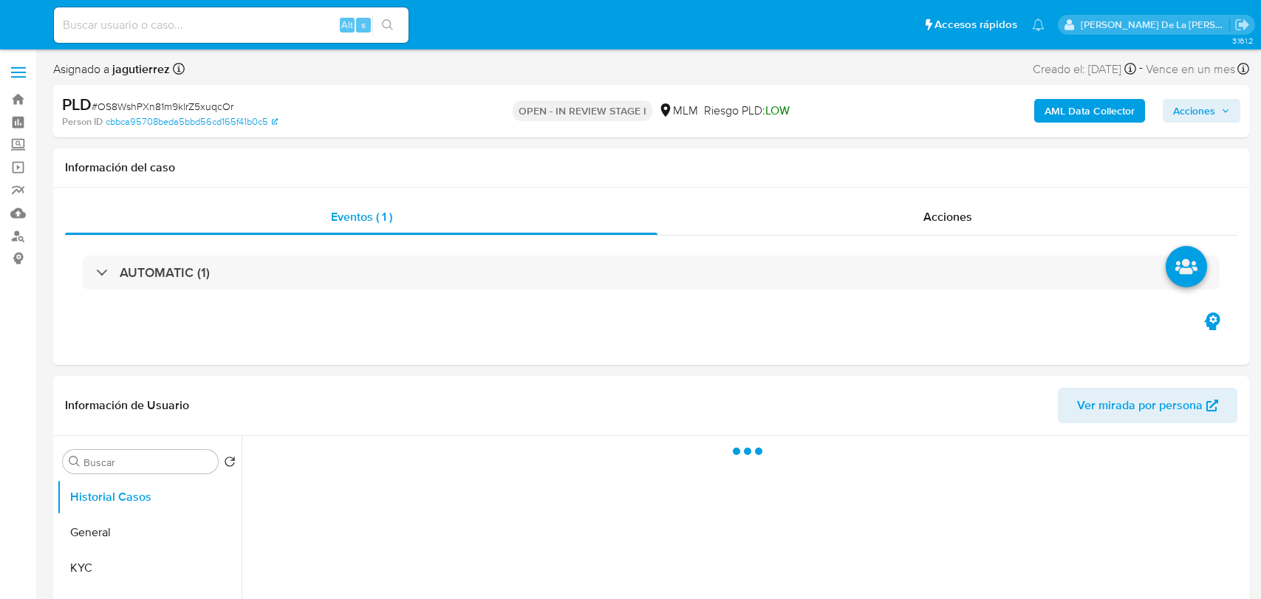
select select "10"
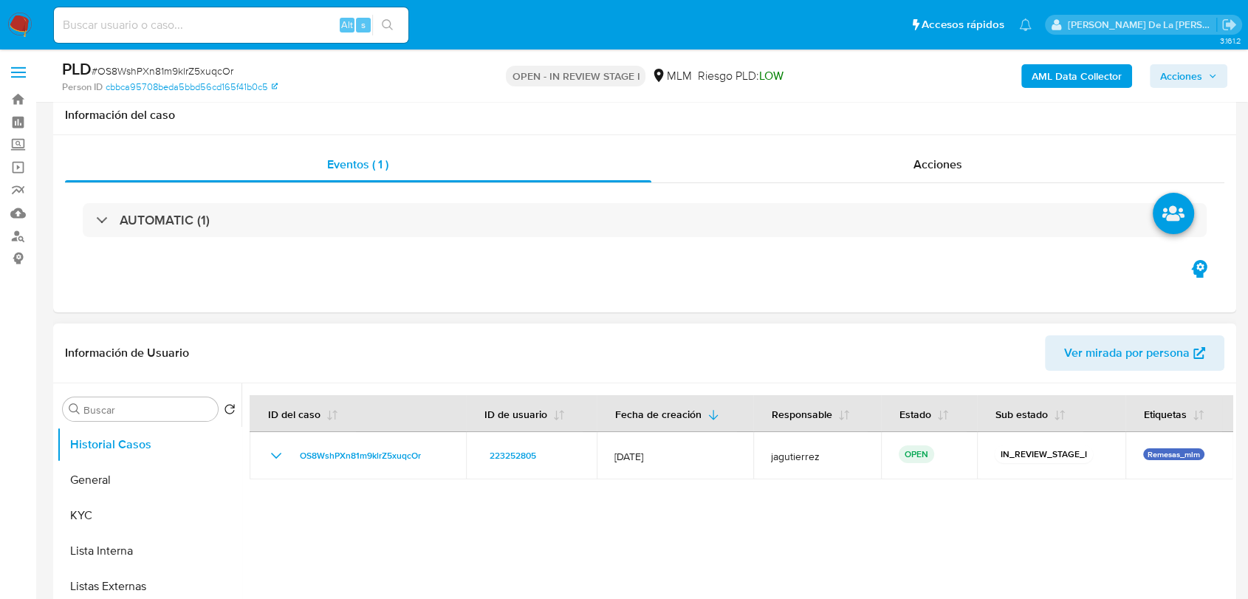
scroll to position [164, 0]
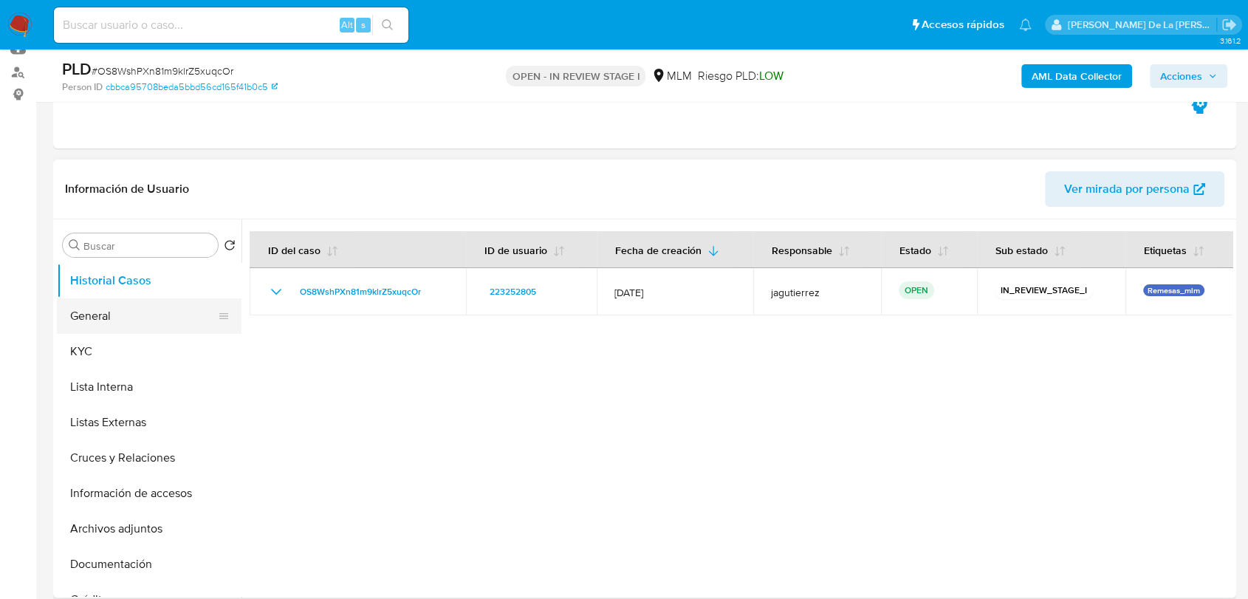
click at [104, 298] on button "General" at bounding box center [143, 315] width 173 height 35
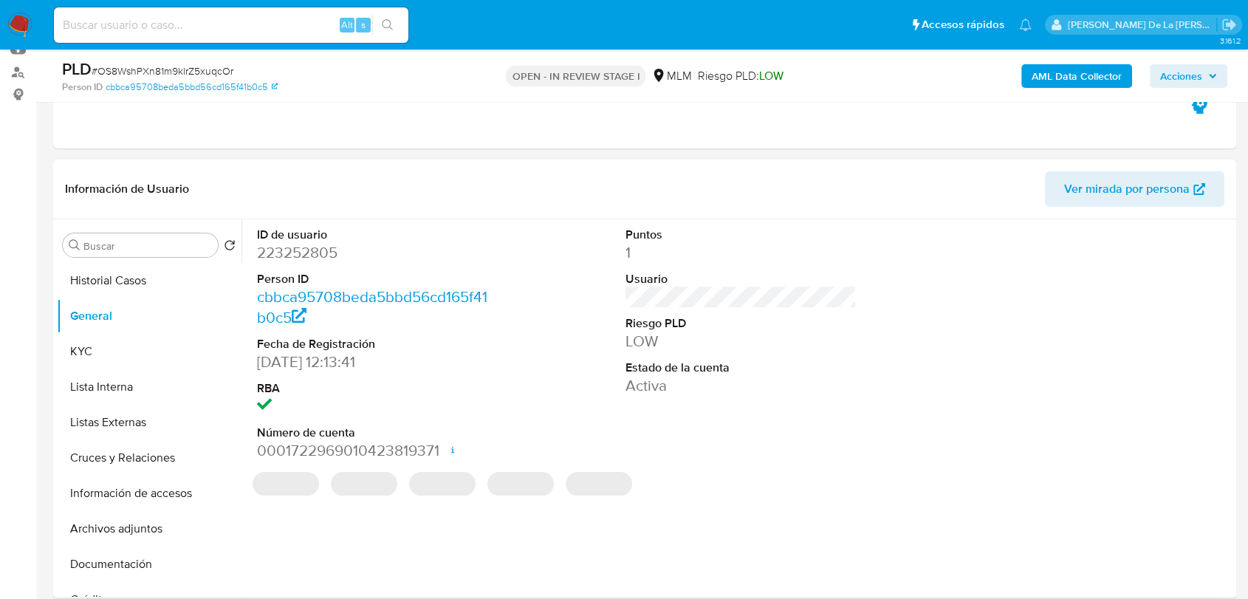
click at [293, 256] on dd "223252805" at bounding box center [372, 252] width 231 height 21
copy dd "223252805"
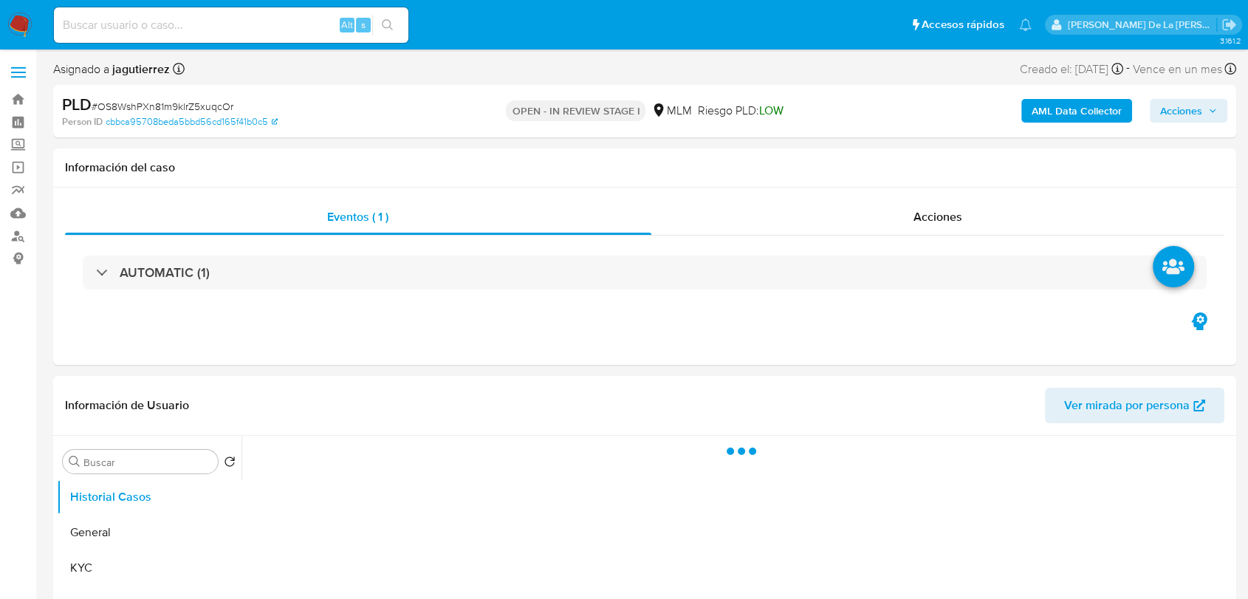
select select "10"
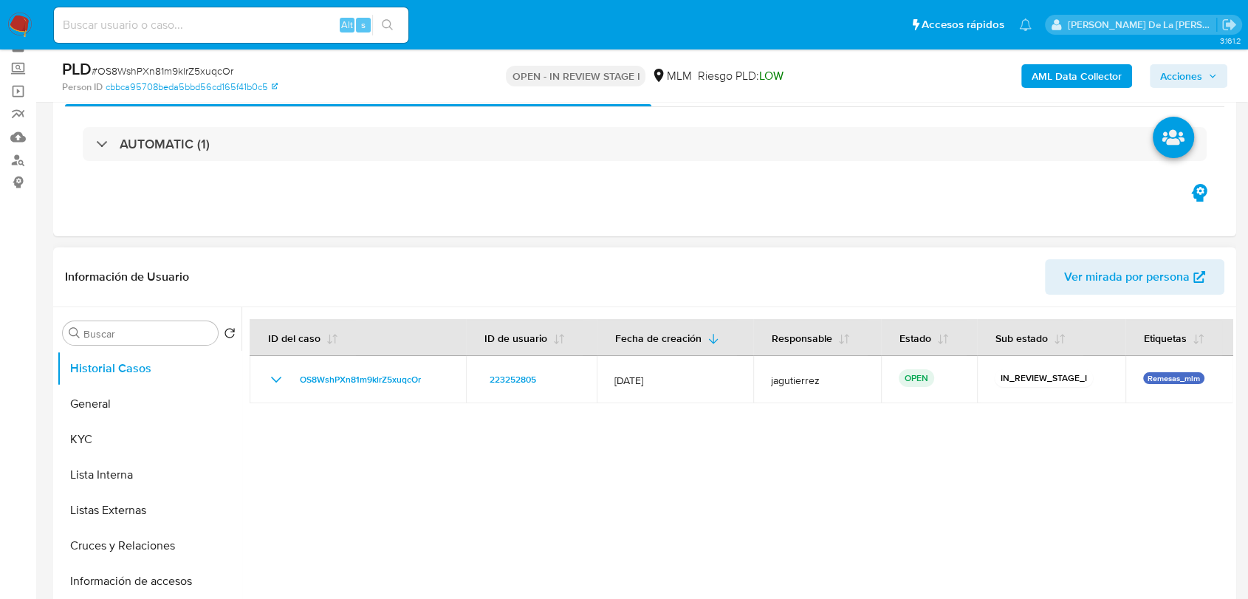
scroll to position [164, 0]
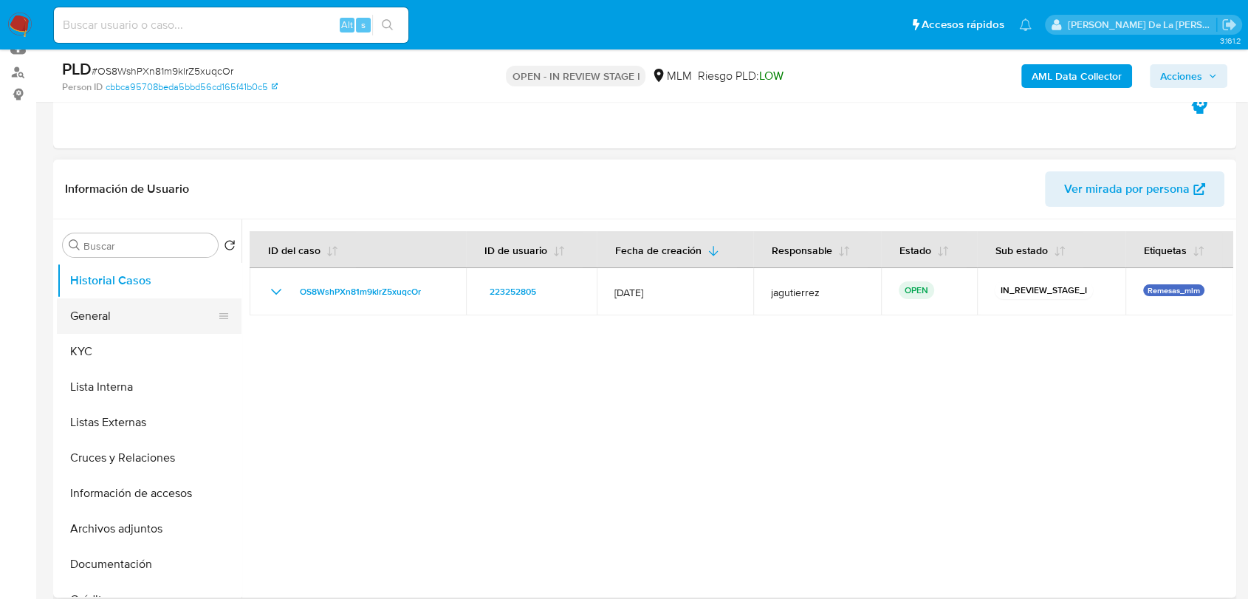
click at [116, 308] on button "General" at bounding box center [143, 315] width 173 height 35
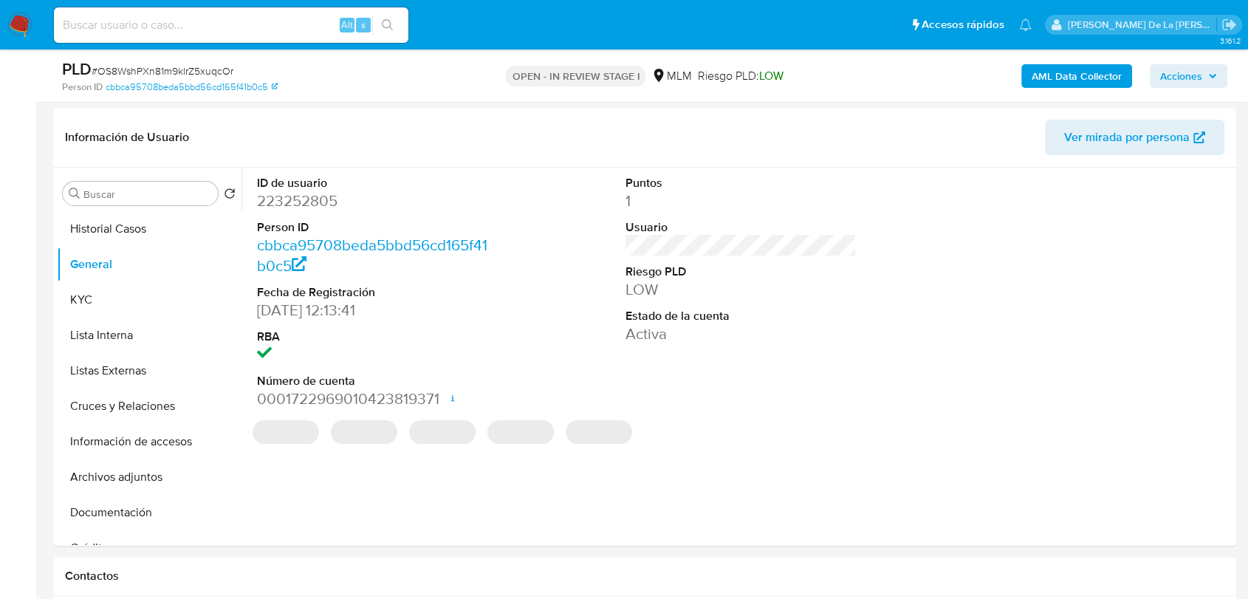
scroll to position [213, 0]
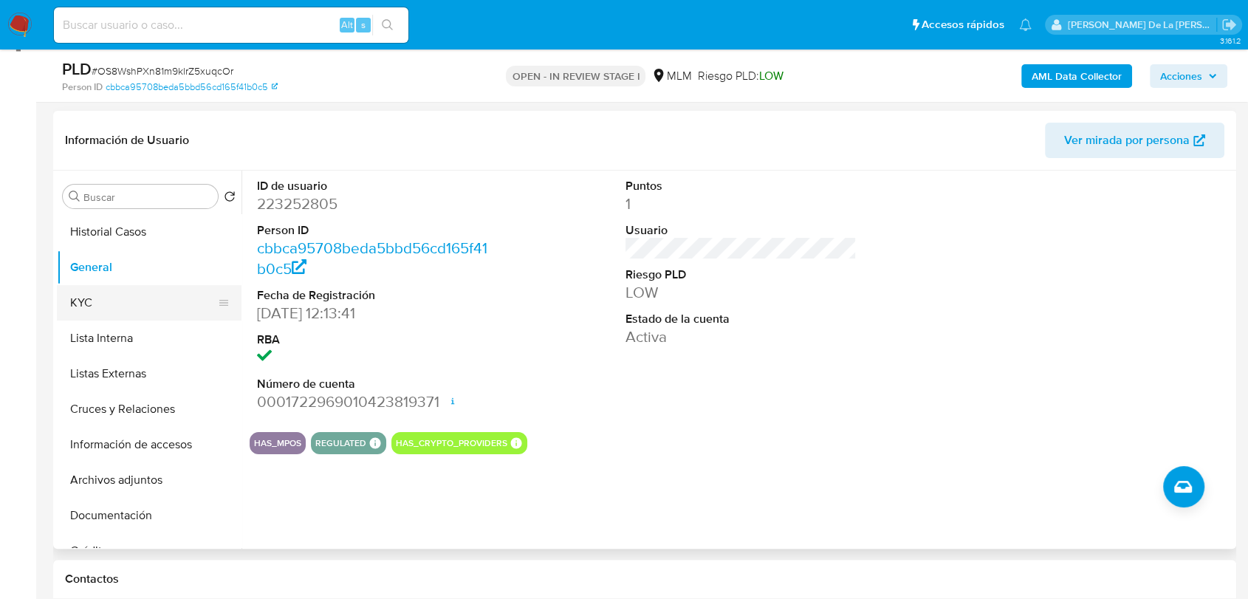
click at [83, 301] on button "KYC" at bounding box center [143, 302] width 173 height 35
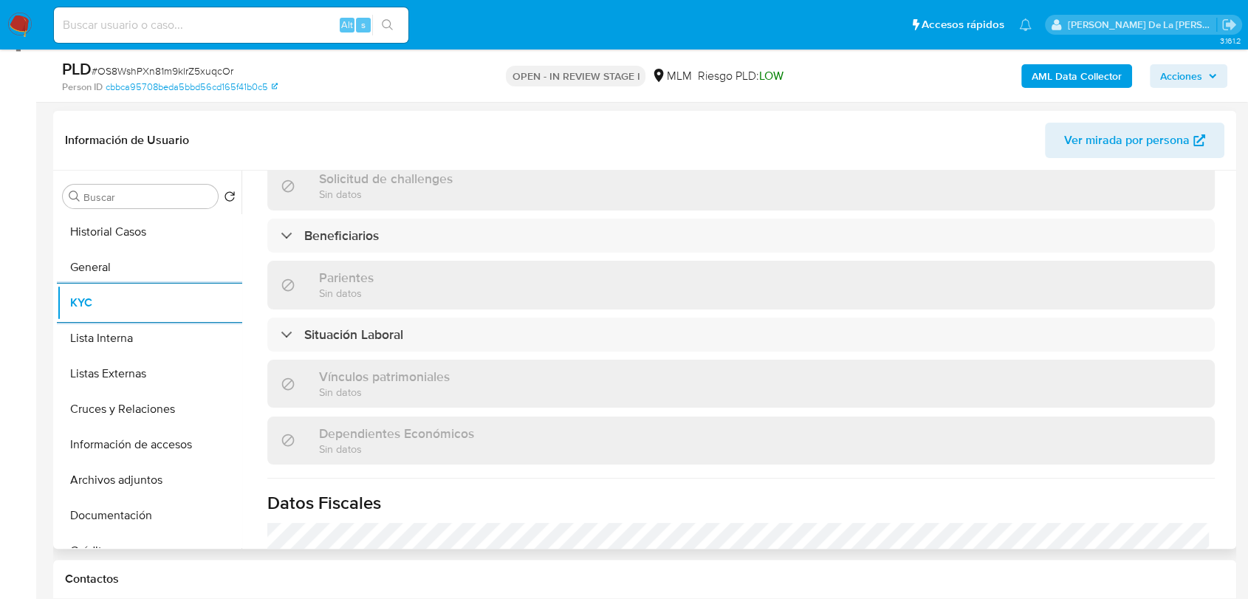
scroll to position [638, 0]
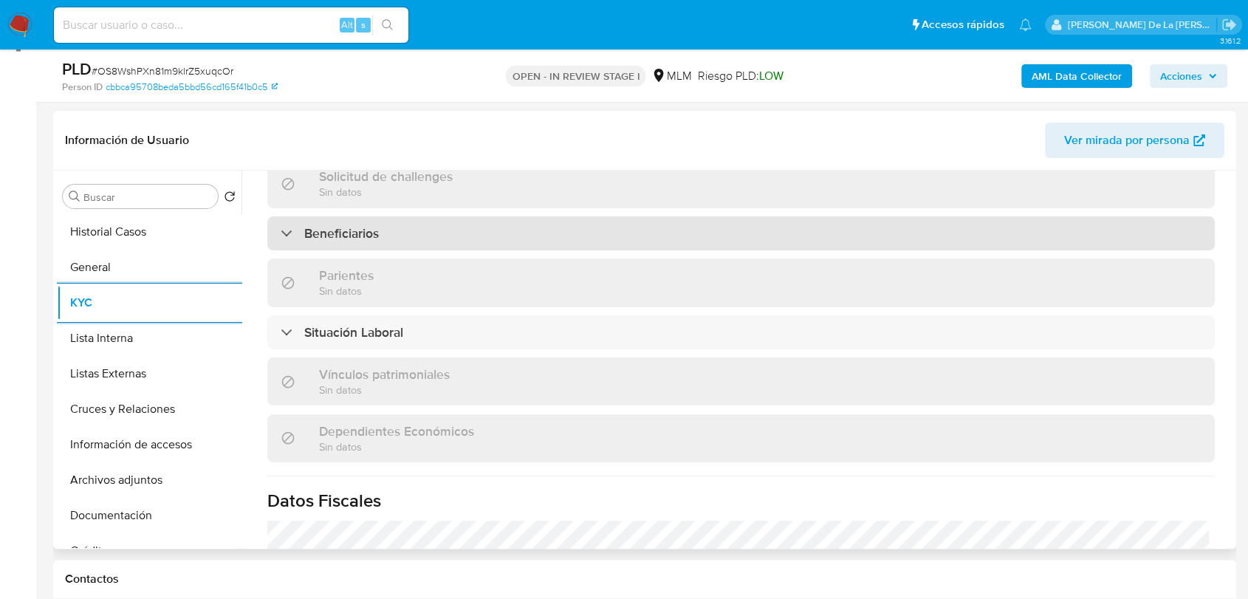
click at [343, 225] on h3 "Beneficiarios" at bounding box center [341, 233] width 75 height 16
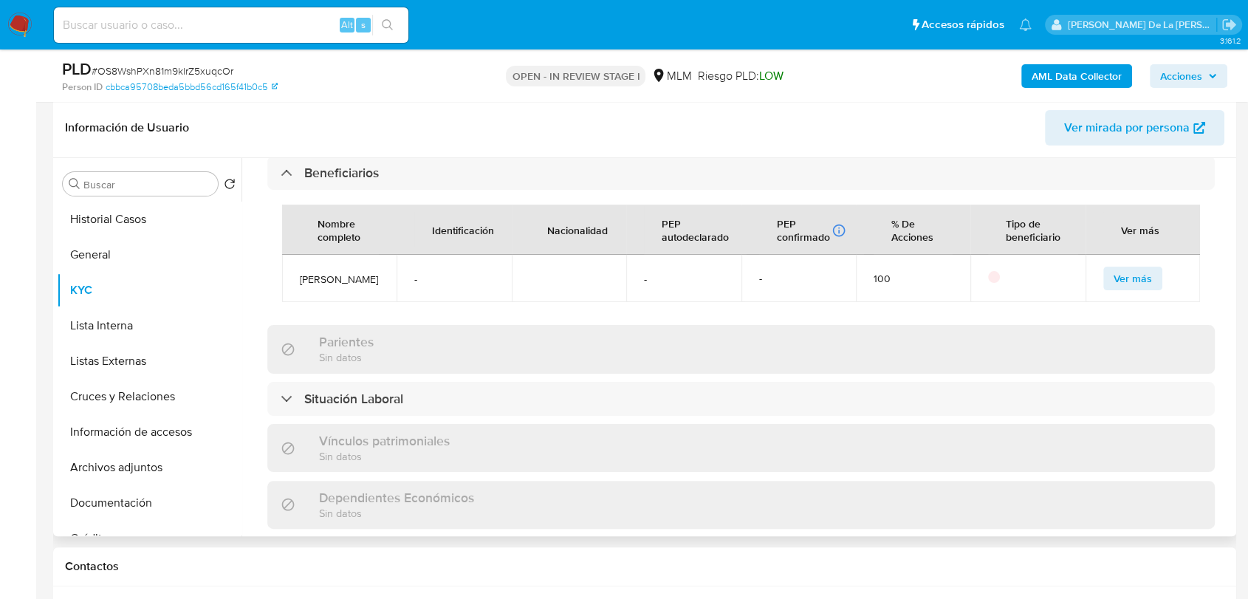
scroll to position [687, 0]
click at [99, 321] on button "Lista Interna" at bounding box center [143, 325] width 173 height 35
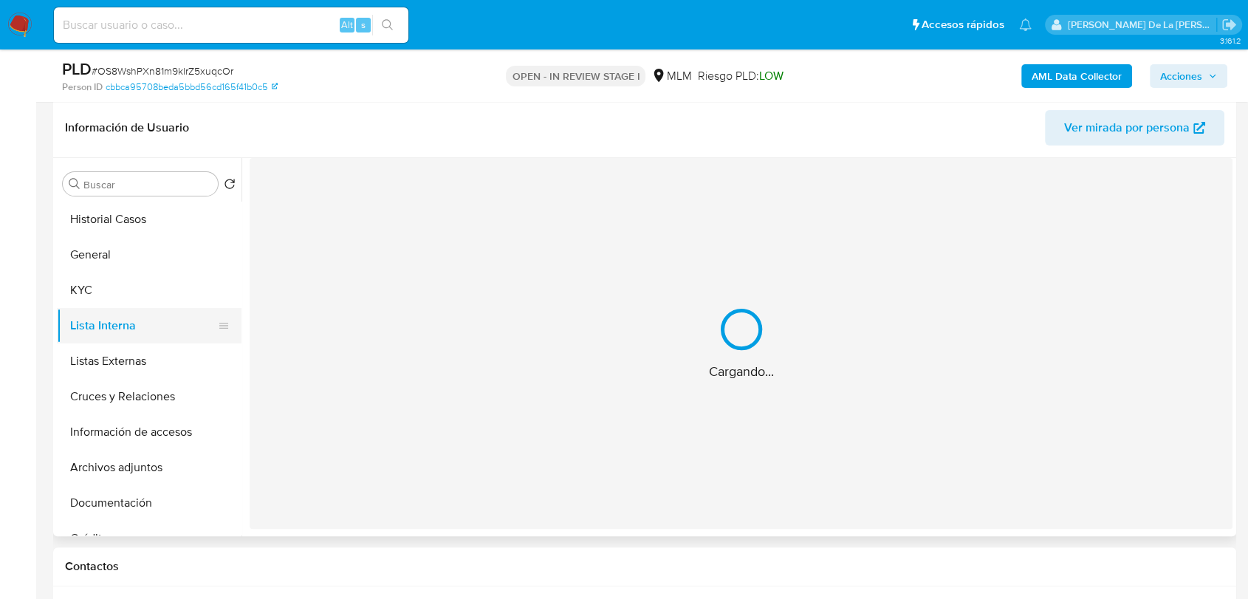
scroll to position [0, 0]
click at [96, 362] on button "Listas Externas" at bounding box center [143, 361] width 173 height 35
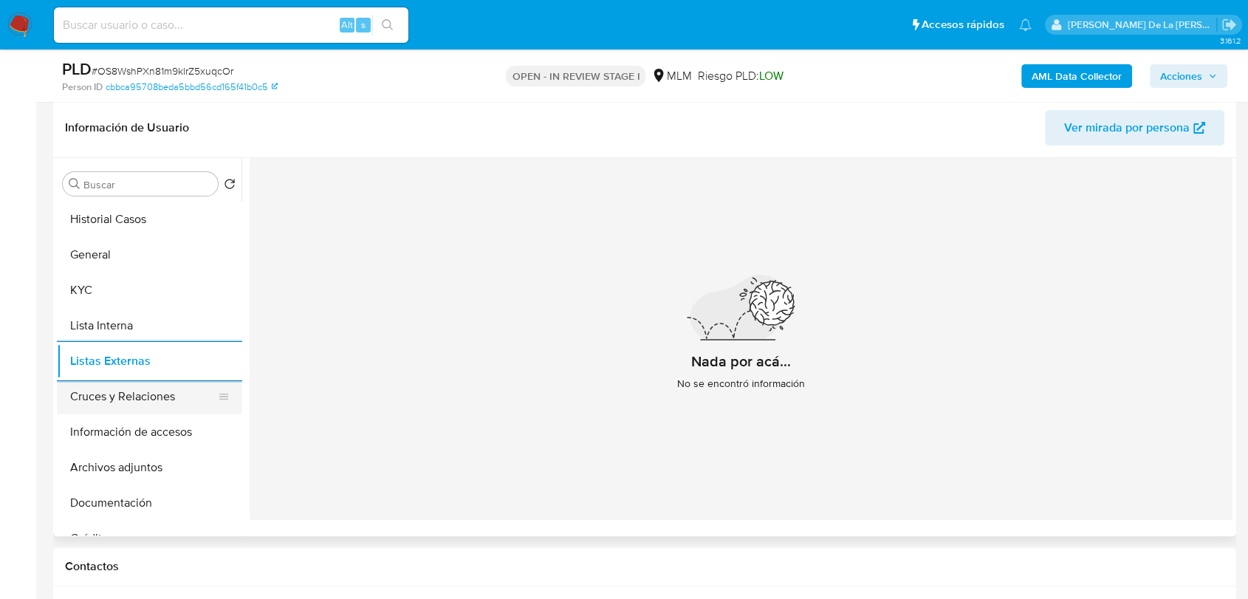
click at [122, 398] on button "Cruces y Relaciones" at bounding box center [143, 396] width 173 height 35
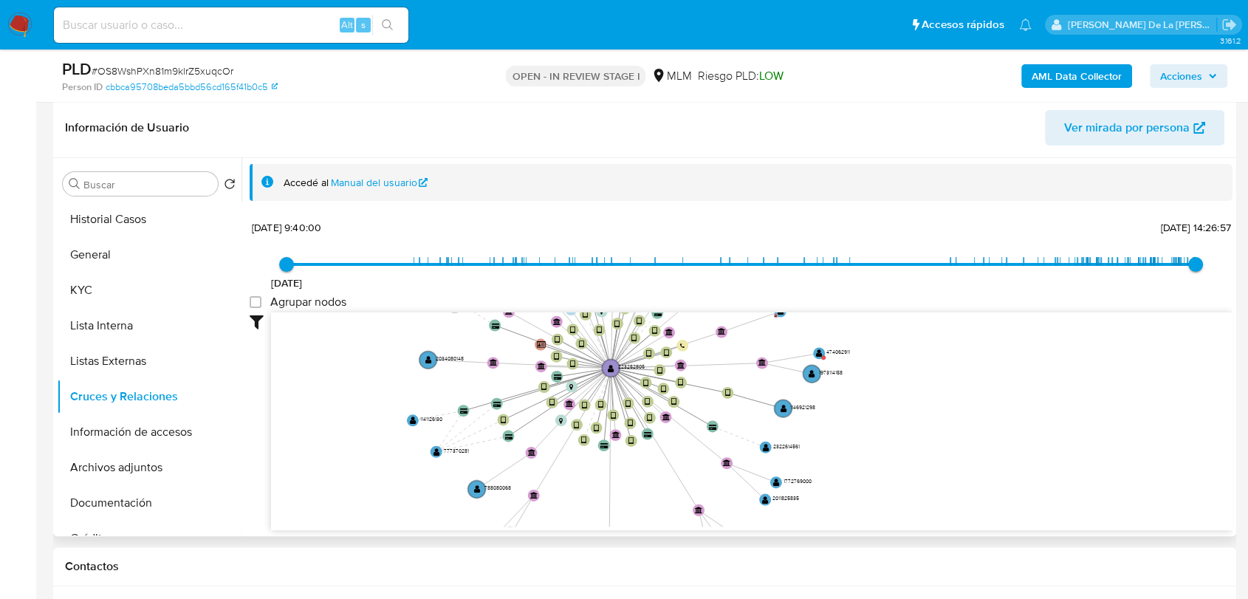
drag, startPoint x: 525, startPoint y: 416, endPoint x: 539, endPoint y: 445, distance: 32.0
click at [539, 445] on icon "device-686012eefc7ce72eb37481d7  device-6290629108813b001a4a5b14  device-664e…" at bounding box center [752, 419] width 962 height 214
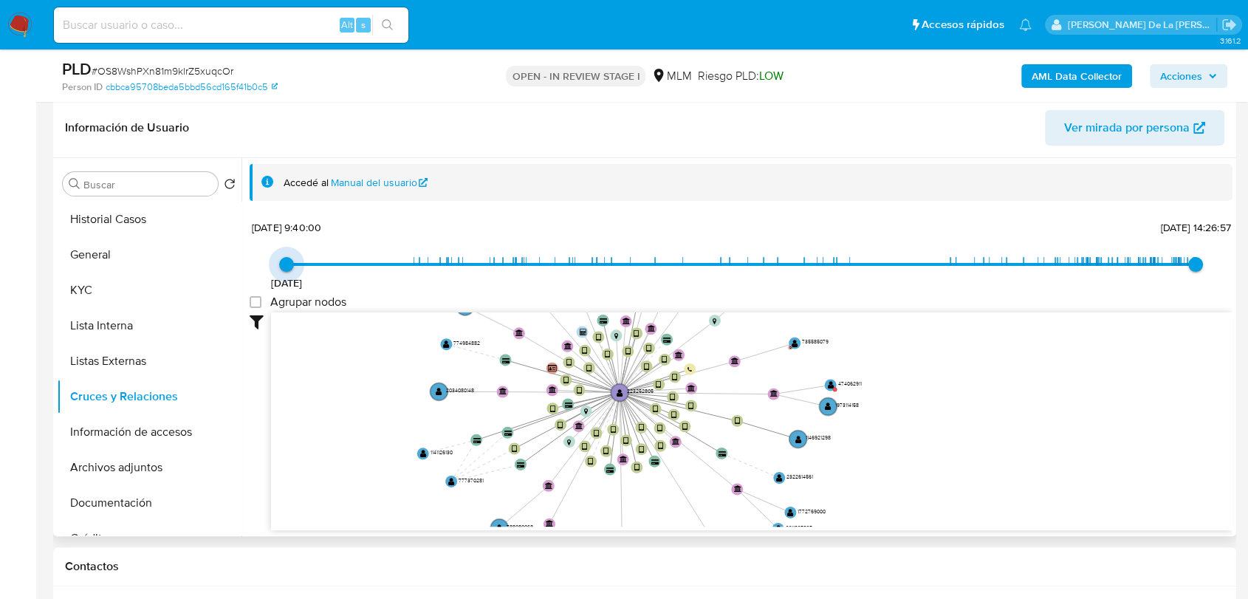
click at [284, 262] on span "[DATE] 9:40:00" at bounding box center [286, 264] width 15 height 15
type input "1756312805000"
drag, startPoint x: 1190, startPoint y: 260, endPoint x: 1179, endPoint y: 267, distance: 13.3
click at [1179, 267] on span "27/8/2025, 10:40:05" at bounding box center [1185, 264] width 15 height 15
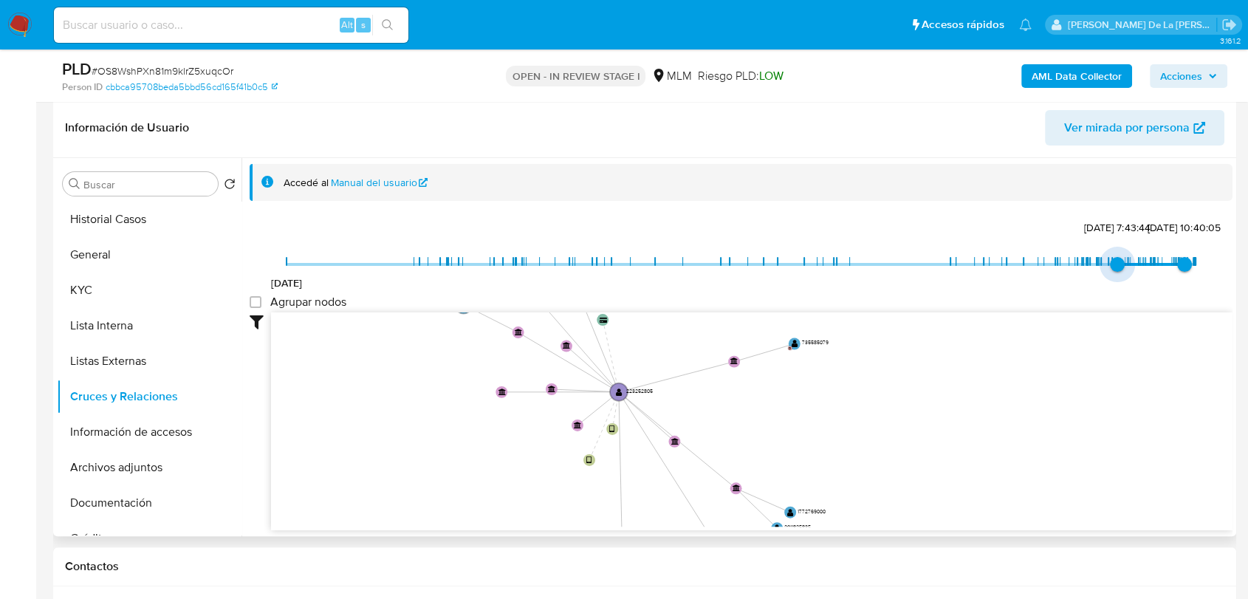
type input "1746420338000"
drag, startPoint x: 285, startPoint y: 267, endPoint x: 1122, endPoint y: 363, distance: 842.4
click at [1122, 363] on div "5/9/2020 4/5/2025, 22:45:38 27/8/2025, 10:40:05 Agrupar nodos Filtros Confianza…" at bounding box center [741, 399] width 983 height 367
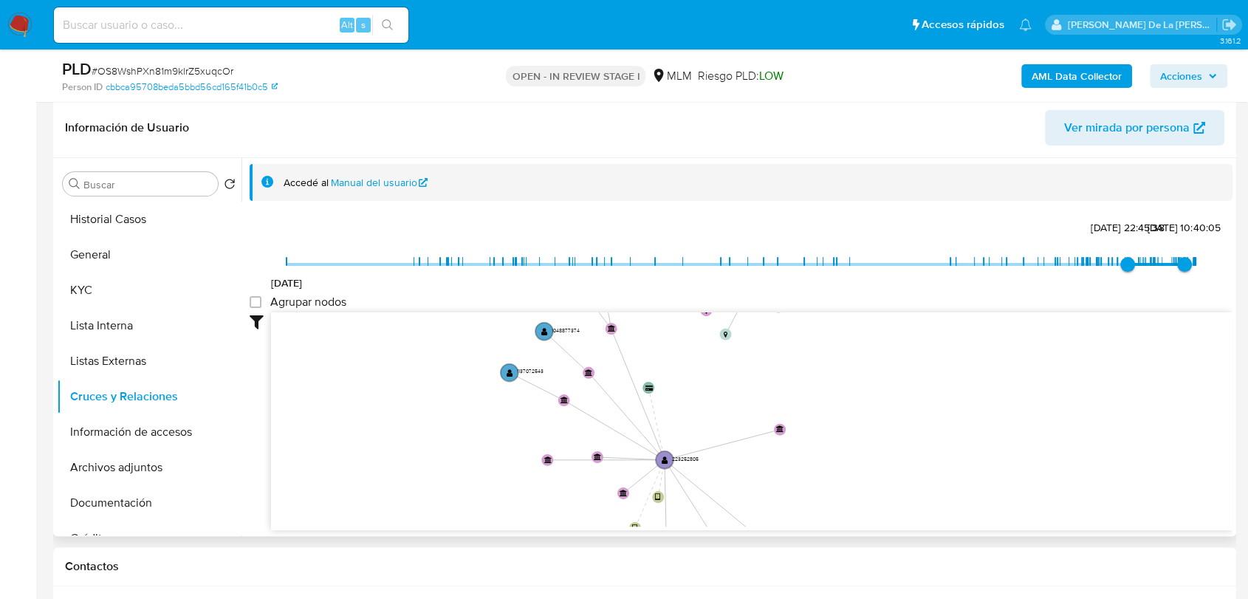
drag, startPoint x: 1011, startPoint y: 420, endPoint x: 1058, endPoint y: 488, distance: 81.8
click at [1058, 488] on icon "device-686012eefc7ce72eb37481d7  device-6290629108813b001a4a5b14  device-664e…" at bounding box center [752, 419] width 962 height 214
click at [129, 430] on button "Información de accesos" at bounding box center [143, 431] width 173 height 35
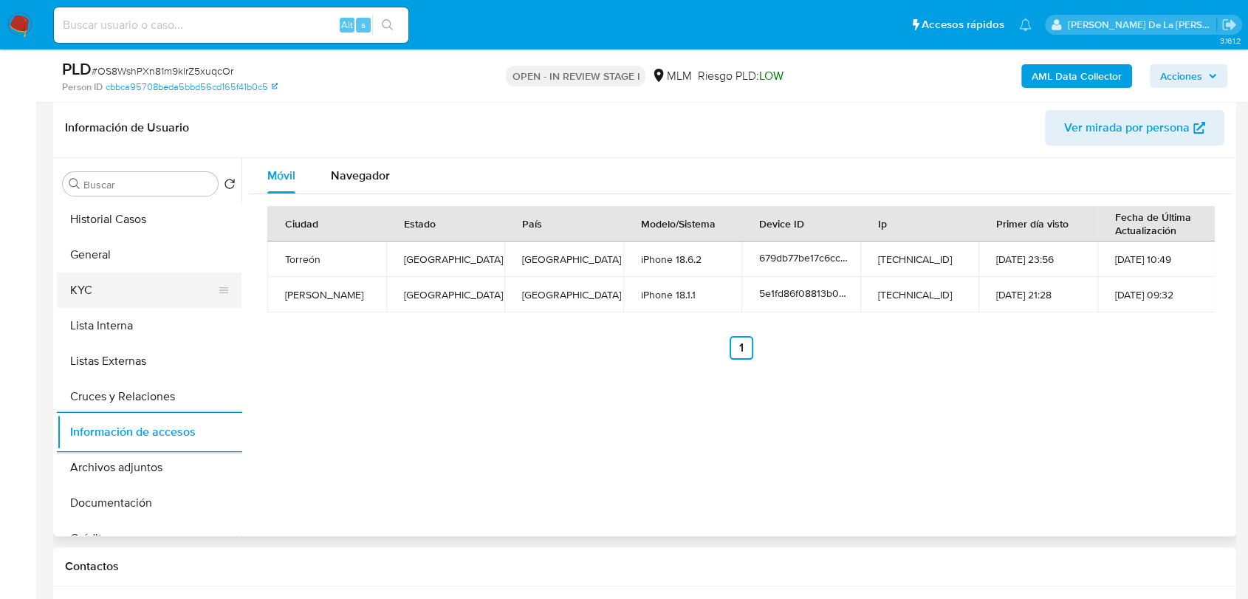
click at [127, 292] on button "KYC" at bounding box center [143, 290] width 173 height 35
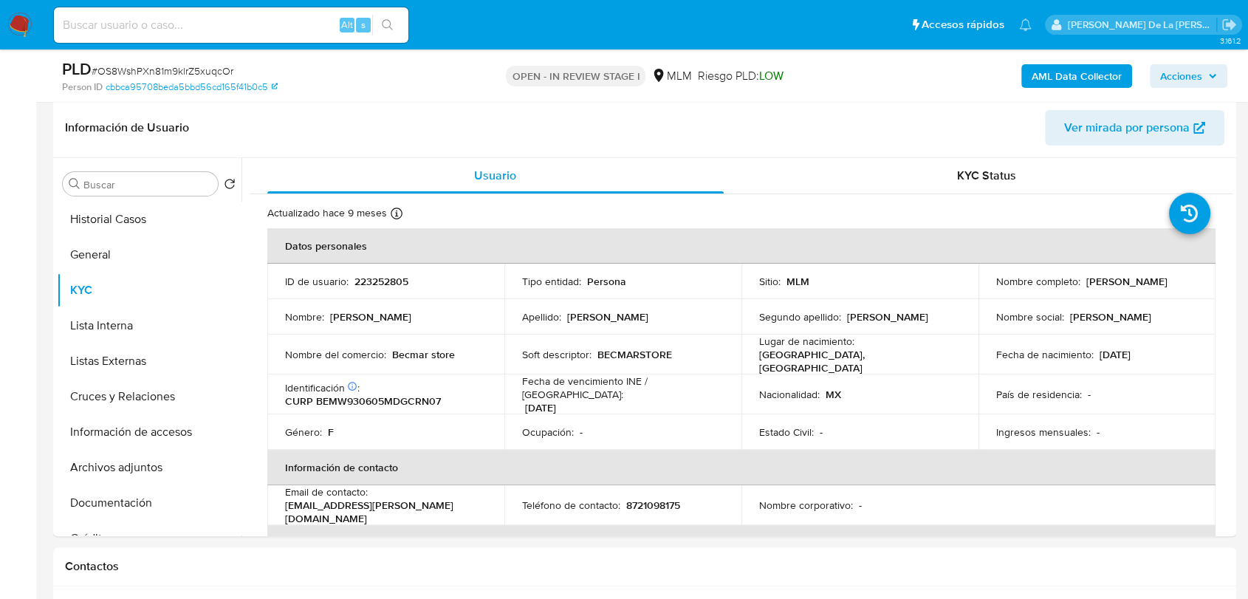
drag, startPoint x: 988, startPoint y: 288, endPoint x: 1132, endPoint y: 287, distance: 143.3
click at [1132, 287] on td "Nombre completo : Wendy Erika Becerra Martinez" at bounding box center [1097, 281] width 237 height 35
click at [21, 24] on img at bounding box center [19, 25] width 25 height 25
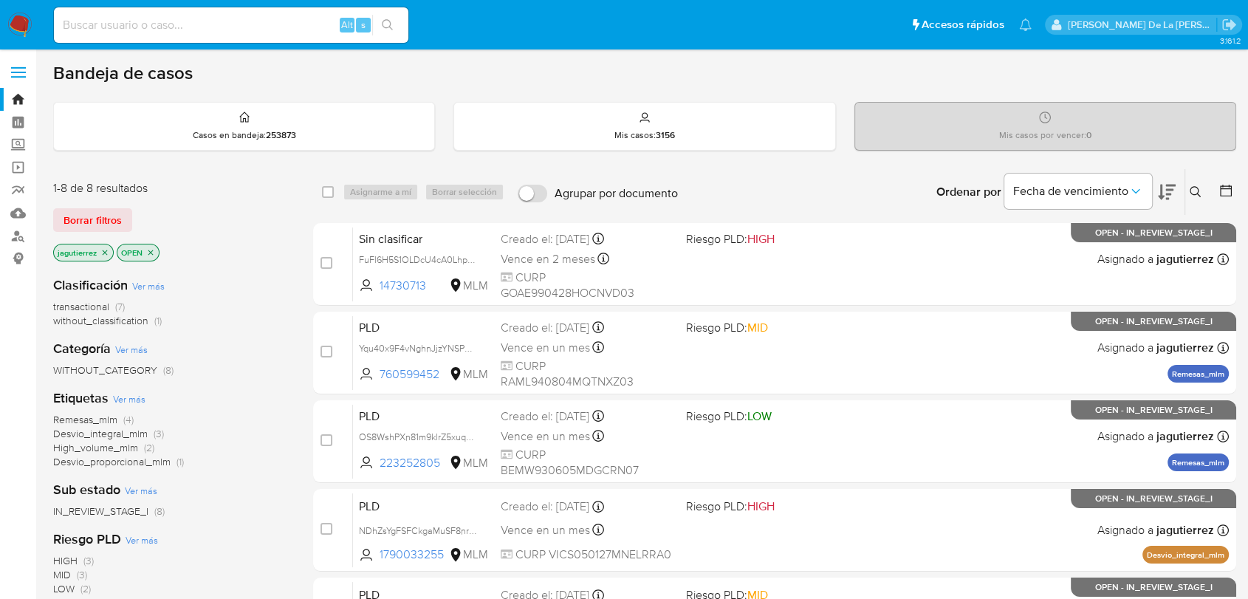
click at [99, 250] on p "jagutierrez" at bounding box center [83, 253] width 59 height 16
click at [105, 249] on icon "close-filter" at bounding box center [104, 252] width 9 height 9
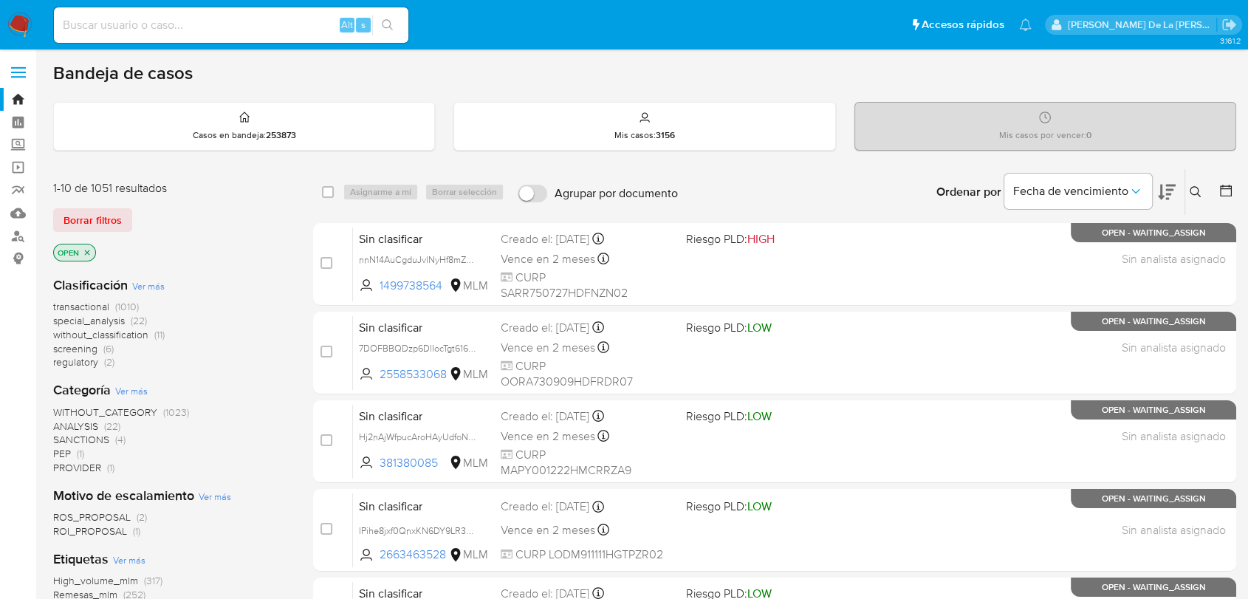
click at [92, 344] on span "screening" at bounding box center [75, 348] width 44 height 15
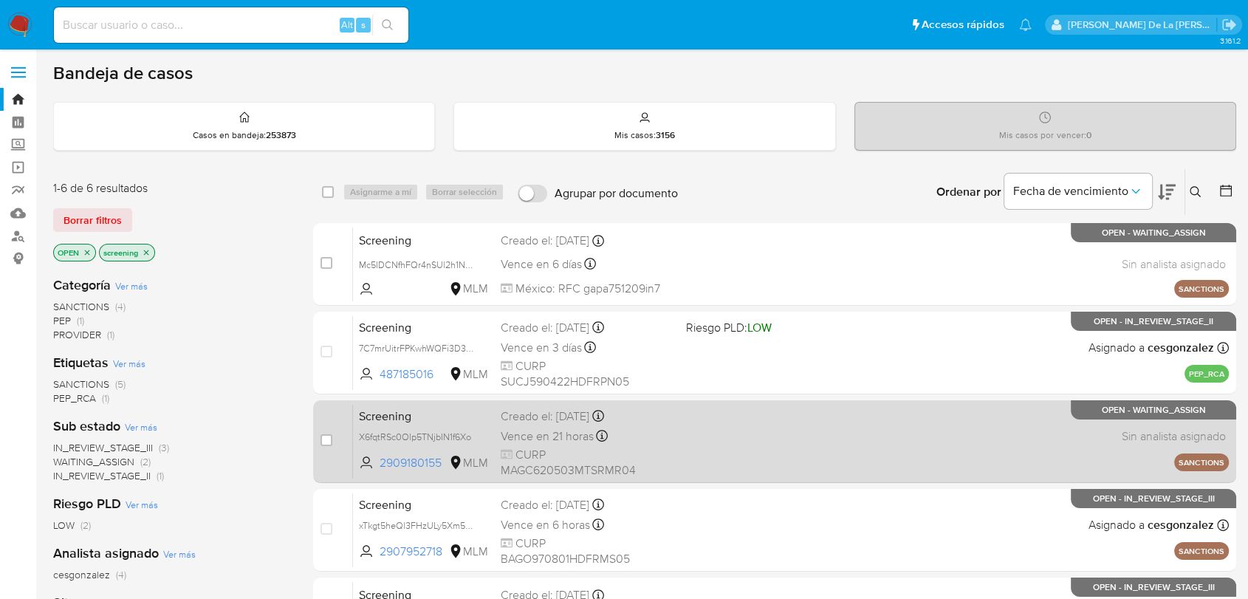
click at [747, 444] on div "Screening X6fqtRSc0Olp5TNjbIN1f6Xo 2909180155 MLM Creado el: [DATE] Creado el: …" at bounding box center [791, 441] width 876 height 75
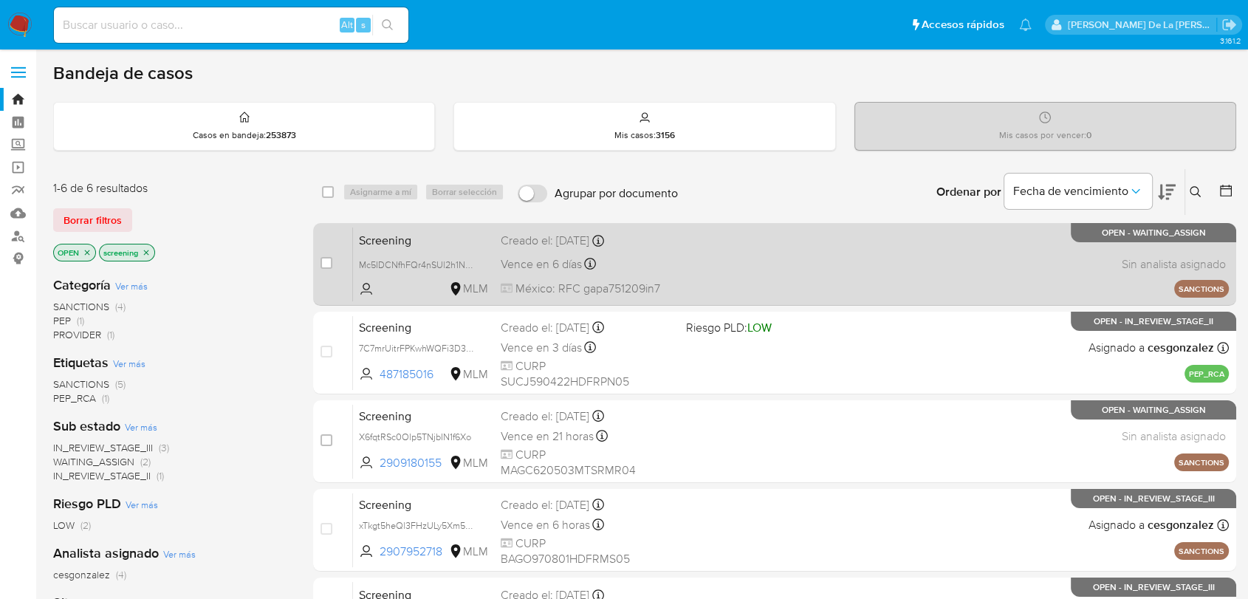
click at [675, 267] on div "Screening Mc5IDCNfhFQr4nSUl2h1N3Hx MLM Creado el: [DATE] Creado el: [DATE] 04:0…" at bounding box center [791, 264] width 876 height 75
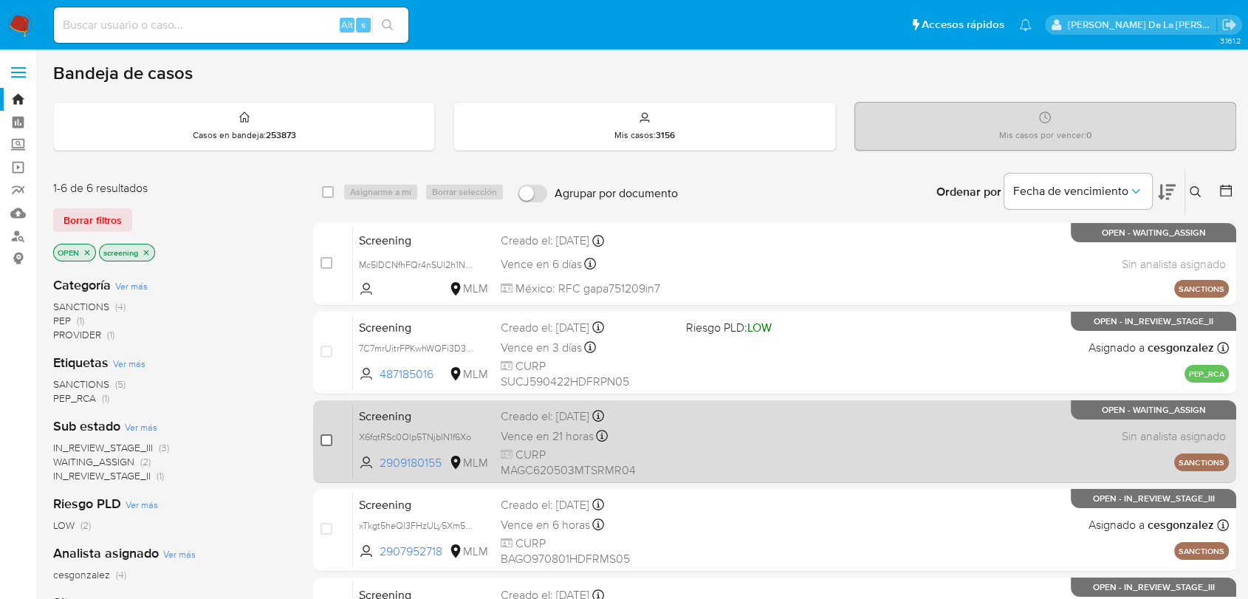
click at [328, 434] on input "checkbox" at bounding box center [327, 440] width 12 height 12
checkbox input "true"
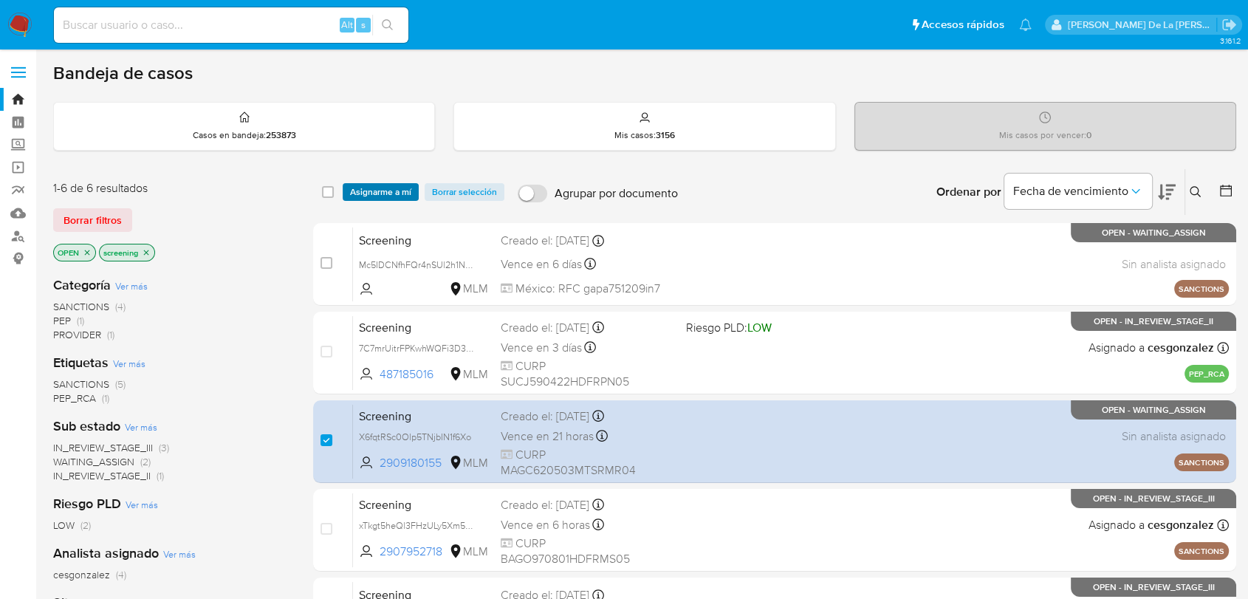
click at [377, 180] on div "select-all-cases-checkbox Asignarme a mí Borrar selección Agrupar por documento…" at bounding box center [774, 192] width 923 height 46
click at [377, 188] on span "Asignarme a mí" at bounding box center [380, 192] width 61 height 15
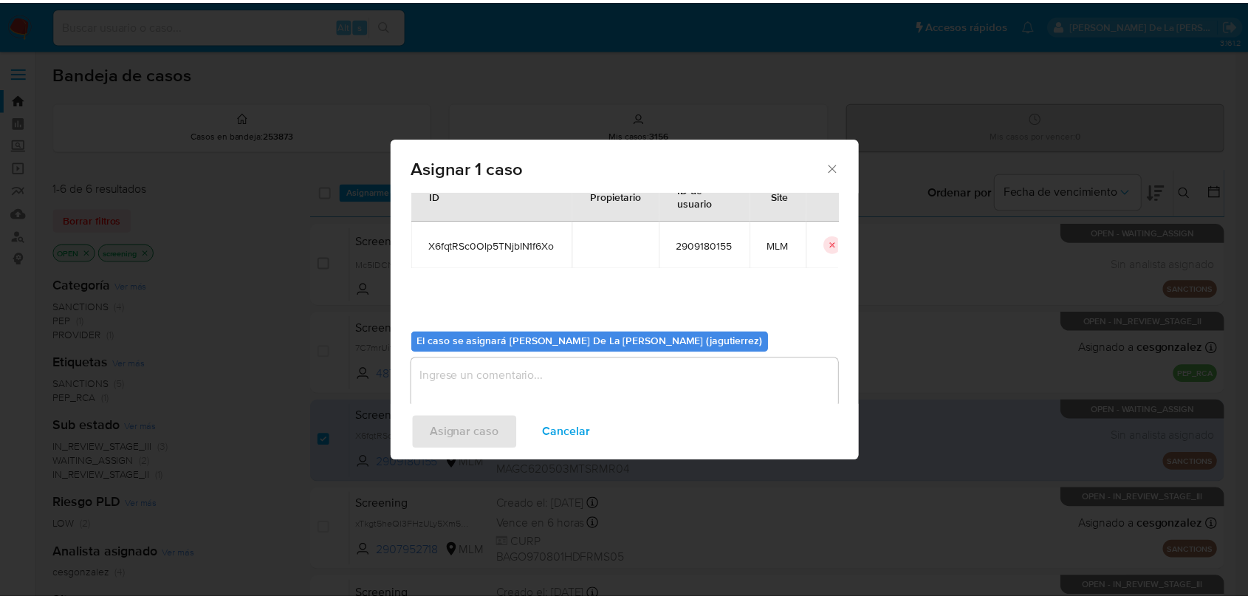
scroll to position [76, 0]
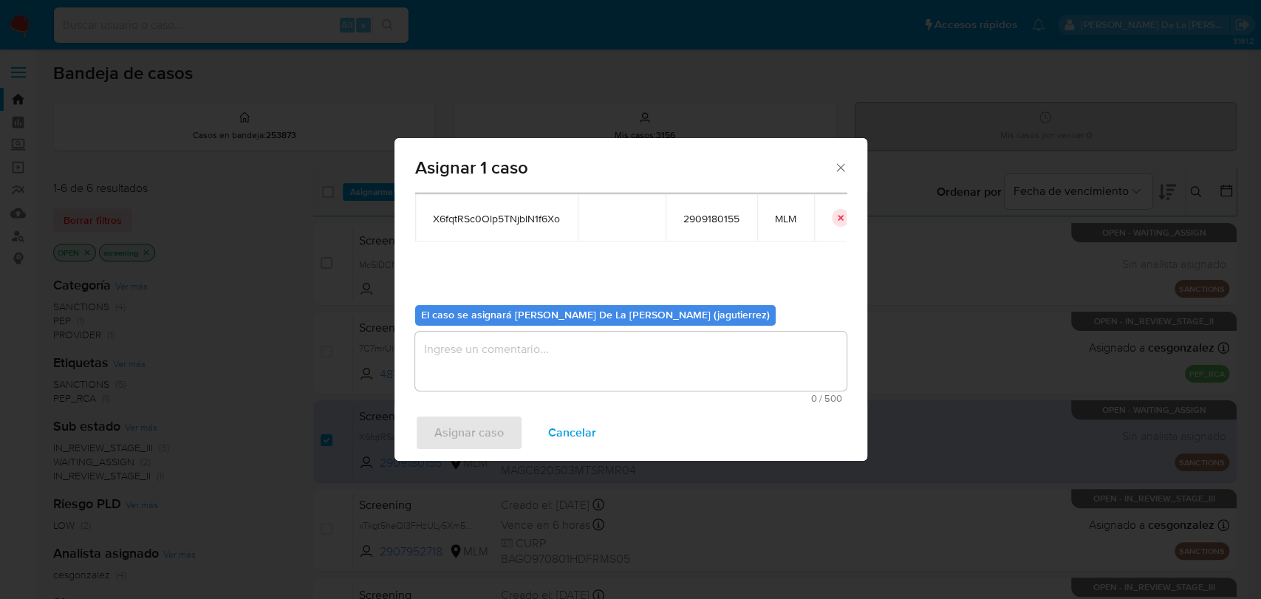
click at [459, 328] on div "El caso se asignará [PERSON_NAME] De La [PERSON_NAME] (jagutierrez) 0 / 500 500…" at bounding box center [630, 348] width 431 height 110
click at [461, 344] on textarea "assign-modal" at bounding box center [630, 361] width 431 height 59
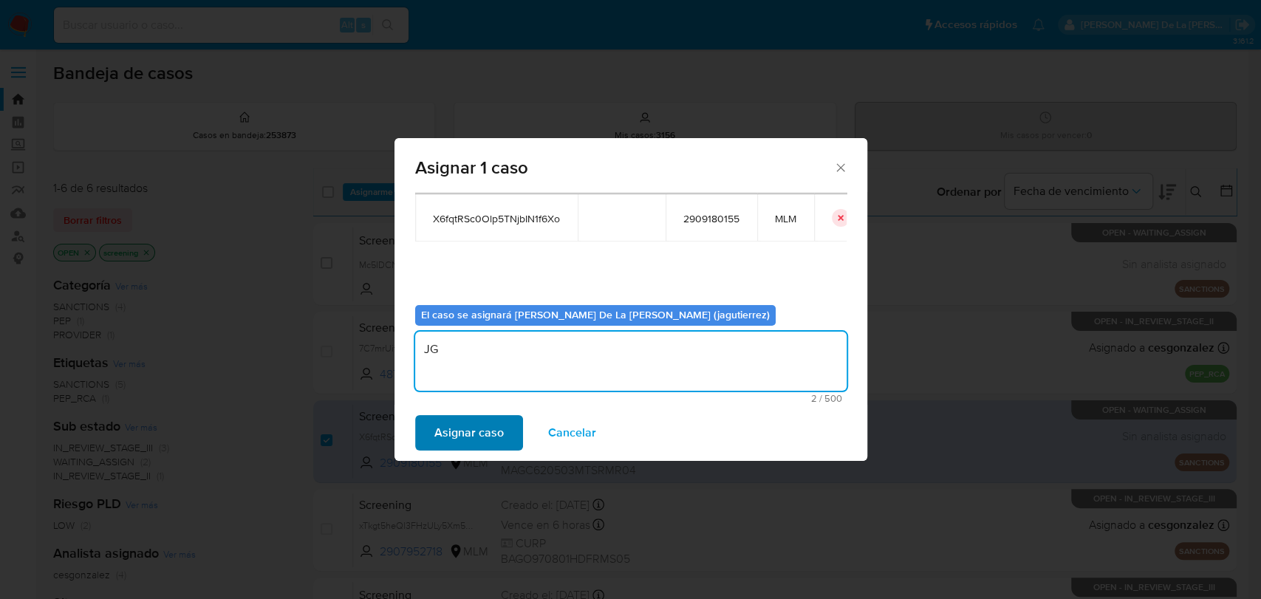
type textarea "JG"
click at [437, 436] on span "Asignar caso" at bounding box center [468, 433] width 69 height 33
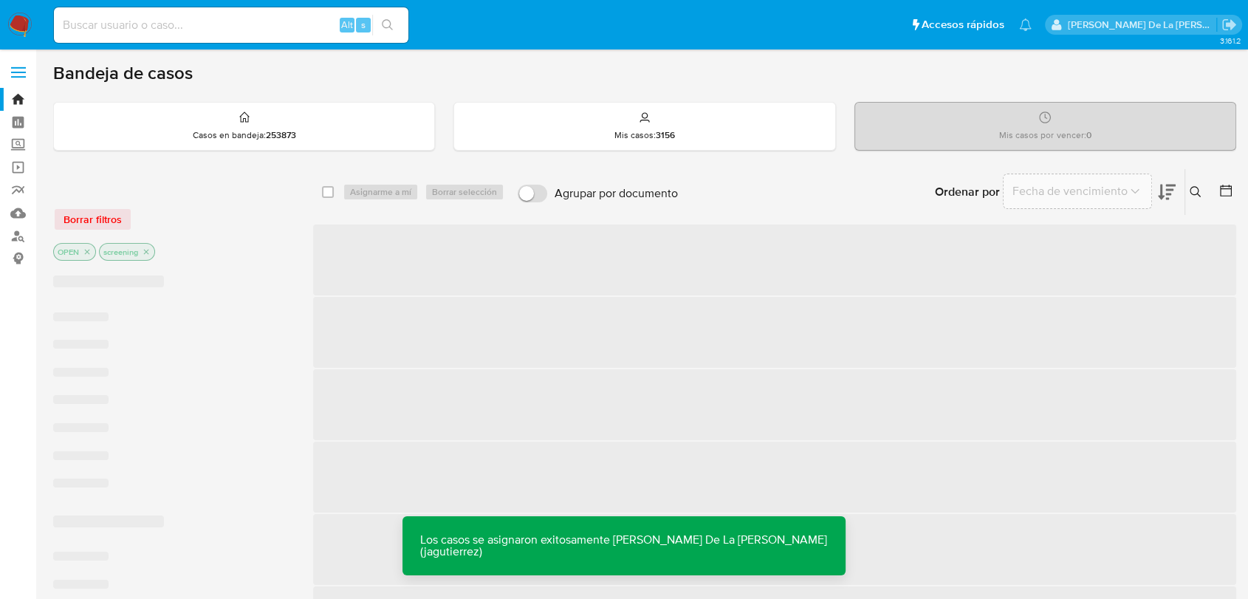
click at [17, 13] on img at bounding box center [19, 25] width 25 height 25
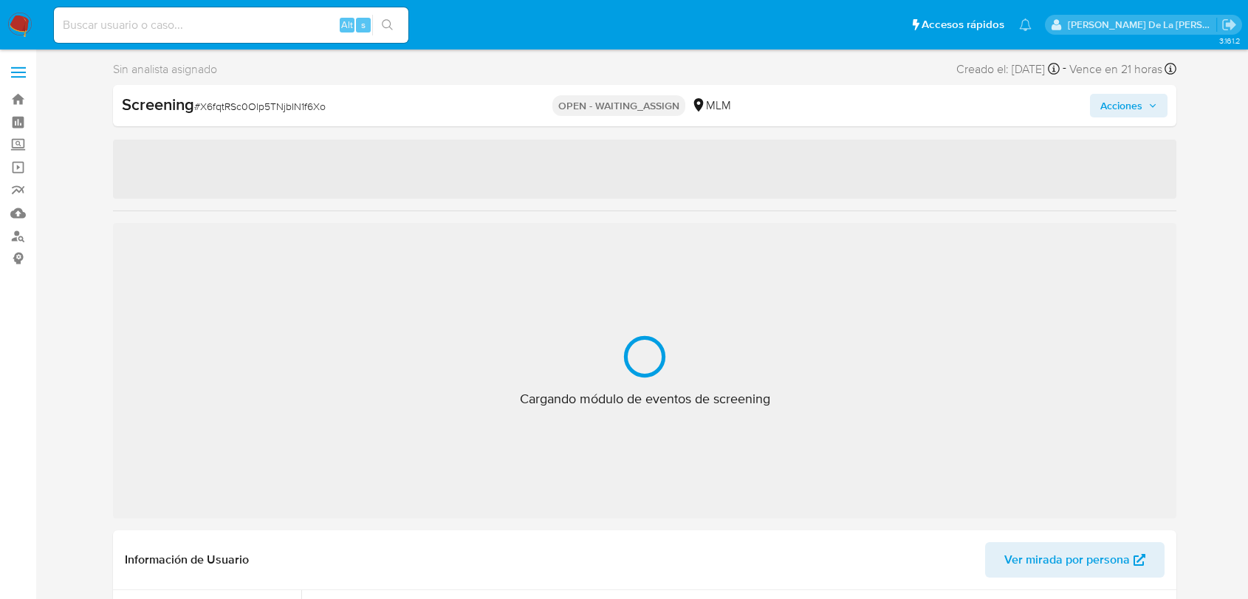
select select "10"
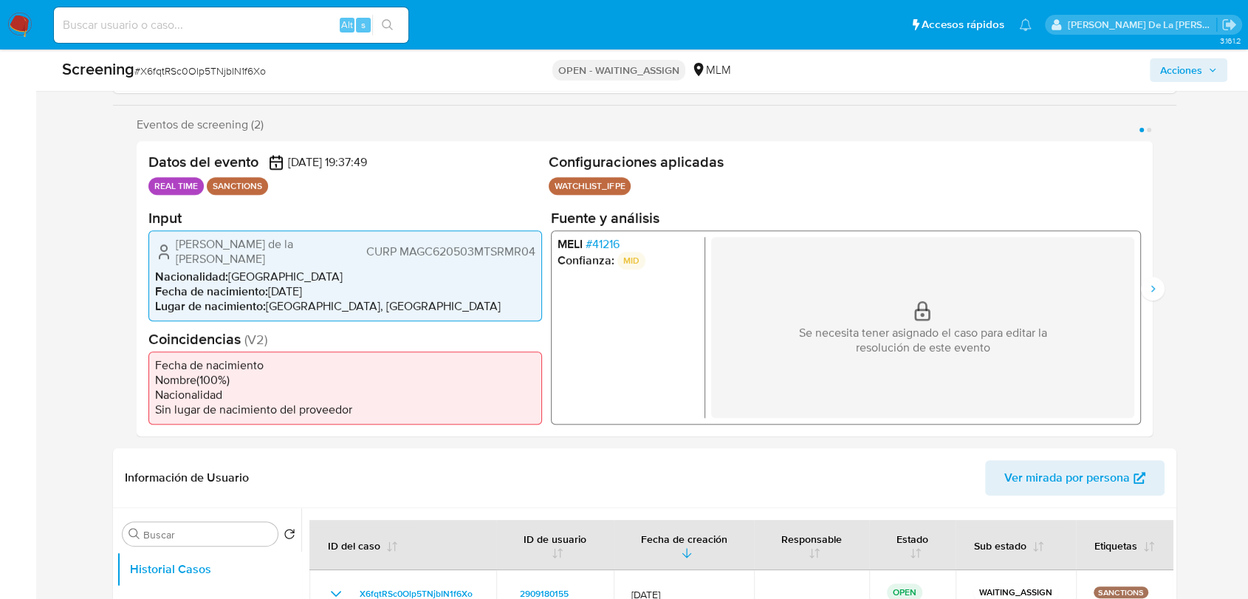
scroll to position [246, 0]
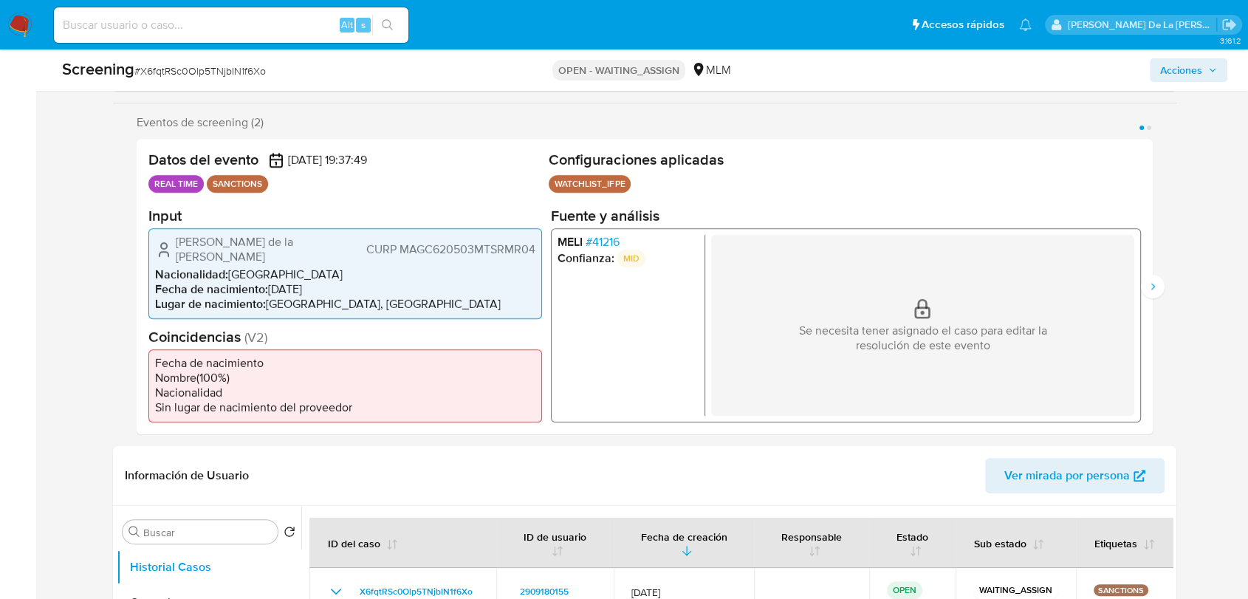
click at [594, 238] on span "# 41216" at bounding box center [603, 241] width 34 height 15
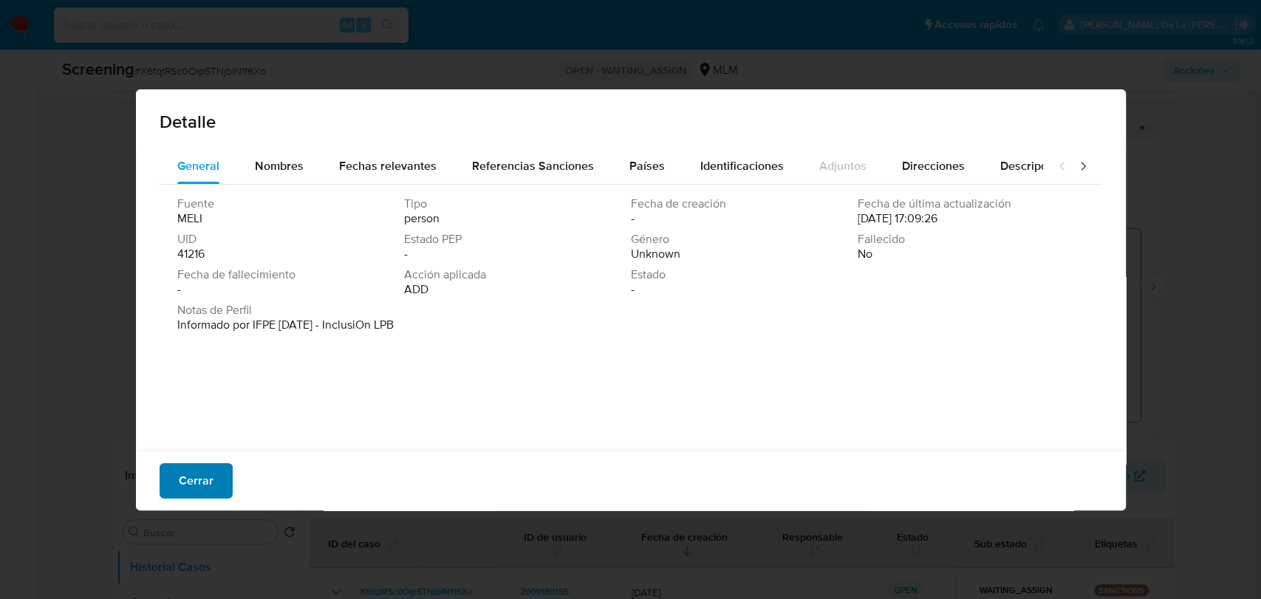
click at [202, 471] on span "Cerrar" at bounding box center [196, 481] width 35 height 33
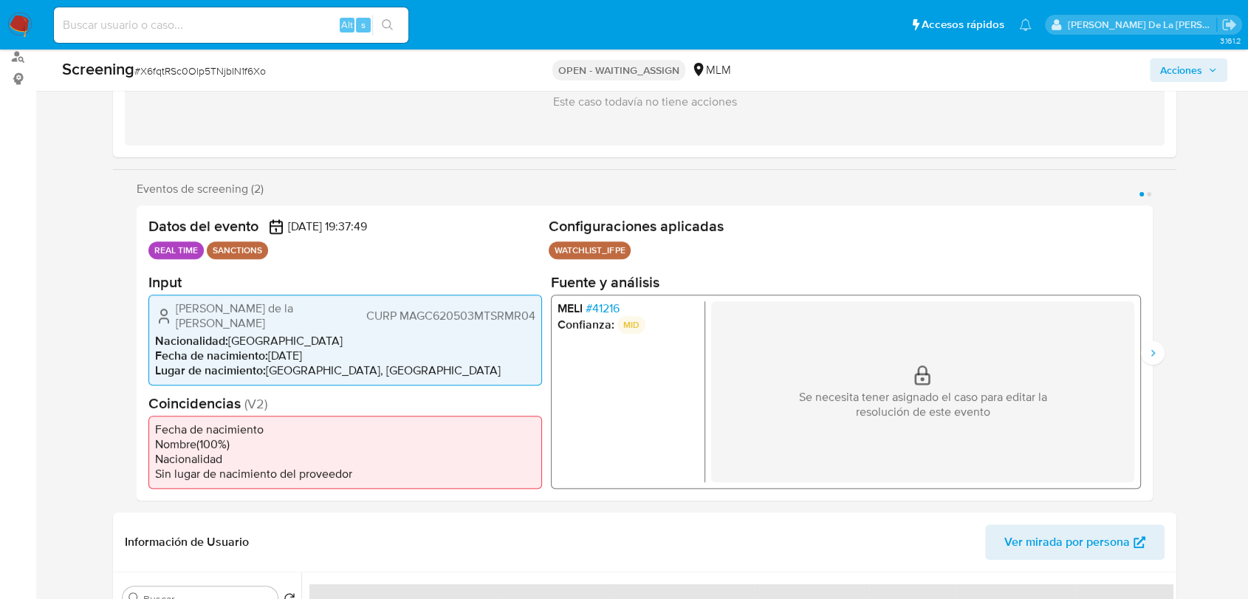
scroll to position [164, 0]
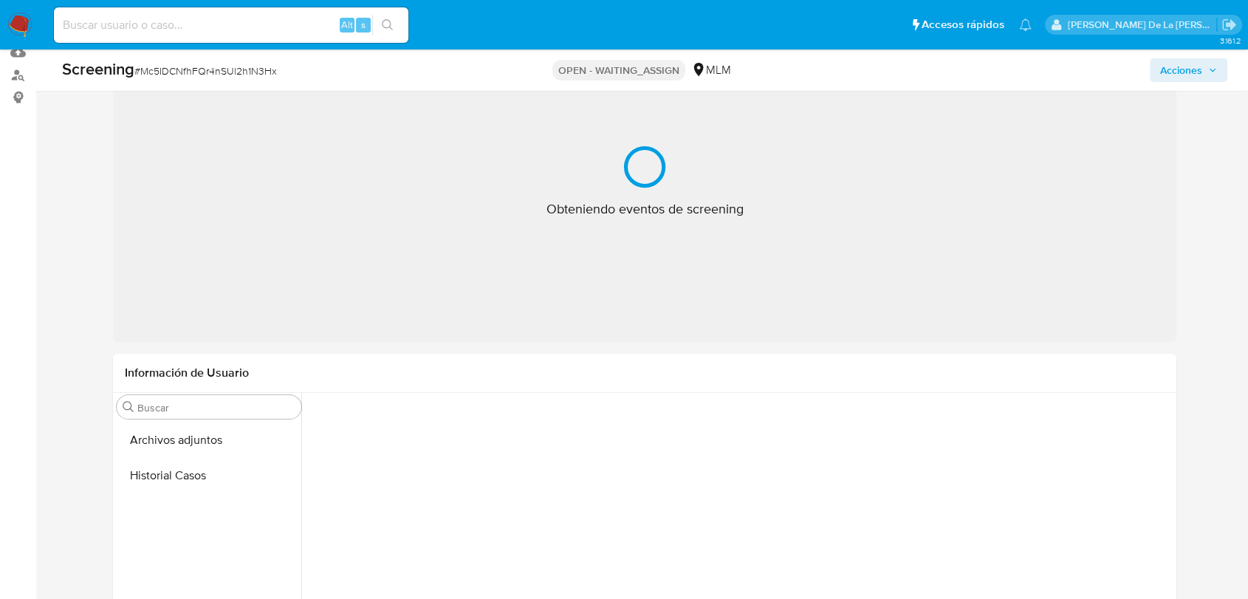
scroll to position [164, 0]
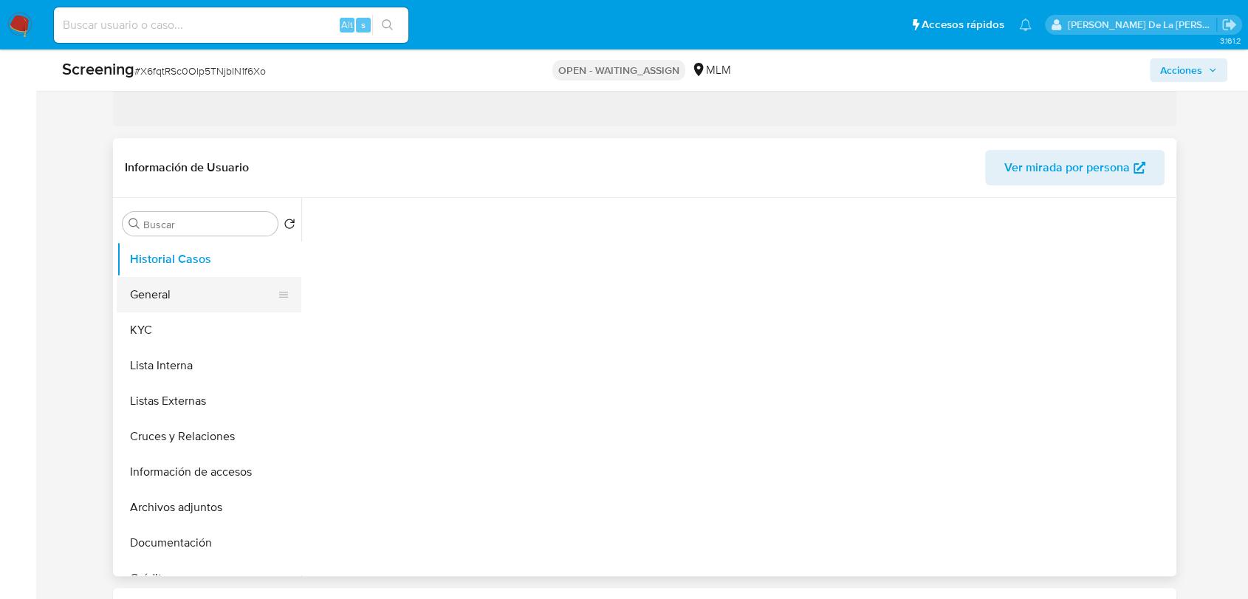
select select "10"
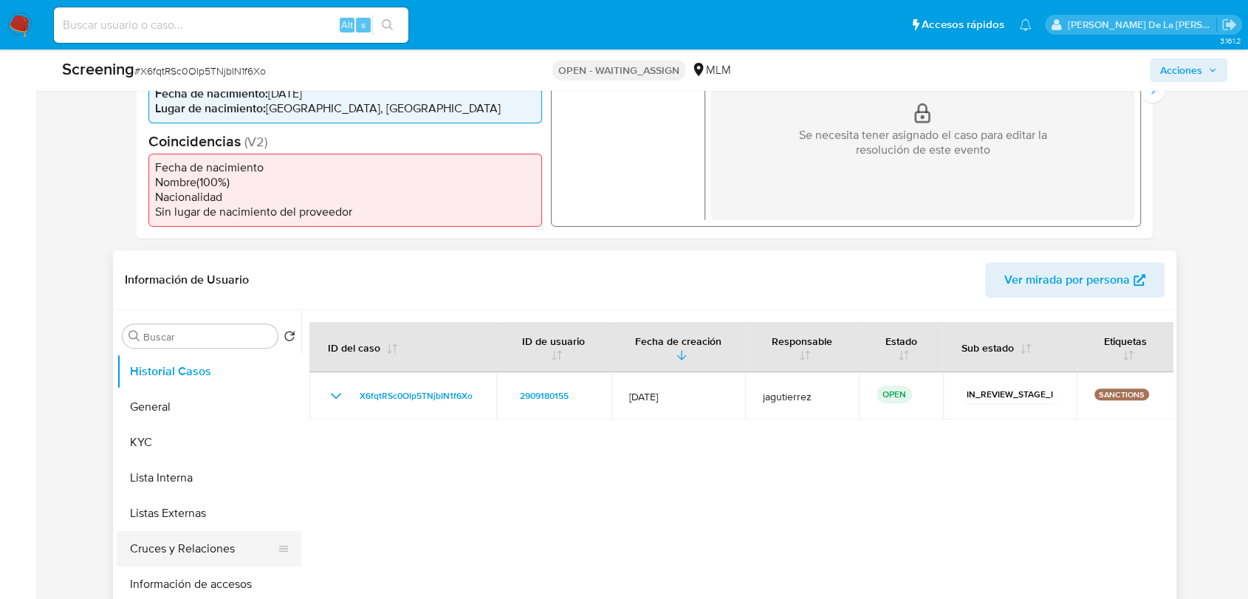
scroll to position [545, 0]
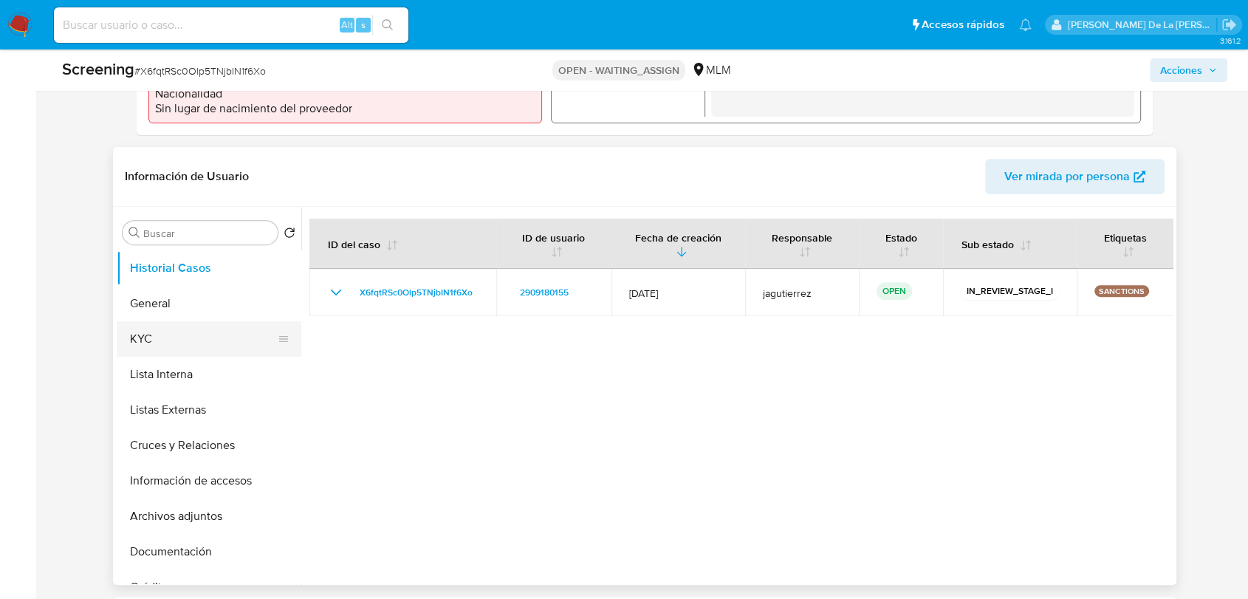
click at [171, 324] on button "KYC" at bounding box center [203, 338] width 173 height 35
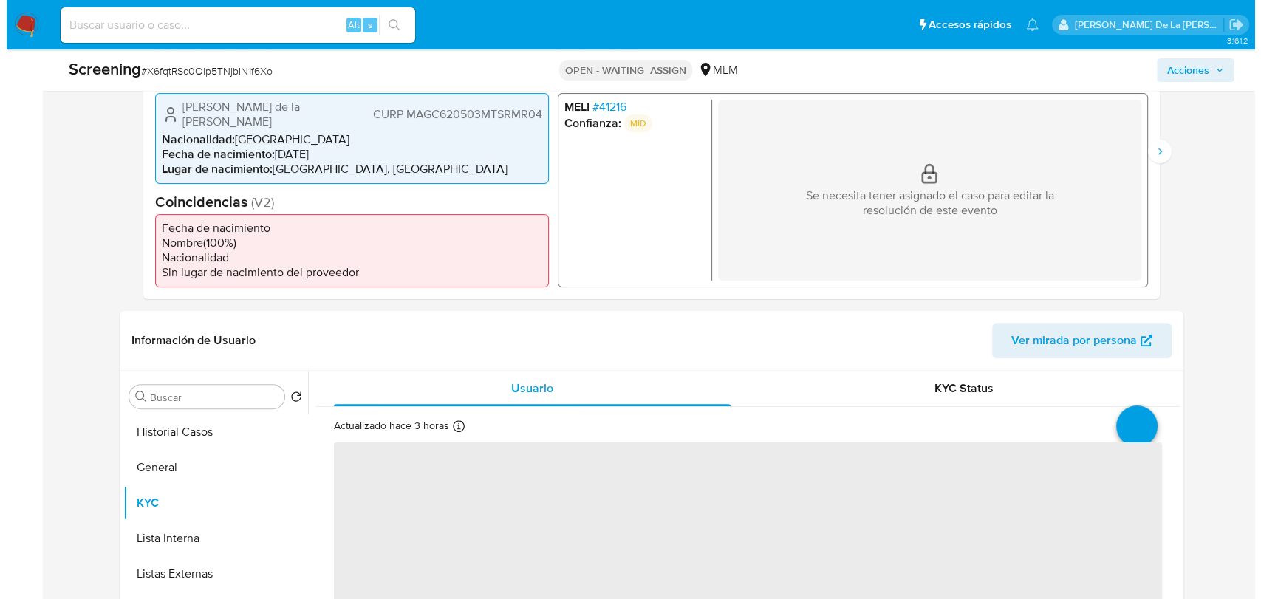
scroll to position [217, 0]
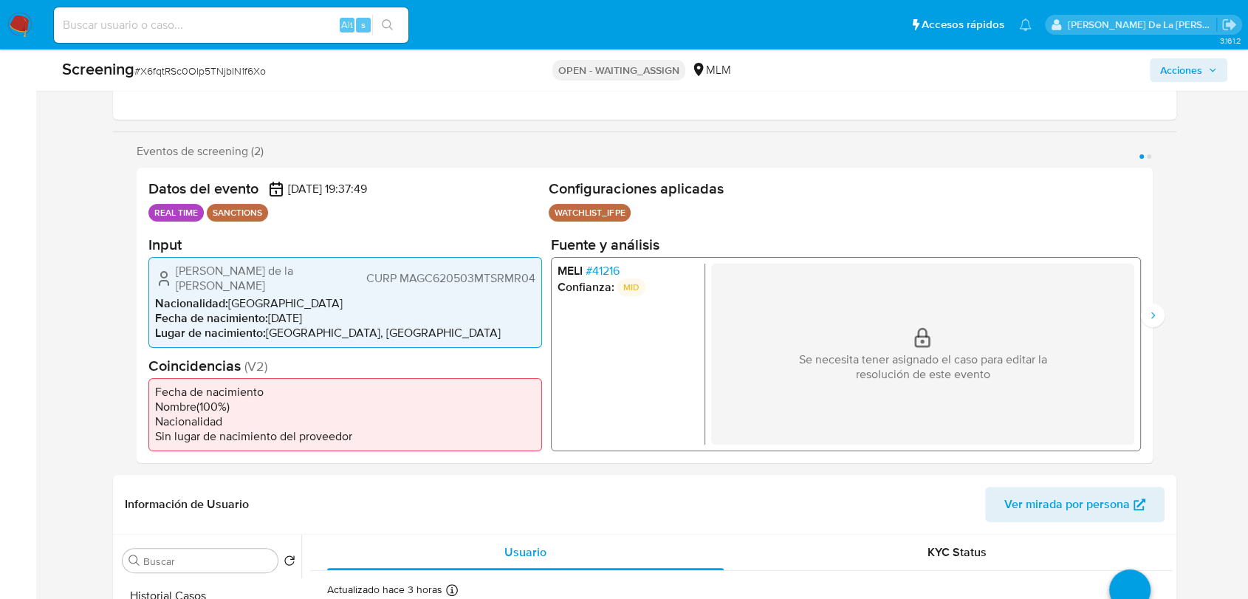
click at [592, 276] on span "# 41216" at bounding box center [603, 270] width 34 height 15
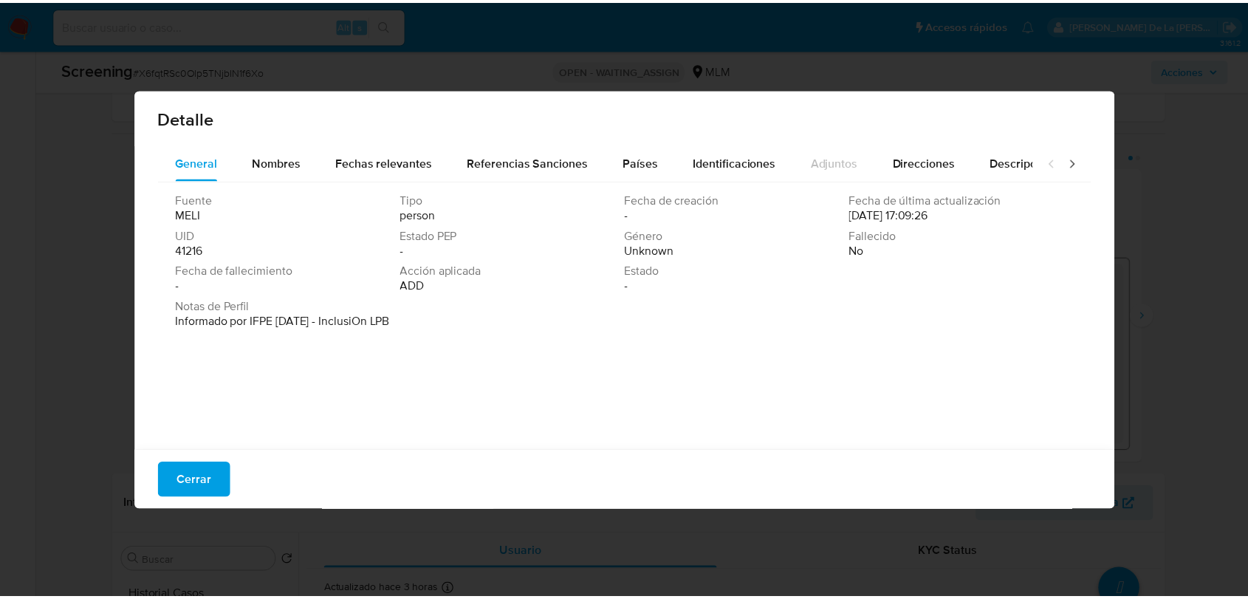
scroll to position [4, 0]
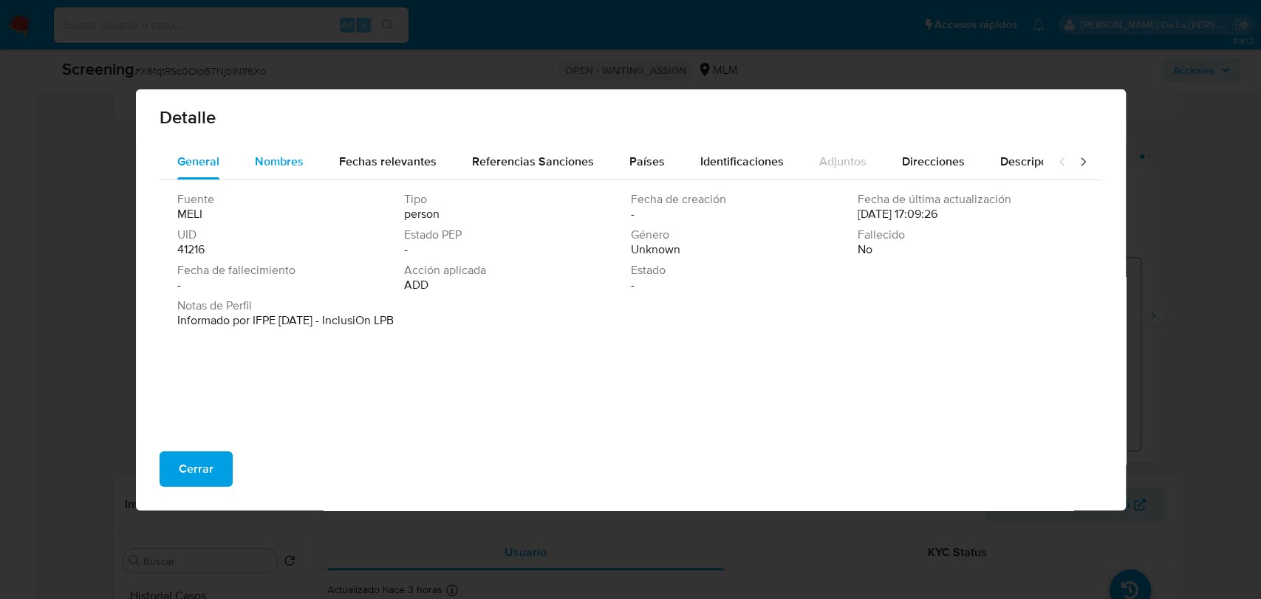
click at [293, 160] on span "Nombres" at bounding box center [279, 161] width 49 height 17
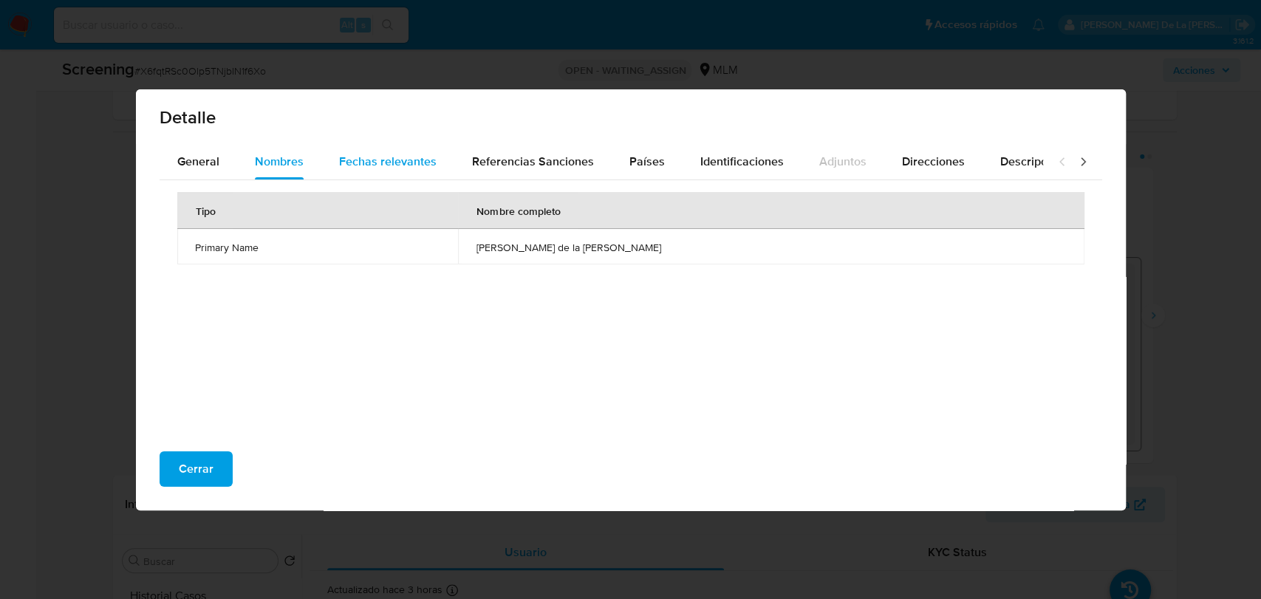
click at [348, 160] on span "Fechas relevantes" at bounding box center [388, 161] width 98 height 17
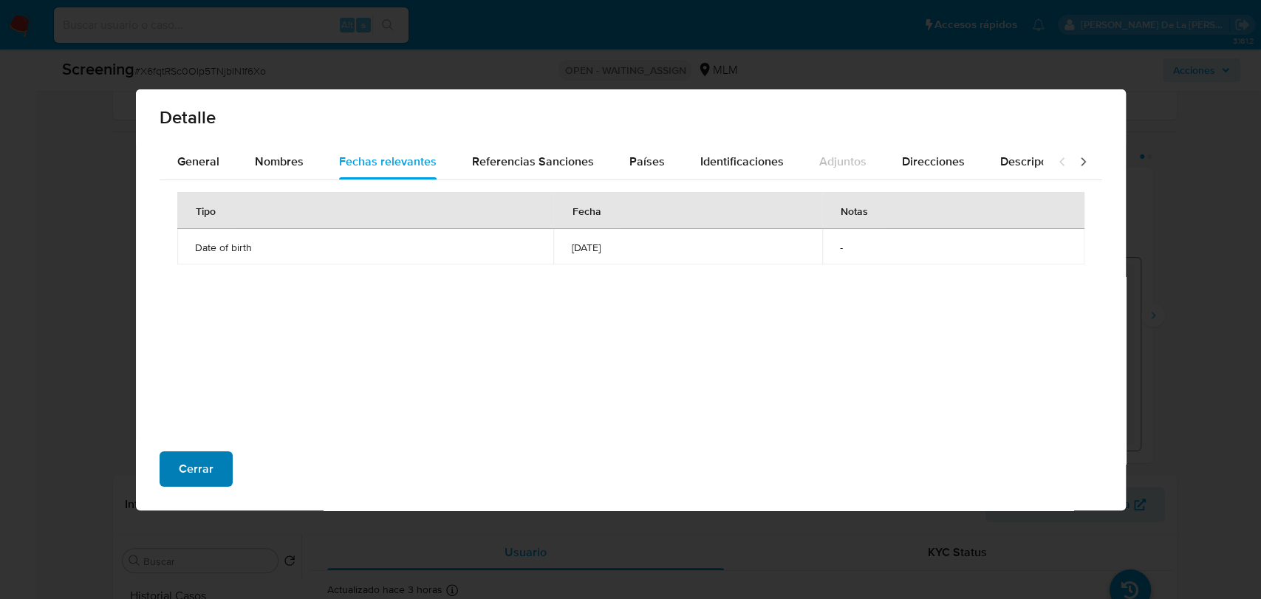
click at [226, 457] on button "Cerrar" at bounding box center [196, 468] width 73 height 35
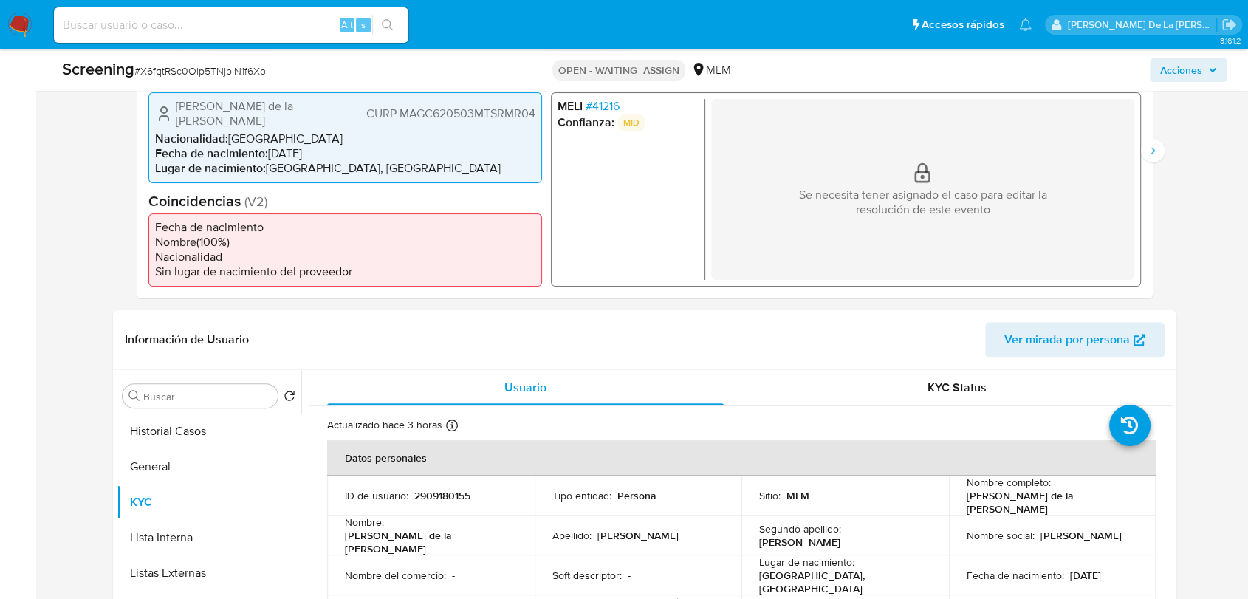
scroll to position [381, 0]
click at [598, 108] on span "# 41216" at bounding box center [603, 106] width 34 height 15
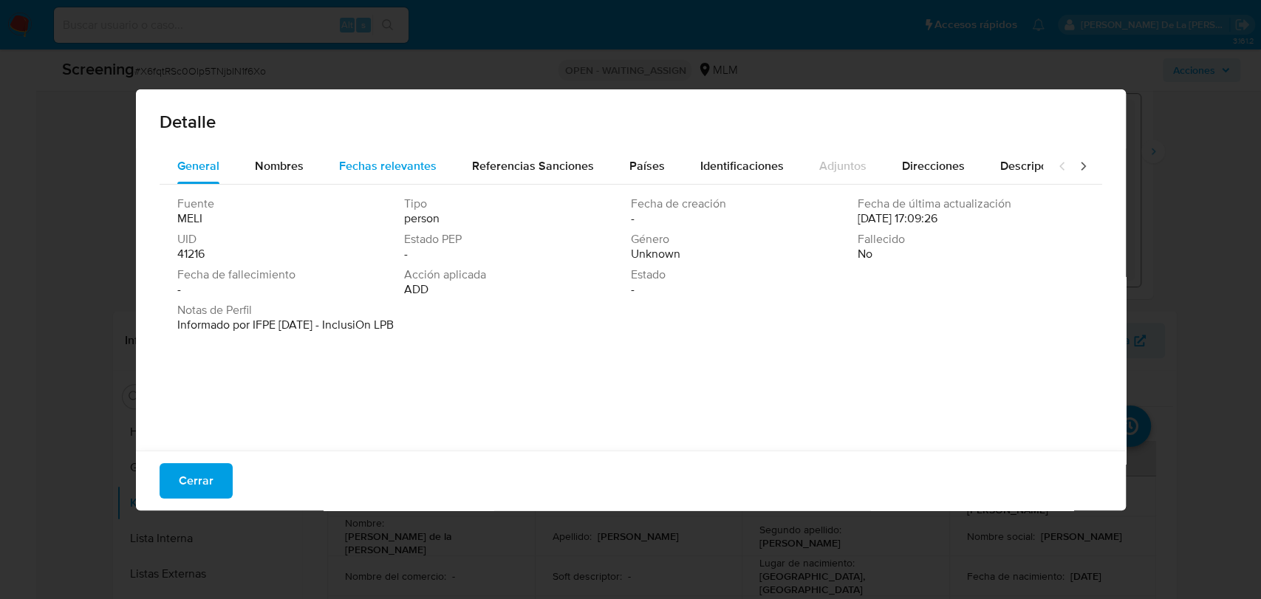
click at [407, 161] on span "Fechas relevantes" at bounding box center [388, 165] width 98 height 17
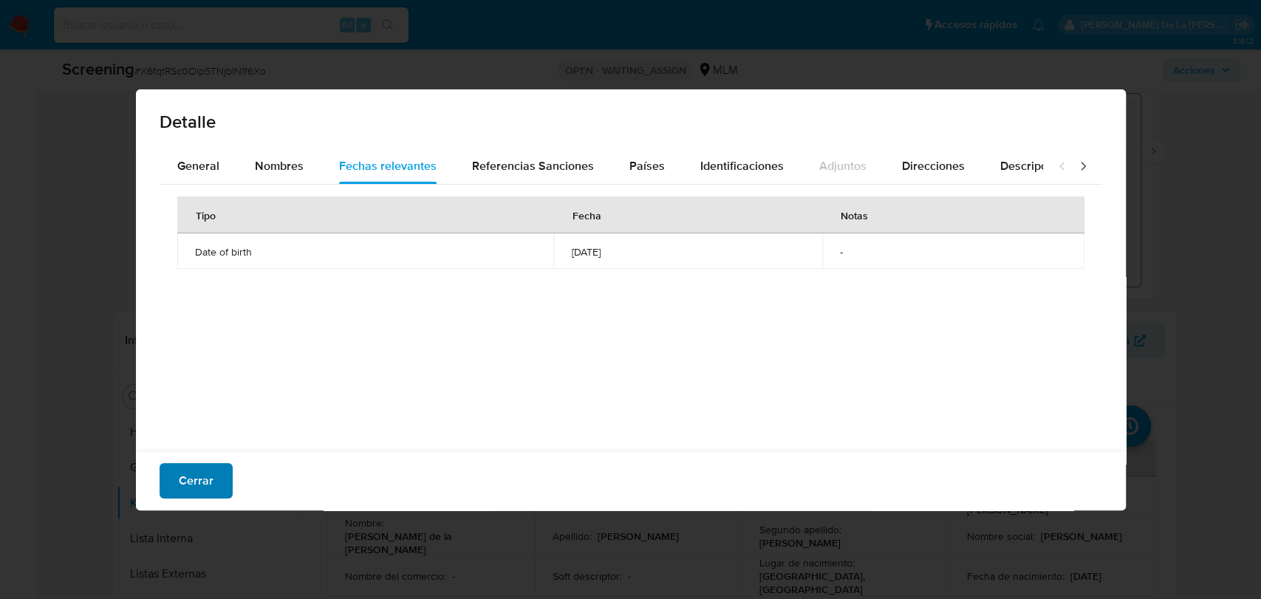
click at [192, 486] on span "Cerrar" at bounding box center [196, 481] width 35 height 33
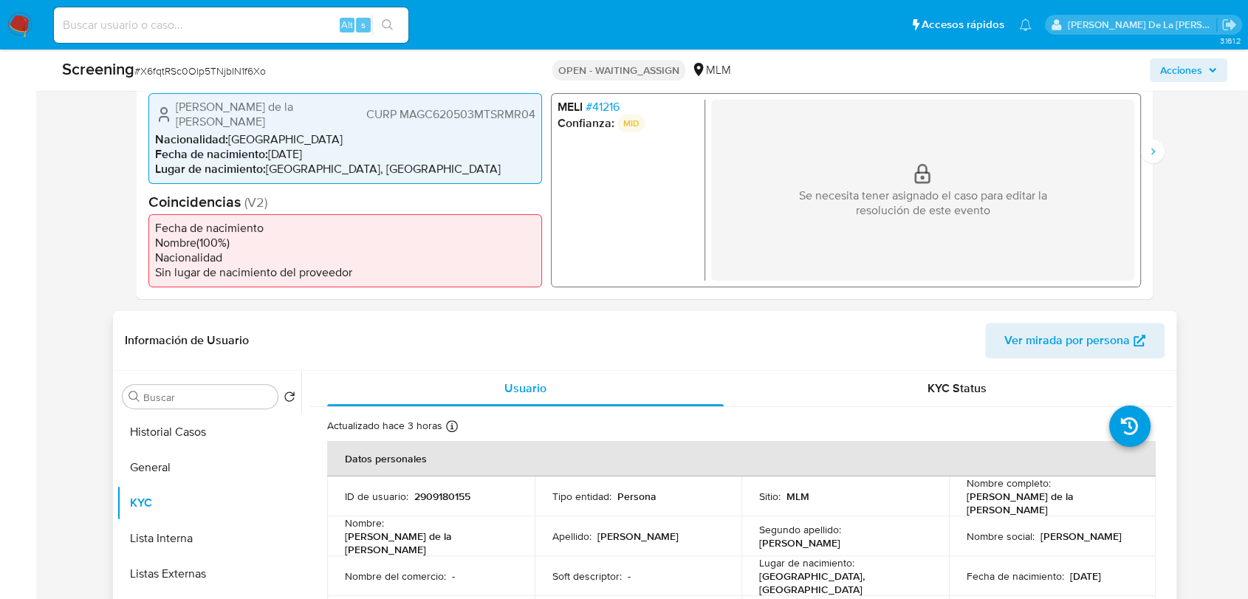
scroll to position [545, 0]
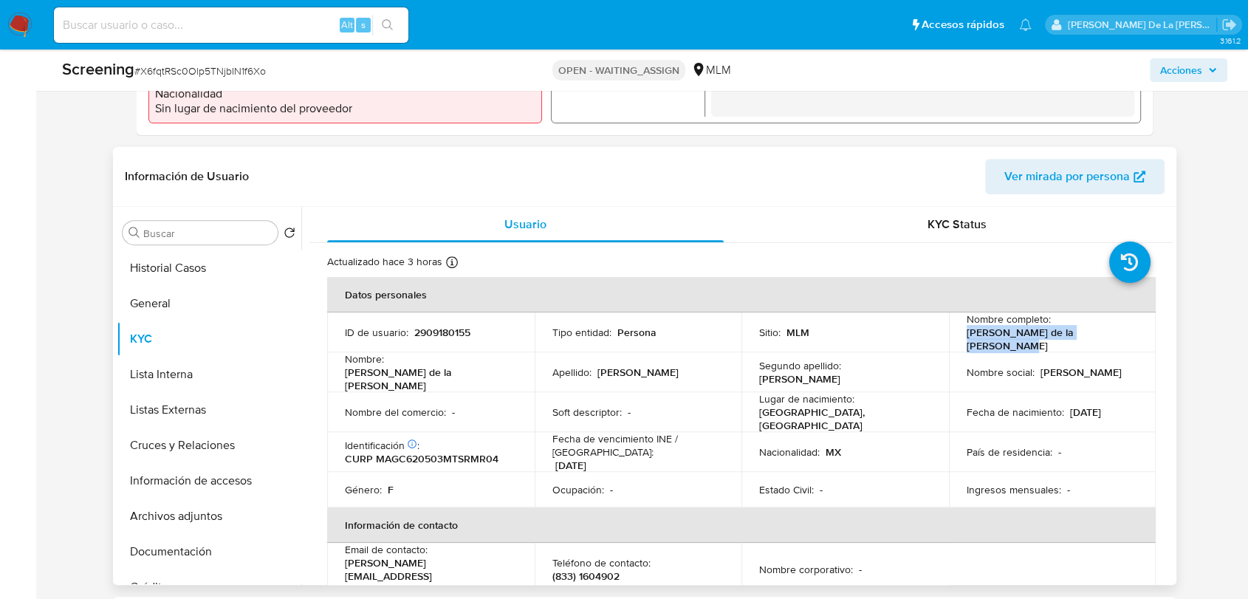
drag, startPoint x: 1113, startPoint y: 338, endPoint x: 947, endPoint y: 344, distance: 165.6
click at [949, 344] on td "Nombre completo : Maria de la Cruz Martinez Gomez" at bounding box center [1053, 332] width 208 height 40
copy p "Maria de la Cruz Martinez Gomez"
click at [443, 452] on p "CURP MAGC620503MTSRMR04" at bounding box center [422, 458] width 154 height 13
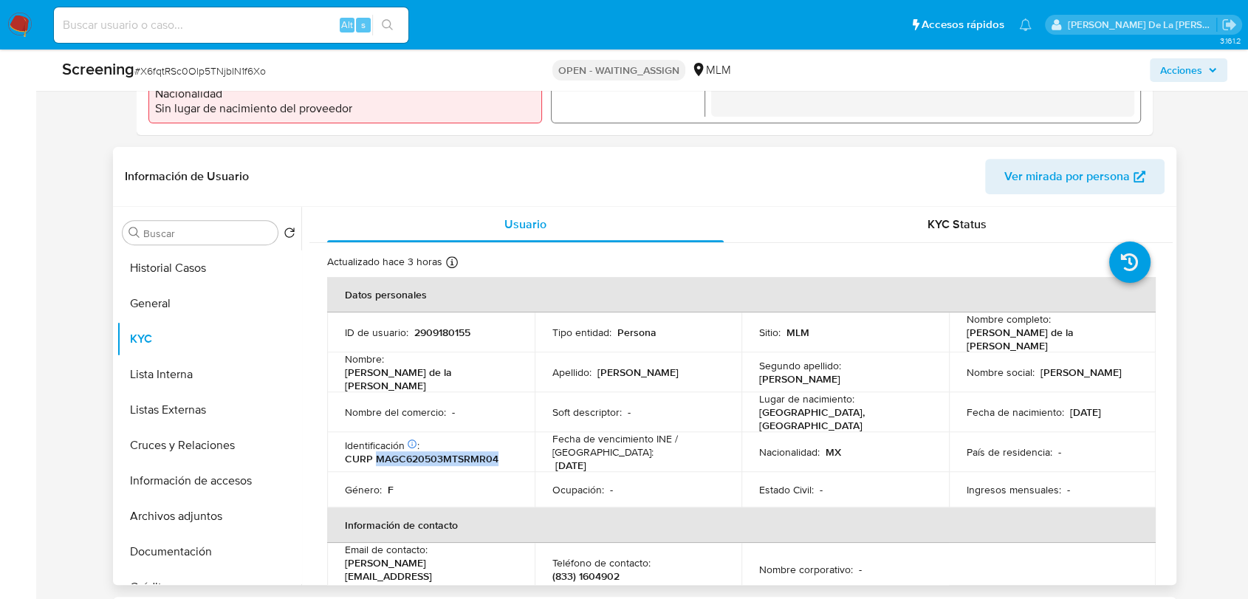
copy p "MAGC620503MTSRMR04"
click at [140, 297] on button "General" at bounding box center [203, 303] width 173 height 35
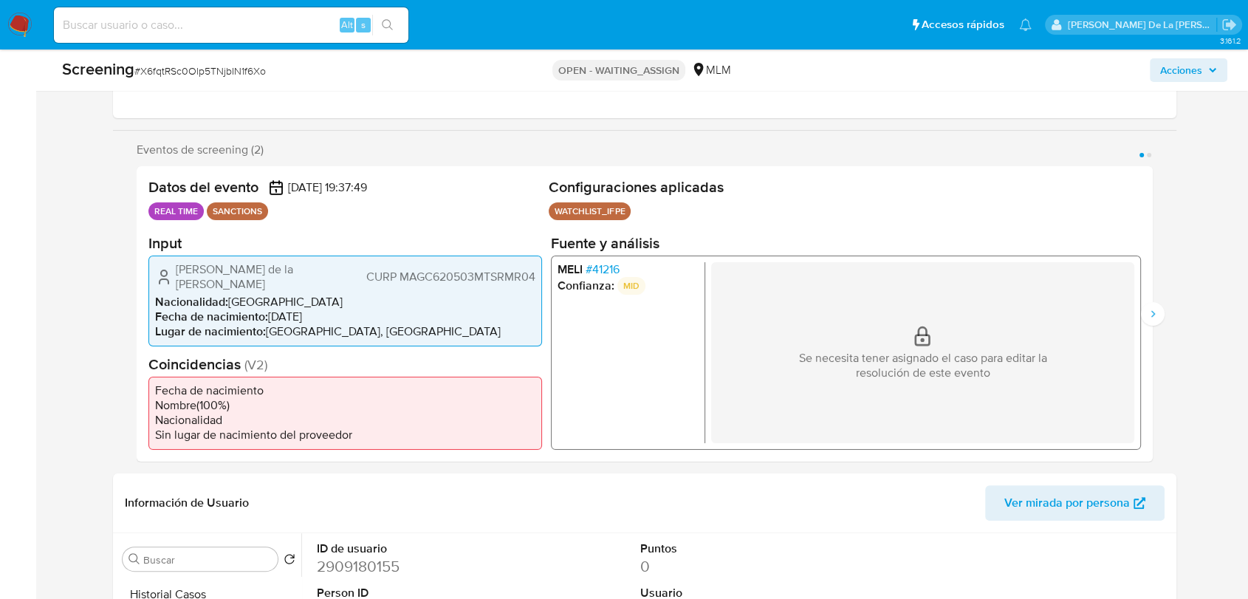
scroll to position [217, 0]
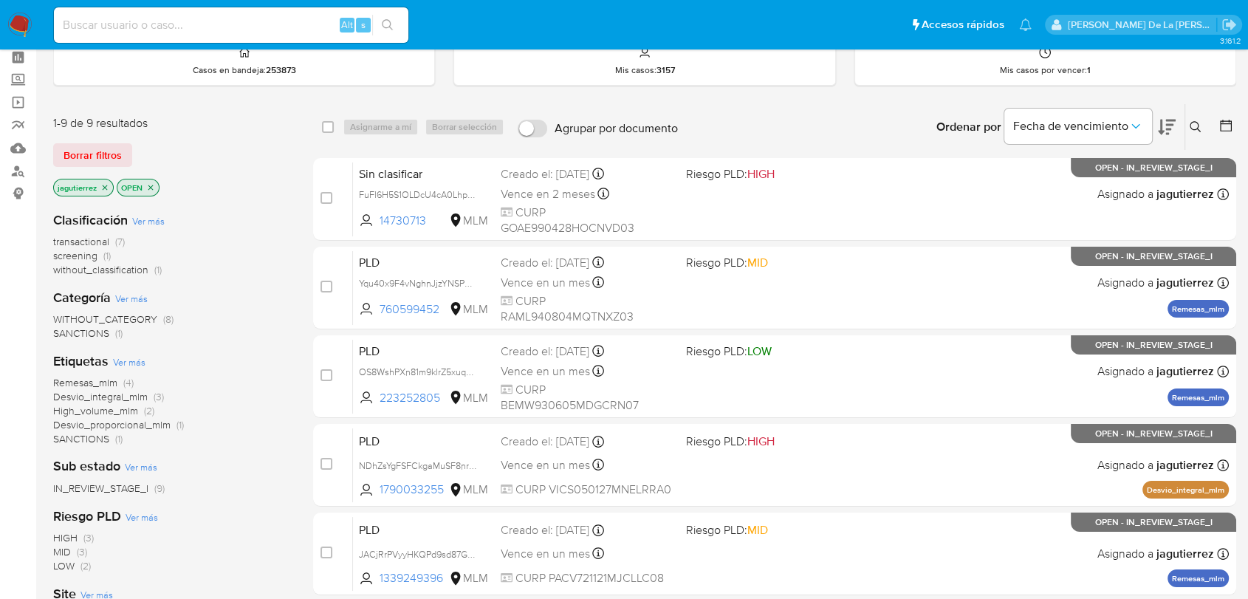
scroll to position [82, 0]
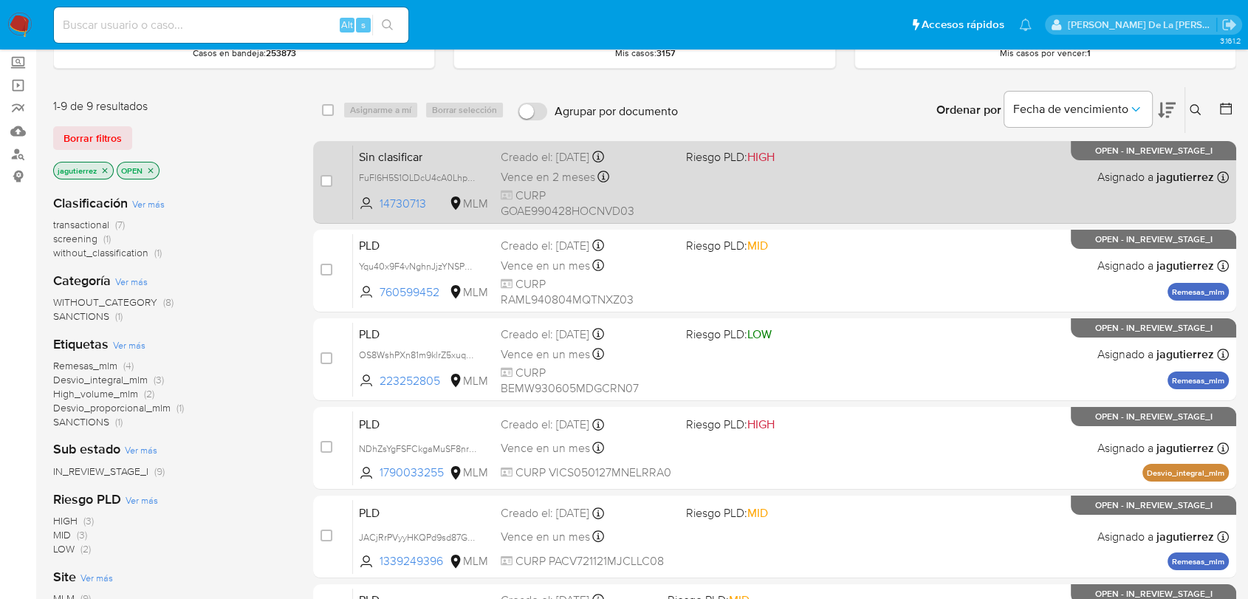
click at [816, 191] on div "Sin clasificar FuFl6H5S1OLDcU4cA0LhpC7W 14730713 MLM Riesgo PLD: HIGH Creado el…" at bounding box center [791, 182] width 876 height 75
click at [900, 186] on div "Sin clasificar FuFl6H5S1OLDcU4cA0LhpC7W 14730713 MLM Riesgo PLD: HIGH Creado el…" at bounding box center [791, 182] width 876 height 75
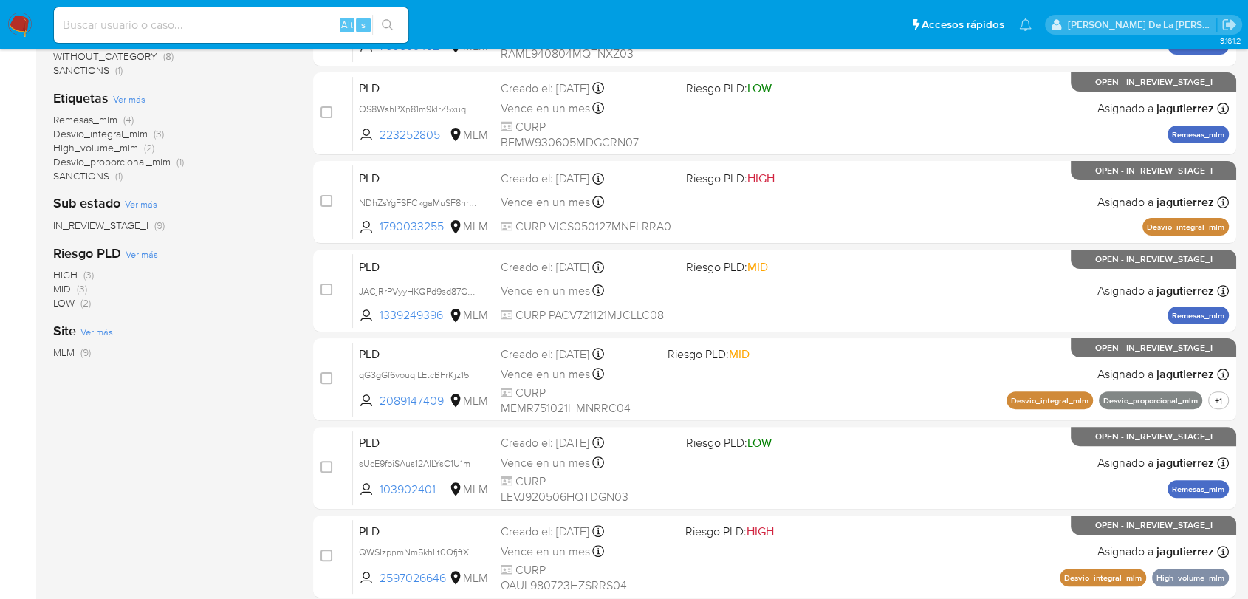
scroll to position [0, 0]
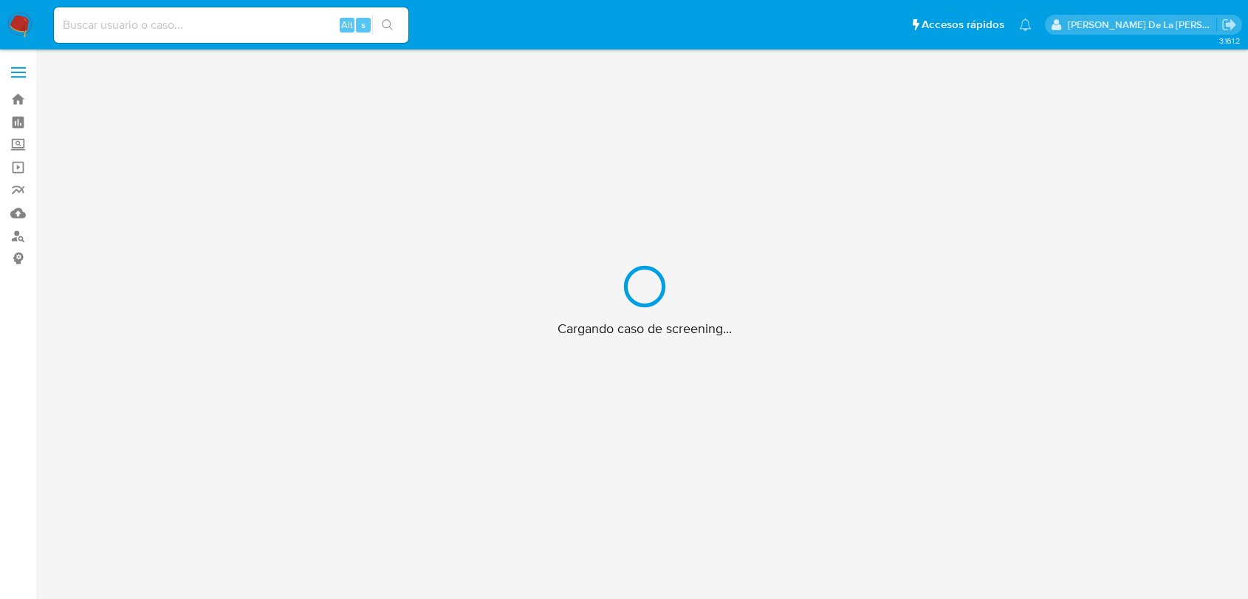
scroll to position [53, 0]
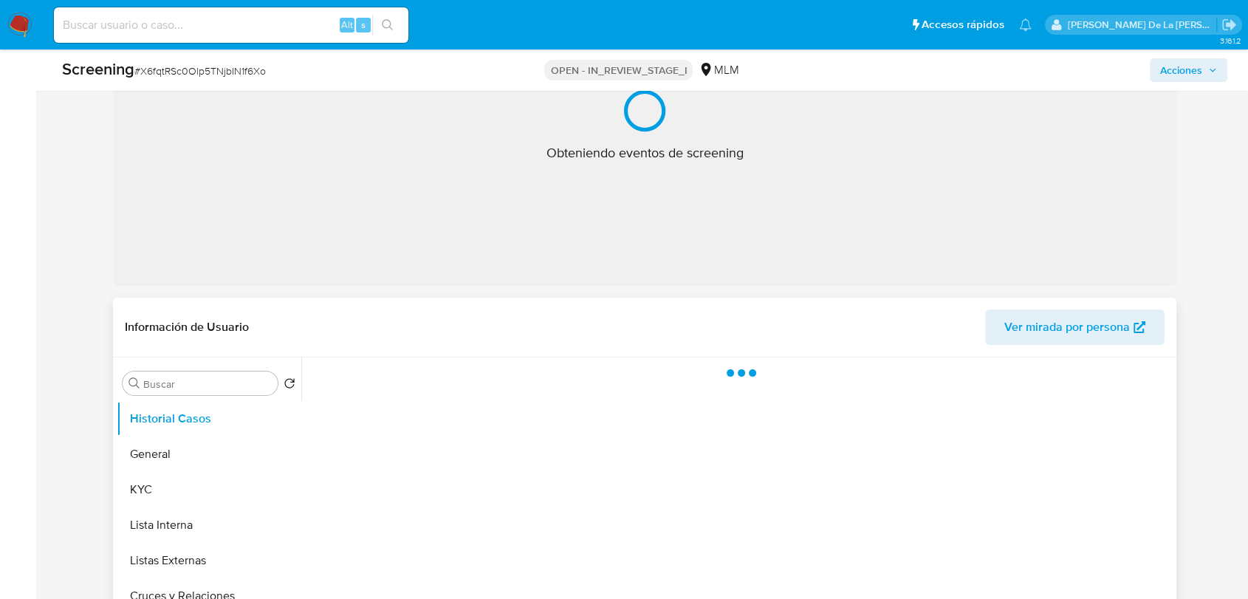
select select "10"
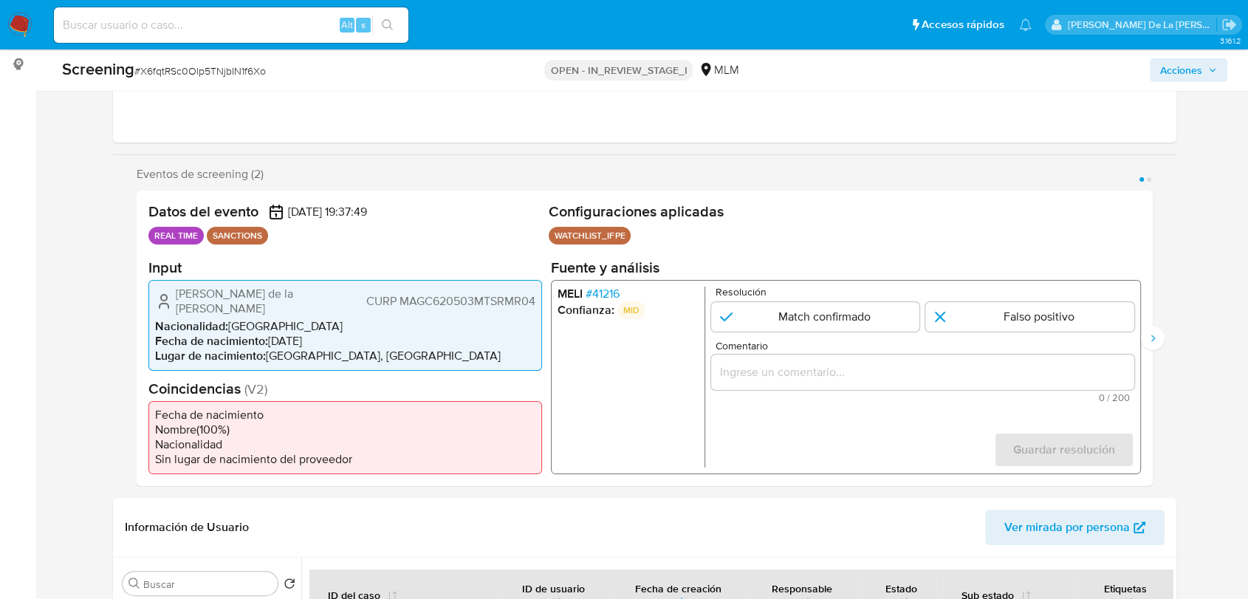
scroll to position [135, 0]
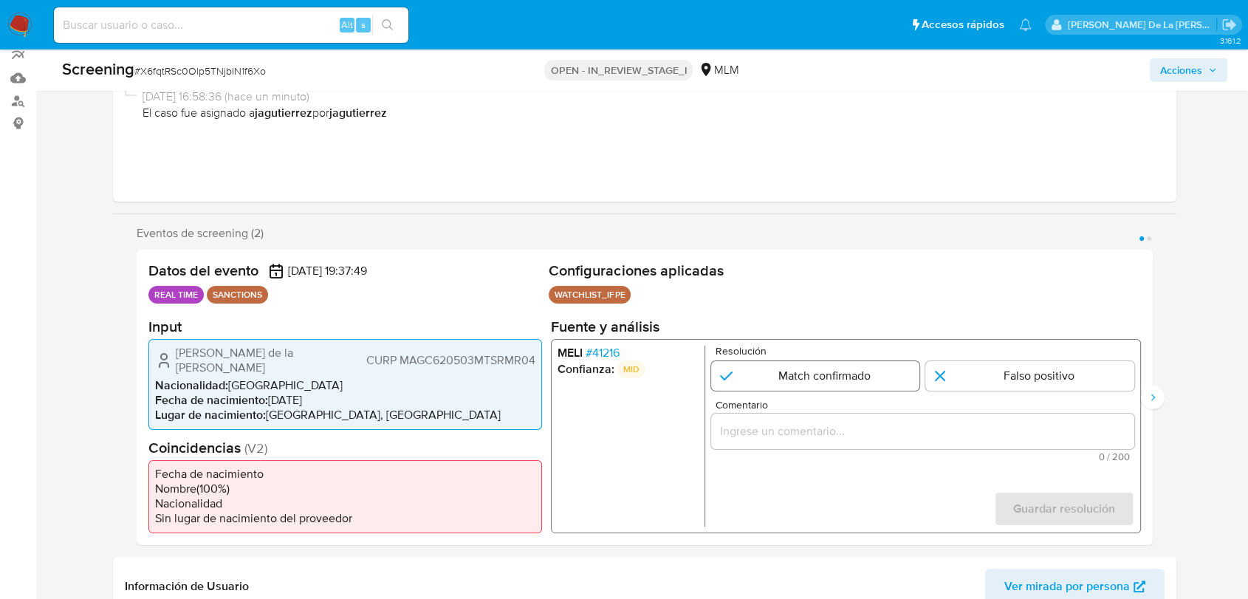
click at [787, 380] on input "1 de 2" at bounding box center [815, 375] width 209 height 30
radio input "true"
click at [783, 434] on input "Comentario" at bounding box center [922, 430] width 423 height 19
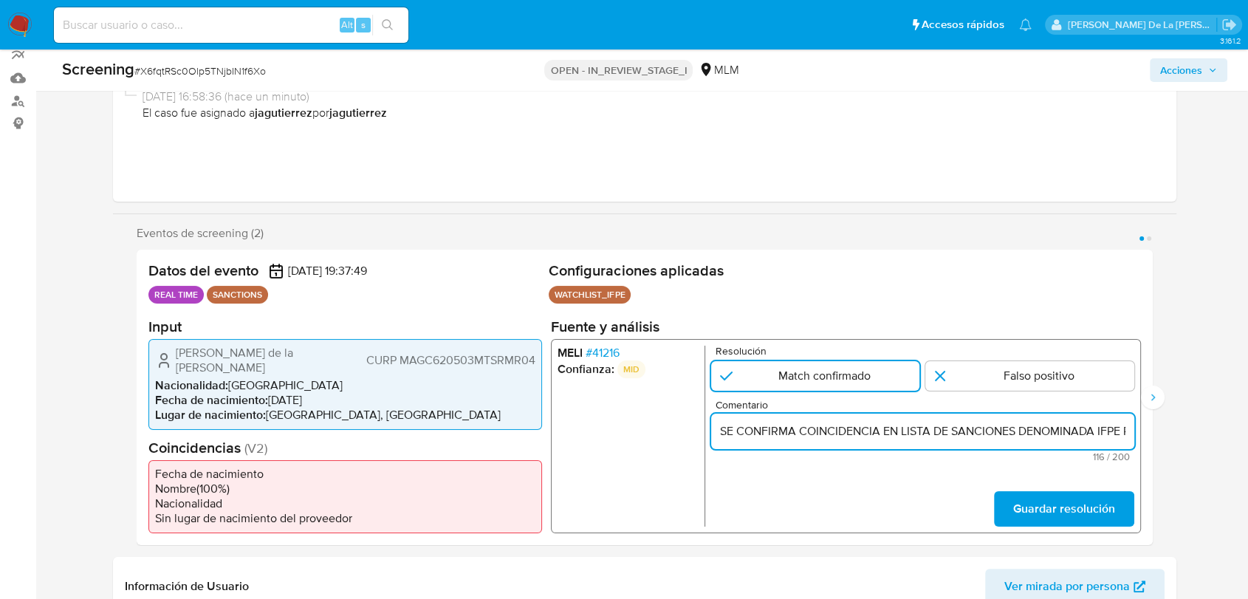
scroll to position [0, 352]
type input "SE CONFIRMA COINCIDENCIA EN LISTA DE SANCIONES DENOMINADA IFPE POR NOMBRE COMPL…"
click at [1046, 504] on span "Guardar resolución" at bounding box center [1065, 509] width 102 height 33
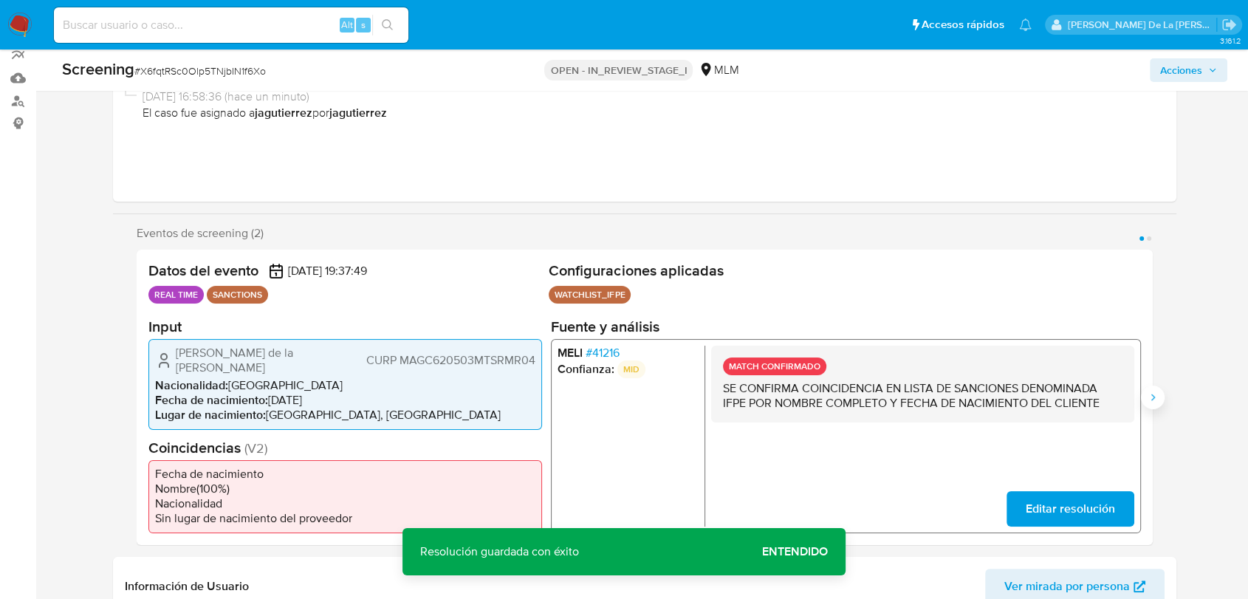
click at [1146, 390] on button "Siguiente" at bounding box center [1153, 398] width 24 height 24
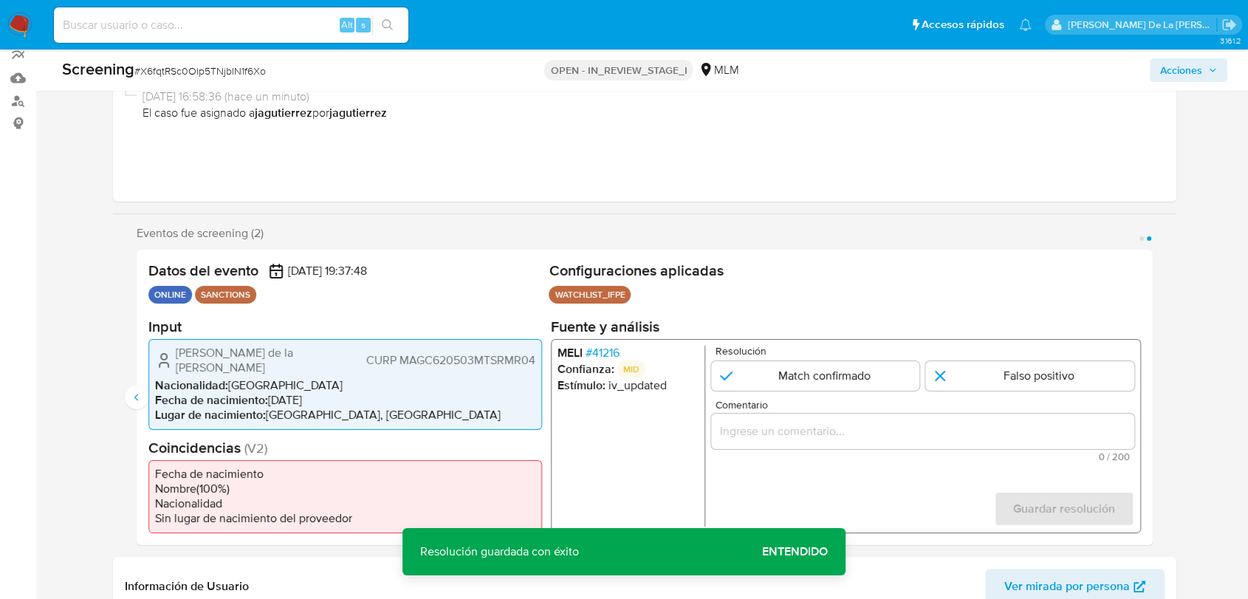
click at [597, 360] on span "# 41216" at bounding box center [603, 352] width 34 height 15
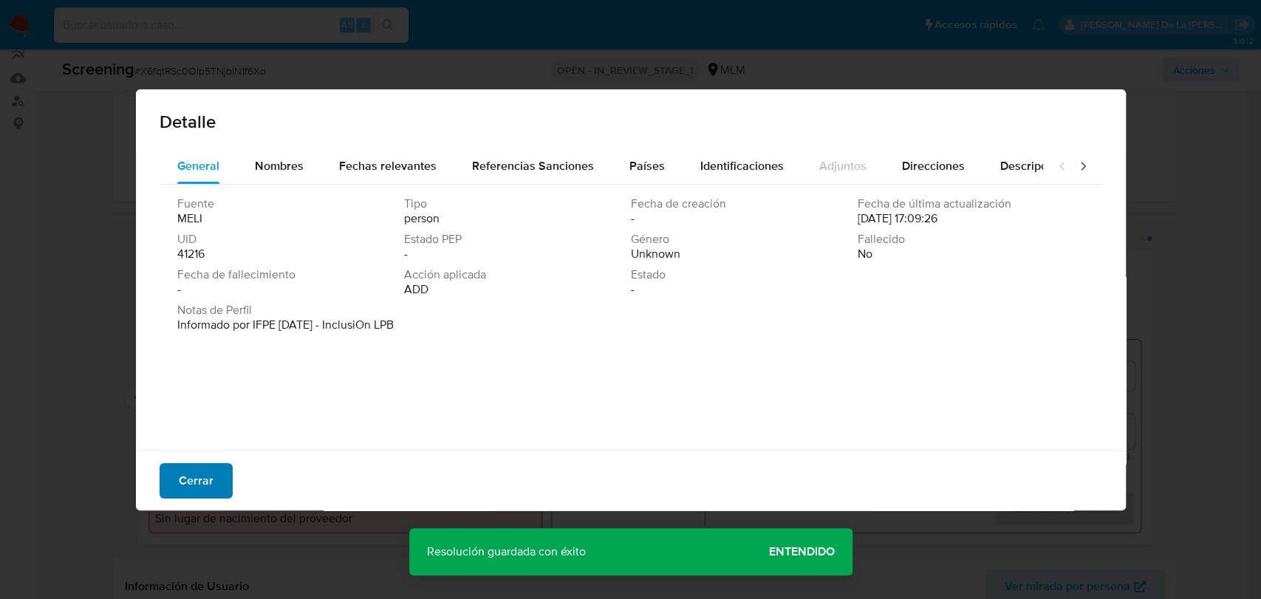
click at [201, 467] on span "Cerrar" at bounding box center [196, 481] width 35 height 33
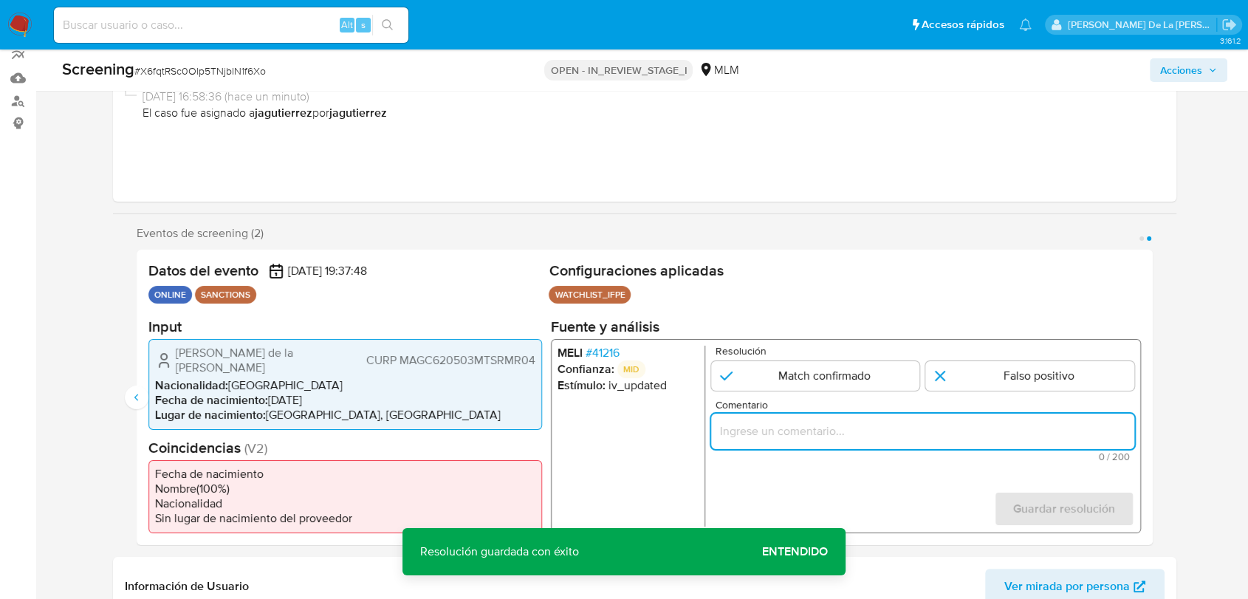
click at [766, 432] on input "Comentario" at bounding box center [922, 430] width 423 height 19
paste input "SE CONFIRMA COINCIDENCIA EN LISTA DE SANCIONES DENOMINADA IFPE POR NOMBRE COMPL…"
type input "SE CONFIRMA COINCIDENCIA EN LISTA DE SANCIONES DENOMINADA IFPE POR NOMBRE COMPL…"
click at [779, 387] on input "2 de 2" at bounding box center [815, 375] width 209 height 30
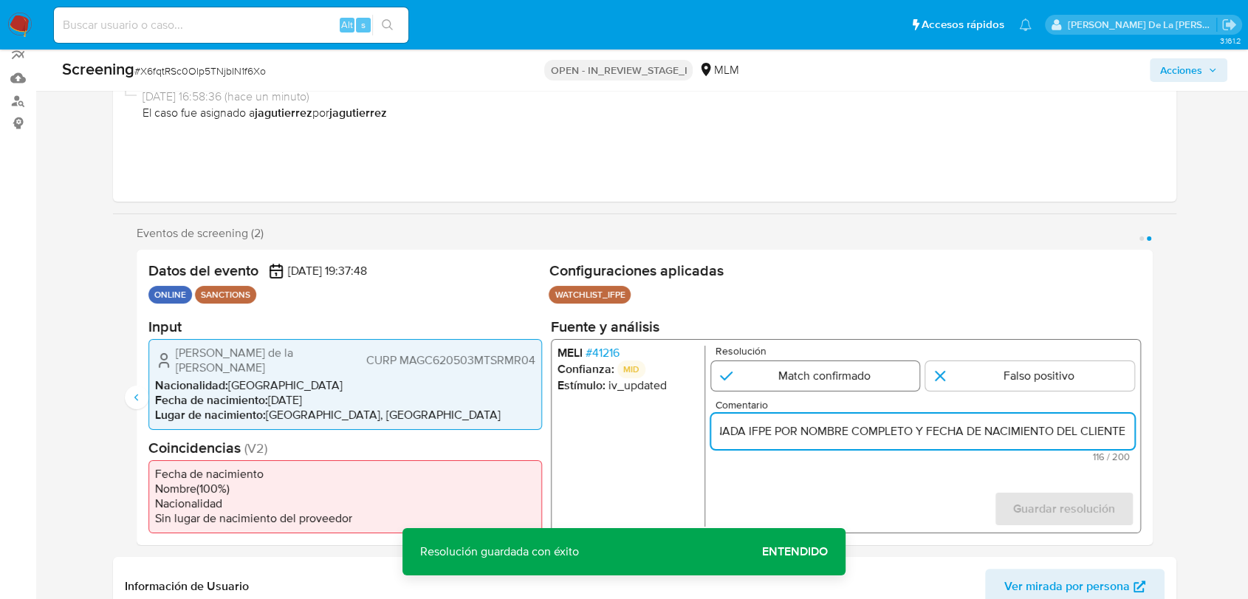
radio input "true"
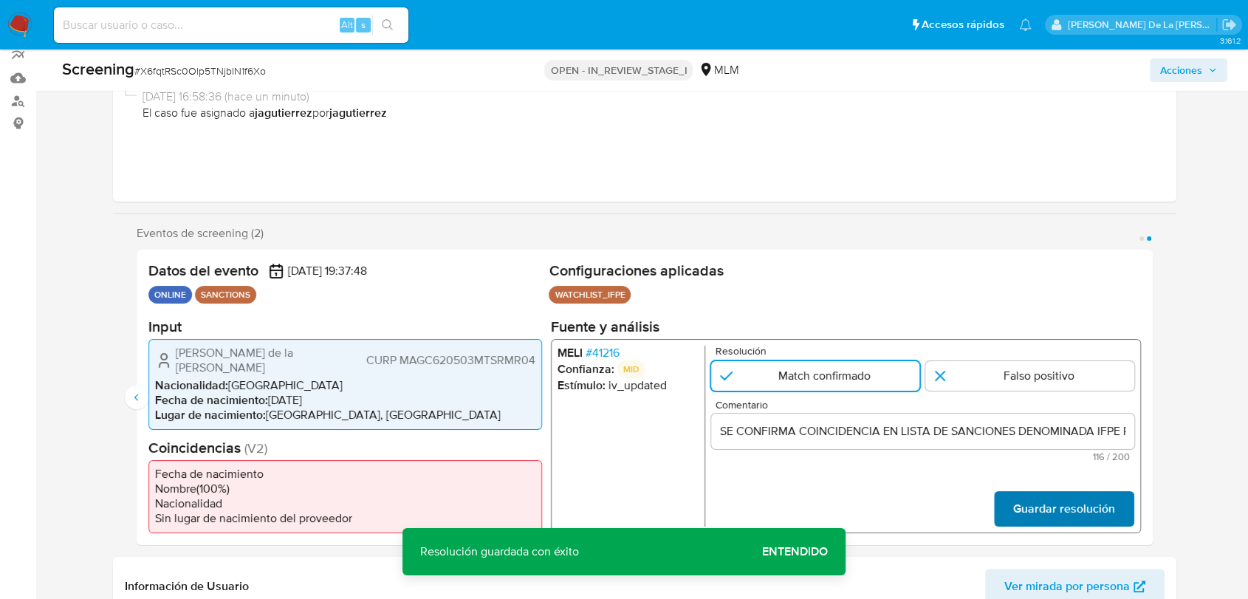
click at [1018, 504] on span "Guardar resolución" at bounding box center [1065, 509] width 102 height 33
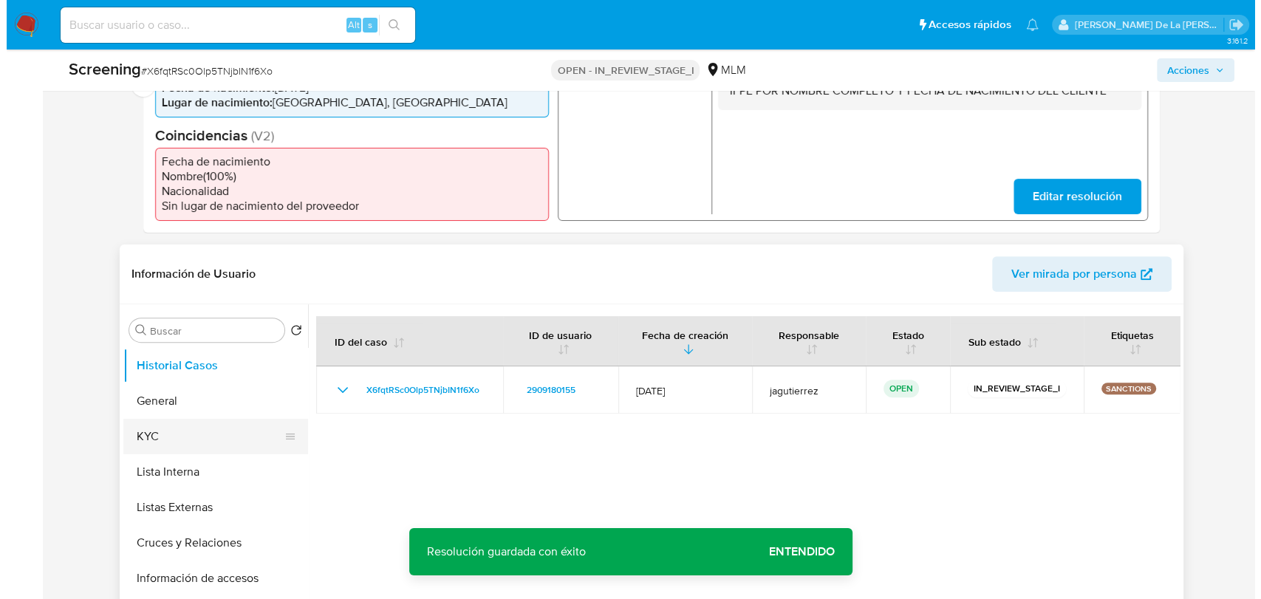
scroll to position [463, 0]
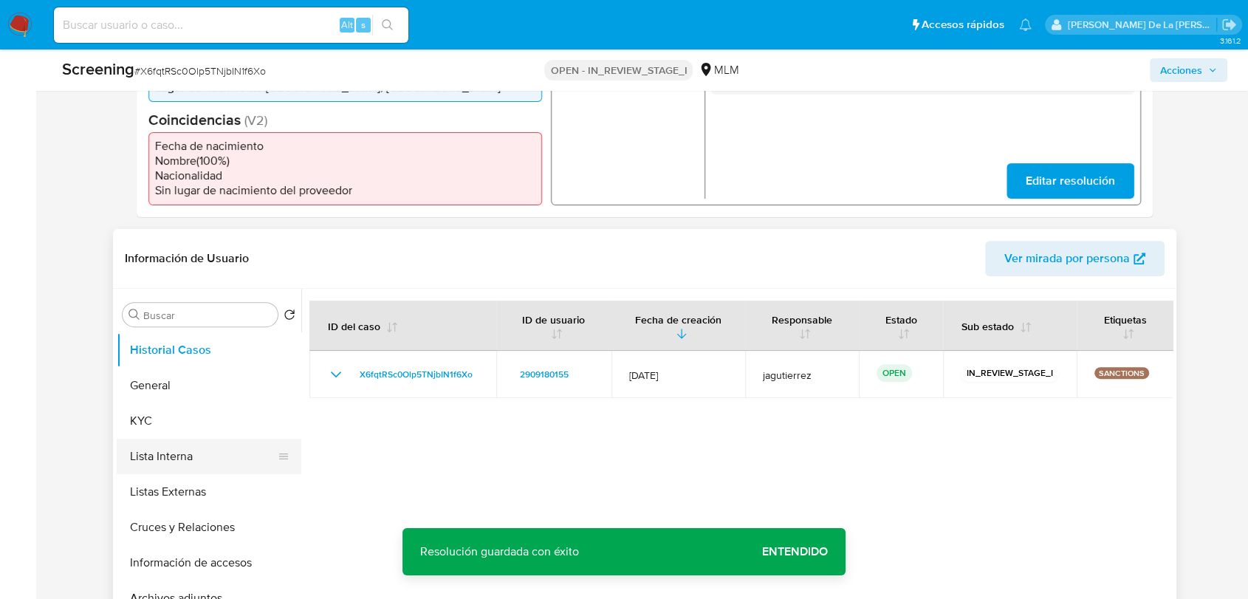
click at [199, 460] on button "Lista Interna" at bounding box center [203, 456] width 173 height 35
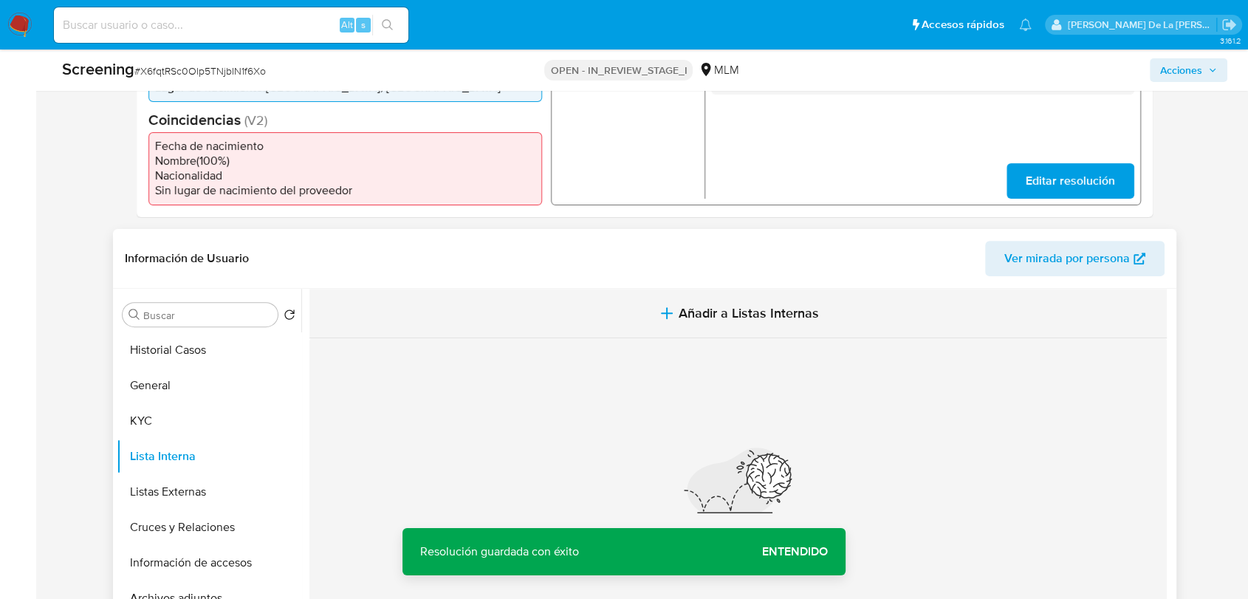
click at [725, 315] on span "Añadir a Listas Internas" at bounding box center [749, 313] width 140 height 16
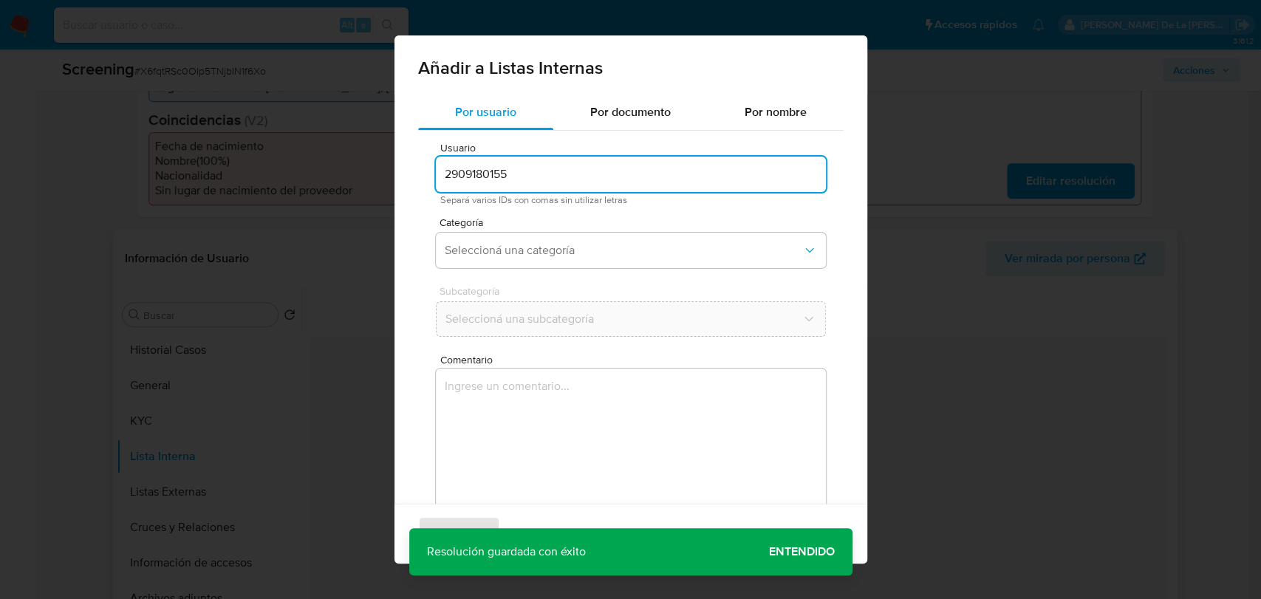
click at [515, 177] on input "2909180155" at bounding box center [631, 174] width 390 height 19
click at [516, 179] on input "2909180155" at bounding box center [631, 174] width 390 height 19
click at [547, 231] on div "Categoría Seleccioná una categoría" at bounding box center [631, 245] width 390 height 57
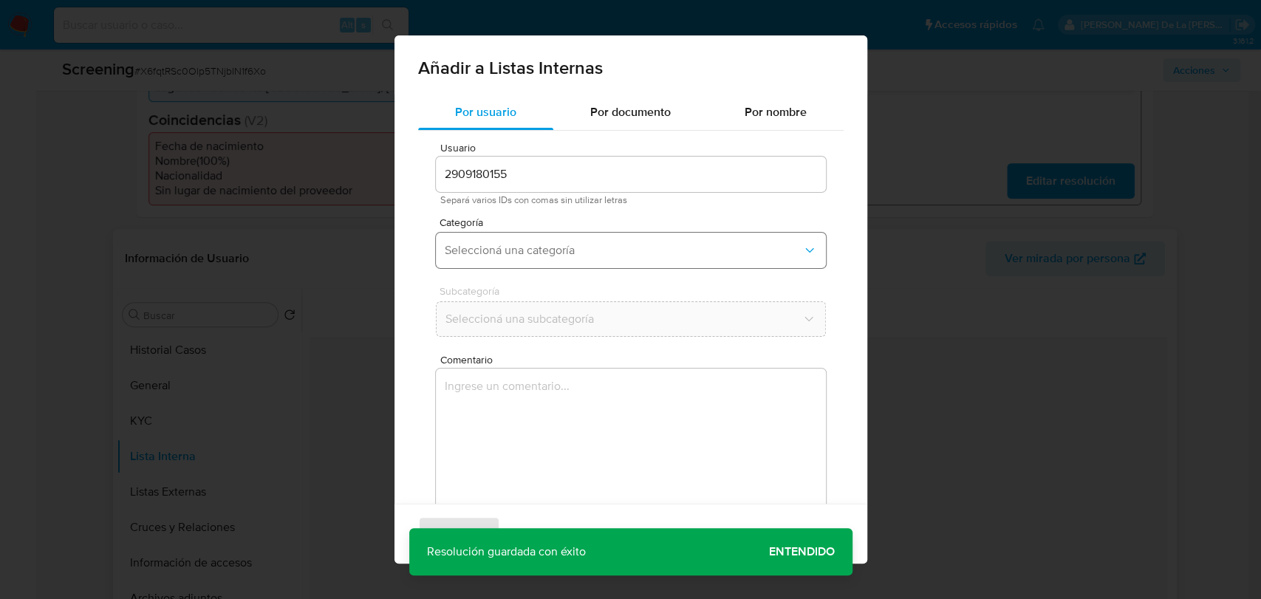
click at [544, 253] on span "Seleccioná una categoría" at bounding box center [624, 250] width 358 height 15
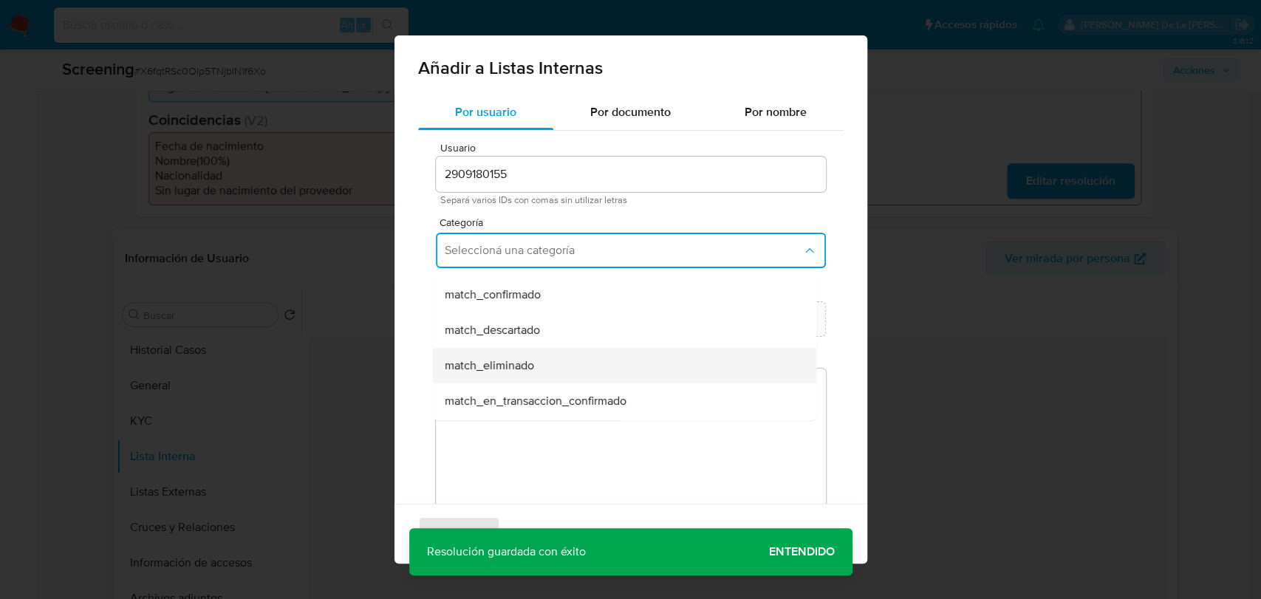
scroll to position [0, 0]
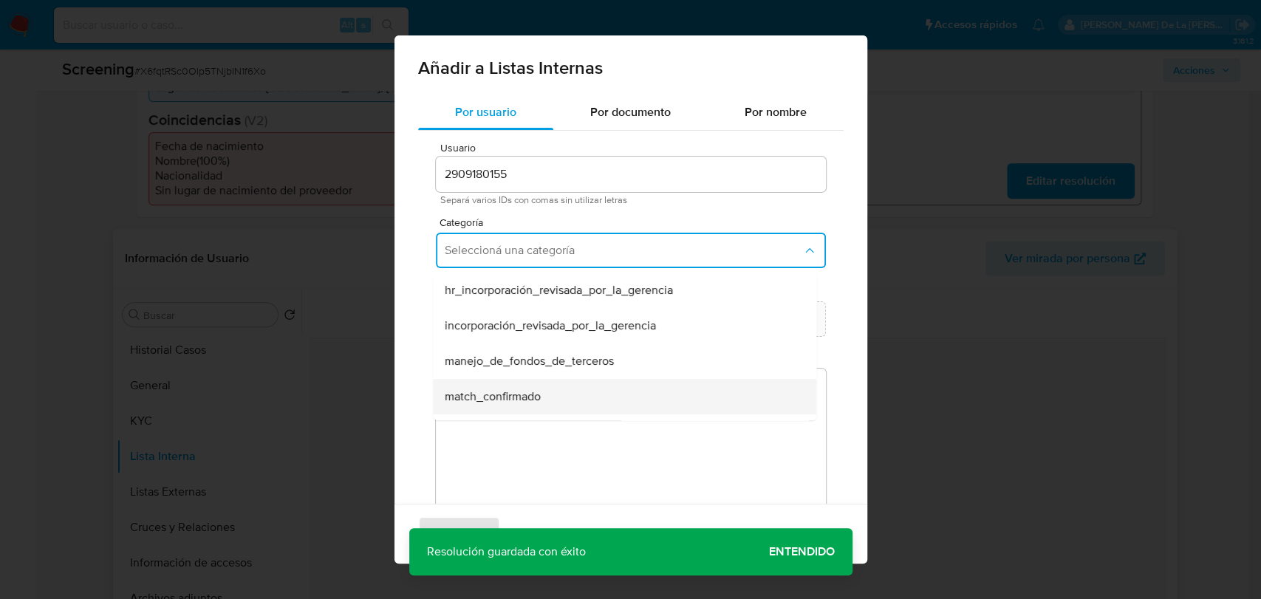
click at [539, 397] on span "match_confirmado" at bounding box center [493, 396] width 96 height 15
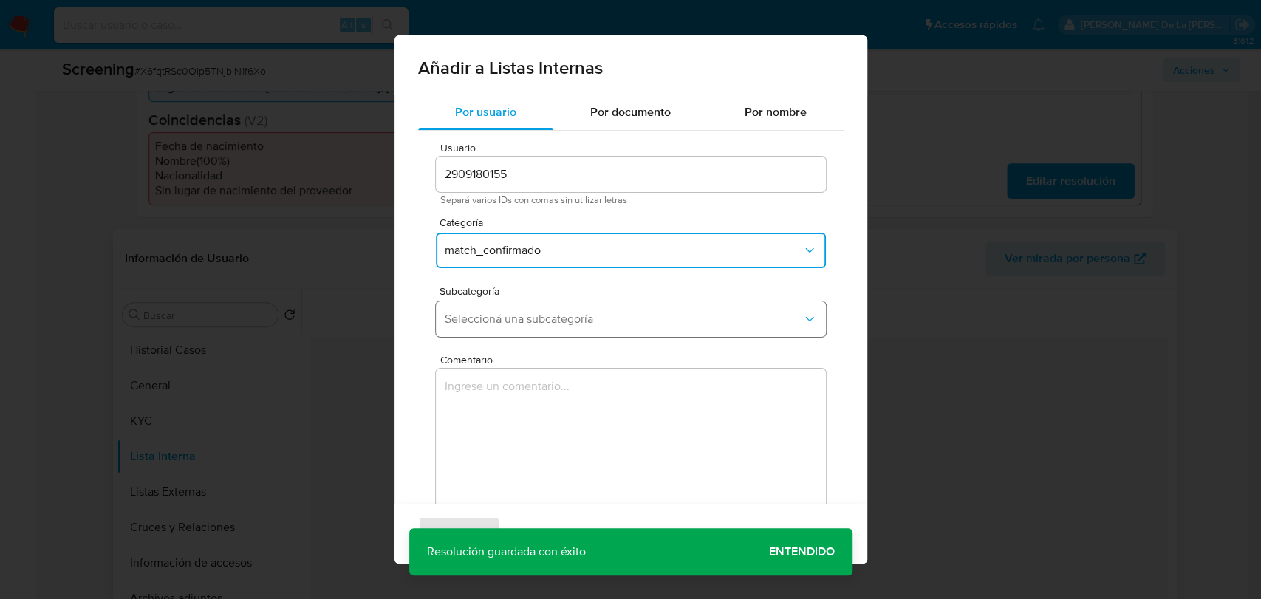
click at [539, 307] on button "Seleccioná una subcategoría" at bounding box center [631, 318] width 390 height 35
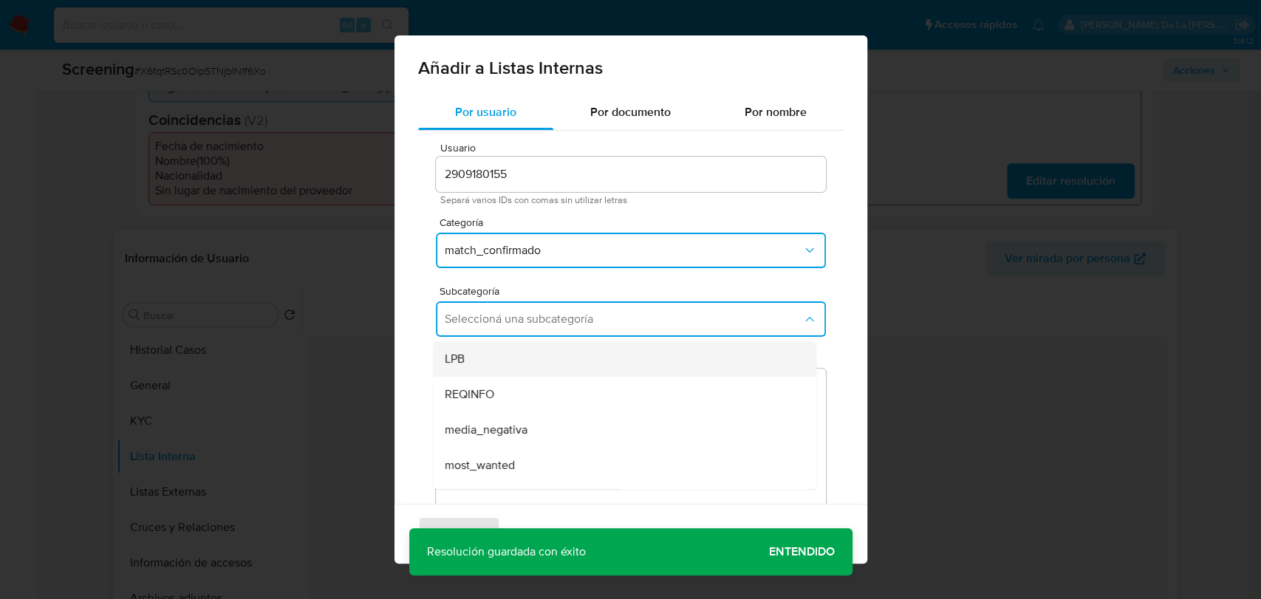
click at [515, 369] on div "LPB" at bounding box center [620, 358] width 351 height 35
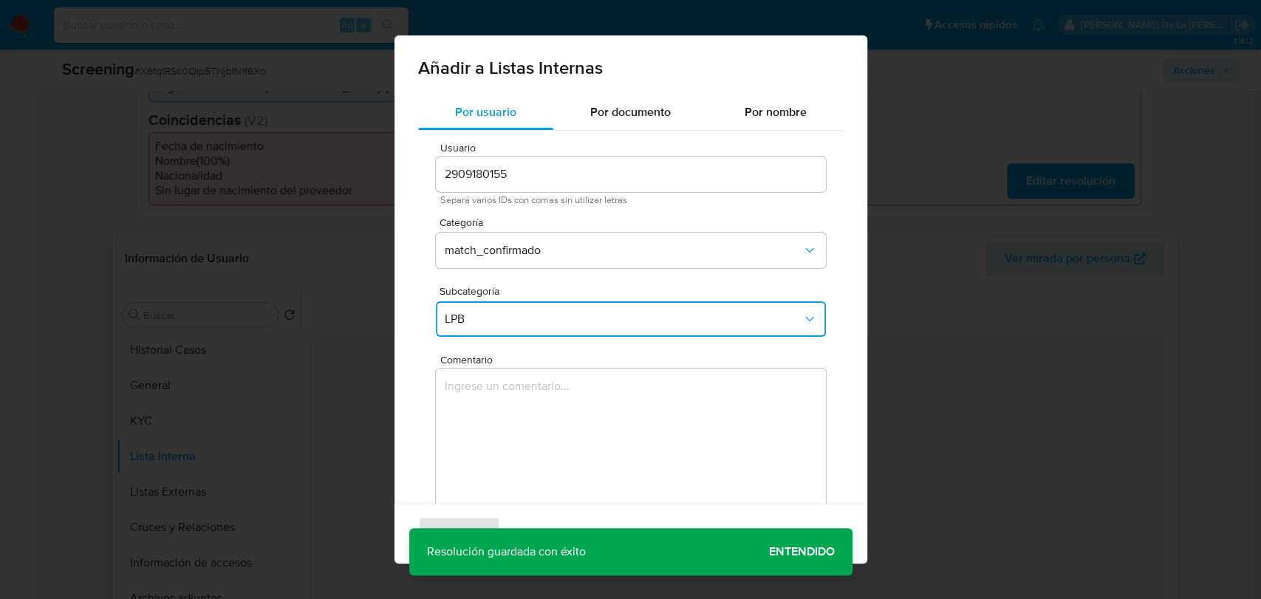
click at [494, 400] on textarea "Comentario" at bounding box center [631, 440] width 390 height 142
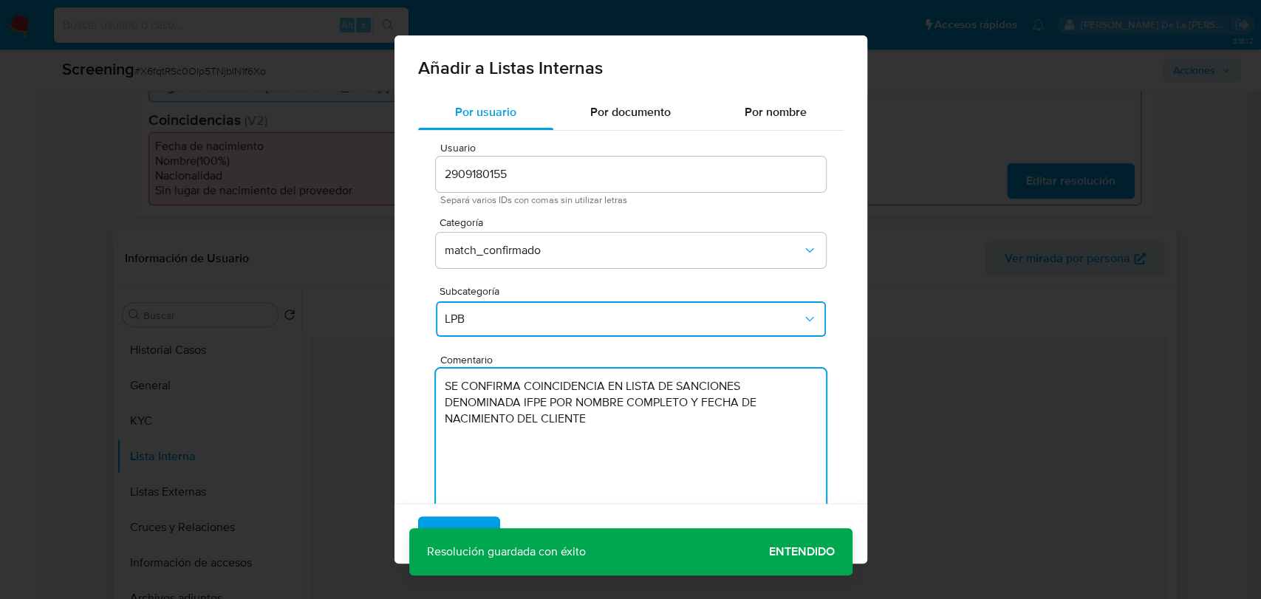
scroll to position [43, 0]
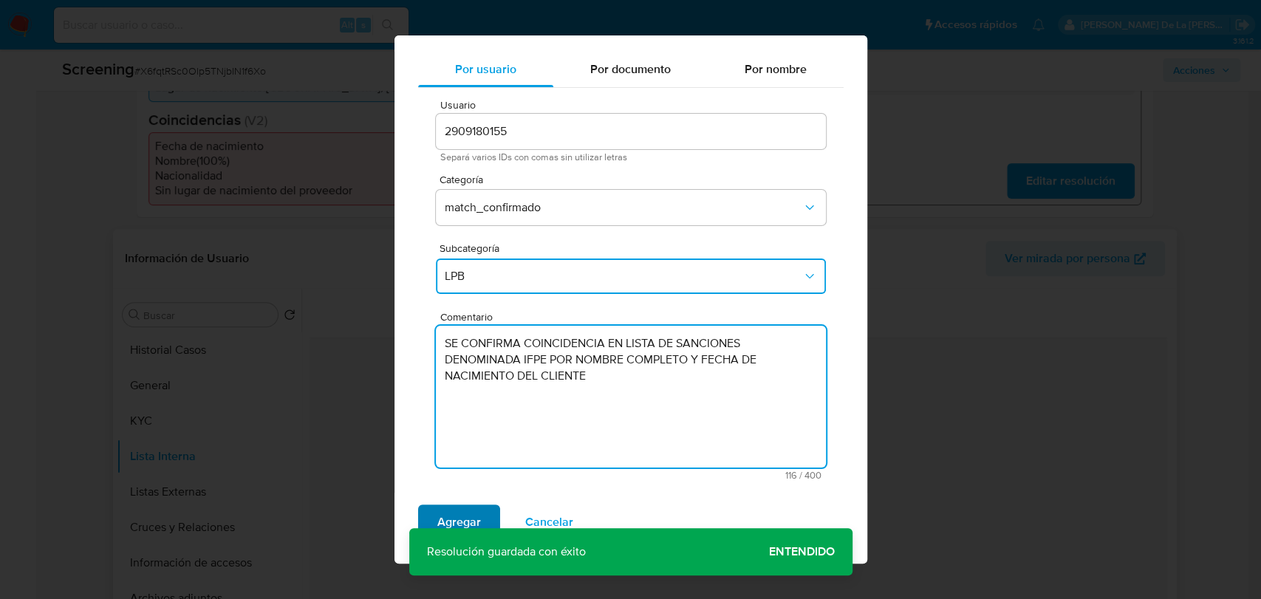
type textarea "SE CONFIRMA COINCIDENCIA EN LISTA DE SANCIONES DENOMINADA IFPE POR NOMBRE COMPL…"
click at [448, 513] on span "Agregar" at bounding box center [459, 522] width 44 height 33
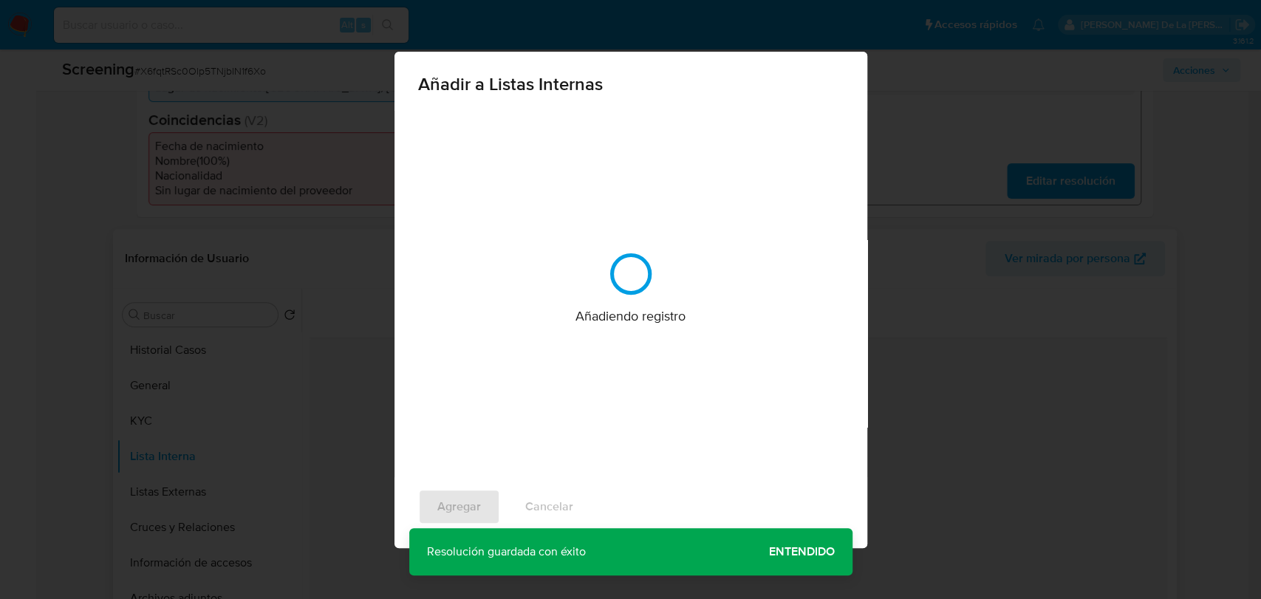
scroll to position [0, 0]
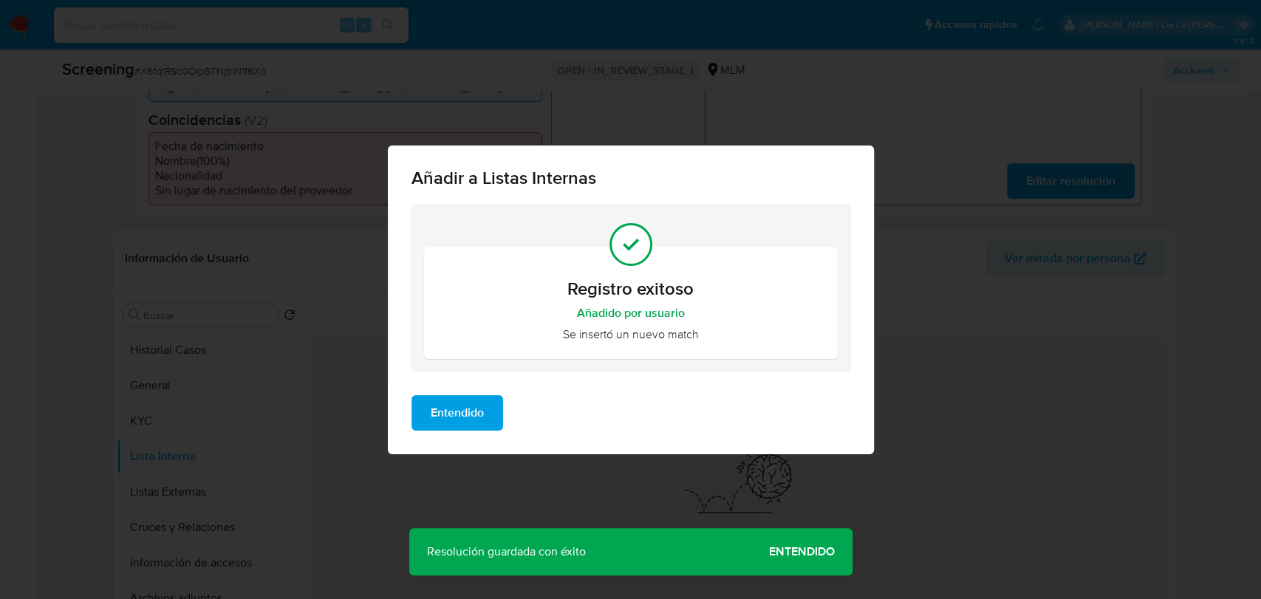
click at [457, 411] on span "Entendido" at bounding box center [457, 413] width 53 height 33
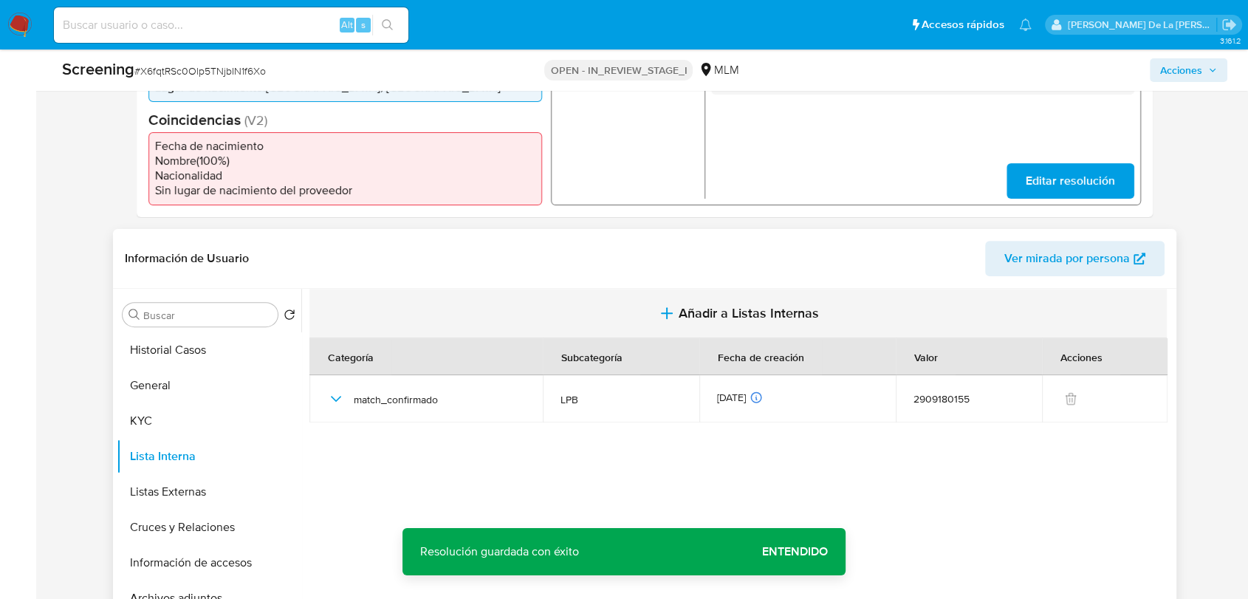
click at [700, 334] on button "Añadir a Listas Internas" at bounding box center [739, 313] width 858 height 49
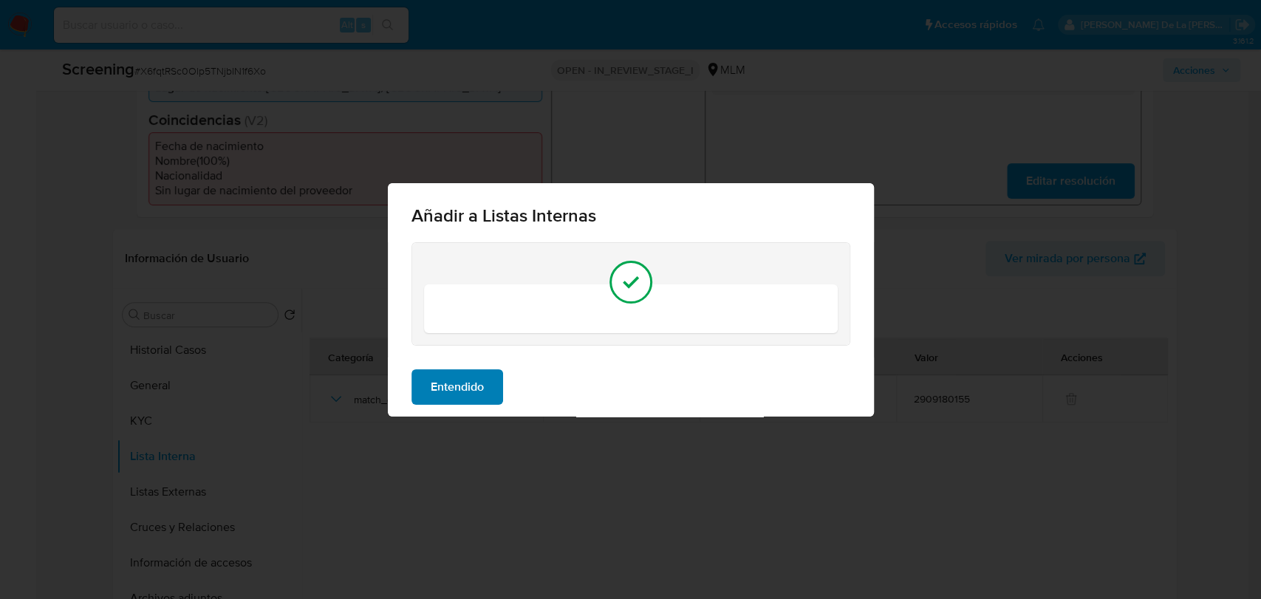
click at [424, 377] on button "Entendido" at bounding box center [457, 386] width 92 height 35
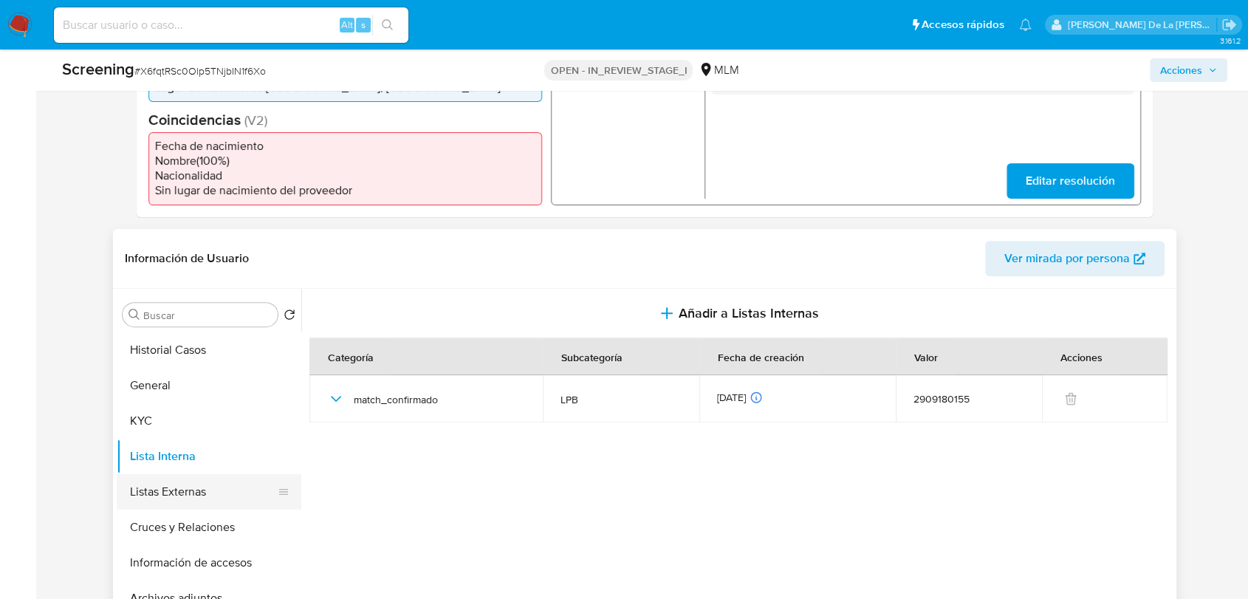
click at [211, 486] on button "Listas Externas" at bounding box center [203, 491] width 173 height 35
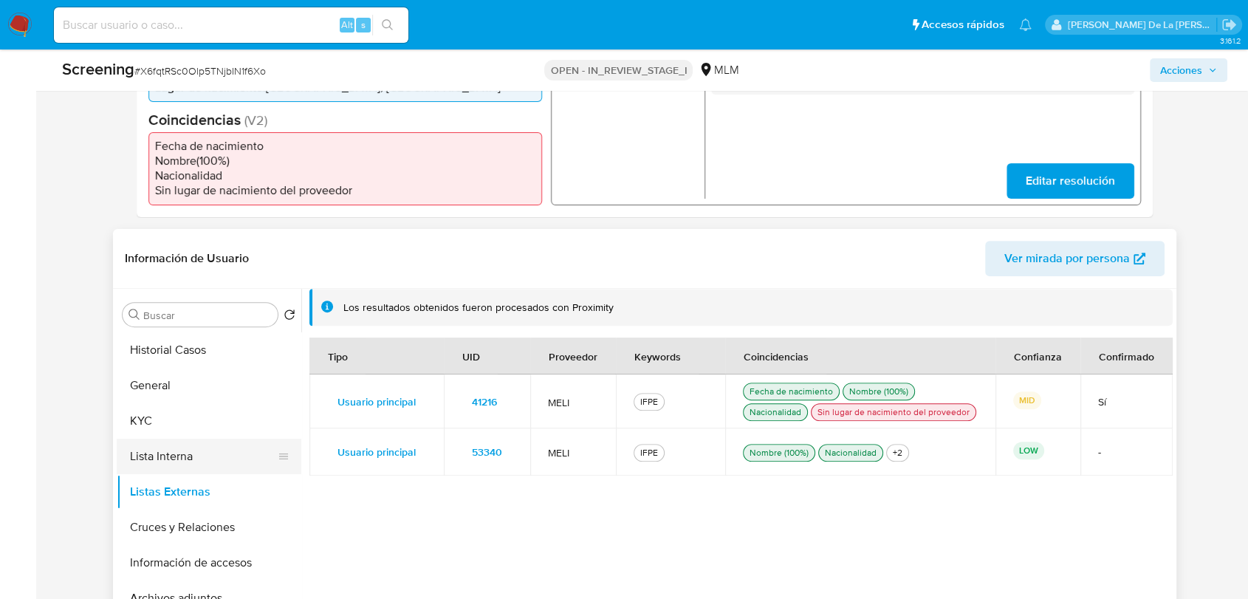
click at [195, 454] on button "Lista Interna" at bounding box center [203, 456] width 173 height 35
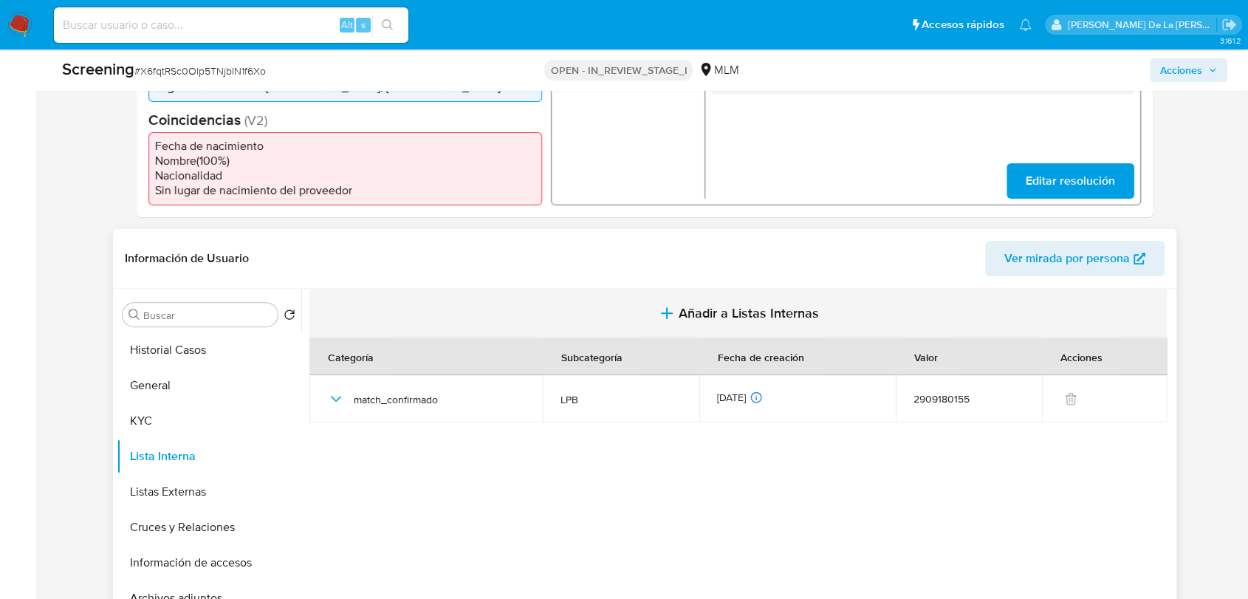
click at [690, 305] on span "Añadir a Listas Internas" at bounding box center [749, 313] width 140 height 16
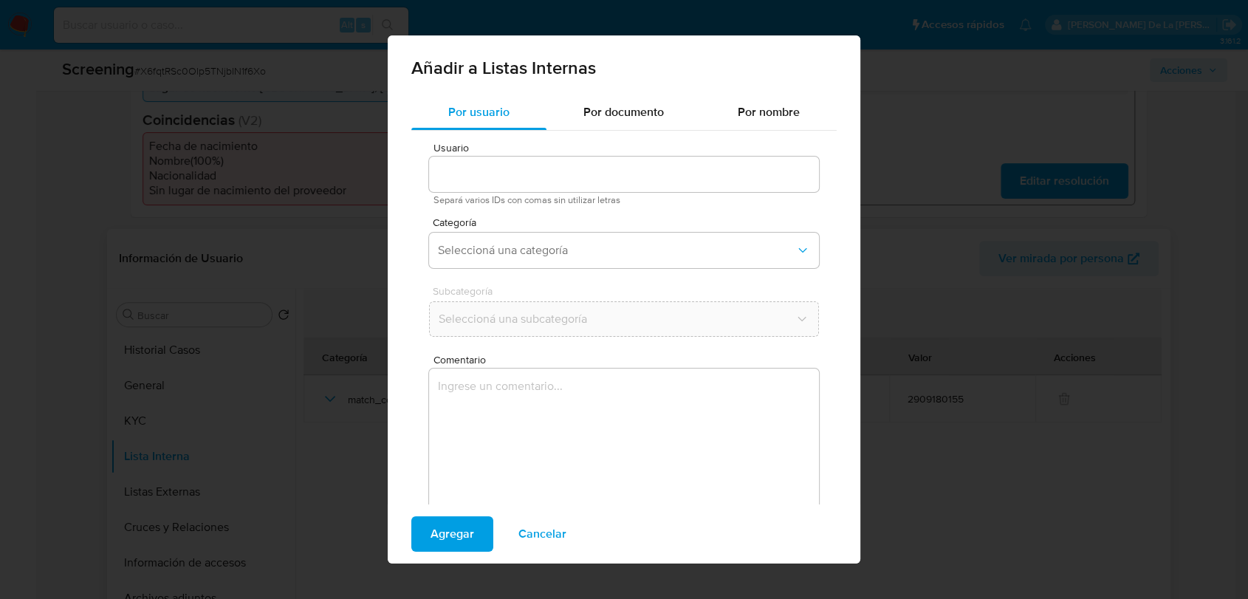
type input "2909180155"
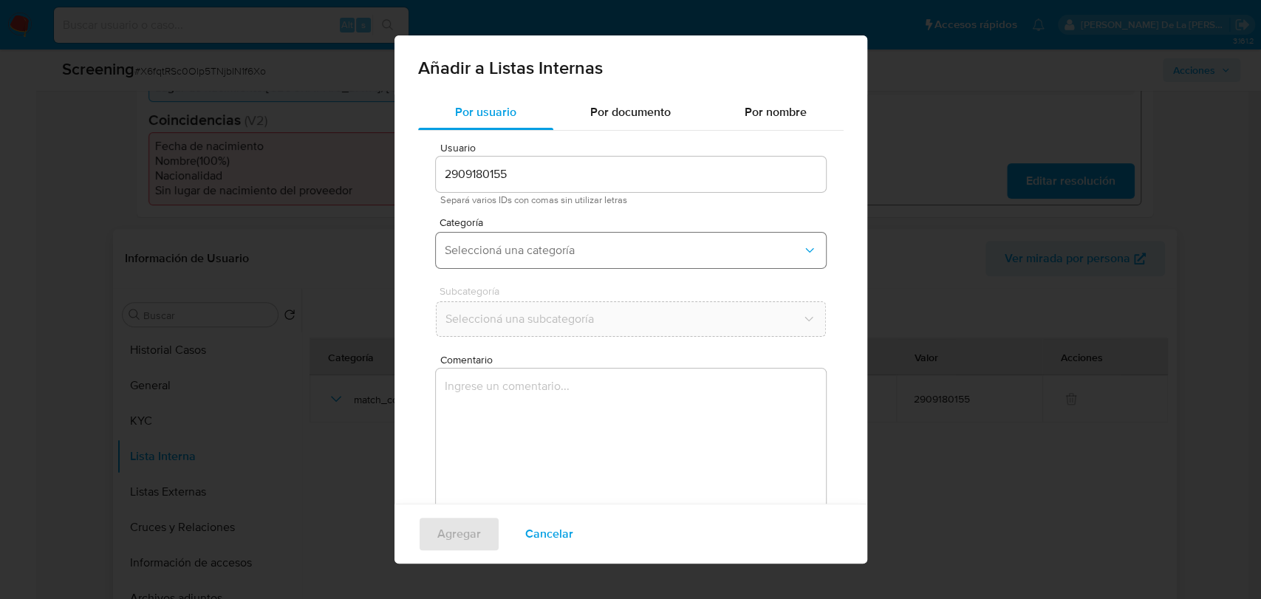
click at [569, 250] on span "Seleccioná una categoría" at bounding box center [624, 250] width 358 height 15
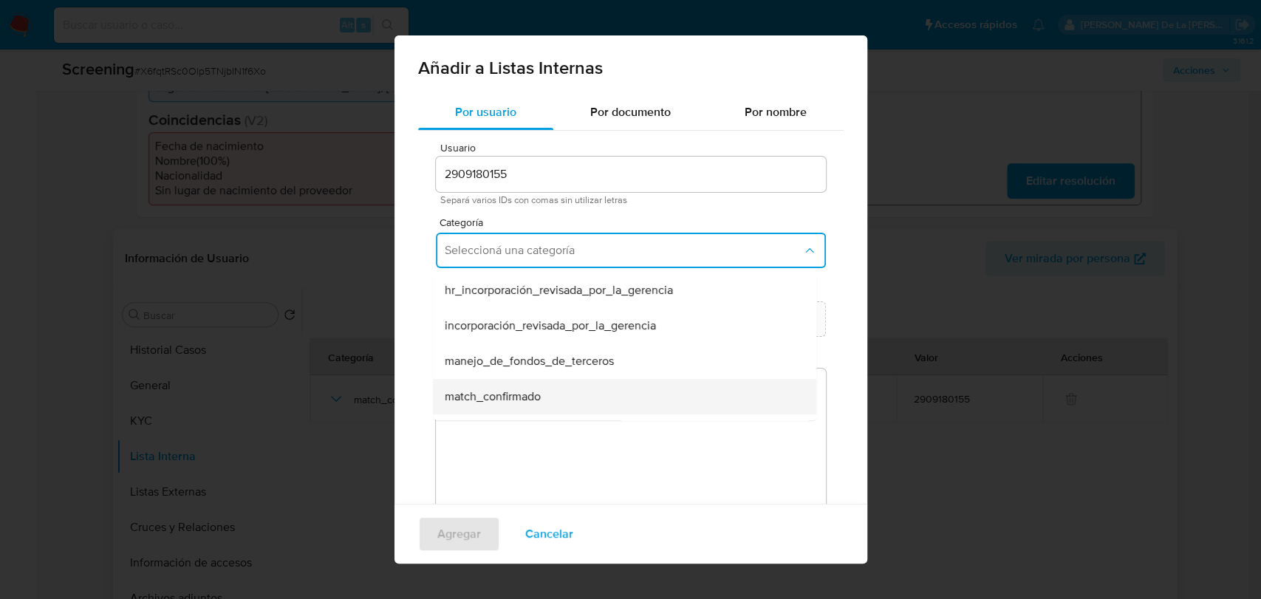
scroll to position [82, 0]
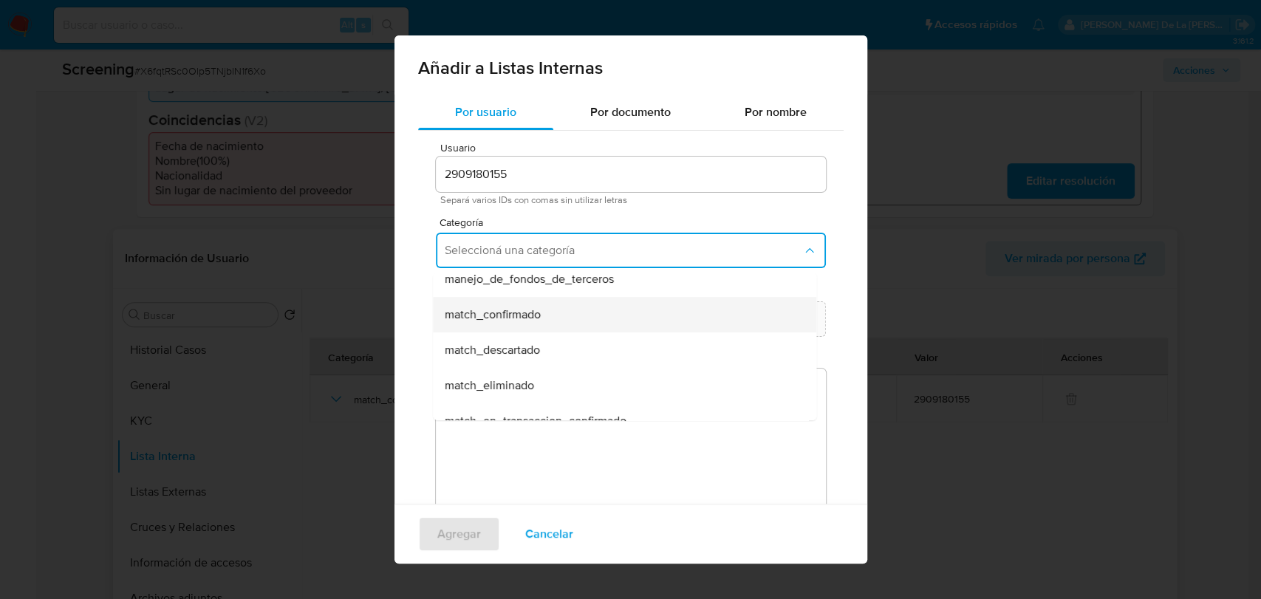
click at [524, 314] on span "match_confirmado" at bounding box center [493, 314] width 96 height 15
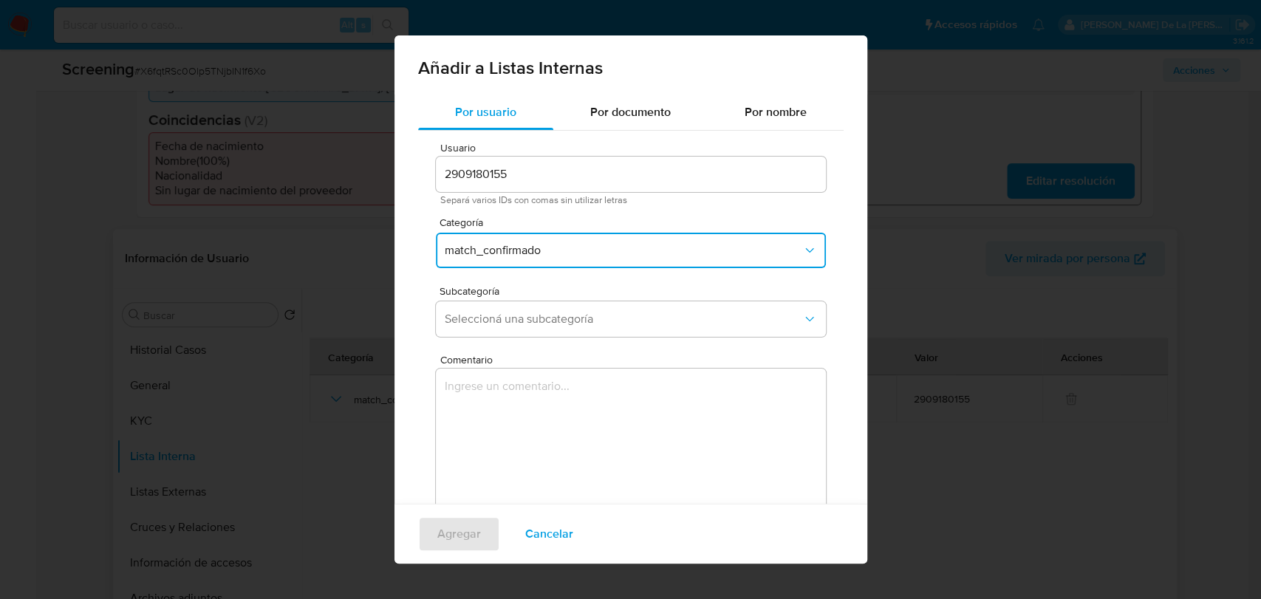
click at [516, 338] on div "Subcategoría Seleccioná una subcategoría" at bounding box center [631, 314] width 390 height 57
click at [519, 320] on span "Seleccioná una subcategoría" at bounding box center [624, 319] width 358 height 15
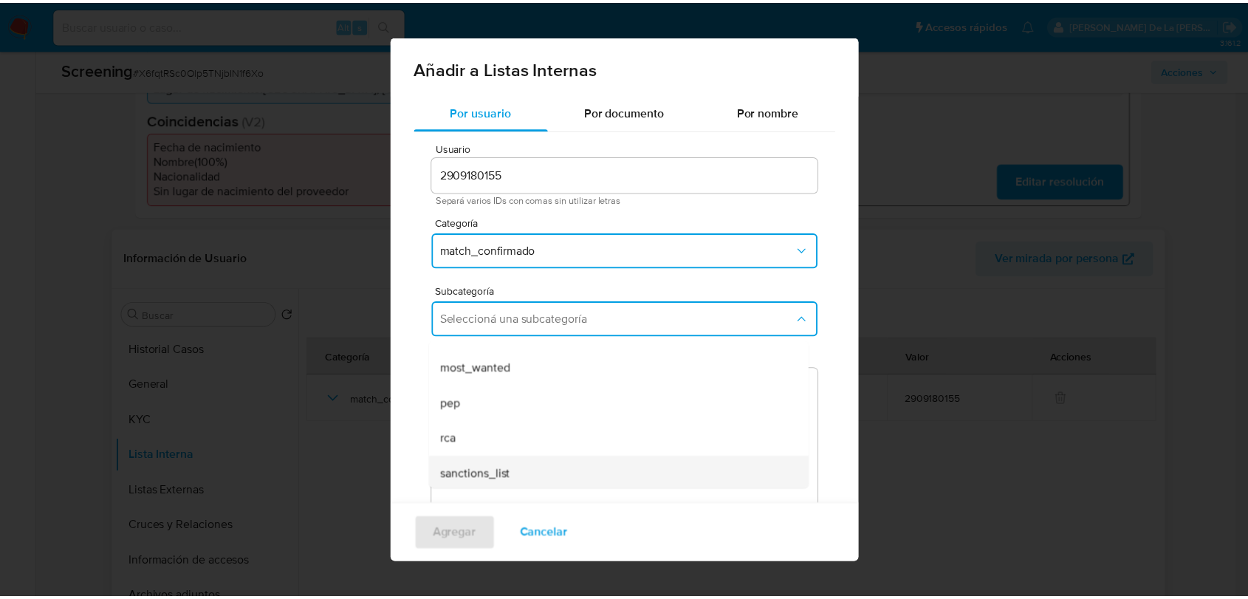
scroll to position [100, 0]
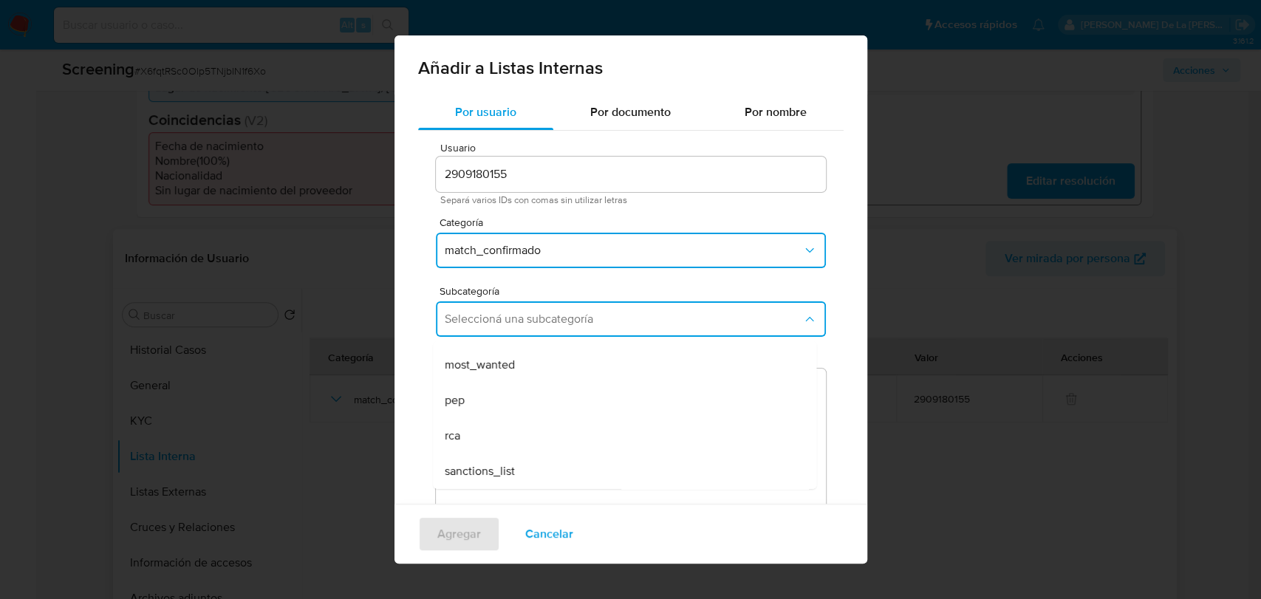
click at [506, 464] on span "sanctions_list" at bounding box center [480, 471] width 70 height 15
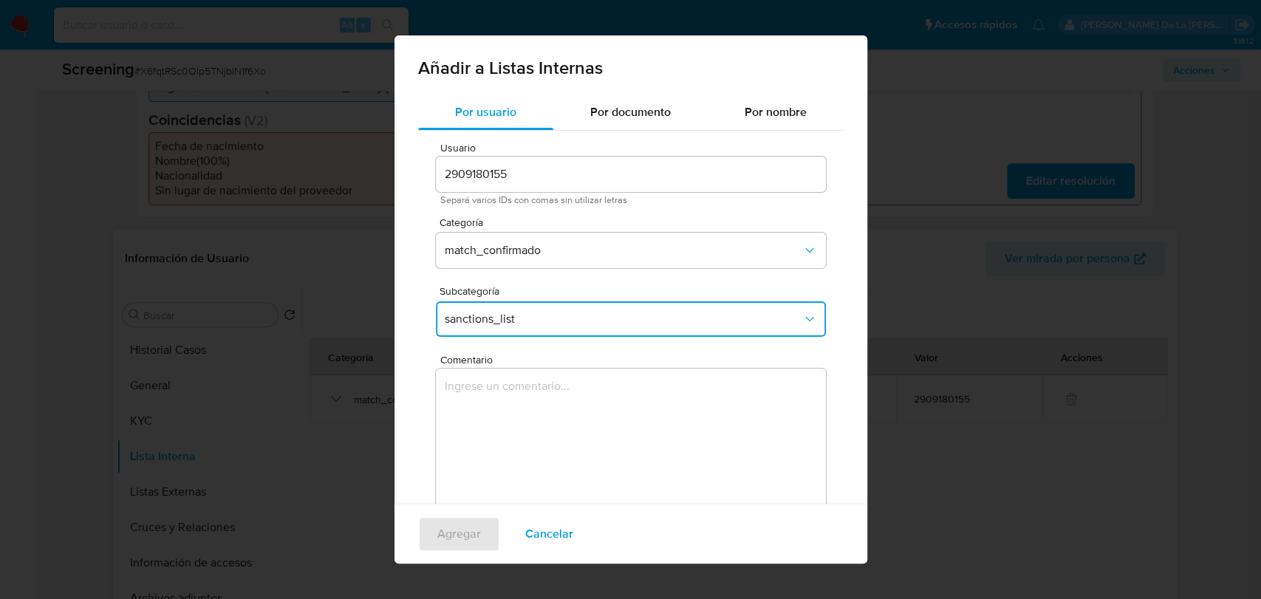
click at [506, 432] on textarea "Comentario" at bounding box center [631, 440] width 390 height 142
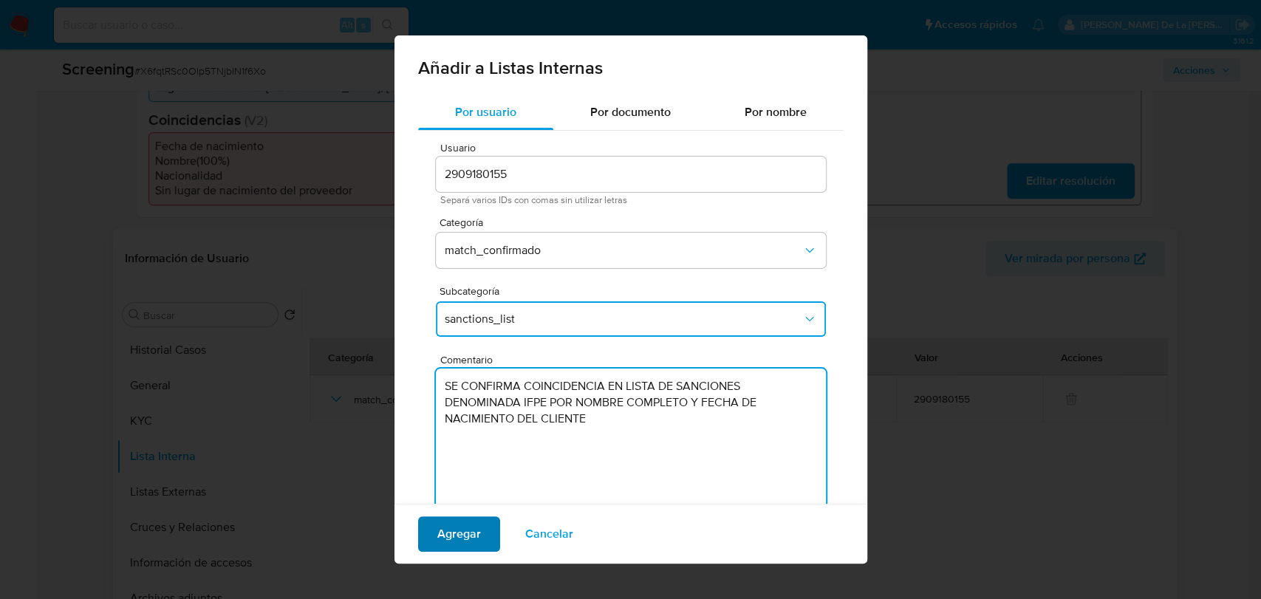
type textarea "SE CONFIRMA COINCIDENCIA EN LISTA DE SANCIONES DENOMINADA IFPE POR NOMBRE COMPL…"
click at [468, 524] on span "Agregar" at bounding box center [459, 534] width 44 height 33
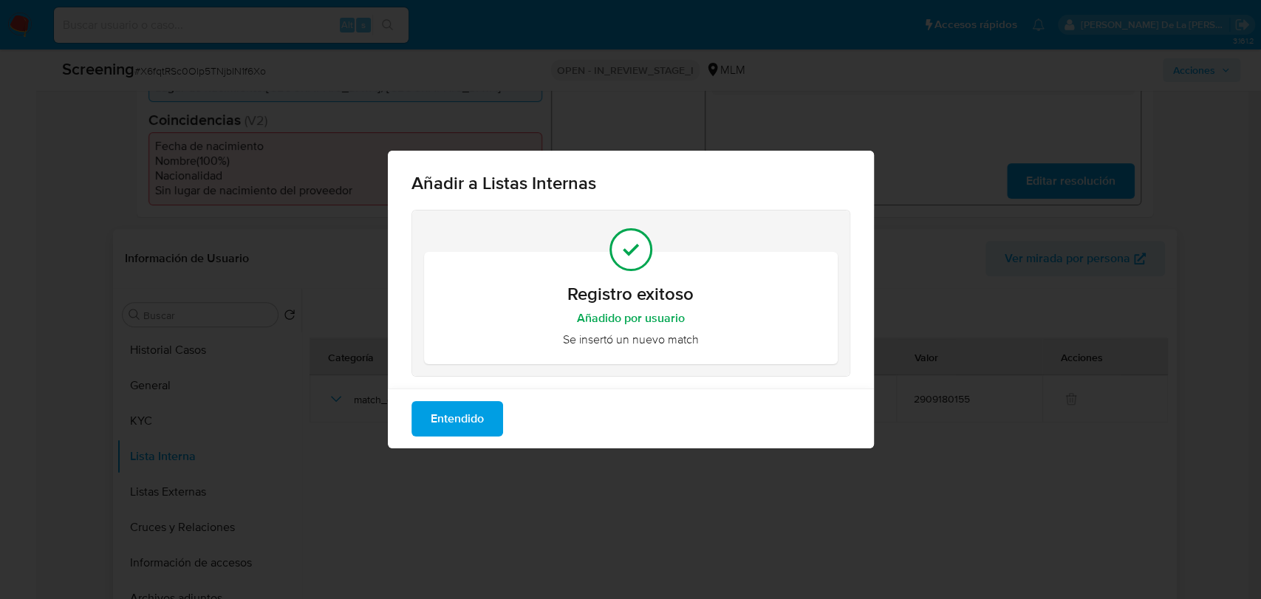
click at [496, 438] on div "Entendido" at bounding box center [631, 419] width 486 height 60
click at [490, 426] on button "Entendido" at bounding box center [457, 418] width 92 height 35
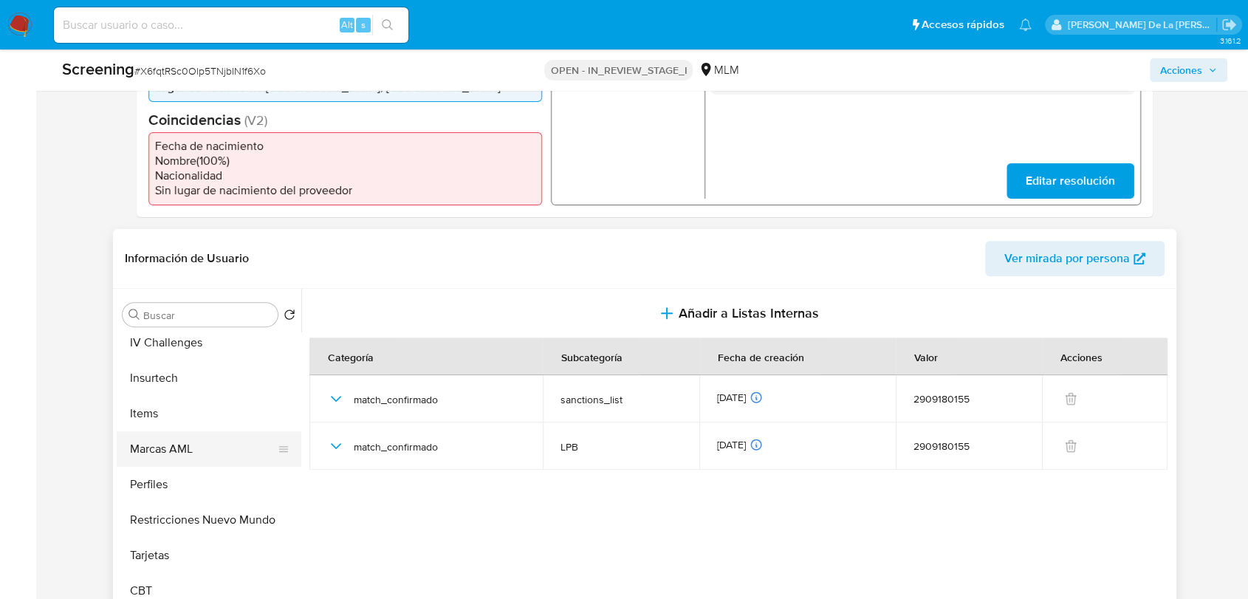
scroll to position [695, 0]
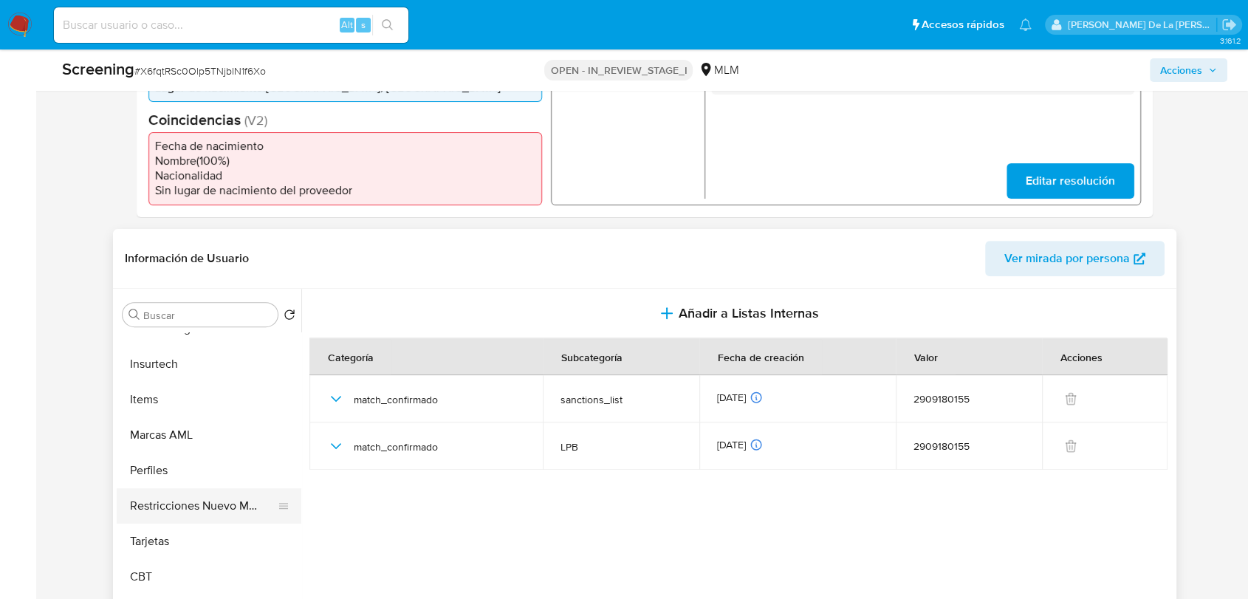
click at [194, 504] on button "Restricciones Nuevo Mundo" at bounding box center [203, 505] width 173 height 35
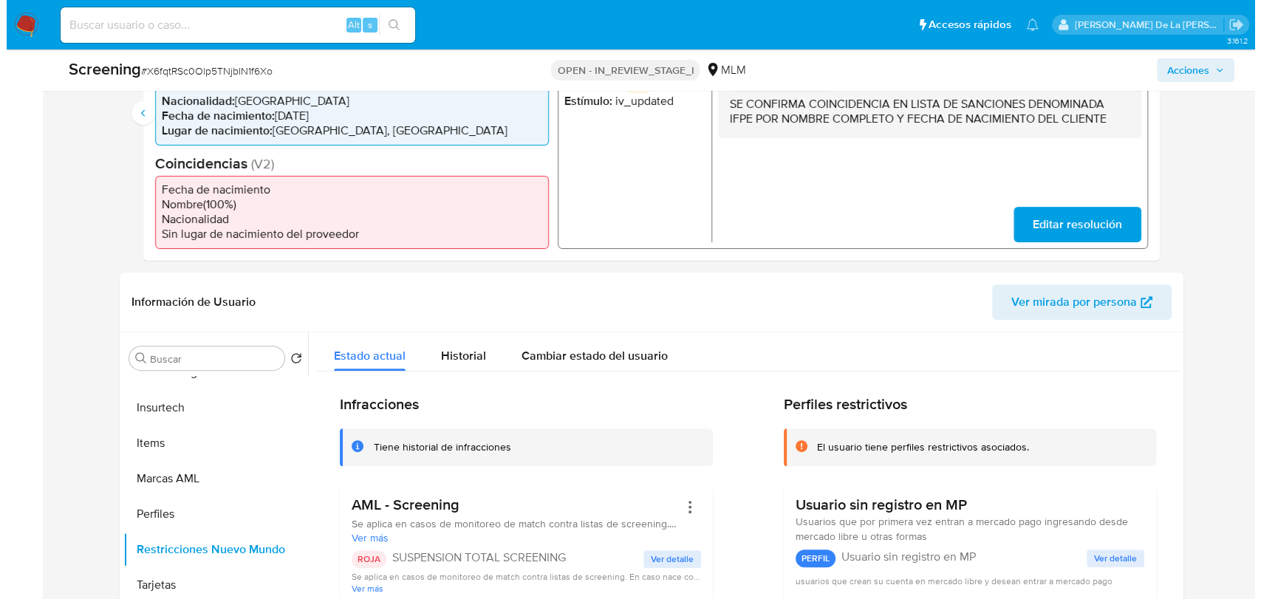
scroll to position [299, 0]
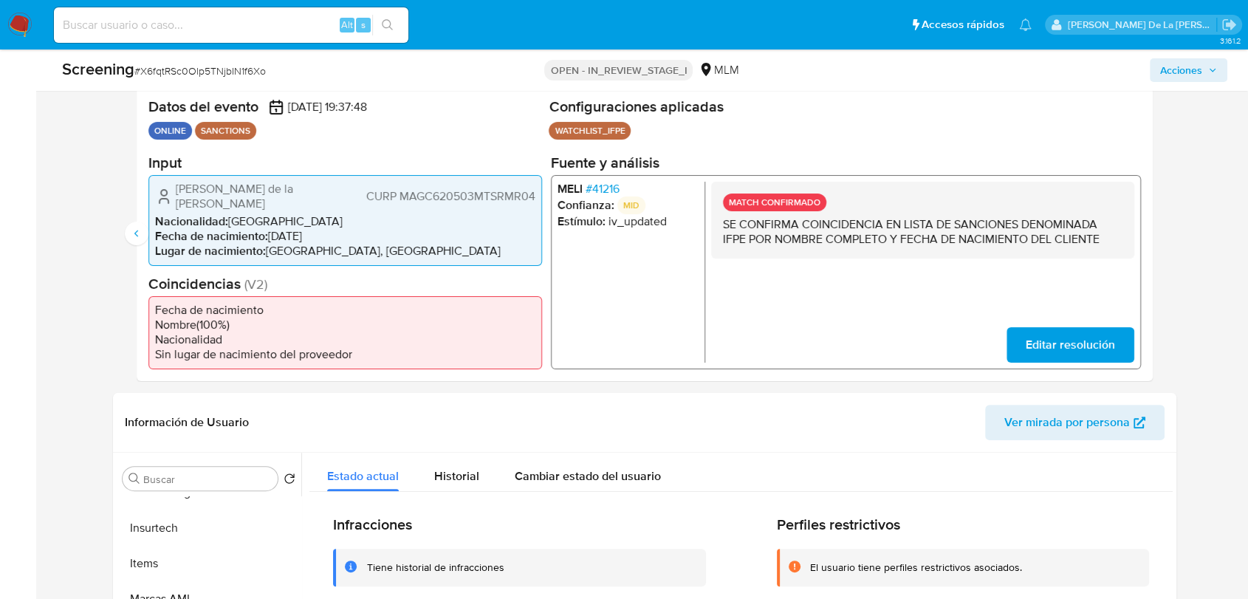
click at [1185, 66] on span "Acciones" at bounding box center [1182, 70] width 42 height 24
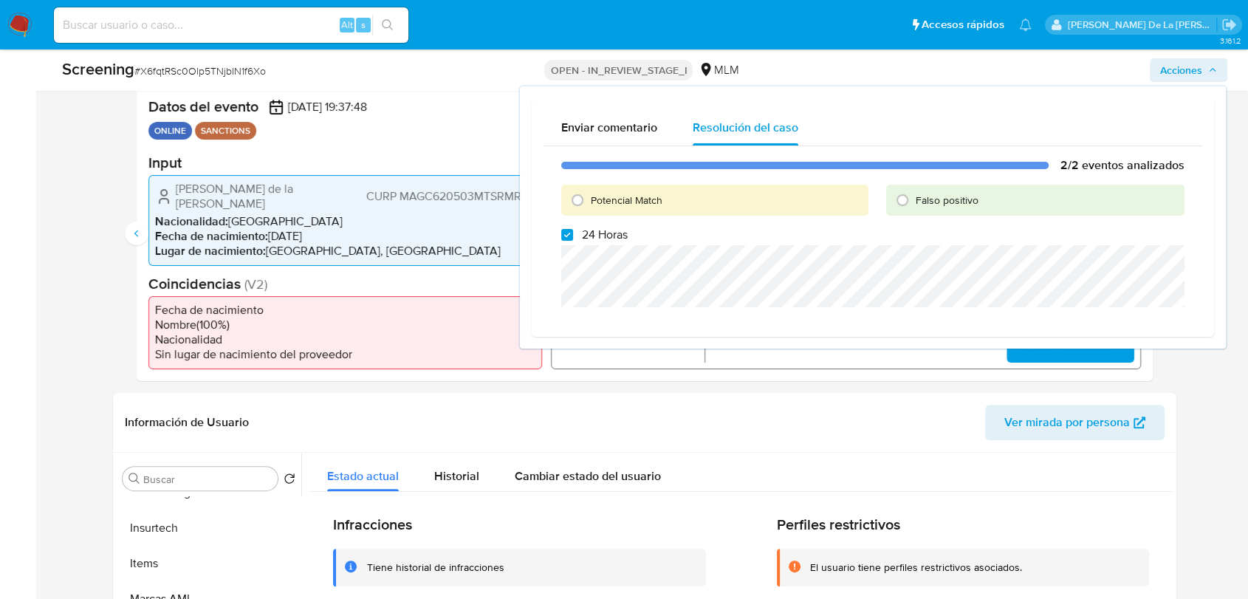
click at [615, 191] on div "Potencial Match" at bounding box center [714, 200] width 307 height 31
click at [591, 208] on div "Potencial Match" at bounding box center [714, 200] width 307 height 31
click at [592, 206] on span "Potencial Match" at bounding box center [627, 200] width 72 height 15
click at [589, 206] on input "Potencial Match" at bounding box center [578, 200] width 24 height 24
radio input "true"
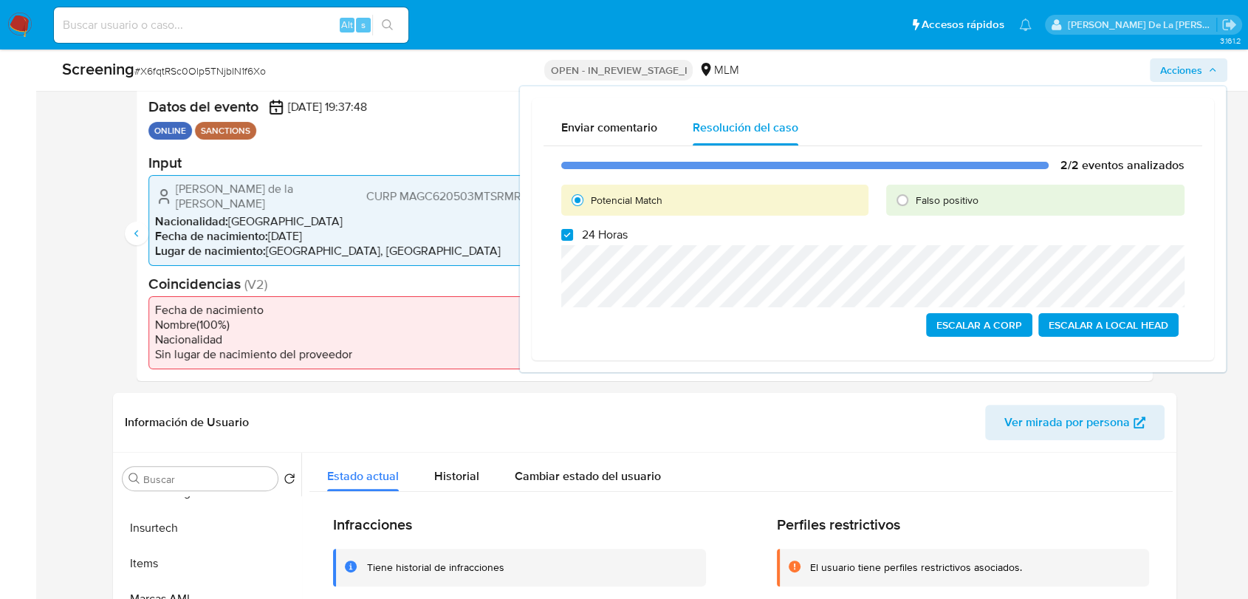
click at [582, 238] on span "24 Horas" at bounding box center [605, 235] width 46 height 15
click at [573, 238] on input "24 Horas" at bounding box center [567, 235] width 12 height 12
checkbox input "false"
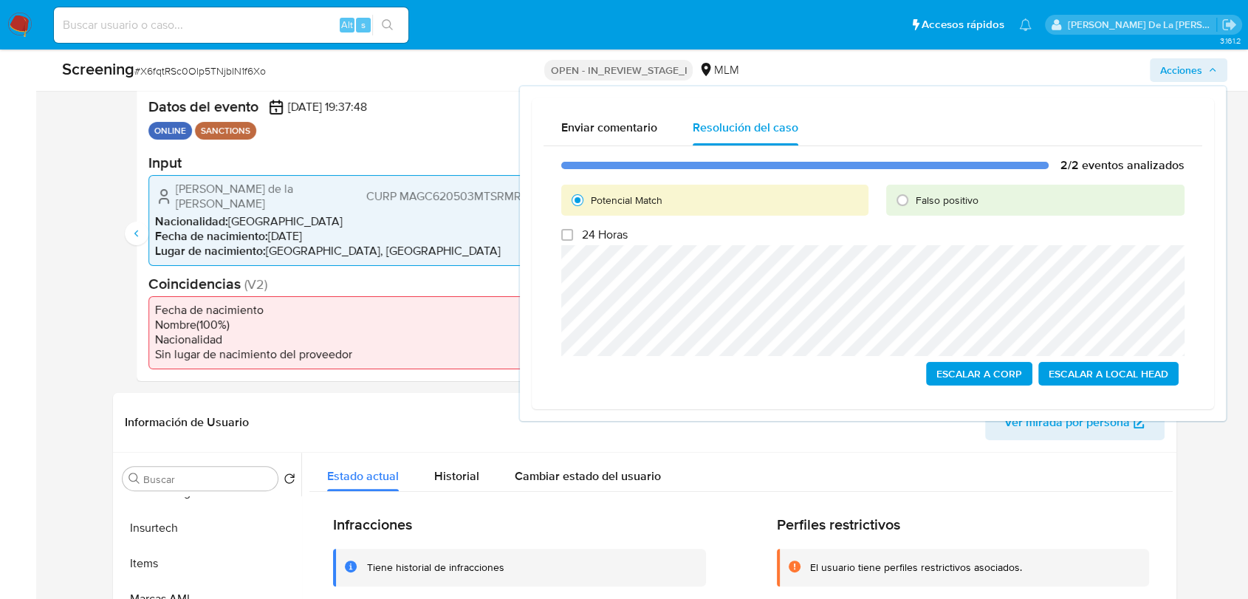
click at [1092, 369] on span "Escalar a Local Head" at bounding box center [1109, 373] width 120 height 21
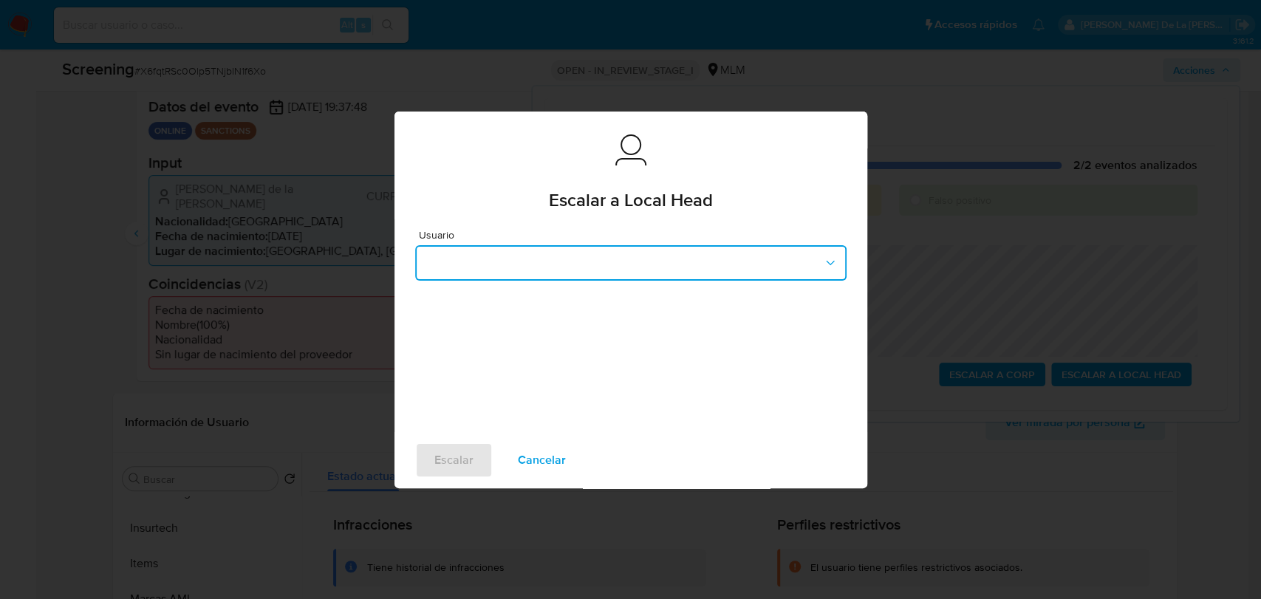
click at [565, 262] on button "button" at bounding box center [630, 262] width 431 height 35
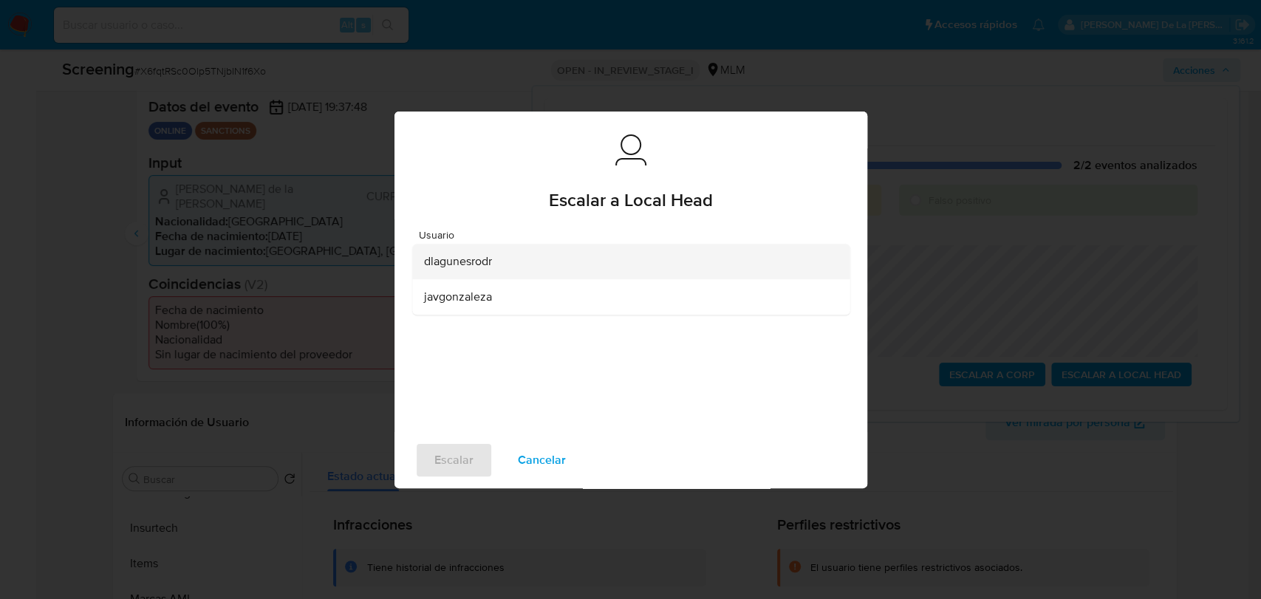
click at [520, 265] on div "dlagunesrodr" at bounding box center [626, 261] width 405 height 35
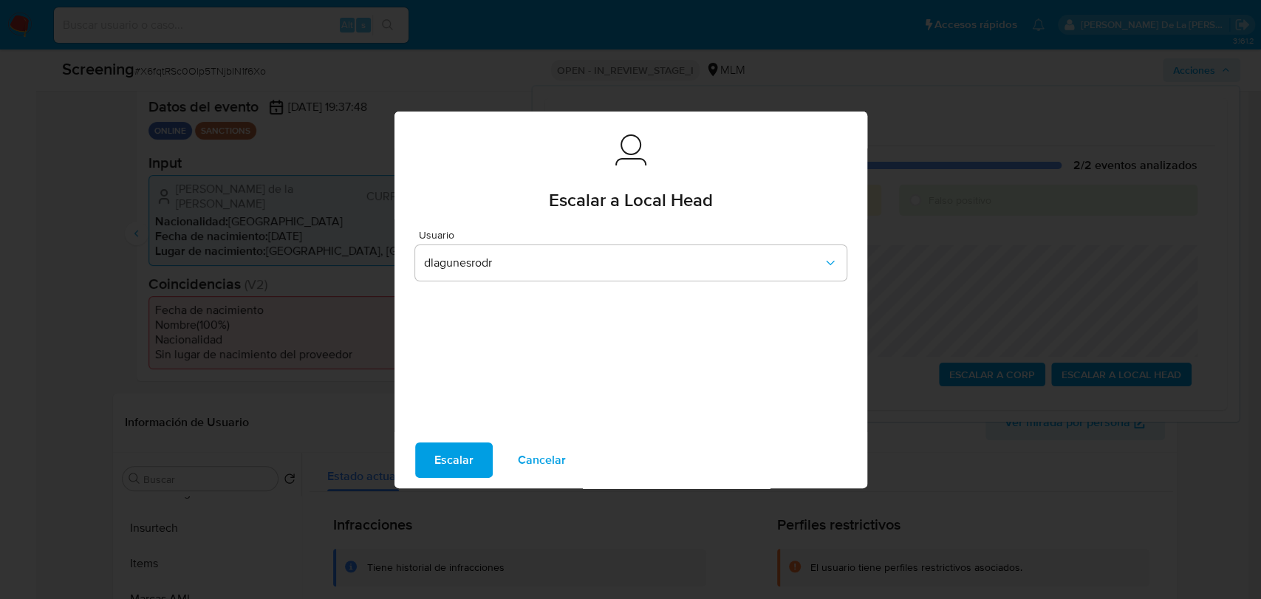
click at [453, 423] on div "Usuario dlagunesrodr" at bounding box center [630, 325] width 473 height 213
click at [448, 444] on span "Escalar" at bounding box center [453, 460] width 39 height 33
click at [465, 478] on div "Escalar Cancelar" at bounding box center [630, 460] width 473 height 56
click at [462, 467] on span "Escalar" at bounding box center [453, 460] width 39 height 33
click at [461, 462] on span "Escalar" at bounding box center [453, 460] width 39 height 33
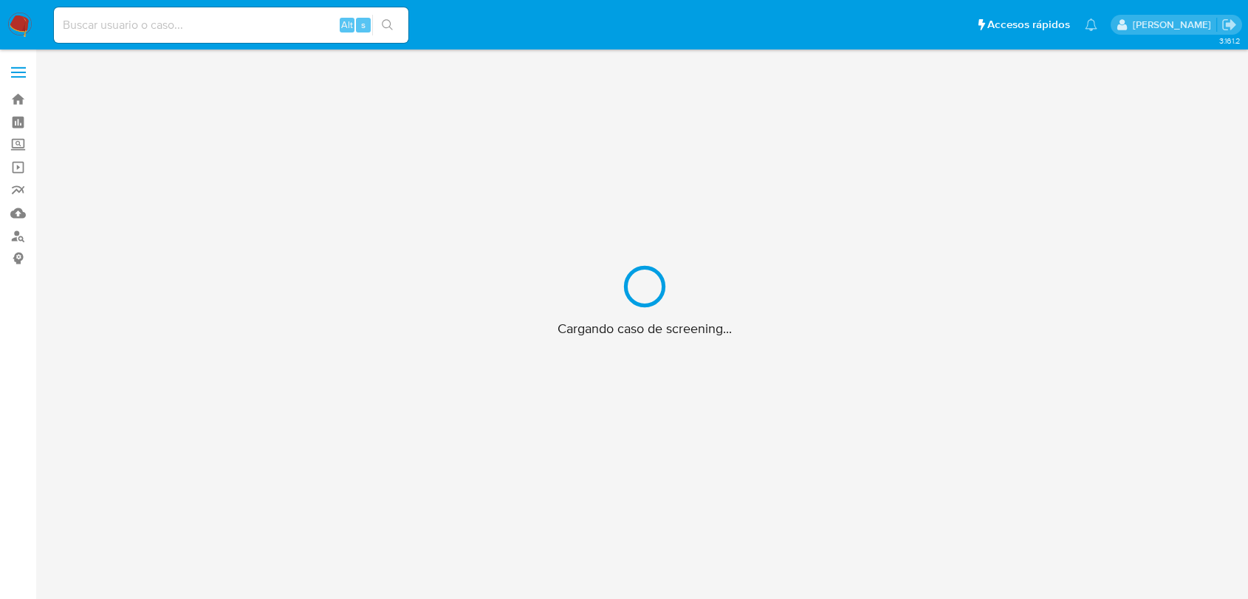
scroll to position [53, 0]
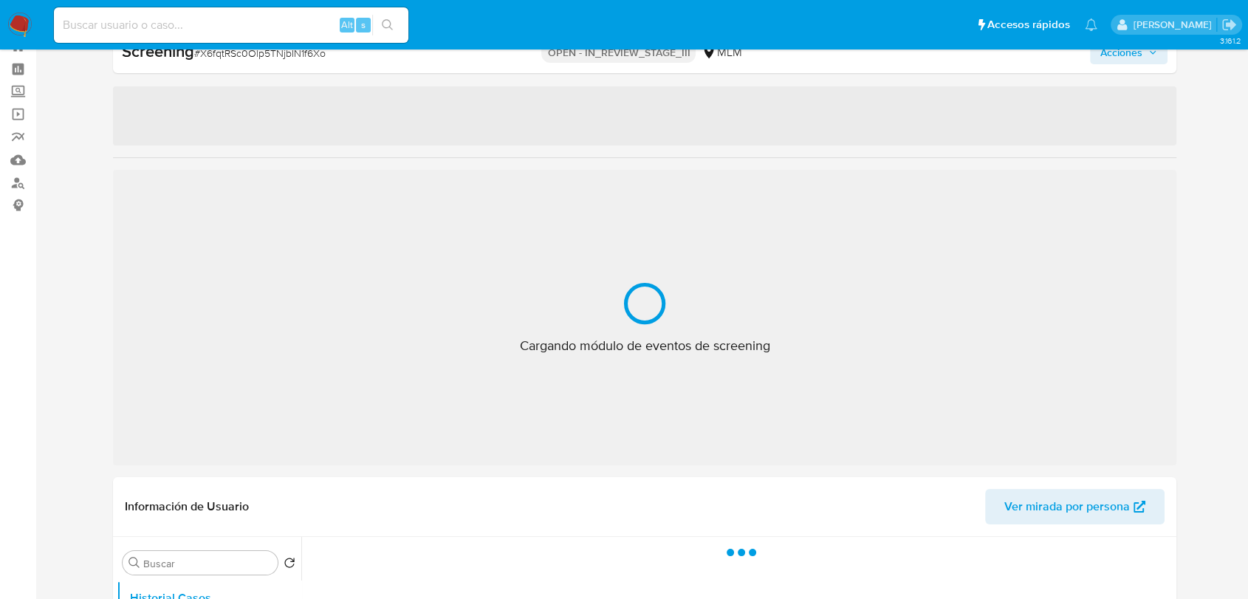
select select "10"
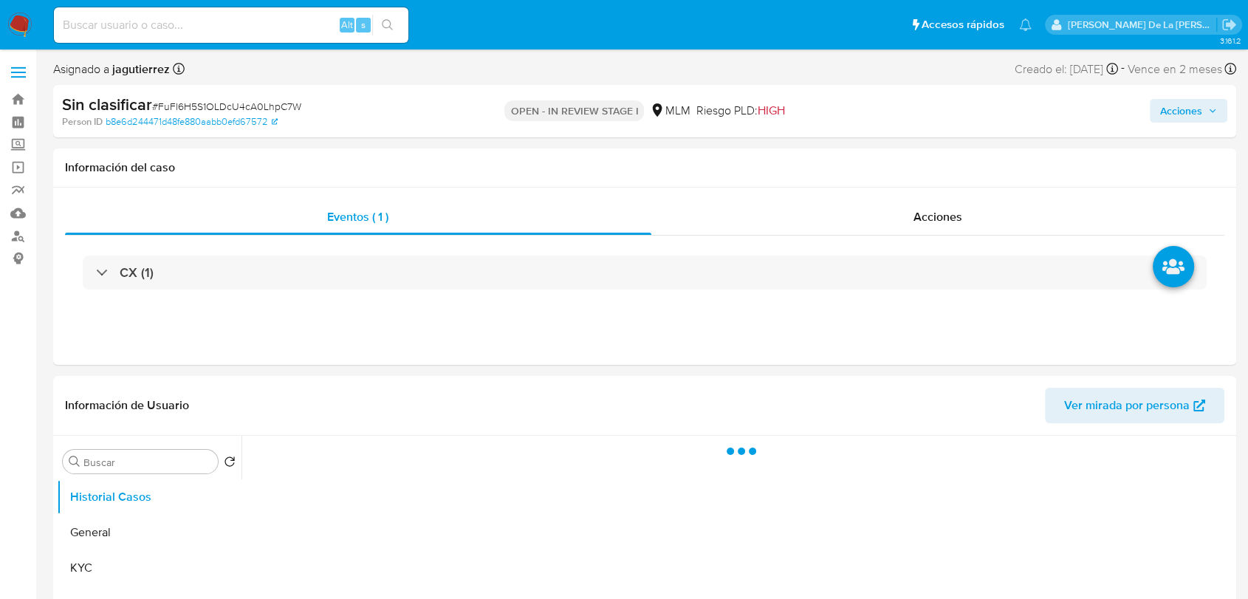
select select "10"
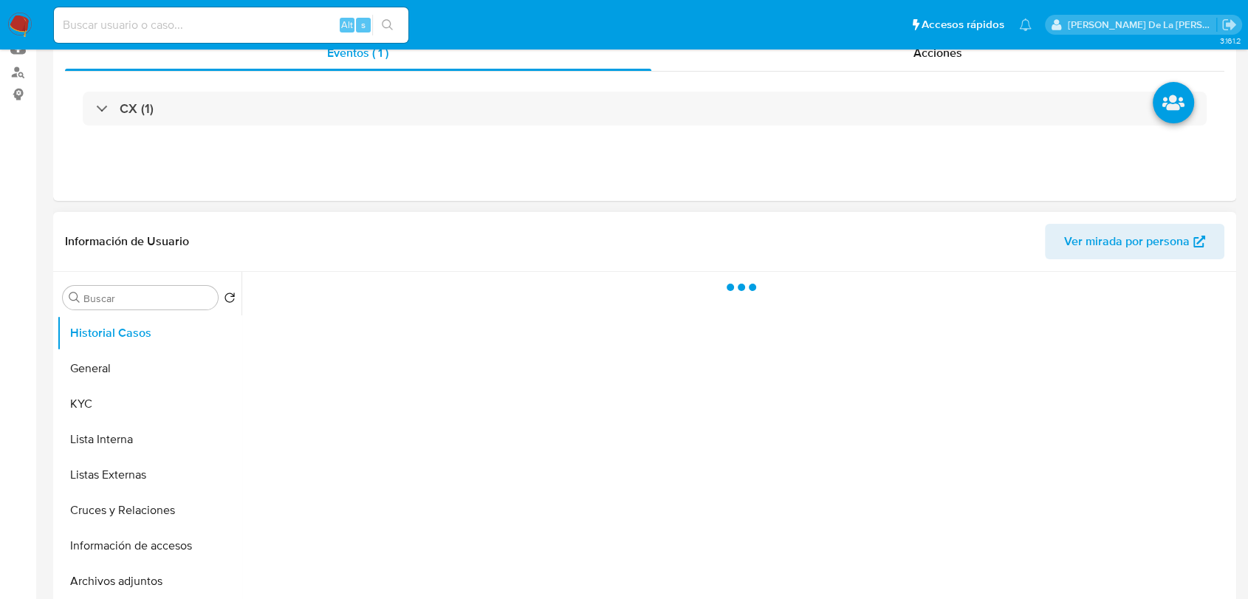
select select "10"
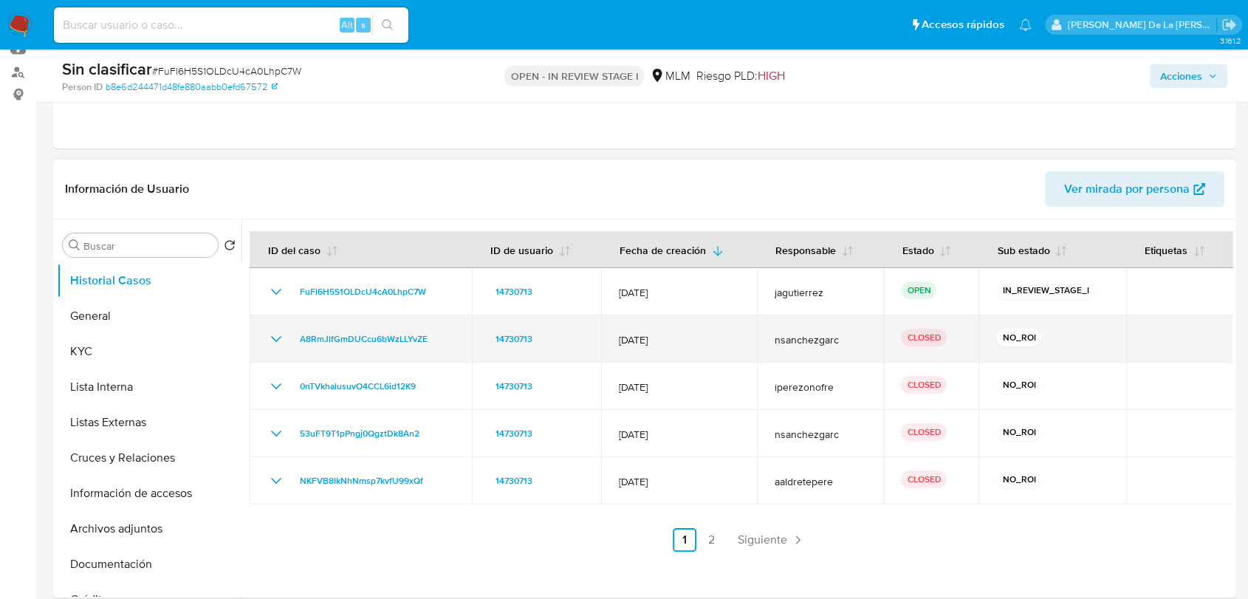
click at [274, 336] on icon "Mostrar/Ocultar" at bounding box center [276, 339] width 18 height 18
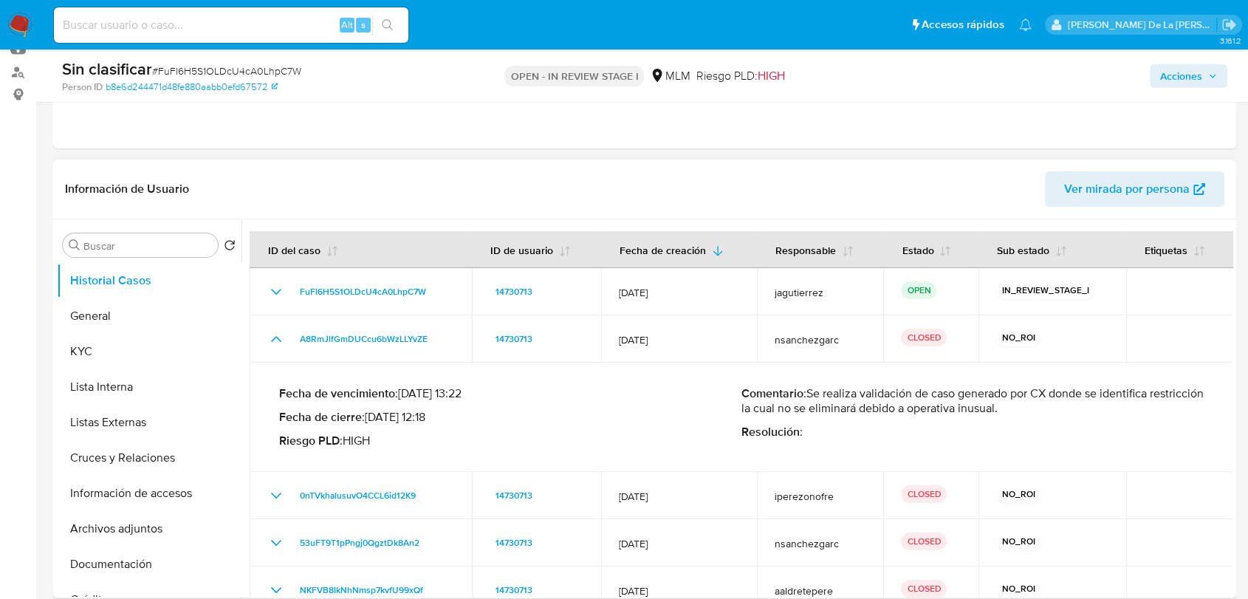
drag, startPoint x: 940, startPoint y: 399, endPoint x: 1043, endPoint y: 399, distance: 103.4
click at [1043, 398] on p "Comentario : Se realiza validación de caso generado por CX donde se identifica …" at bounding box center [973, 401] width 462 height 30
click at [1043, 399] on p "Comentario : Se realiza validación de caso generado por CX donde se identifica …" at bounding box center [973, 401] width 462 height 30
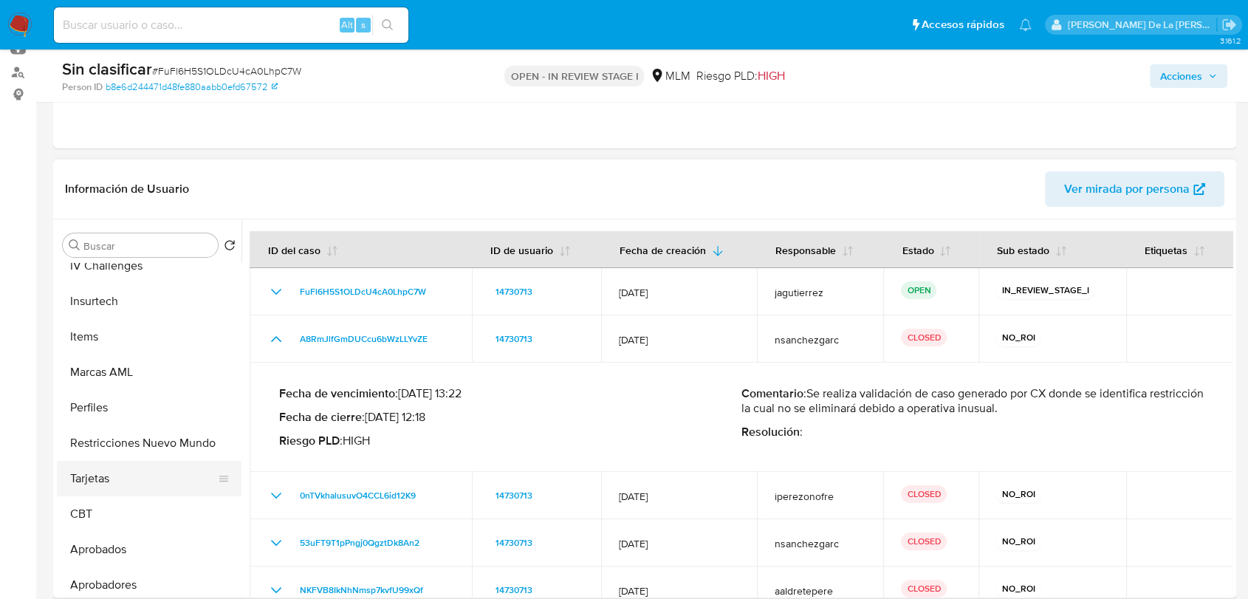
scroll to position [695, 0]
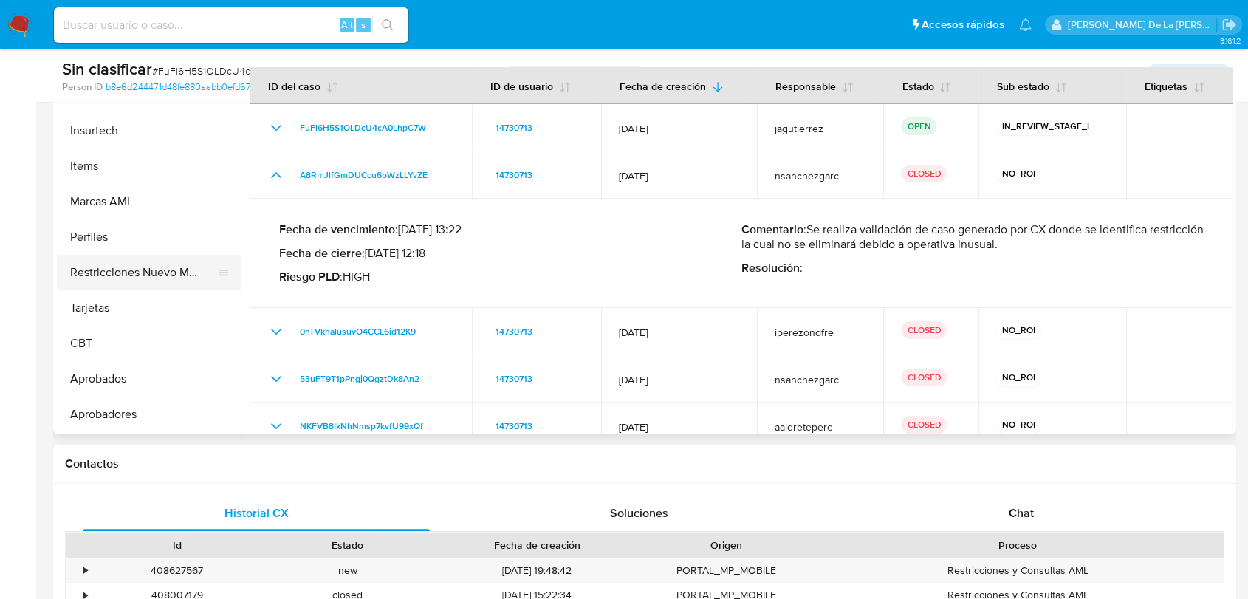
click at [130, 267] on button "Restricciones Nuevo Mundo" at bounding box center [143, 272] width 173 height 35
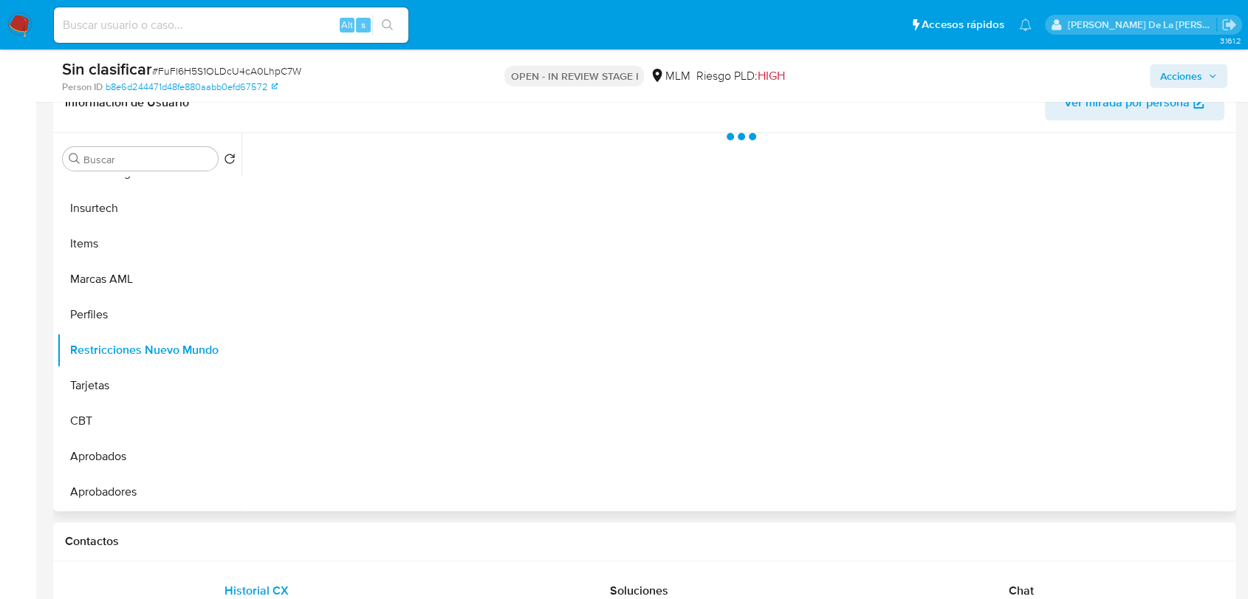
scroll to position [164, 0]
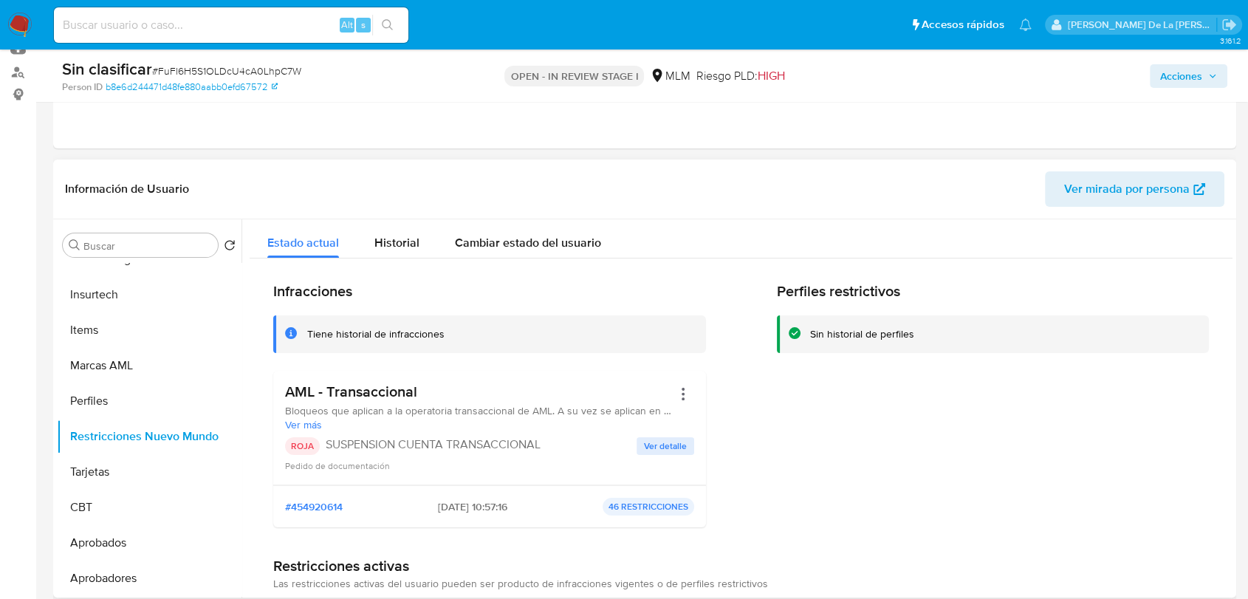
click at [658, 440] on span "Ver detalle" at bounding box center [665, 446] width 43 height 15
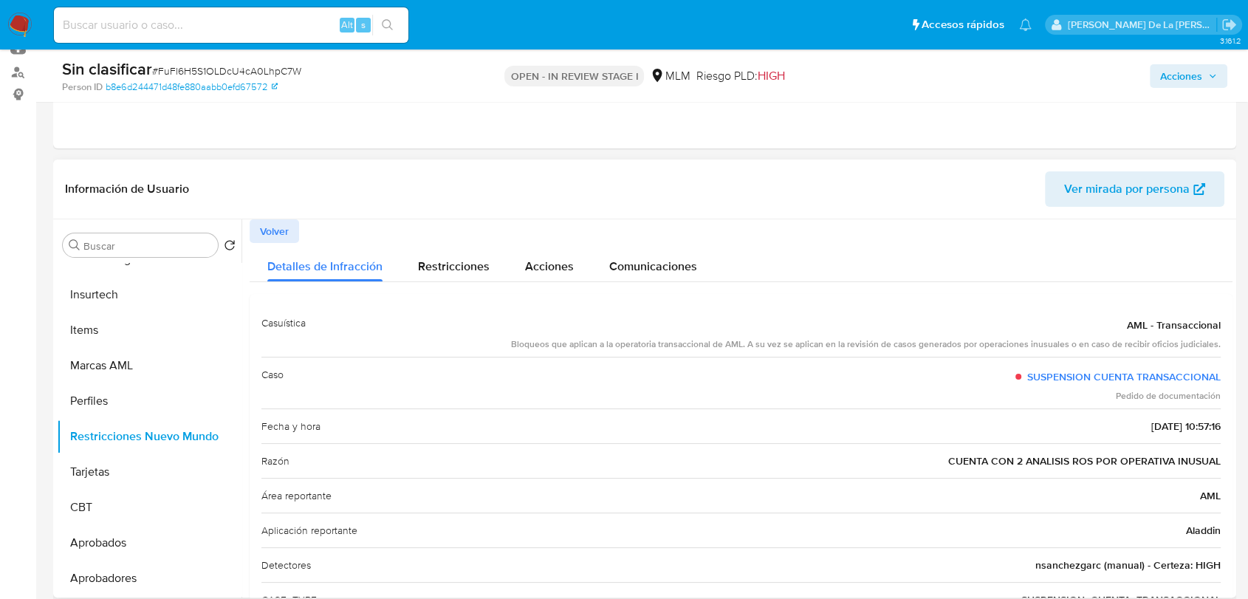
click at [838, 194] on header "Información de Usuario Ver mirada por persona" at bounding box center [645, 188] width 1160 height 35
click at [281, 221] on span "Volver" at bounding box center [274, 231] width 29 height 21
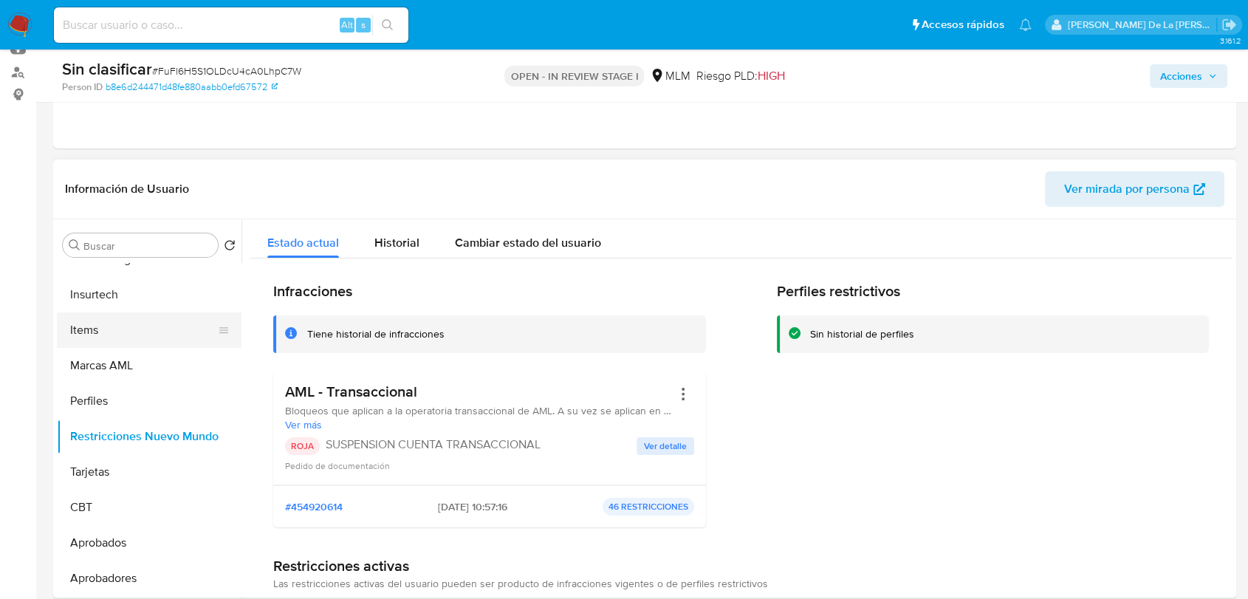
scroll to position [202, 0]
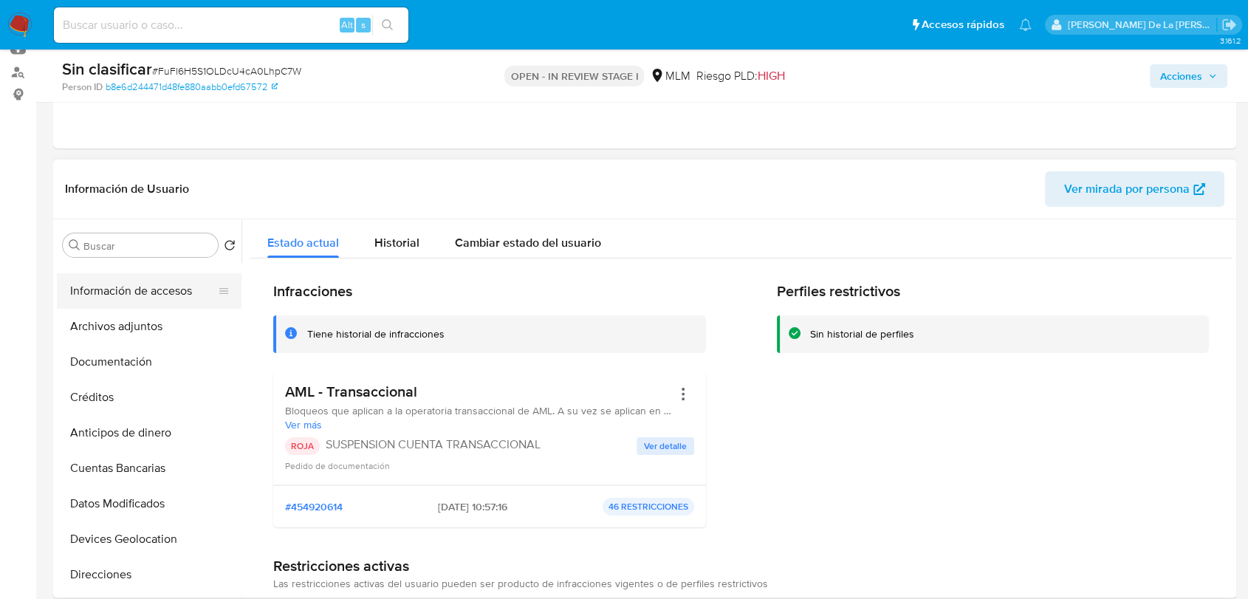
click at [138, 279] on button "Información de accesos" at bounding box center [143, 290] width 173 height 35
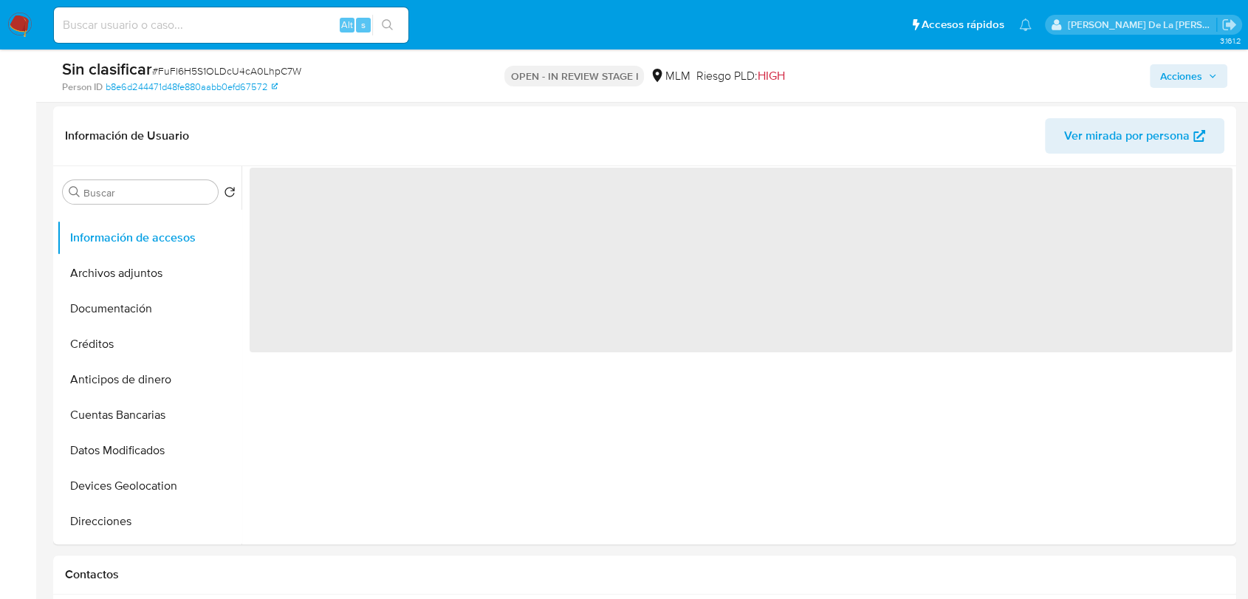
scroll to position [246, 0]
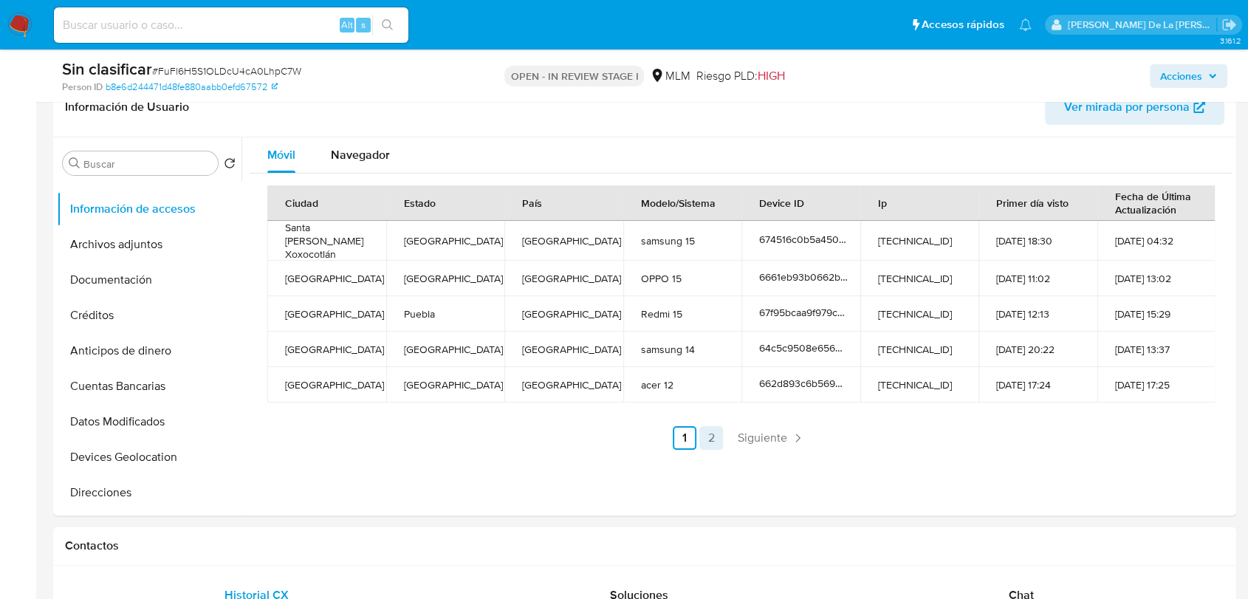
click at [708, 427] on link "2" at bounding box center [712, 438] width 24 height 24
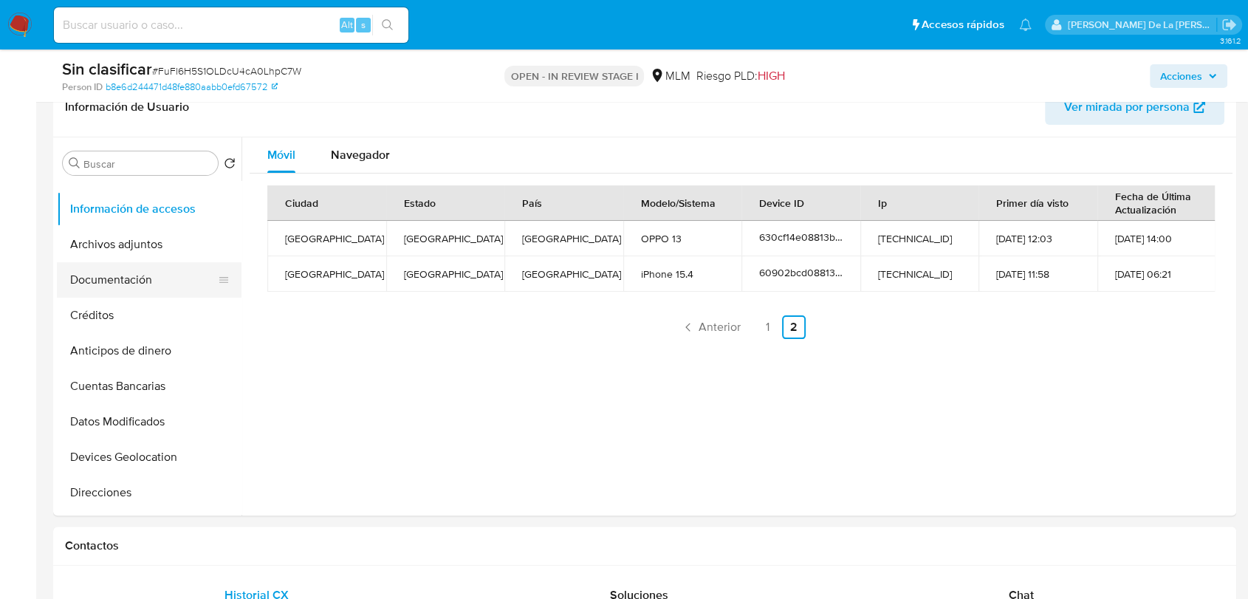
scroll to position [0, 0]
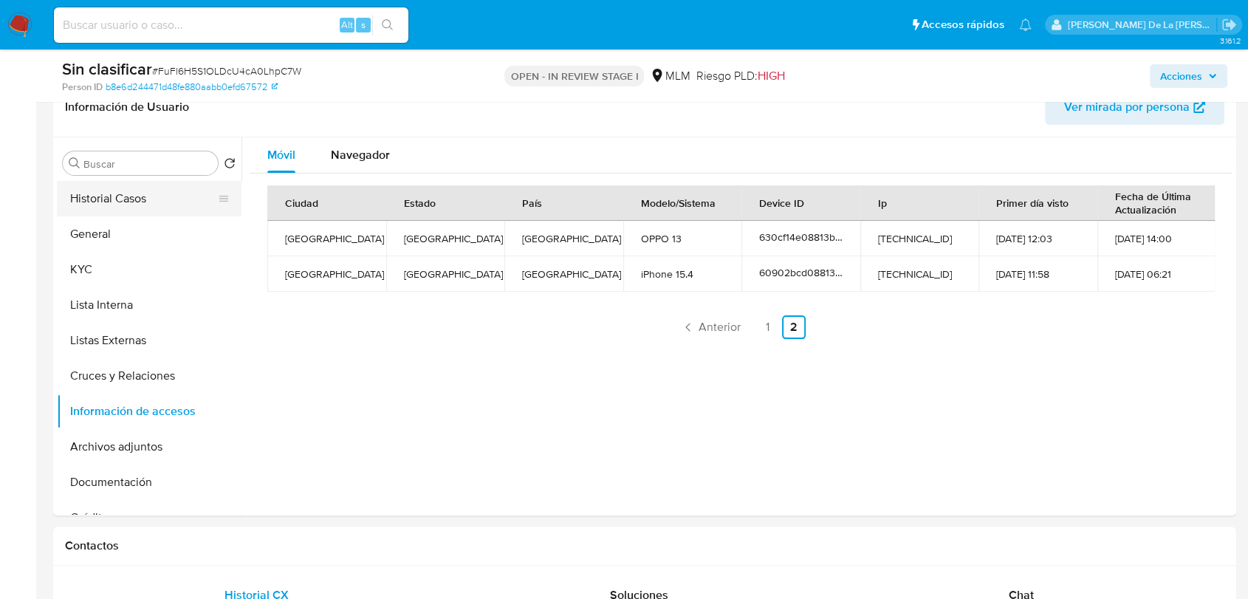
click at [146, 201] on button "Historial Casos" at bounding box center [143, 198] width 173 height 35
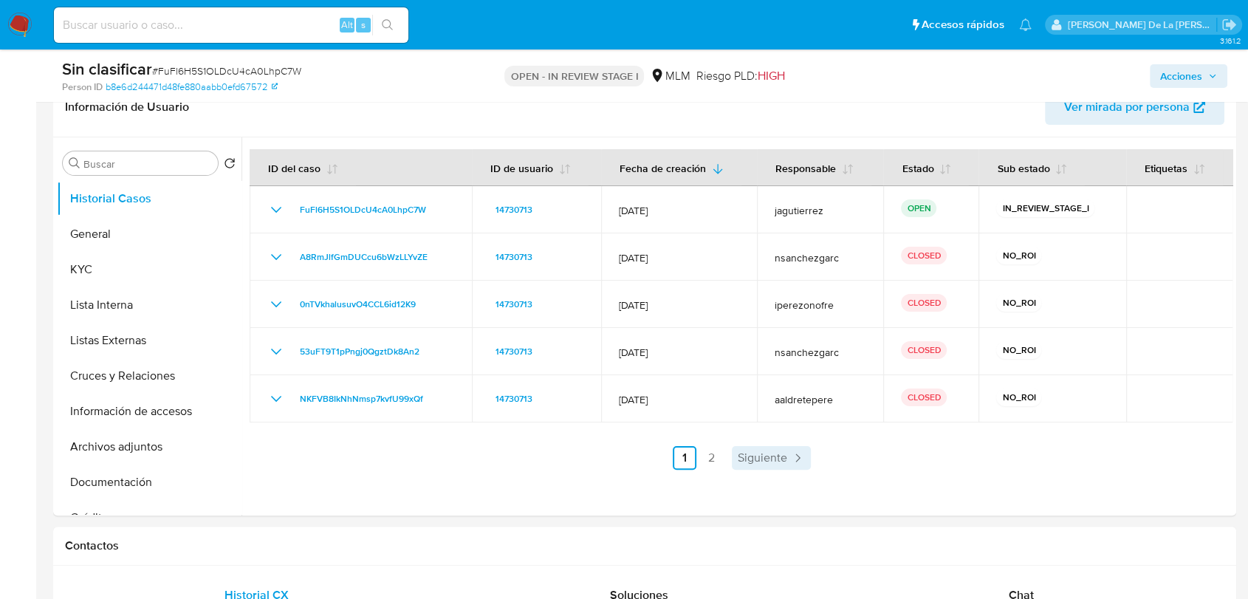
click at [770, 455] on span "Siguiente" at bounding box center [762, 458] width 49 height 12
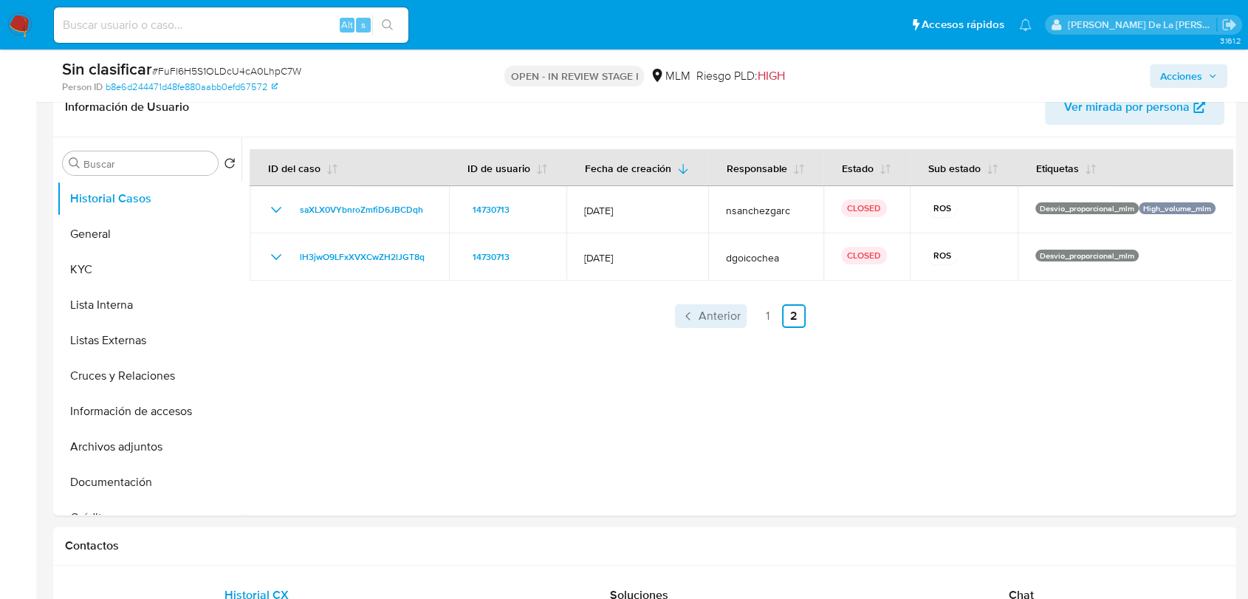
click at [724, 304] on link "Anterior" at bounding box center [711, 316] width 72 height 24
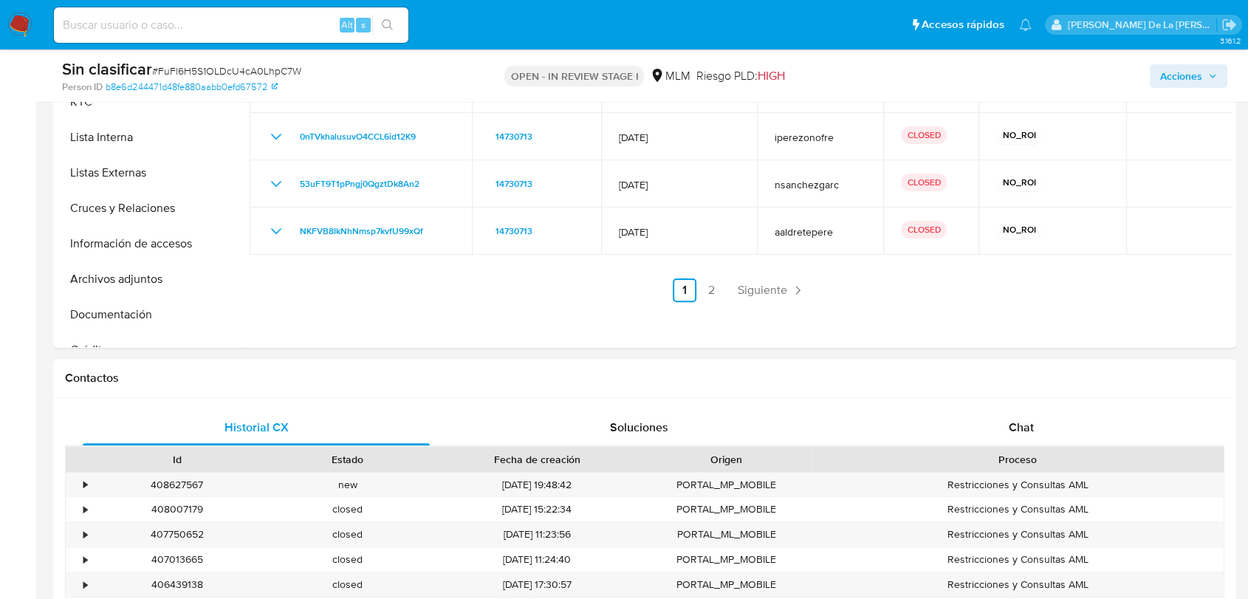
scroll to position [492, 0]
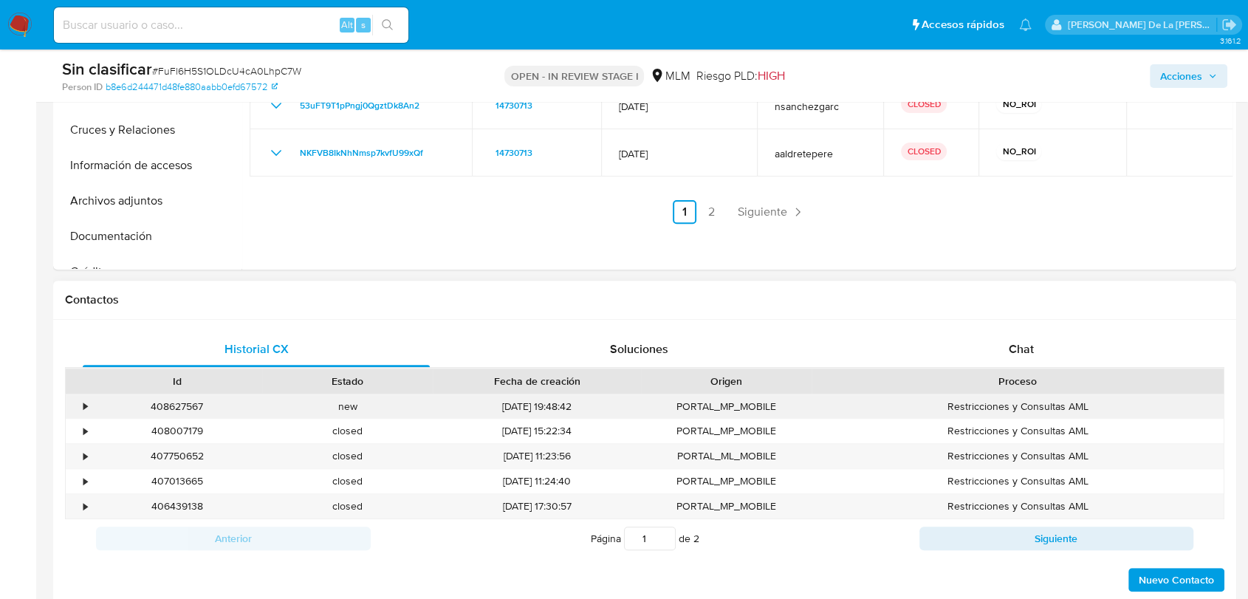
click at [82, 406] on div "•" at bounding box center [79, 406] width 26 height 24
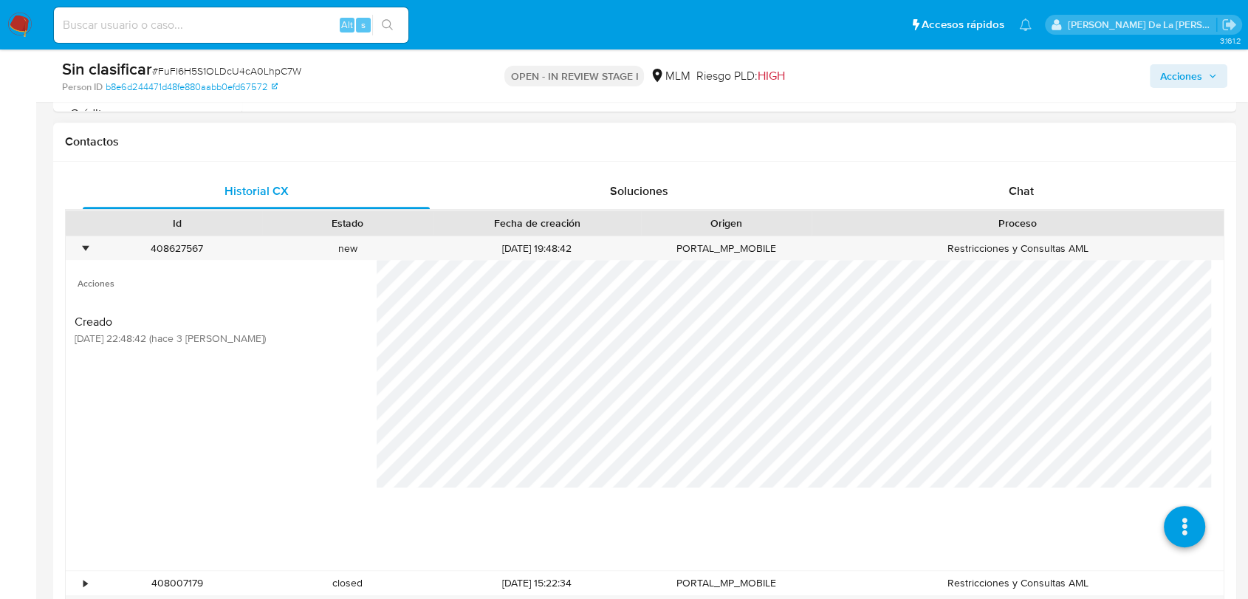
scroll to position [656, 0]
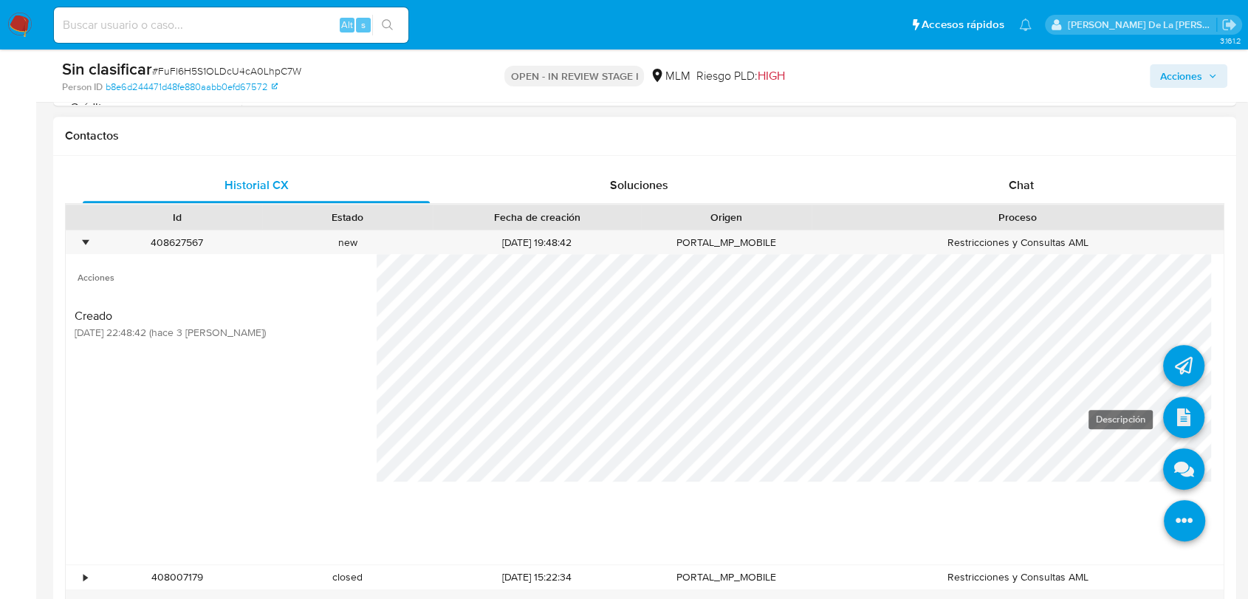
click at [1176, 411] on icon at bounding box center [1183, 417] width 41 height 41
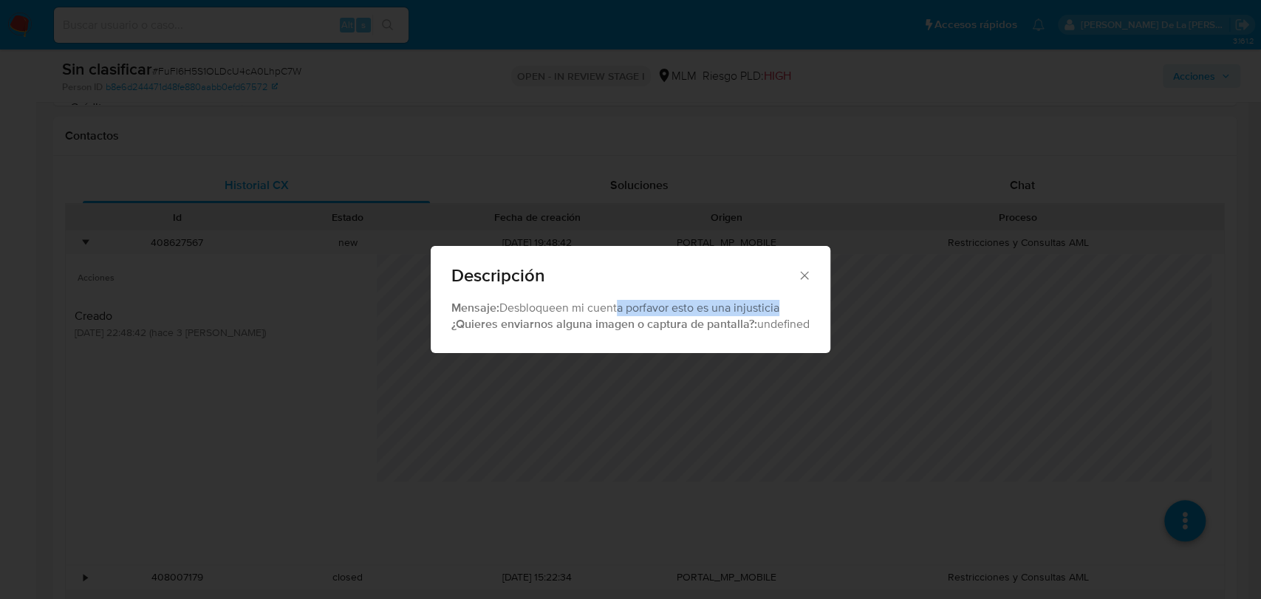
drag, startPoint x: 626, startPoint y: 308, endPoint x: 813, endPoint y: 313, distance: 187.7
click at [813, 313] on div "Mensaje: Desbloqueen mi cuenta porfavor esto es una injusticia ¿Quieres enviarn…" at bounding box center [631, 327] width 400 height 54
click at [806, 281] on div "Descripción" at bounding box center [631, 273] width 400 height 54
click at [806, 277] on icon "Cerrar" at bounding box center [804, 275] width 15 height 15
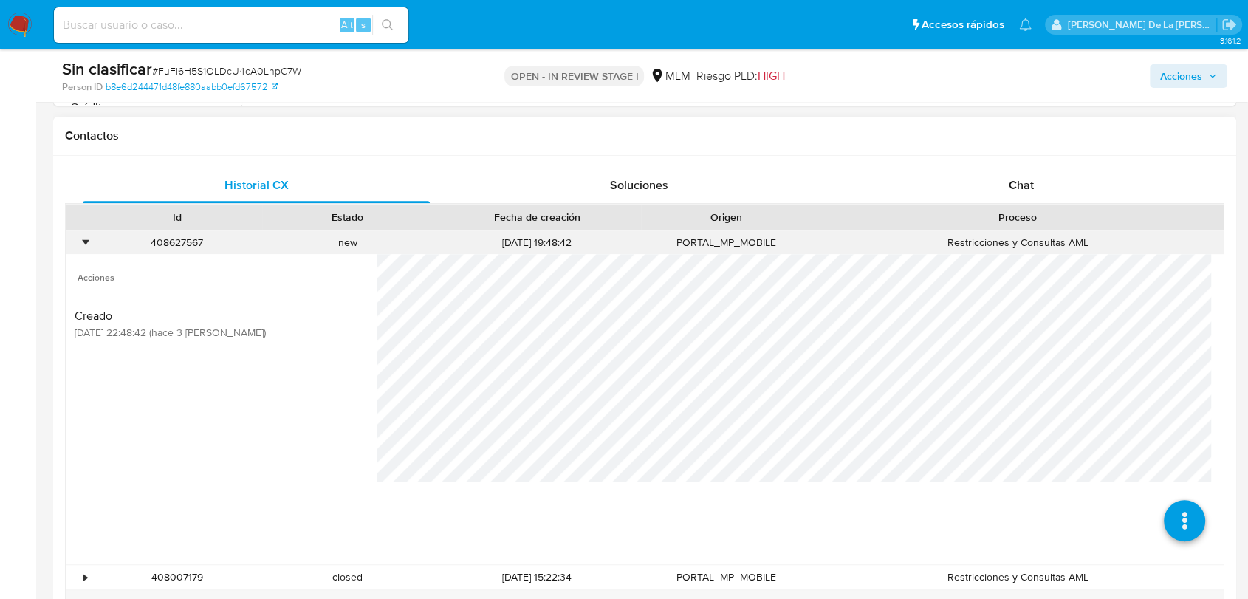
click at [78, 243] on div "•" at bounding box center [79, 242] width 26 height 24
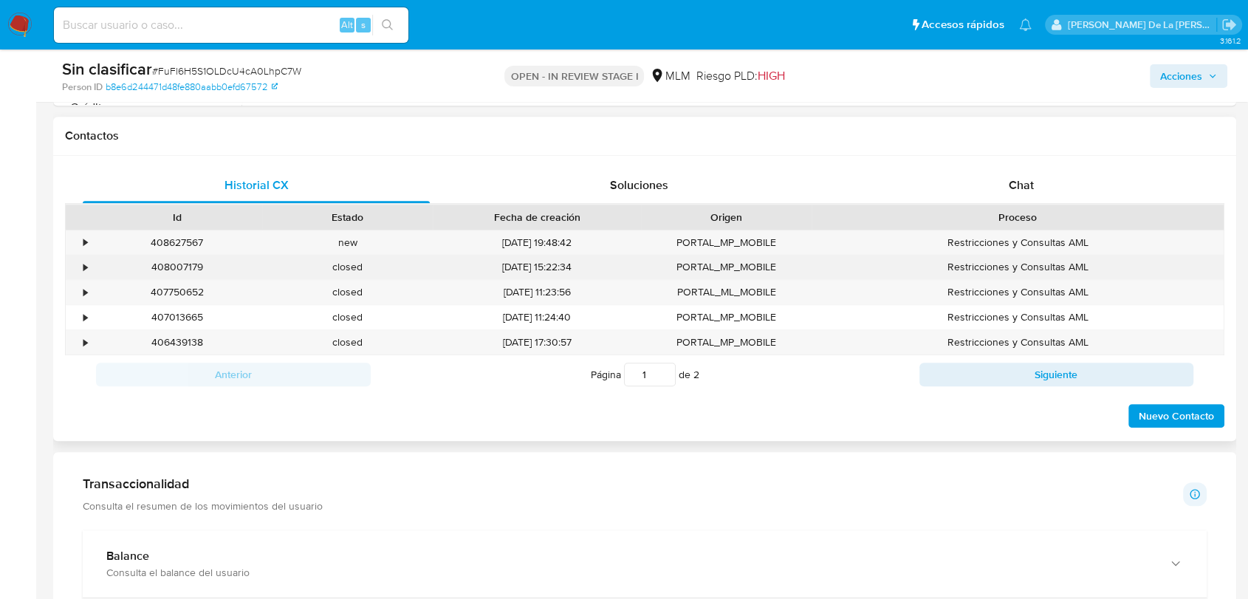
click at [83, 267] on div "•" at bounding box center [85, 267] width 4 height 14
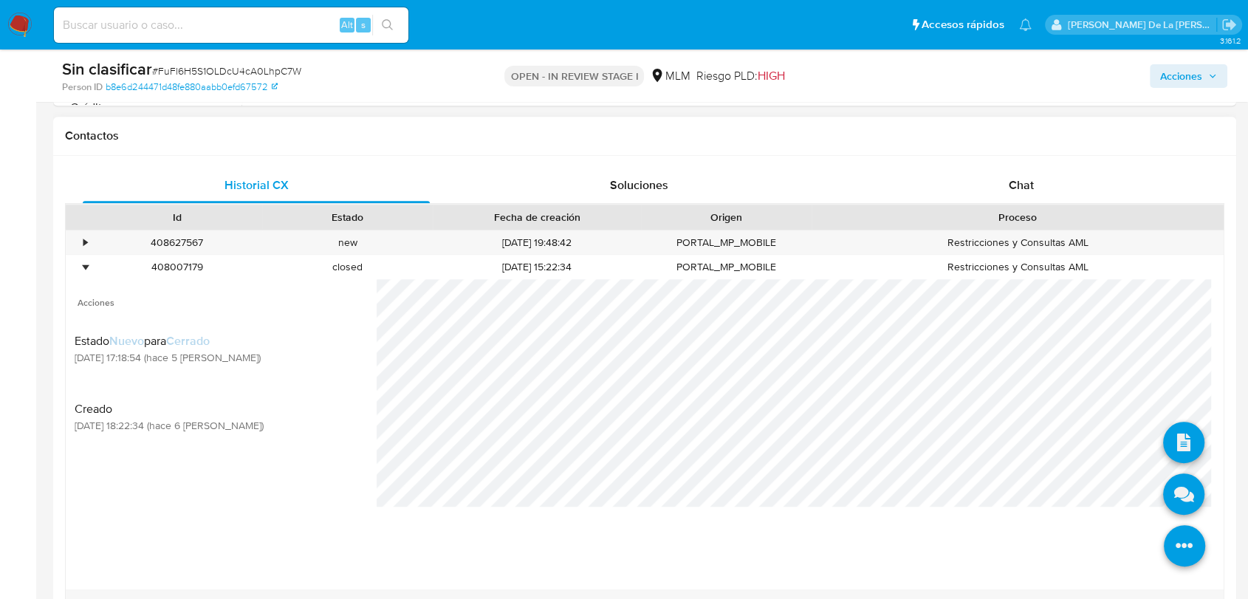
drag, startPoint x: 1162, startPoint y: 540, endPoint x: 1152, endPoint y: 517, distance: 24.8
click at [1164, 539] on icon at bounding box center [1184, 545] width 41 height 41
click at [1178, 489] on icon at bounding box center [1183, 494] width 41 height 41
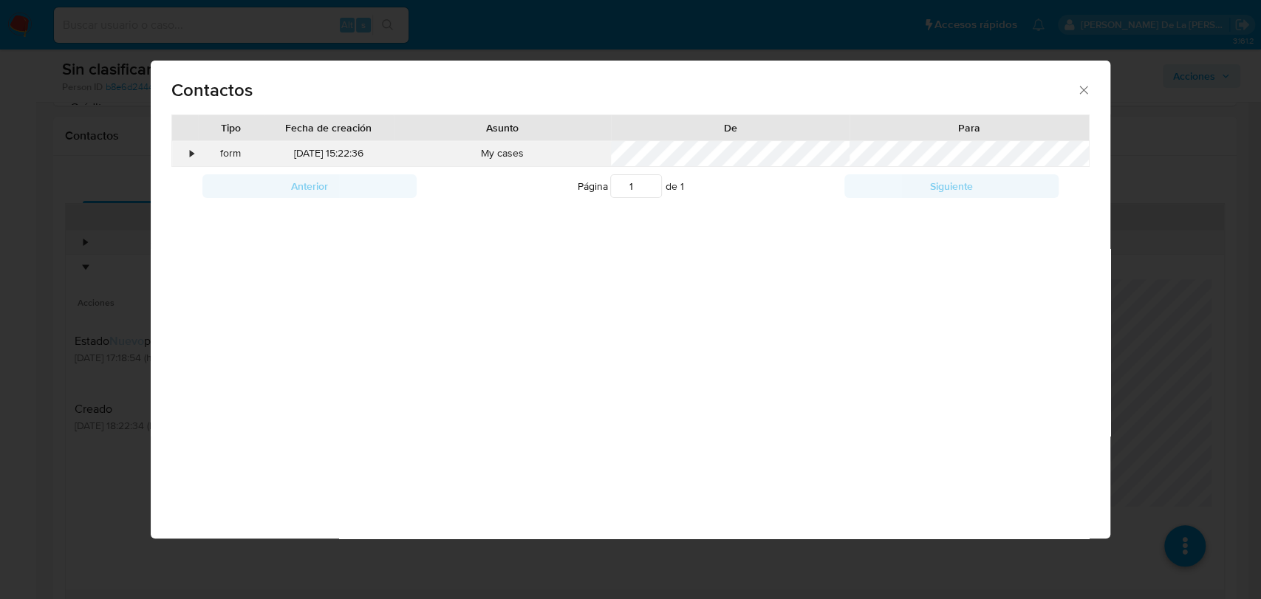
click at [188, 154] on div "•" at bounding box center [185, 153] width 26 height 25
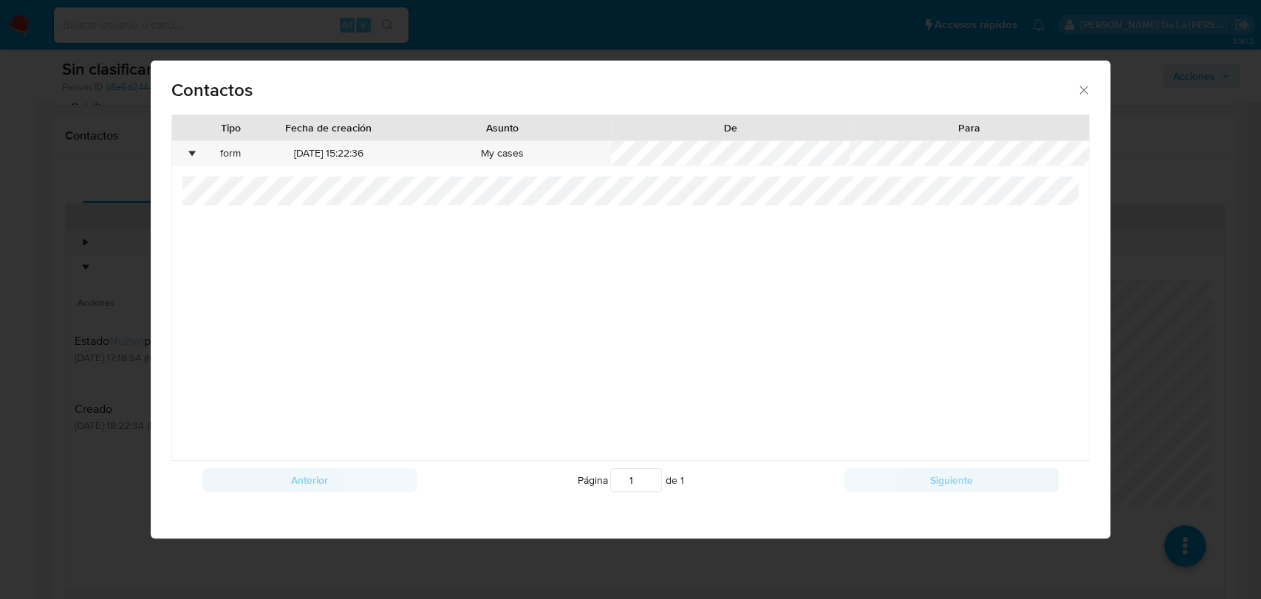
click at [35, 277] on div "Contactos Tipo Fecha de creación Asunto De Para • form 30/09/2025 15:22:36 My c…" at bounding box center [630, 299] width 1261 height 599
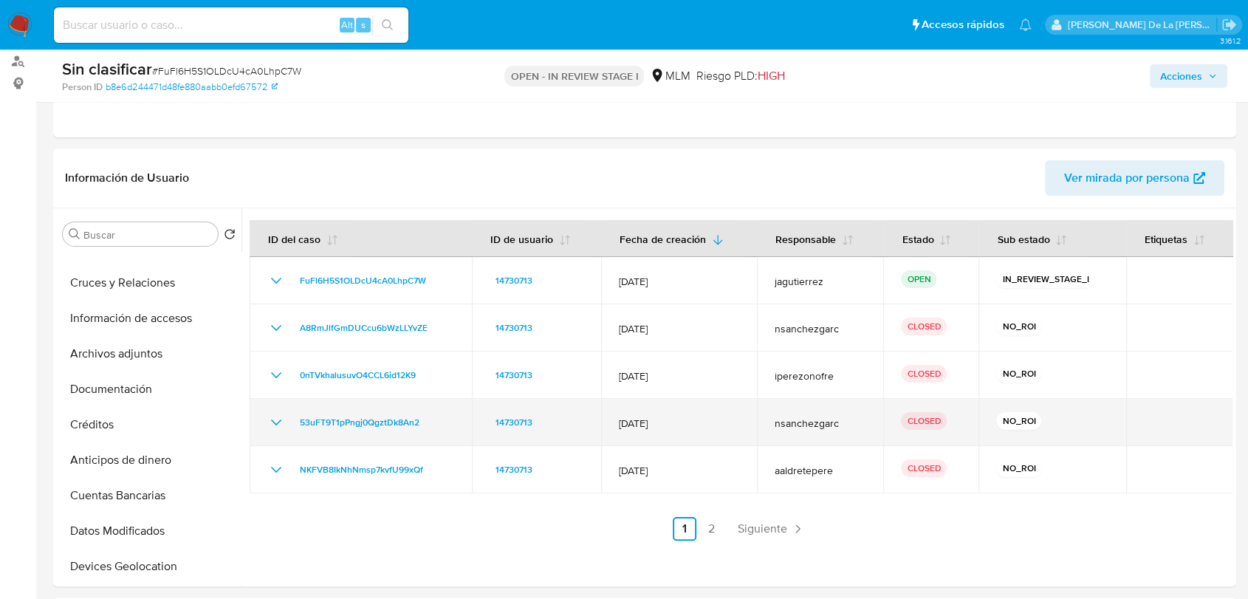
scroll to position [246, 0]
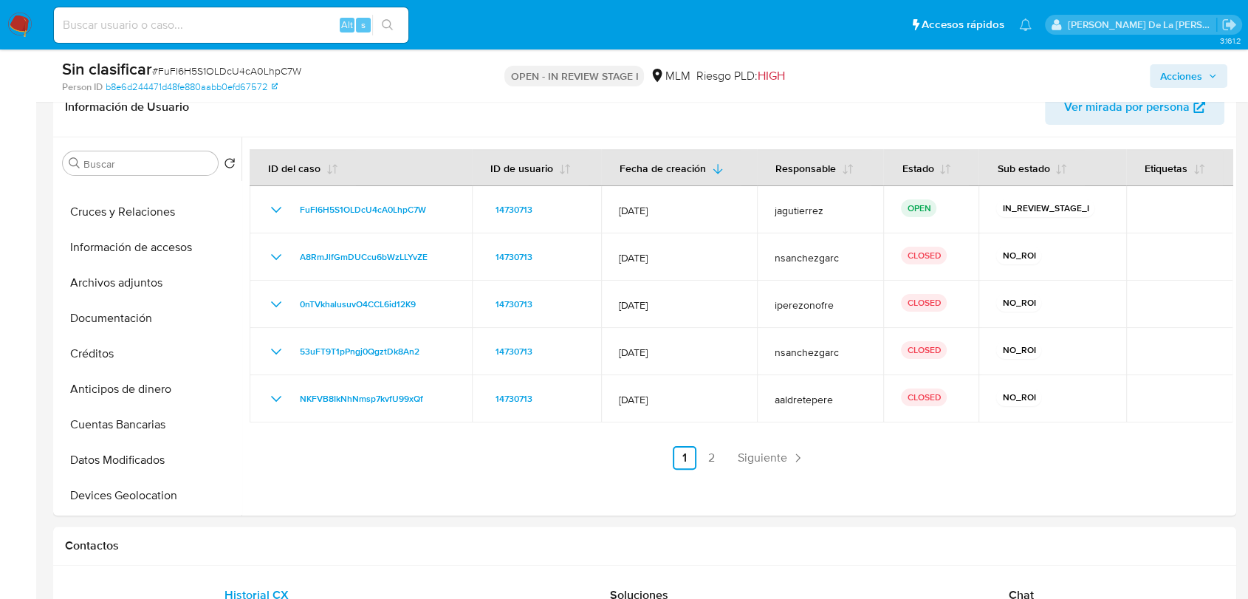
click at [742, 454] on span "Siguiente" at bounding box center [762, 458] width 49 height 12
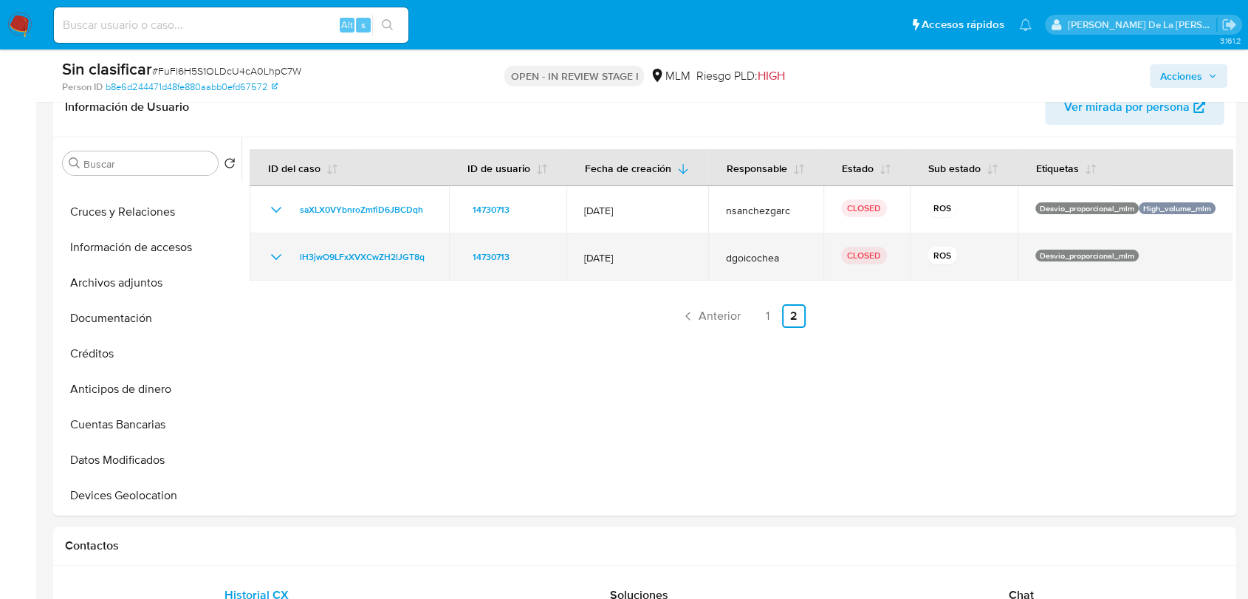
click at [272, 243] on td "lH3jwO9LFxXVXCwZH2lJGT8q" at bounding box center [349, 256] width 199 height 47
click at [278, 248] on icon "Mostrar/Ocultar" at bounding box center [276, 257] width 18 height 18
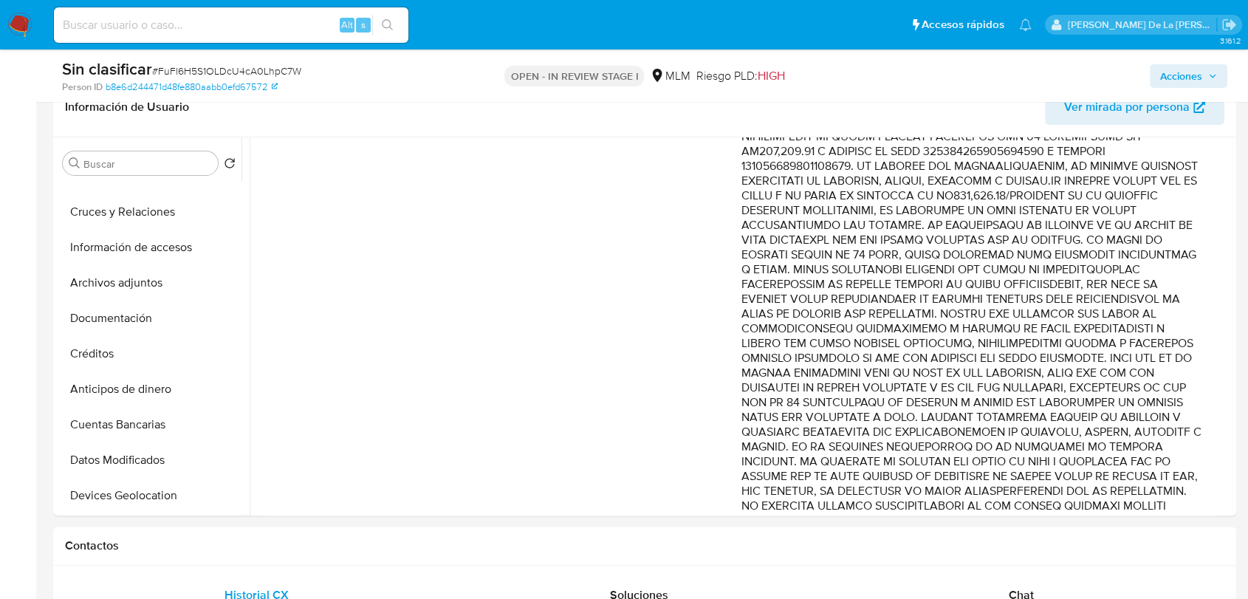
scroll to position [328, 0]
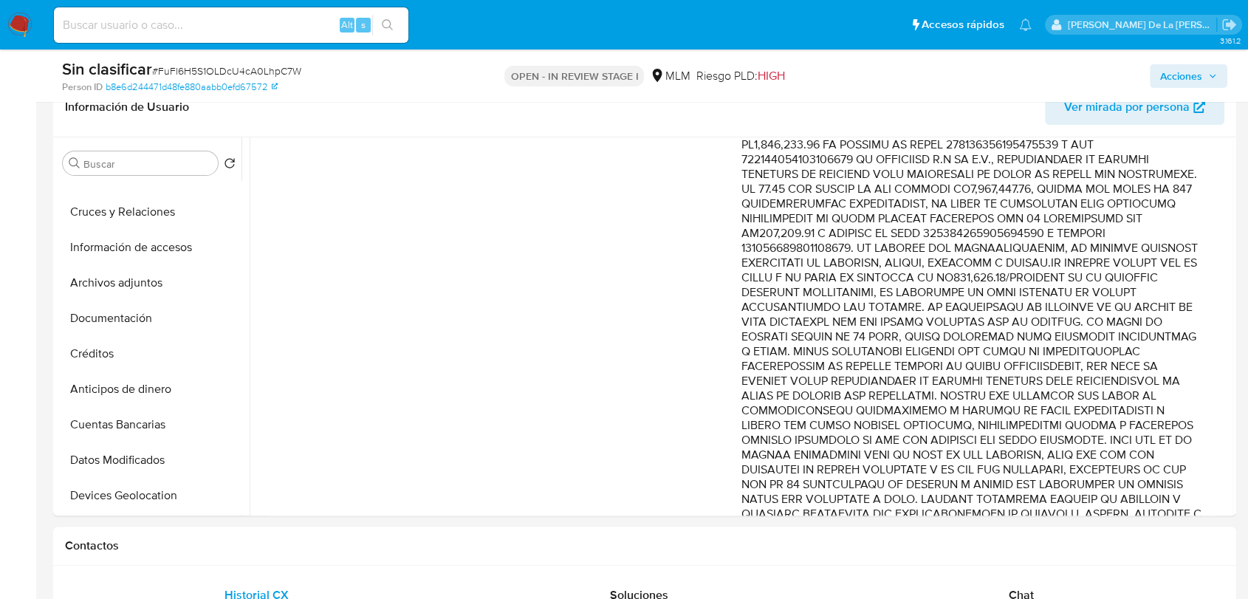
drag, startPoint x: 815, startPoint y: 300, endPoint x: 955, endPoint y: 355, distance: 150.6
click at [955, 355] on p "Comentario :" at bounding box center [973, 307] width 462 height 635
drag, startPoint x: 830, startPoint y: 364, endPoint x: 1039, endPoint y: 388, distance: 210.4
click at [1040, 392] on p "Comentario :" at bounding box center [973, 307] width 462 height 635
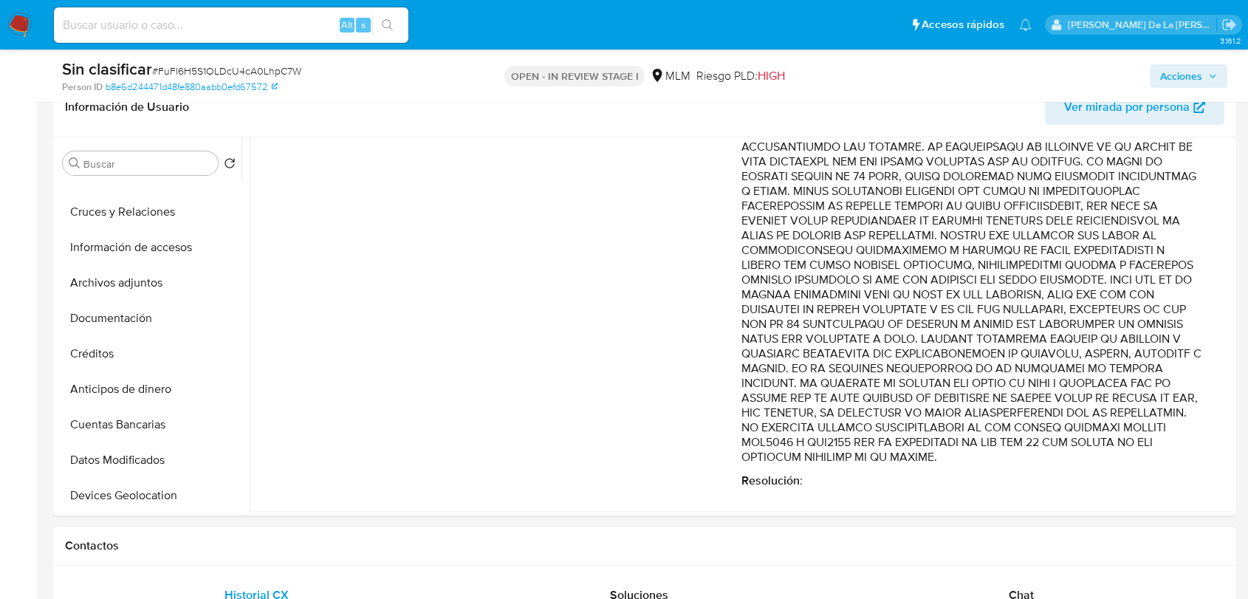
scroll to position [492, 0]
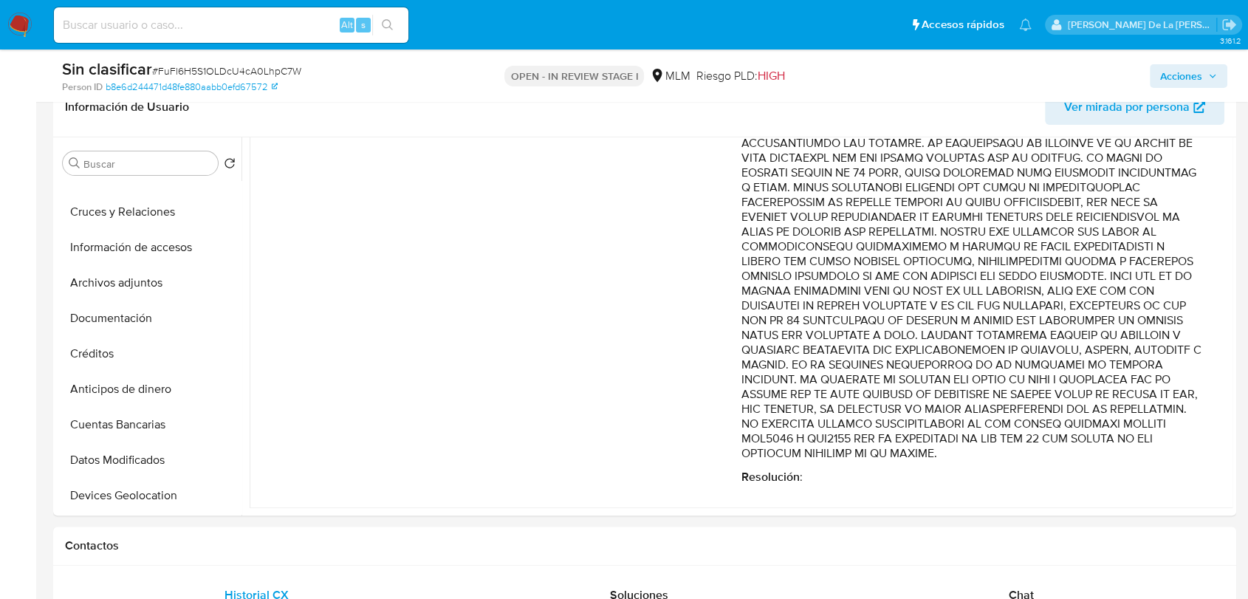
drag, startPoint x: 965, startPoint y: 244, endPoint x: 977, endPoint y: 421, distance: 177.7
click at [977, 421] on p "Comentario :" at bounding box center [973, 143] width 462 height 635
drag, startPoint x: 886, startPoint y: 436, endPoint x: 1044, endPoint y: 445, distance: 157.6
click at [1036, 445] on p "Comentario :" at bounding box center [973, 143] width 462 height 635
click at [1044, 445] on p "Comentario :" at bounding box center [973, 143] width 462 height 635
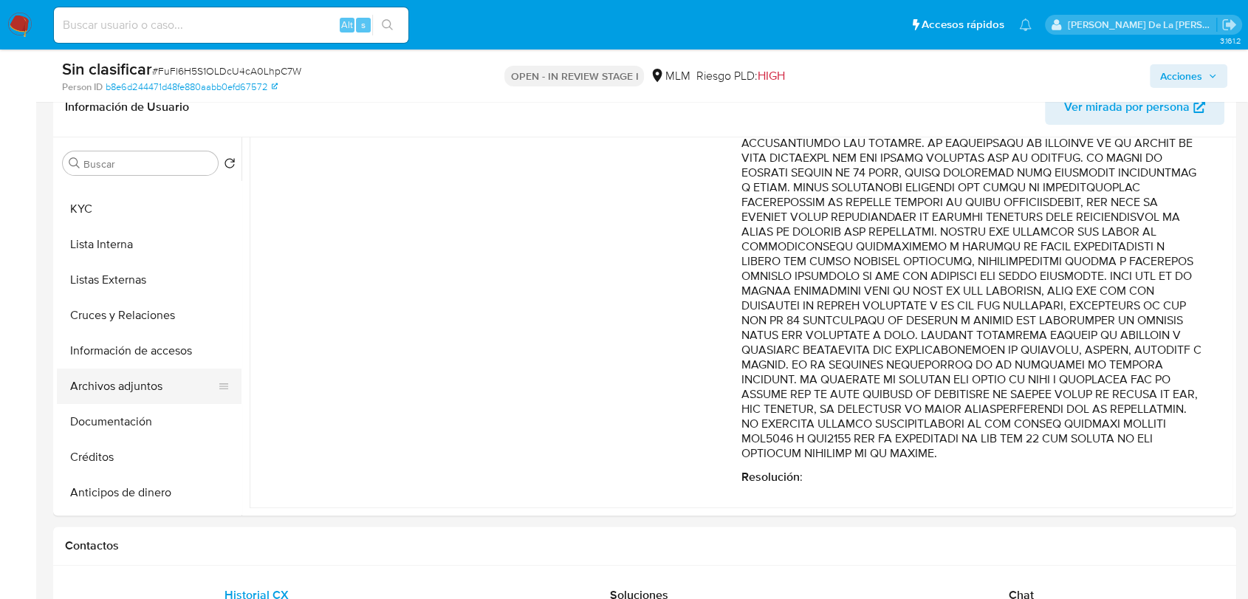
scroll to position [0, 0]
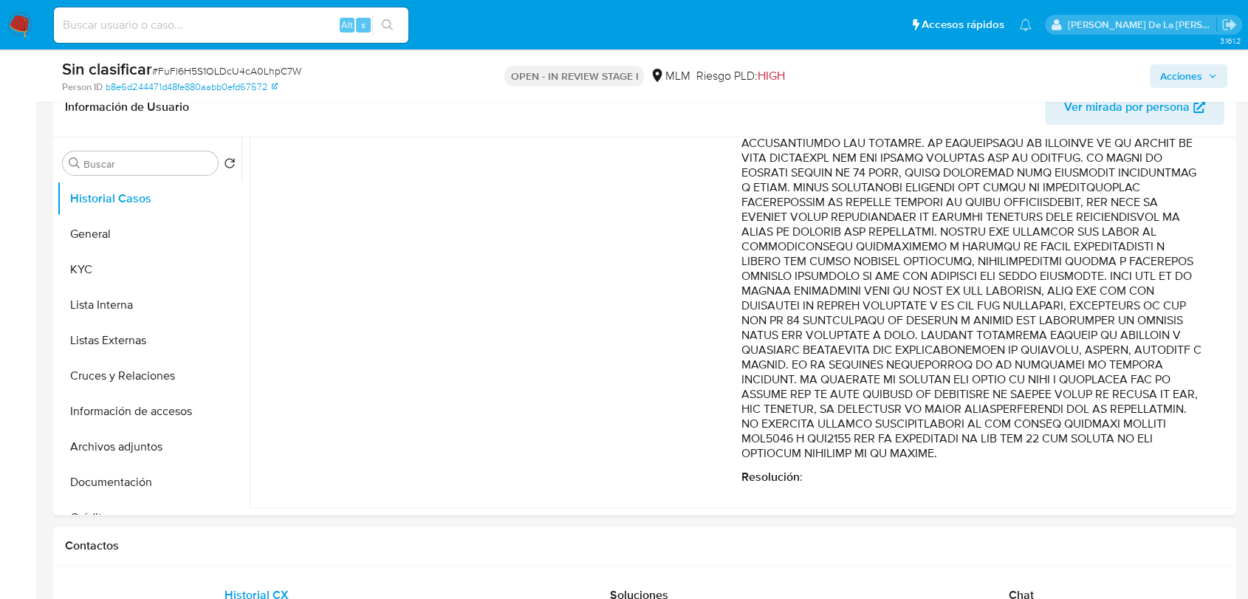
click at [1189, 76] on span "Acciones" at bounding box center [1182, 76] width 42 height 24
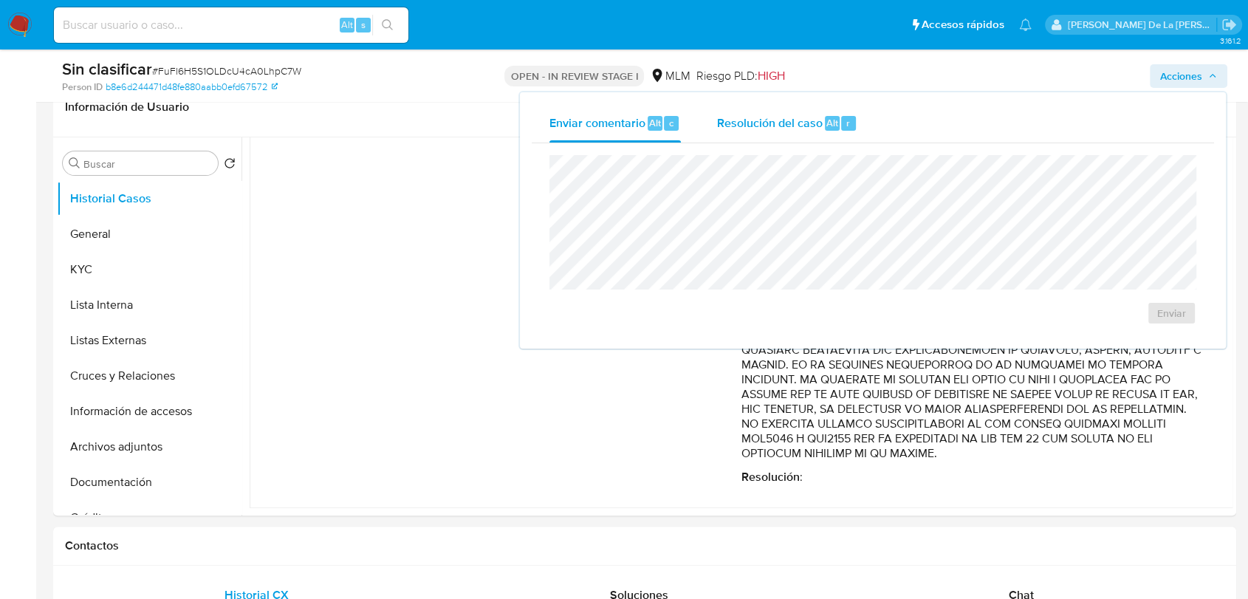
click at [836, 117] on div "Alt r" at bounding box center [840, 123] width 31 height 15
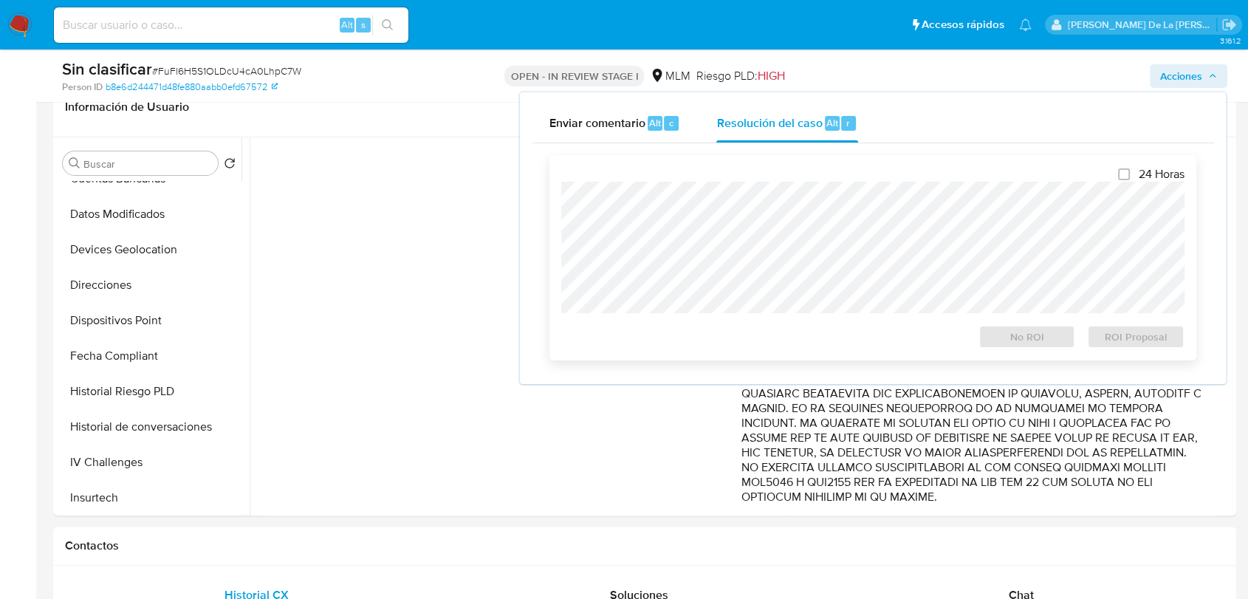
scroll to position [410, 0]
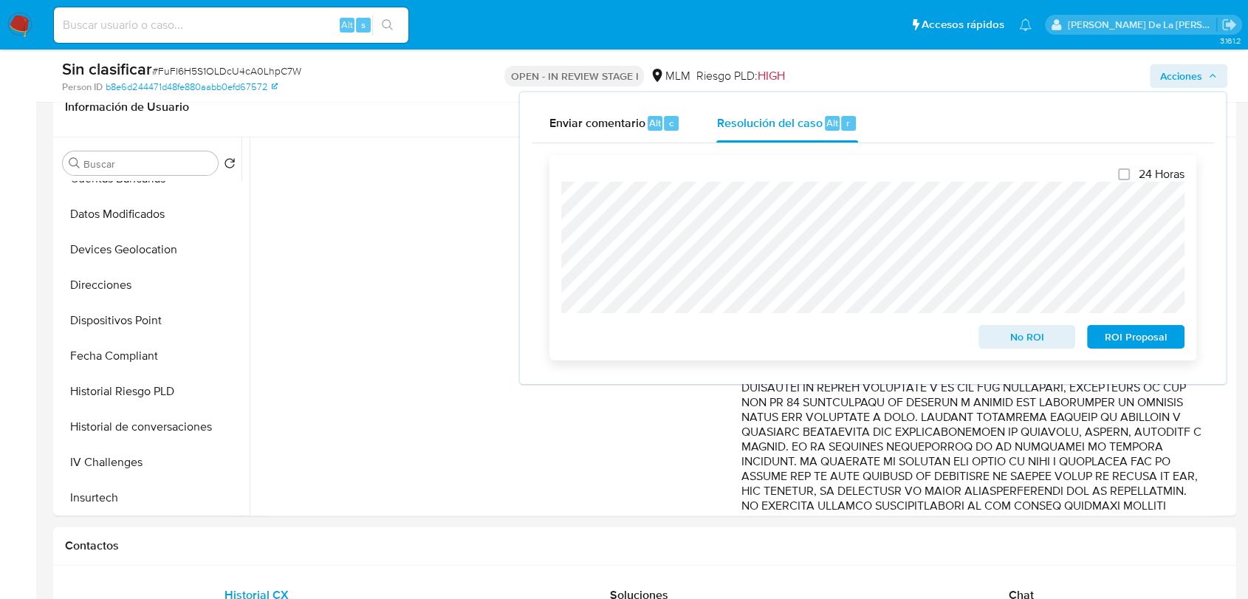
click at [1035, 344] on span "No ROI" at bounding box center [1027, 337] width 77 height 21
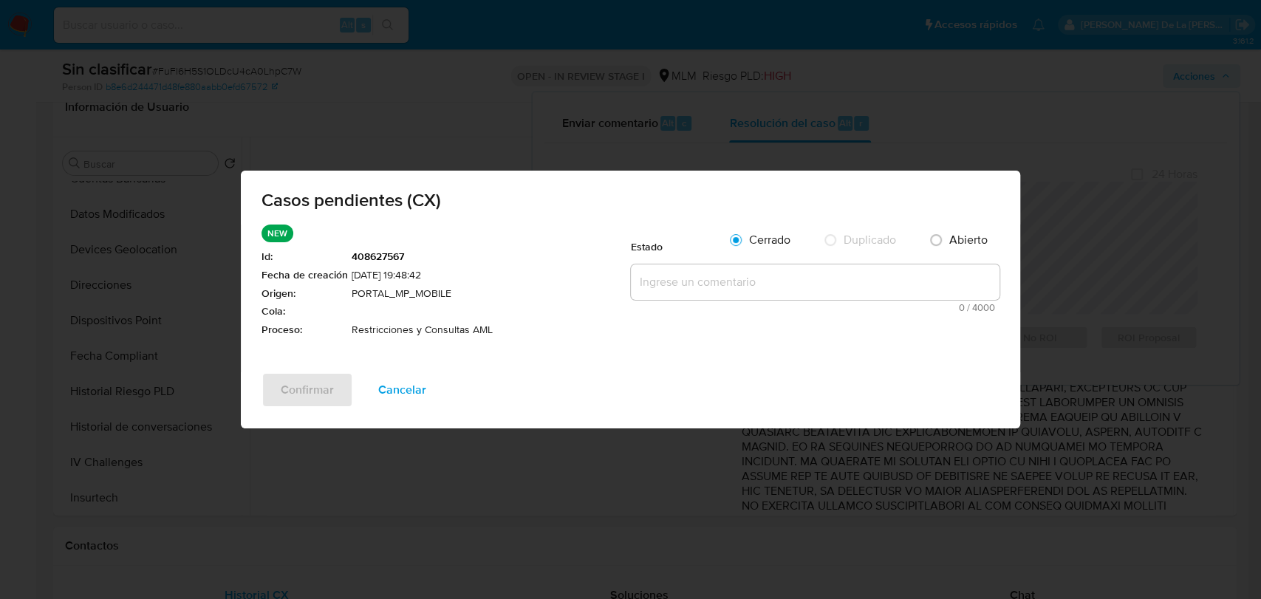
click at [662, 281] on textarea at bounding box center [815, 281] width 369 height 35
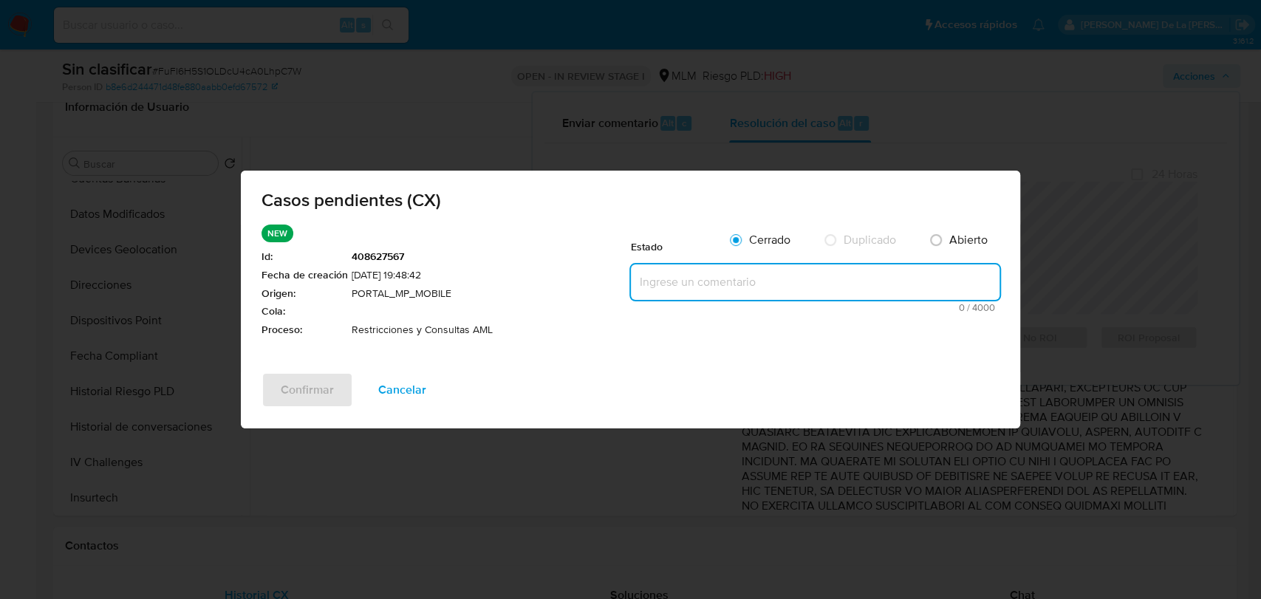
paste textarea "Se valida CX, el cliente cuenta con dos reportes al regulador por operativa no …"
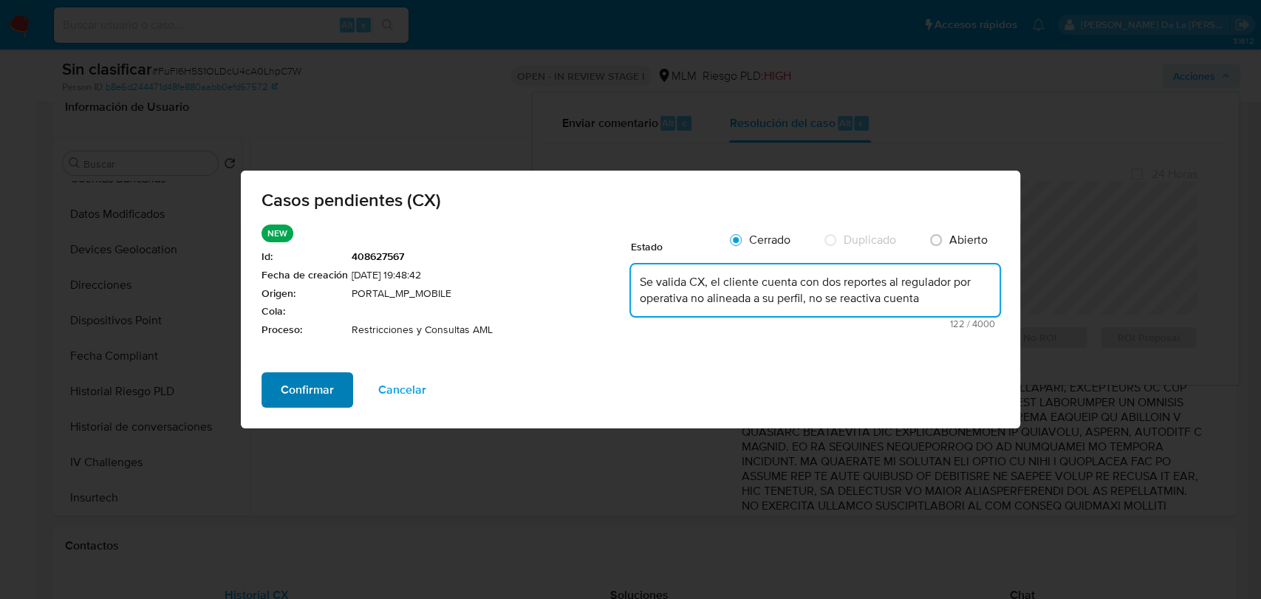
type textarea "Se valida CX, el cliente cuenta con dos reportes al regulador por operativa no …"
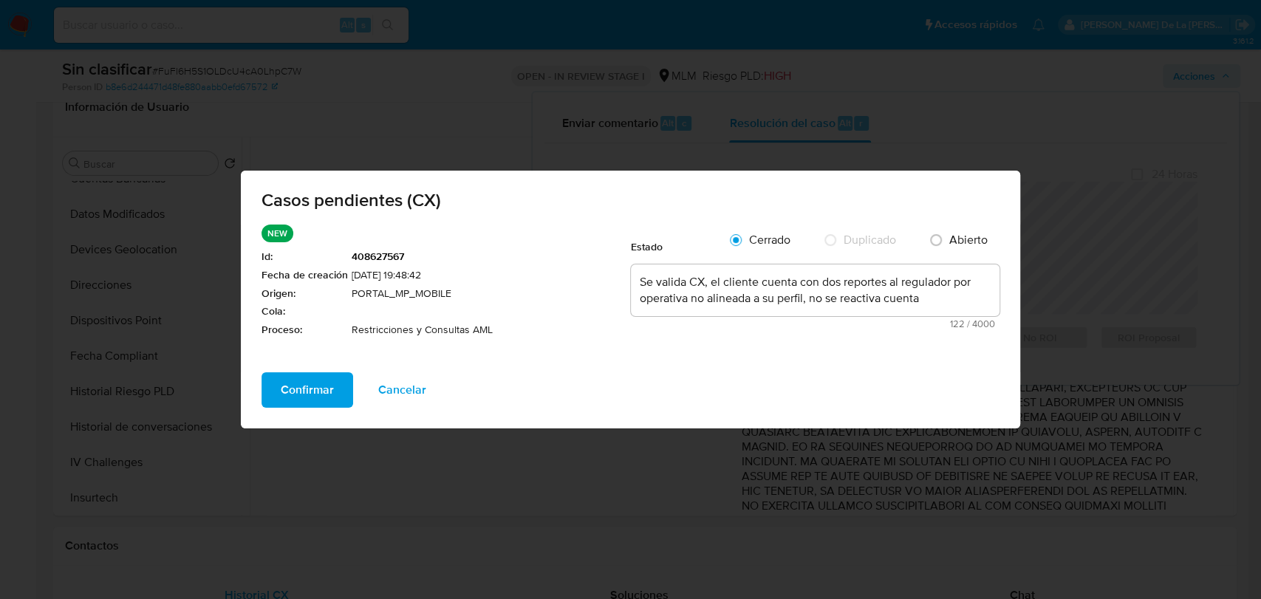
click at [344, 386] on button "Confirmar" at bounding box center [308, 389] width 92 height 35
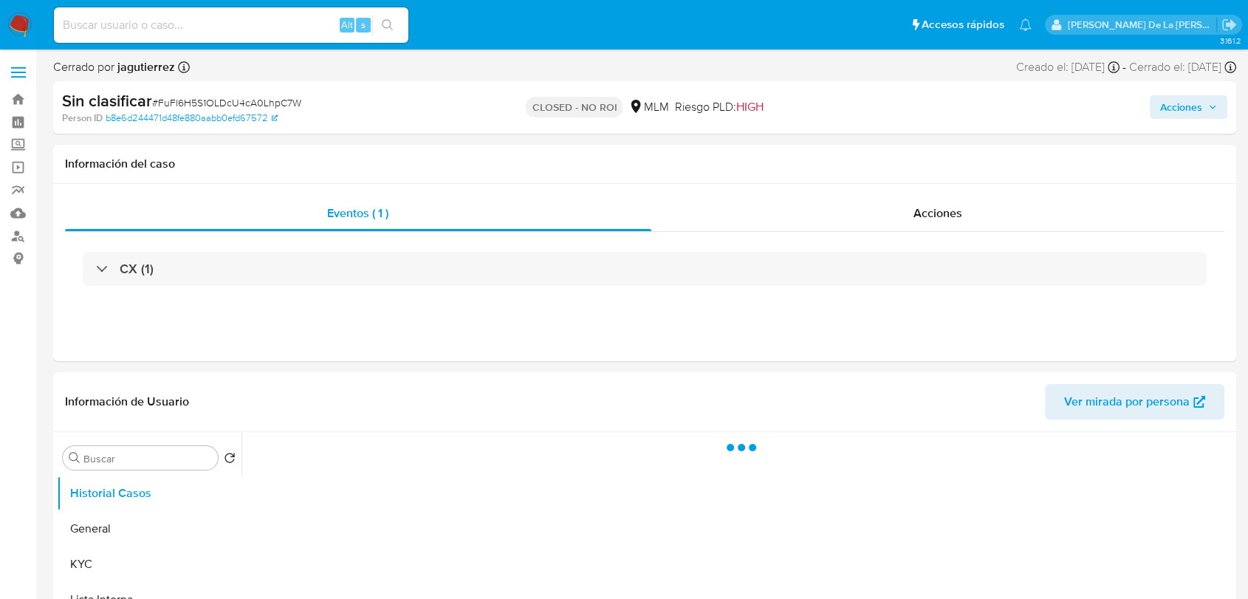
select select "10"
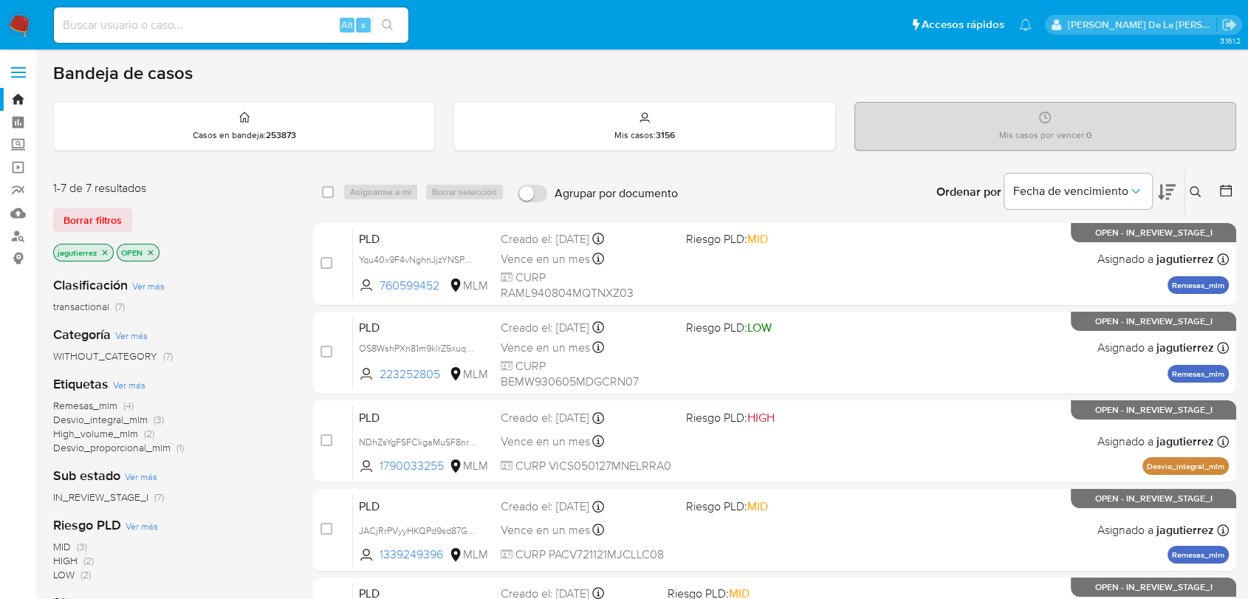
click at [98, 403] on span "Remesas_mlm" at bounding box center [85, 405] width 64 height 15
click at [106, 245] on p "jagutierrez" at bounding box center [83, 253] width 59 height 16
click at [106, 250] on icon "close-filter" at bounding box center [104, 252] width 9 height 9
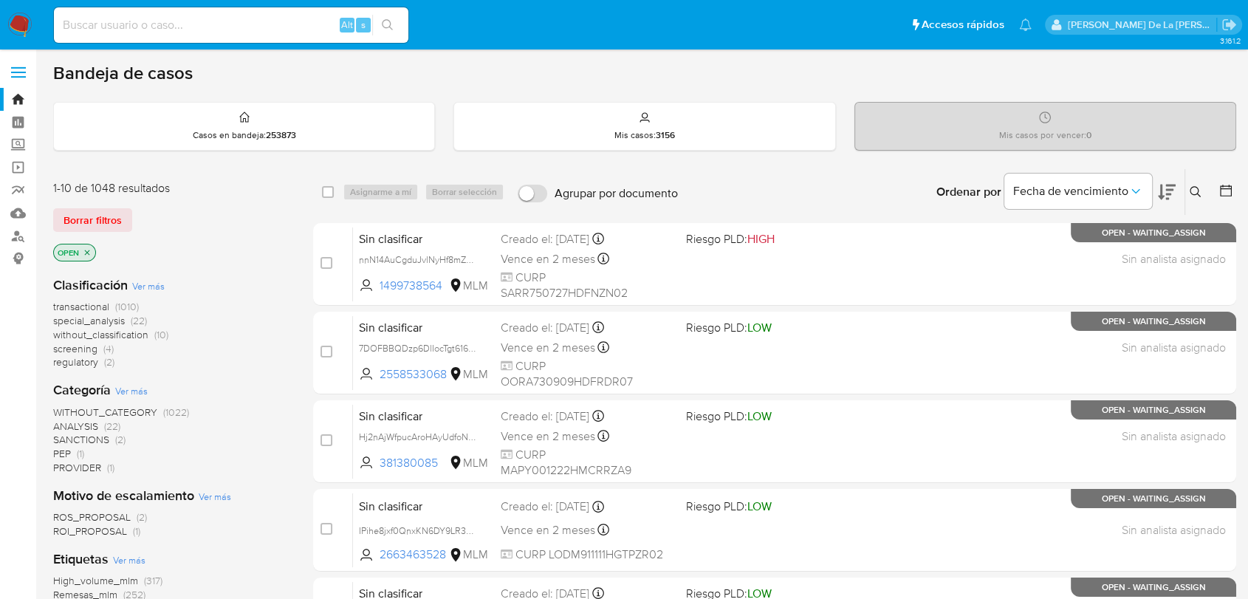
click at [88, 347] on span "screening" at bounding box center [75, 348] width 44 height 15
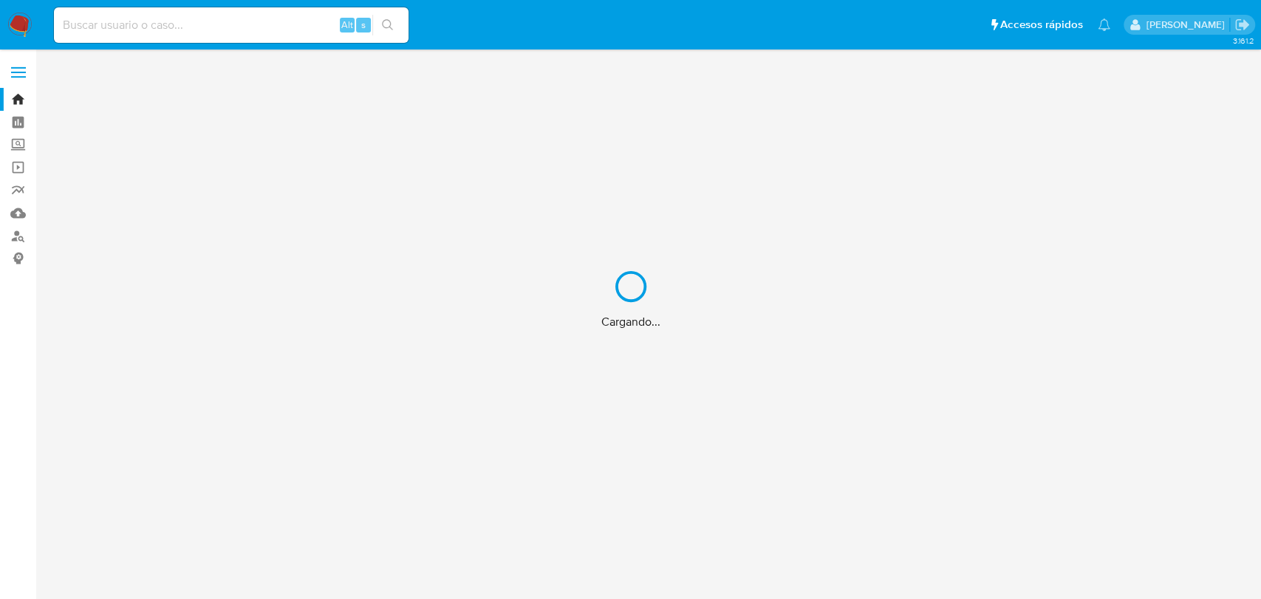
click at [187, 22] on div "Cargando..." at bounding box center [630, 299] width 1261 height 599
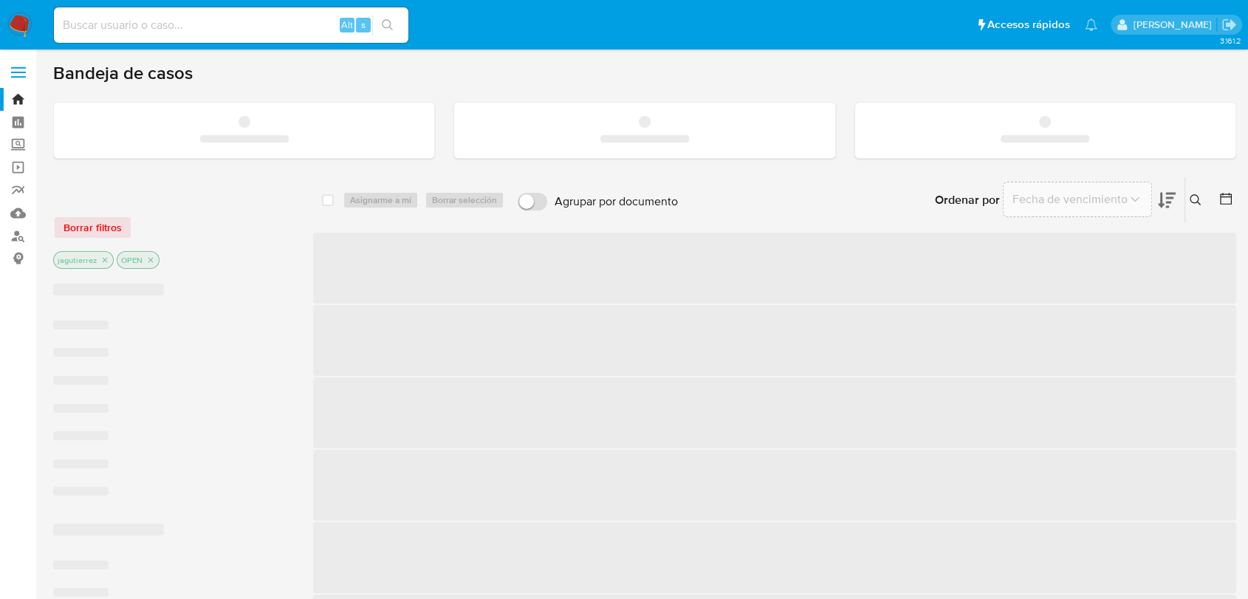
click at [137, 28] on input at bounding box center [231, 25] width 355 height 19
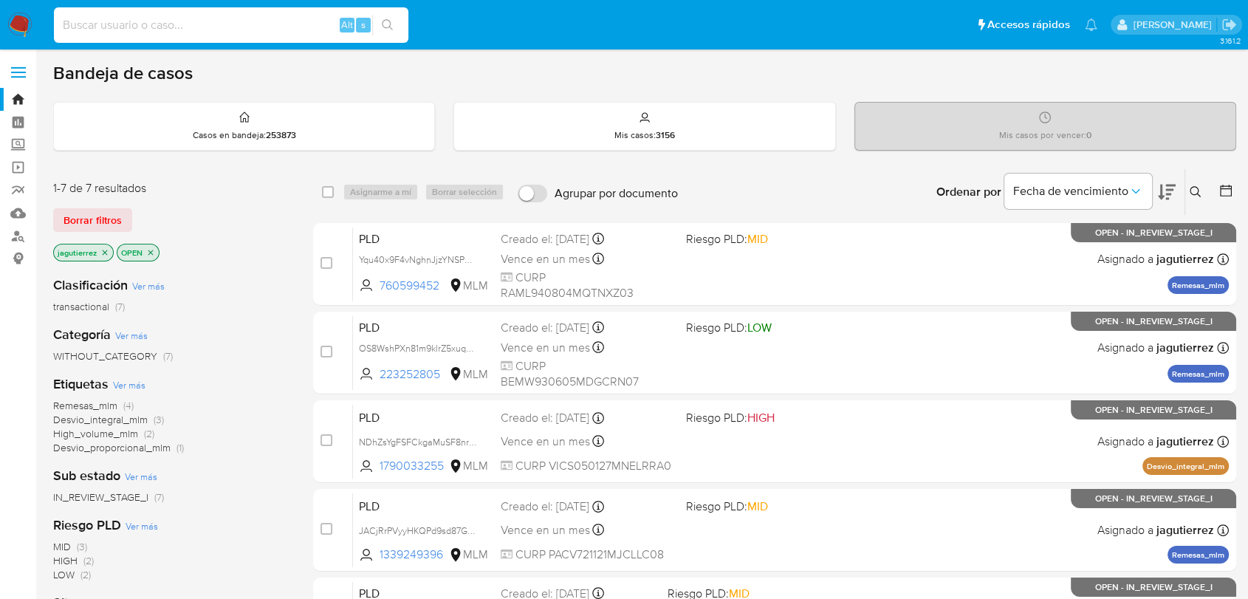
paste input "2332715712"
type input "2332715712"
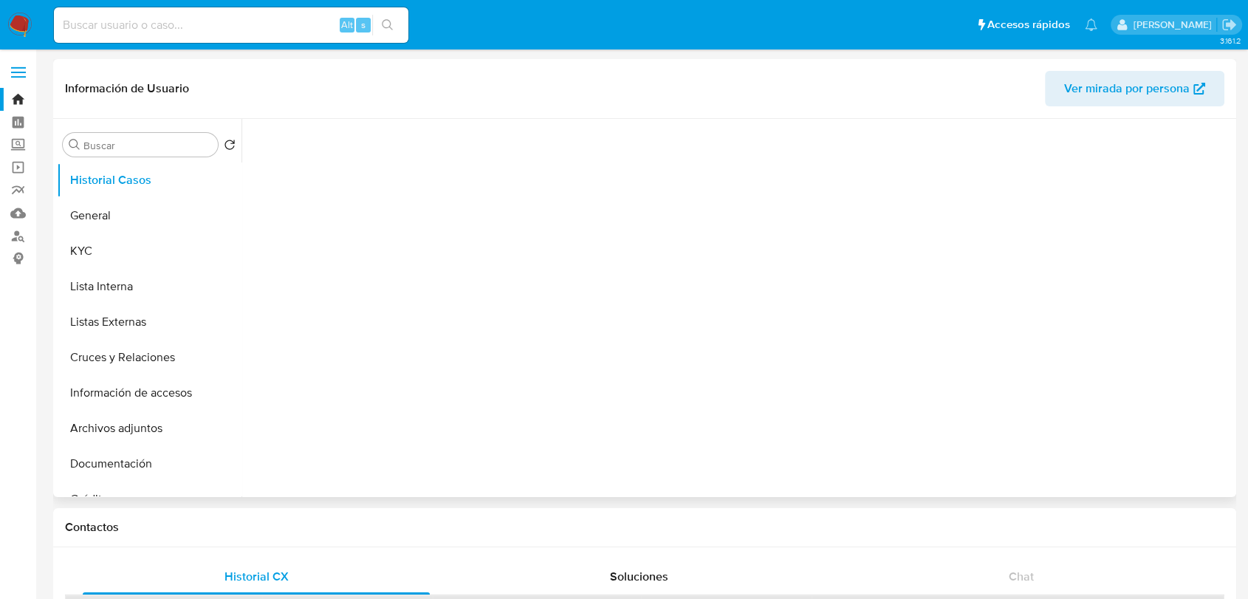
select select "10"
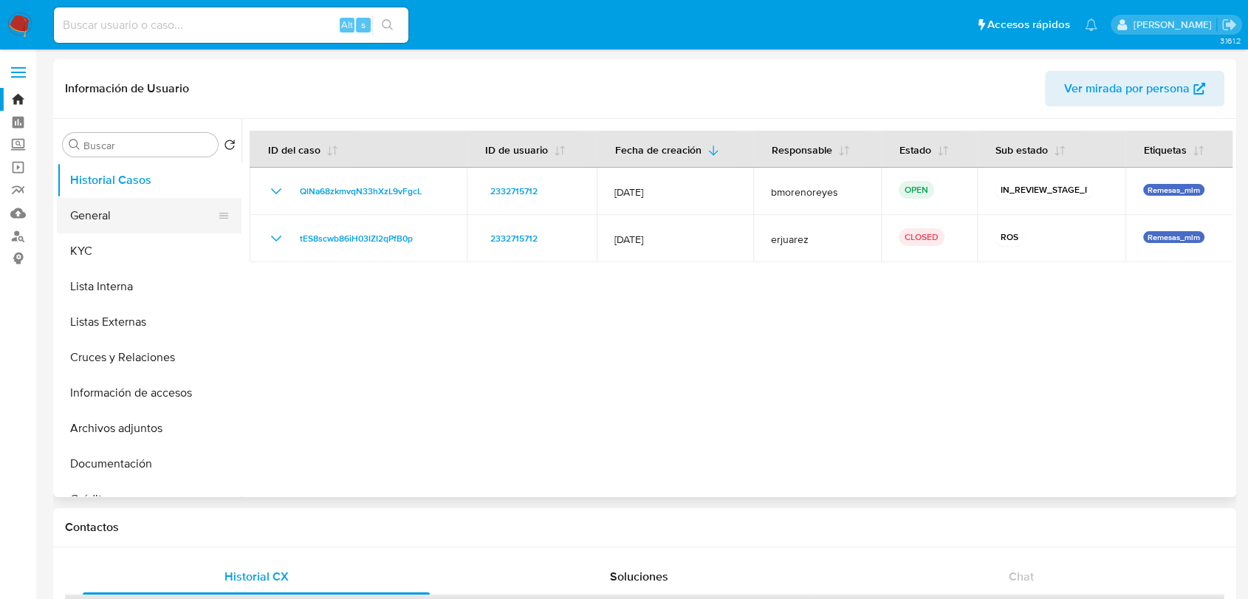
click at [81, 208] on button "General" at bounding box center [143, 215] width 173 height 35
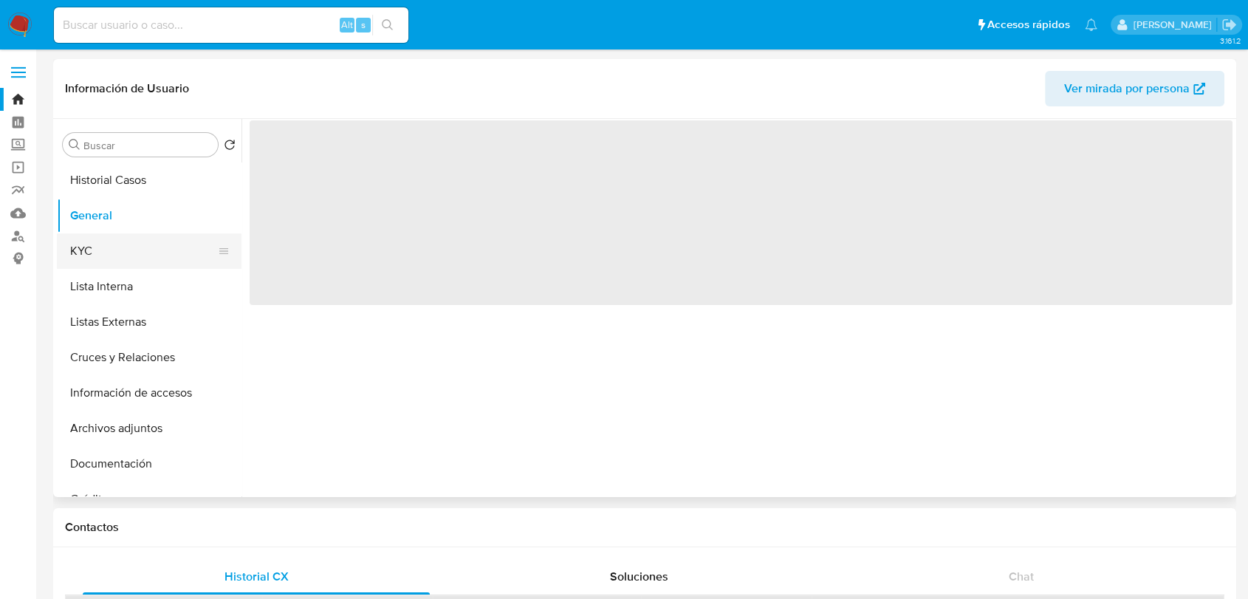
click at [90, 249] on button "KYC" at bounding box center [143, 250] width 173 height 35
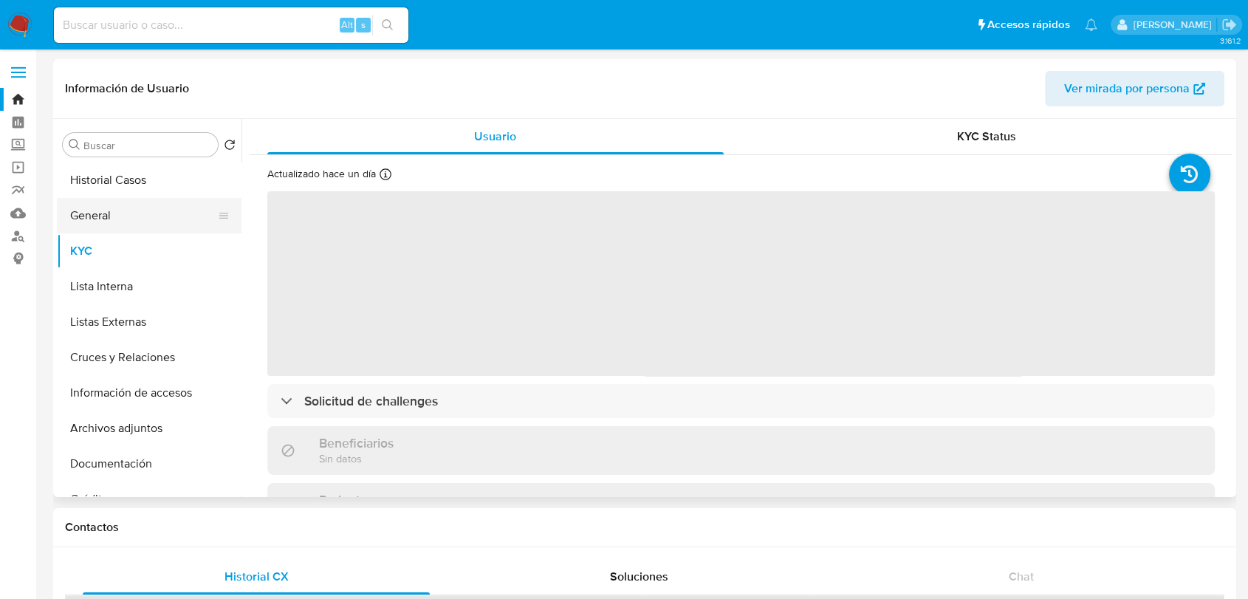
click at [167, 215] on button "General" at bounding box center [143, 215] width 173 height 35
